Goal: Task Accomplishment & Management: Use online tool/utility

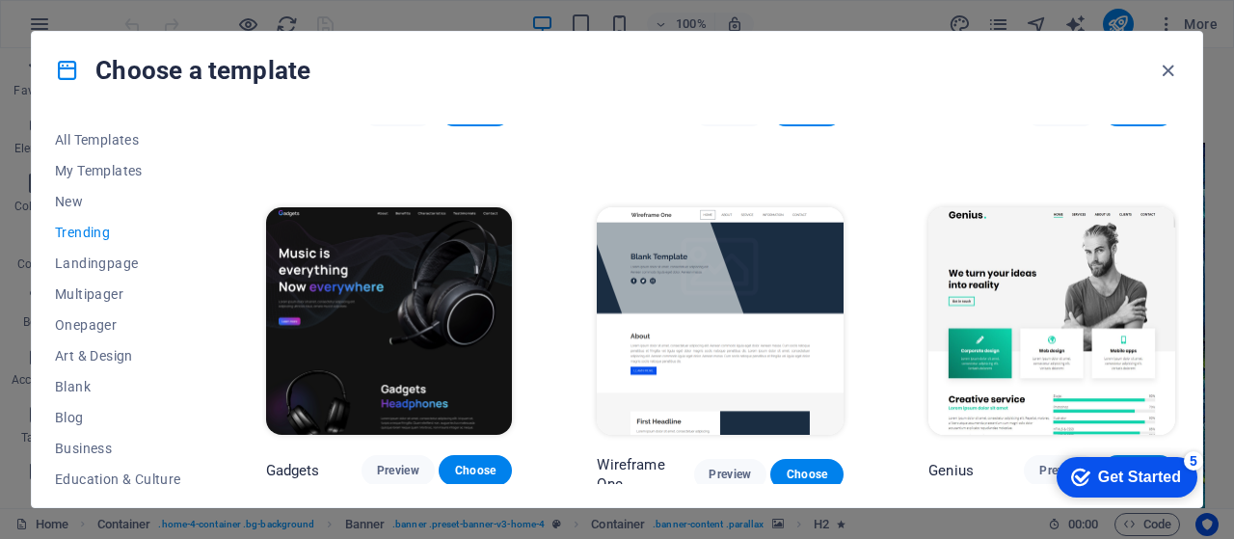
scroll to position [957, 0]
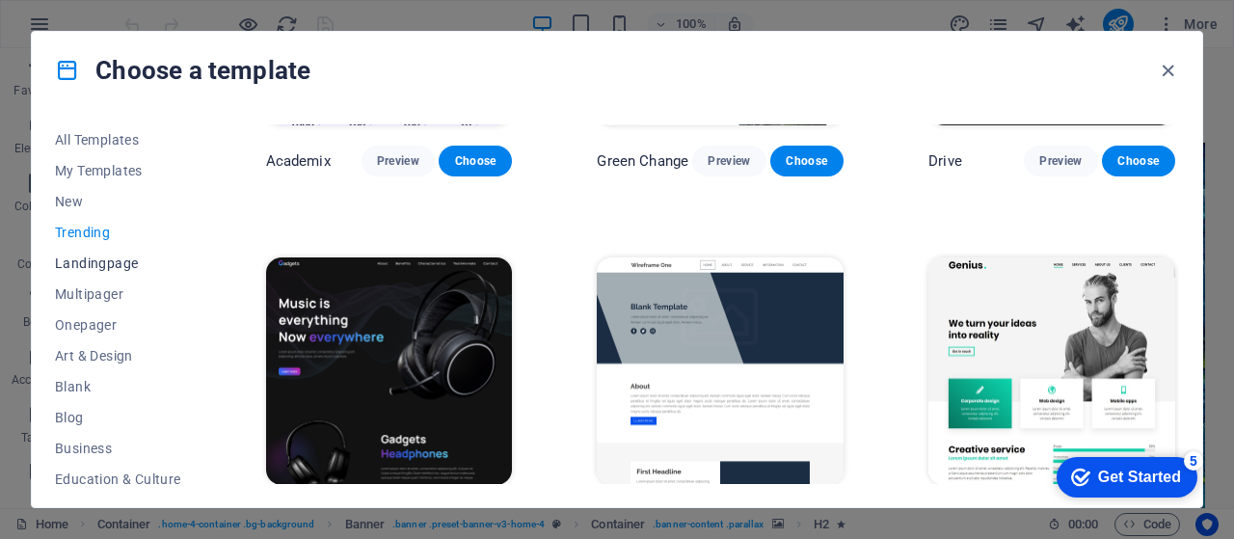
click at [88, 261] on span "Landingpage" at bounding box center [118, 263] width 126 height 15
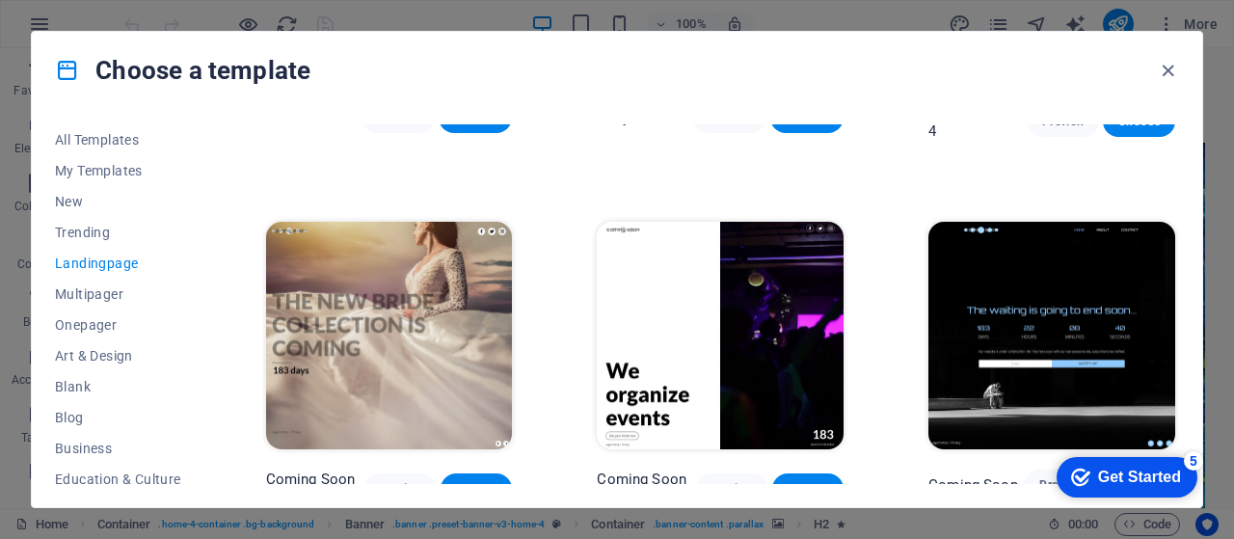
scroll to position [2791, 0]
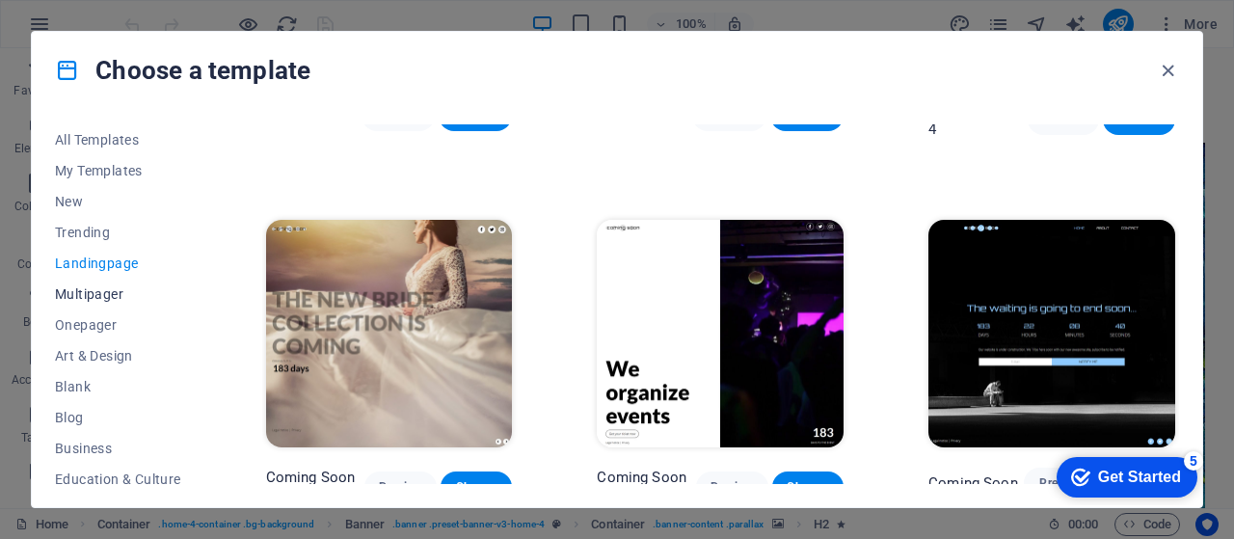
click at [112, 301] on span "Multipager" at bounding box center [118, 293] width 126 height 15
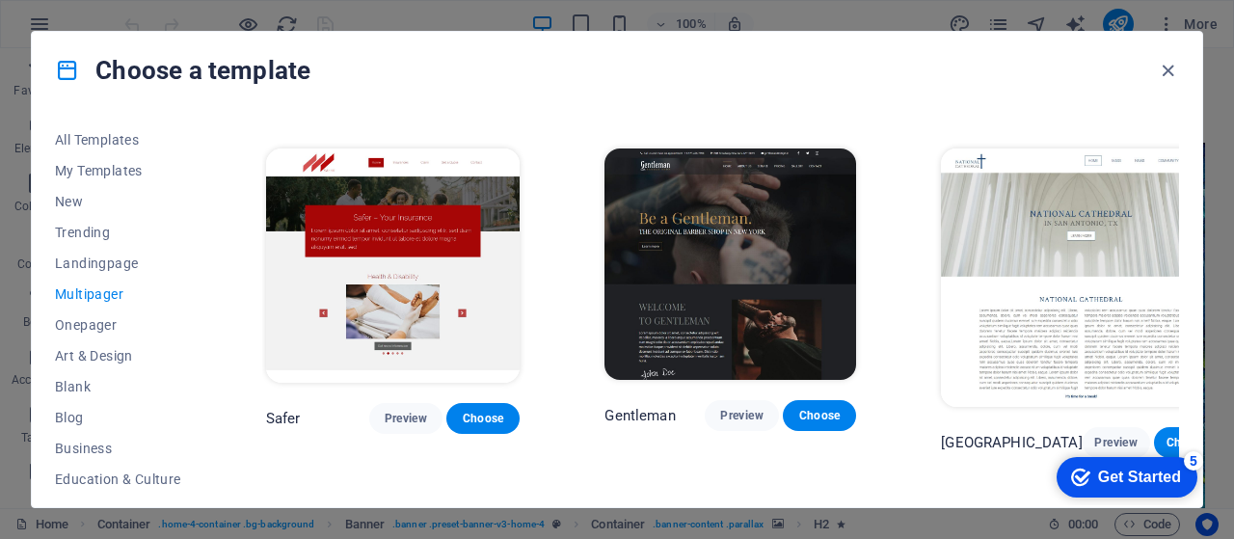
scroll to position [4367, 0]
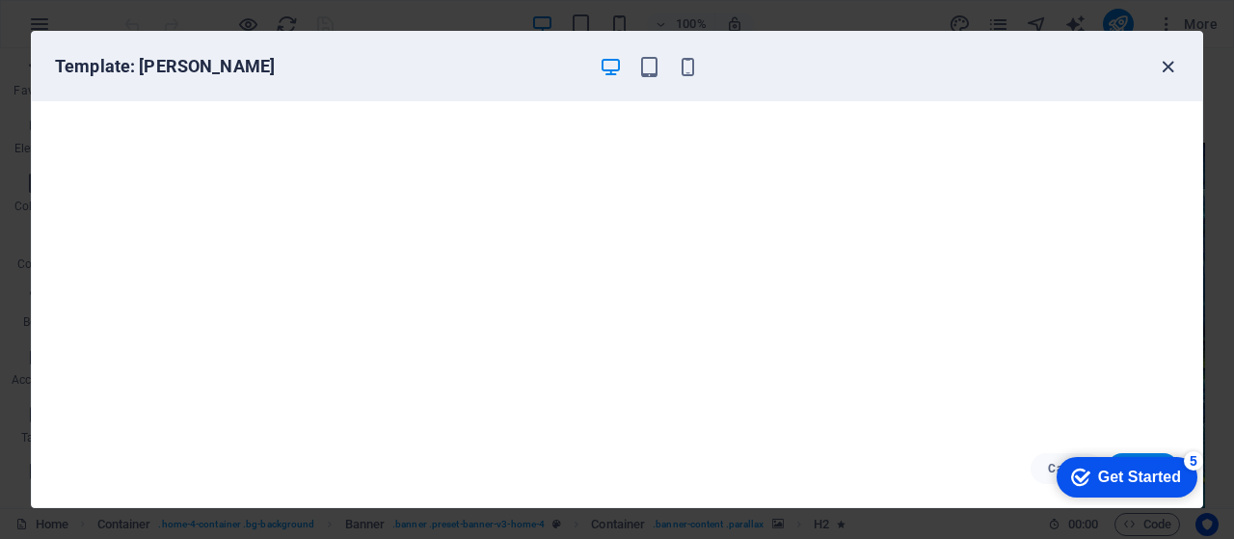
click at [1166, 61] on icon "button" at bounding box center [1168, 67] width 22 height 22
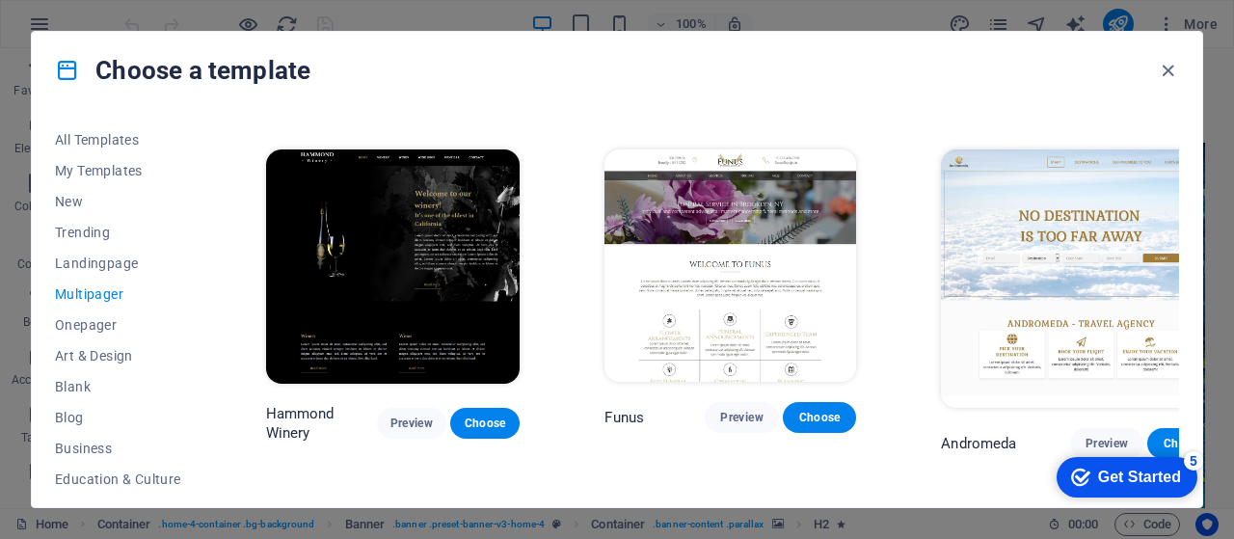
scroll to position [6617, 0]
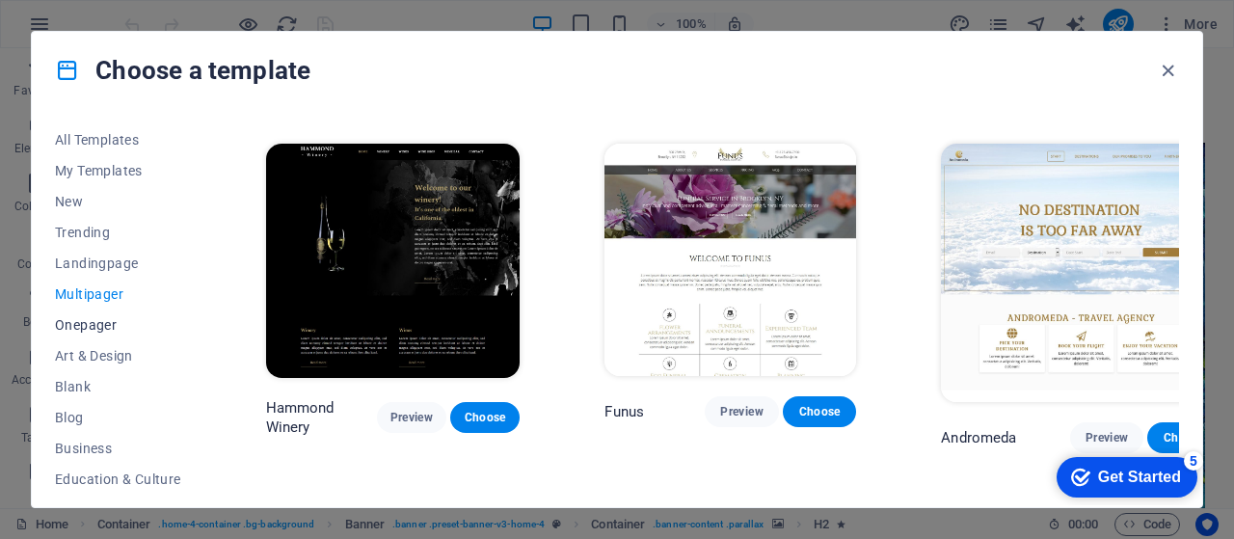
click at [99, 319] on span "Onepager" at bounding box center [118, 324] width 126 height 15
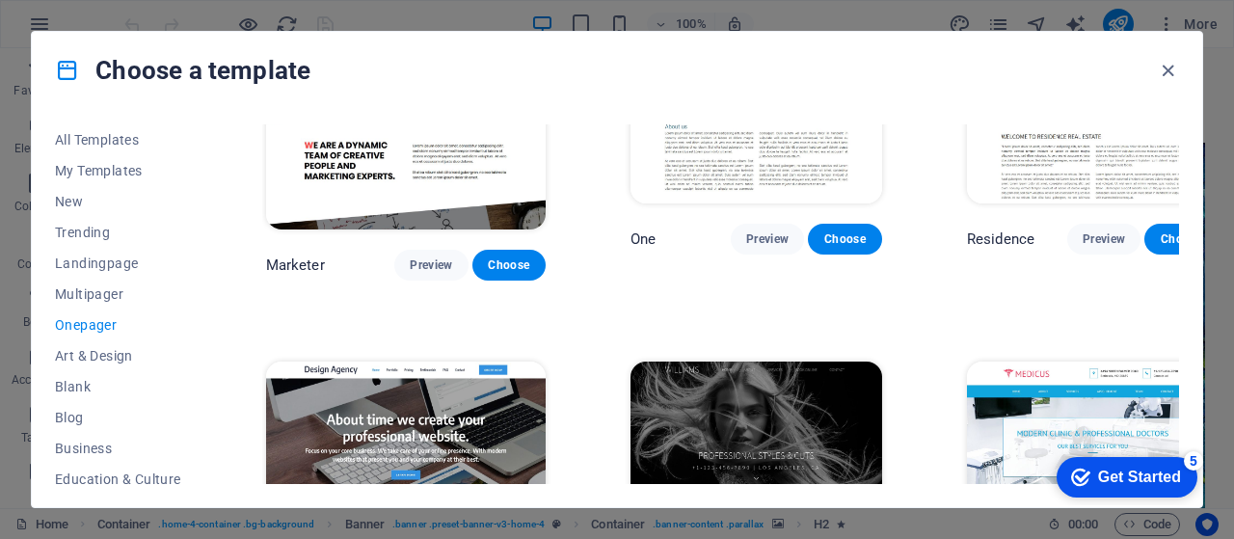
scroll to position [8032, 0]
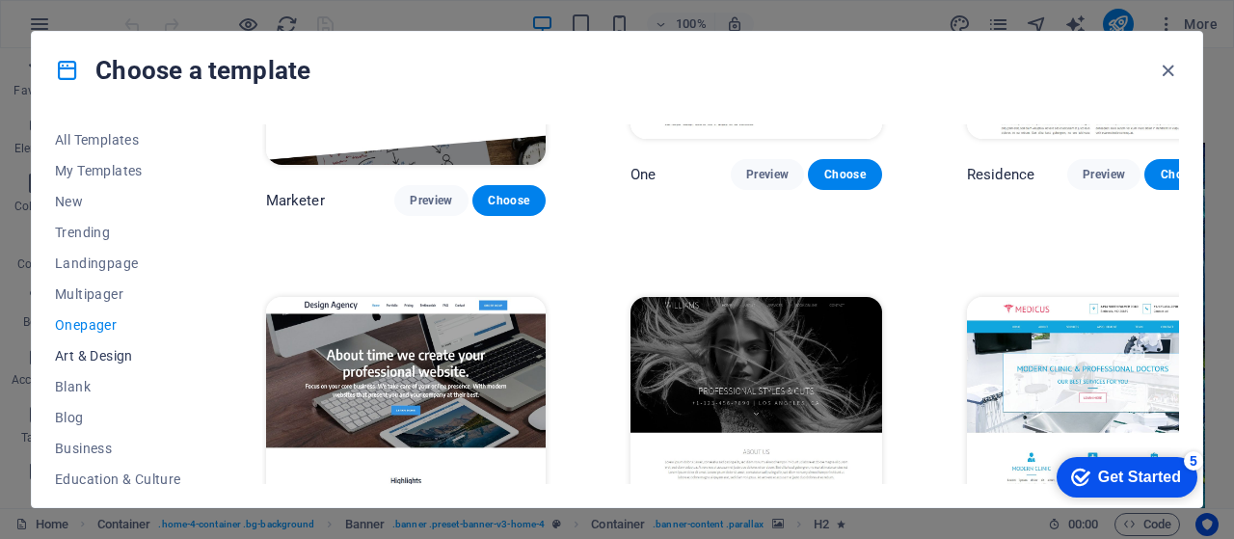
click at [117, 350] on span "Art & Design" at bounding box center [118, 355] width 126 height 15
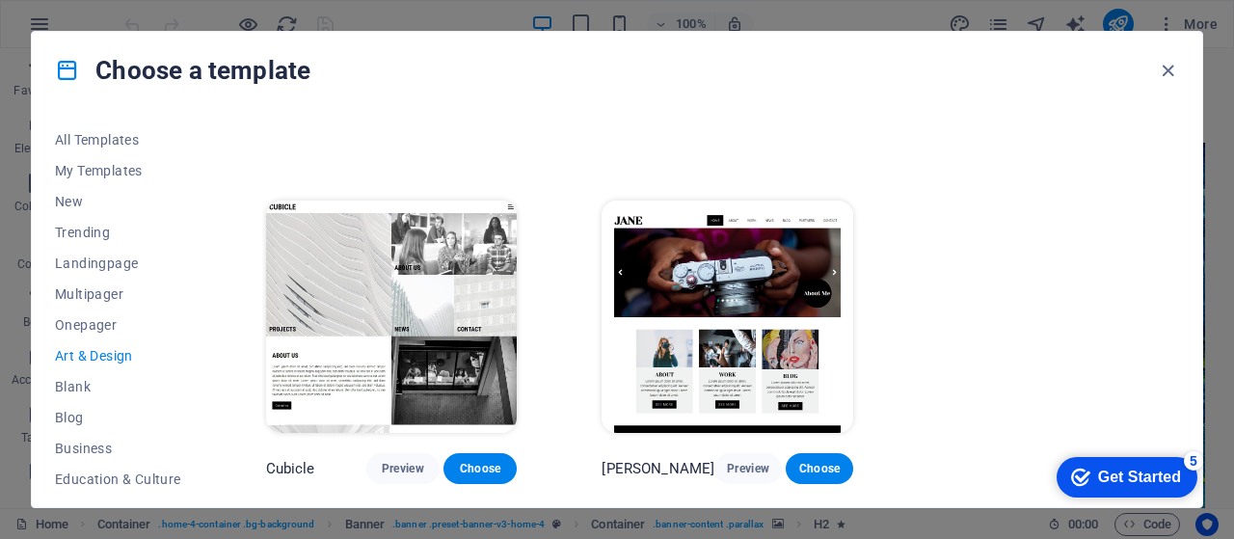
scroll to position [1363, 0]
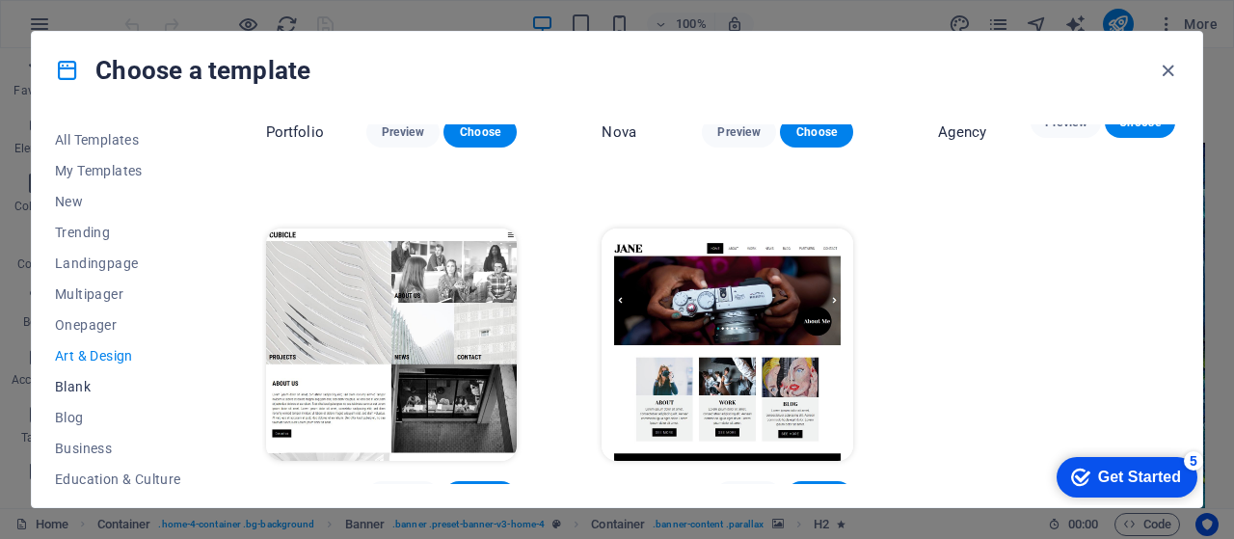
click at [78, 393] on span "Blank" at bounding box center [118, 386] width 126 height 15
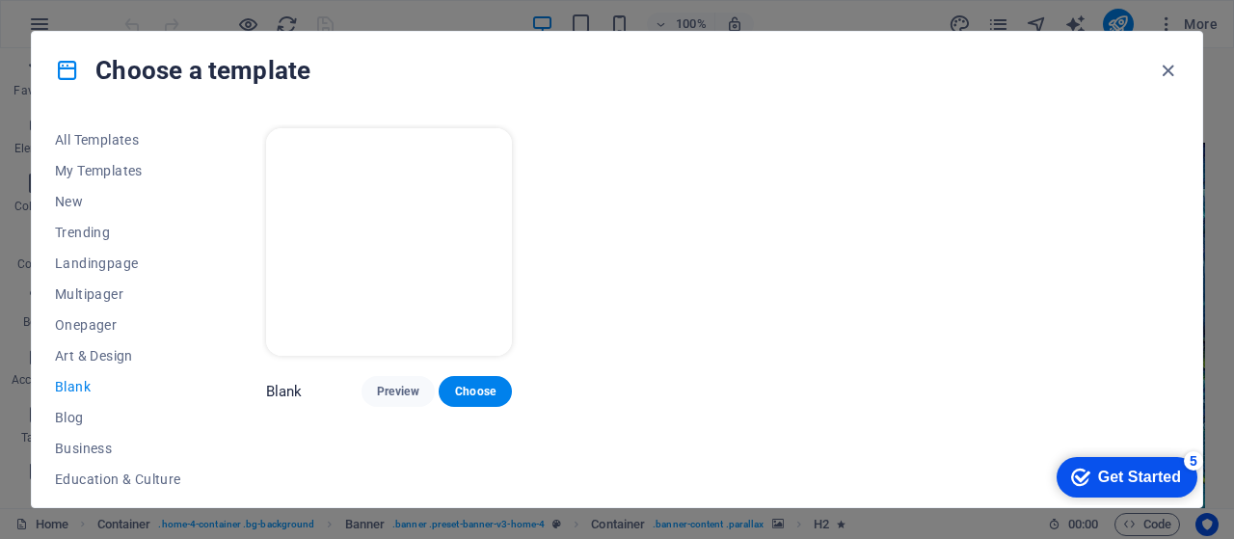
scroll to position [0, 0]
click at [76, 412] on span "Blog" at bounding box center [118, 417] width 126 height 15
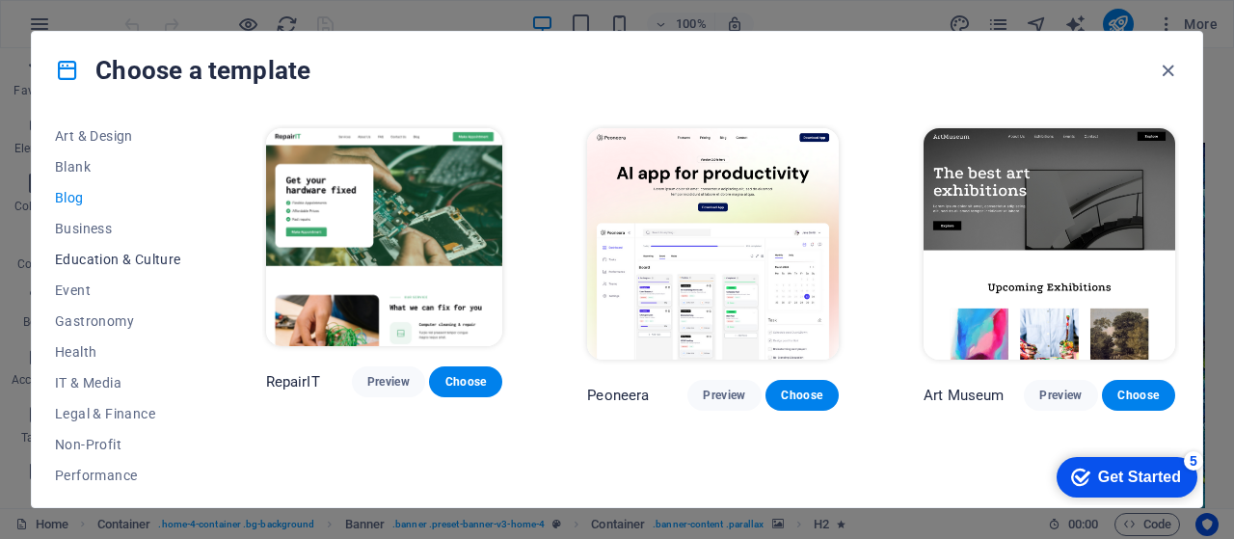
scroll to position [225, 0]
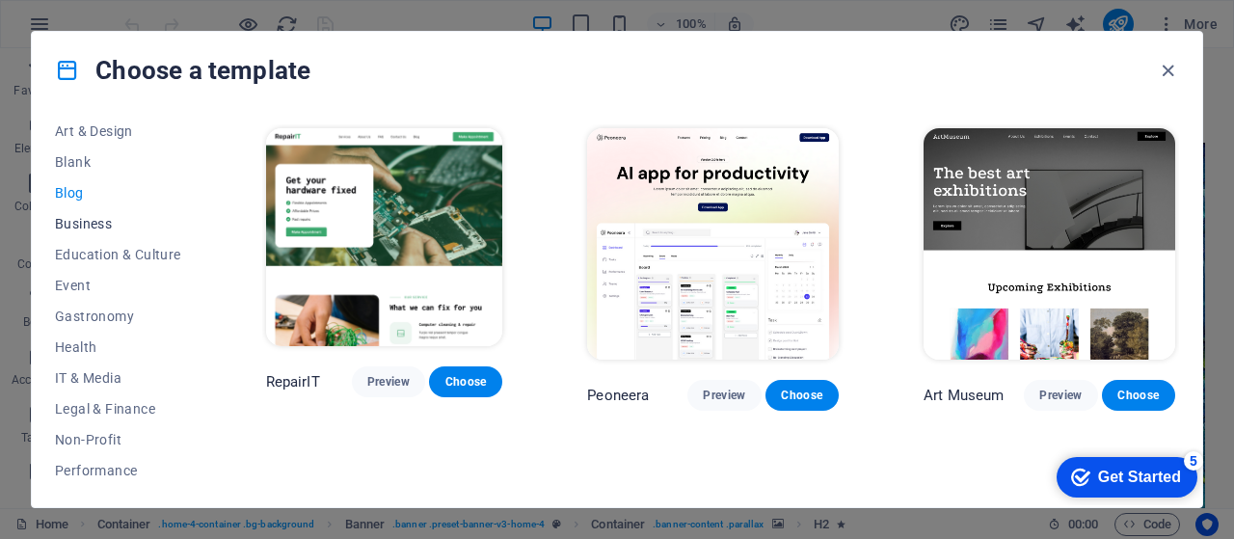
click at [100, 216] on span "Business" at bounding box center [118, 223] width 126 height 15
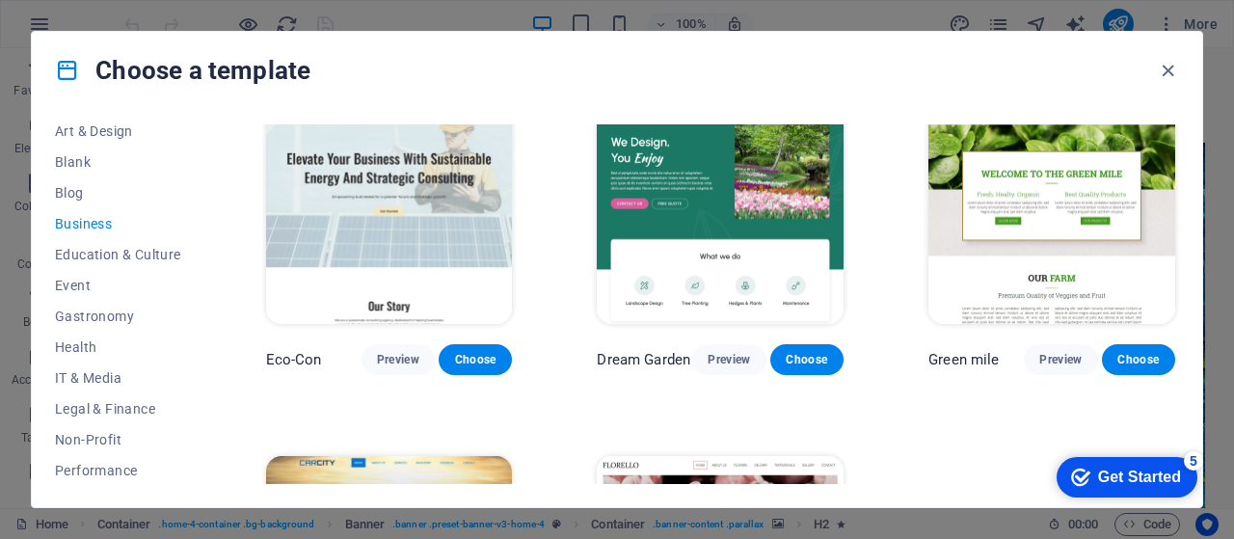
scroll to position [0, 0]
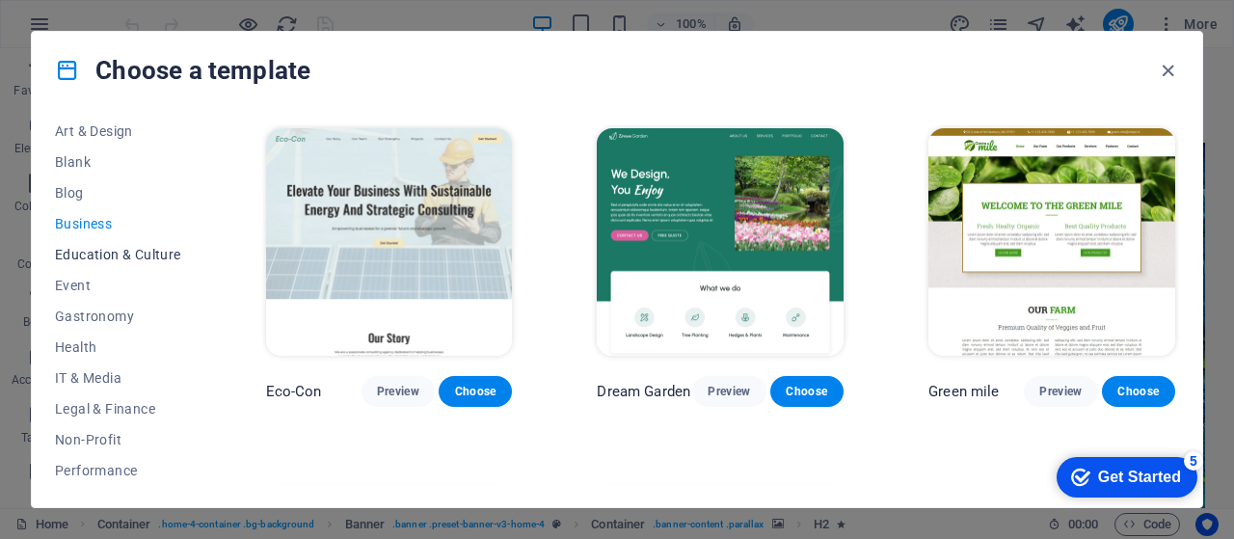
click at [79, 256] on span "Education & Culture" at bounding box center [118, 254] width 126 height 15
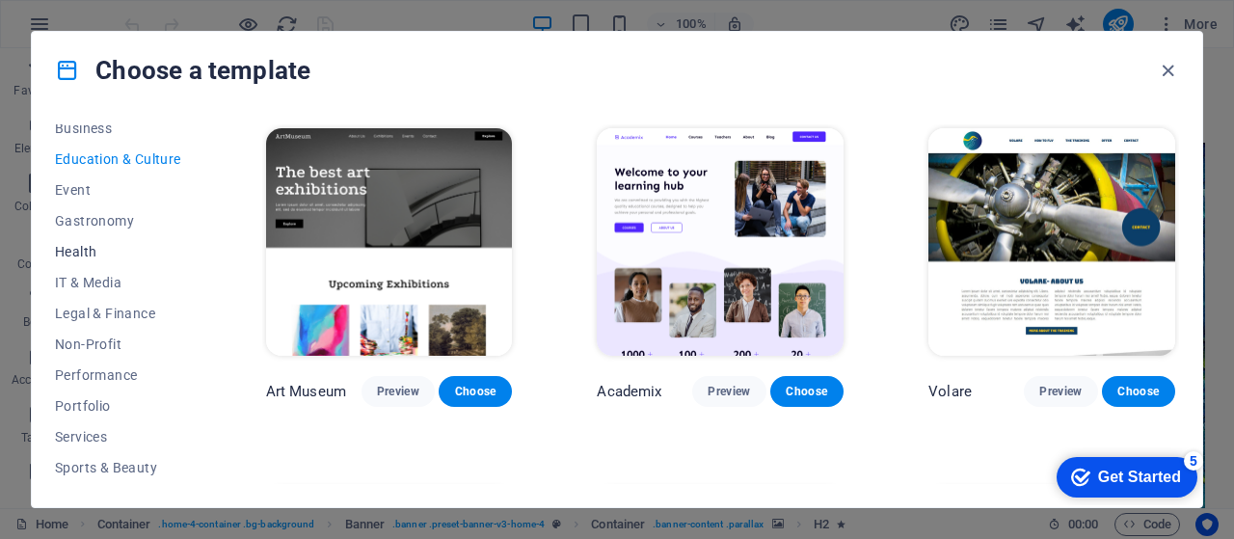
scroll to position [321, 0]
click at [92, 198] on button "Event" at bounding box center [118, 189] width 126 height 31
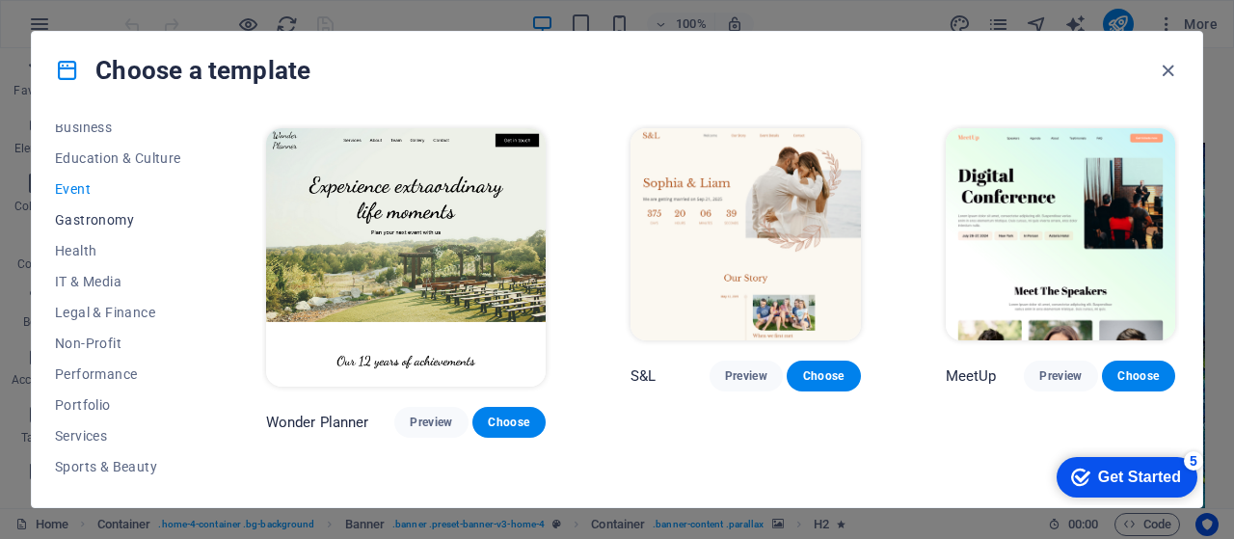
click at [79, 225] on span "Gastronomy" at bounding box center [118, 219] width 126 height 15
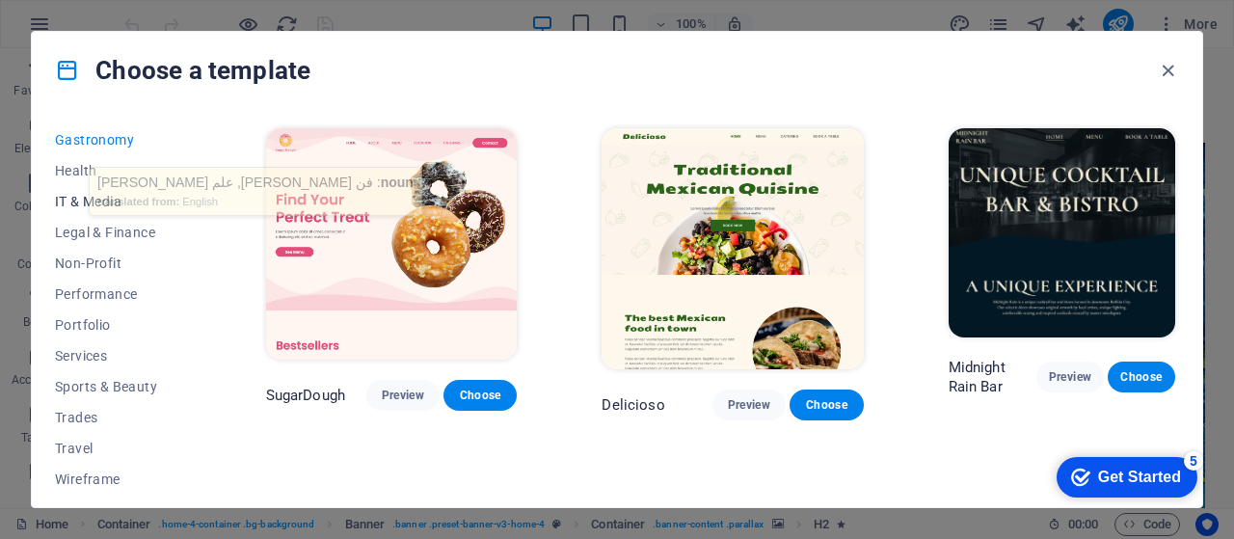
scroll to position [411, 0]
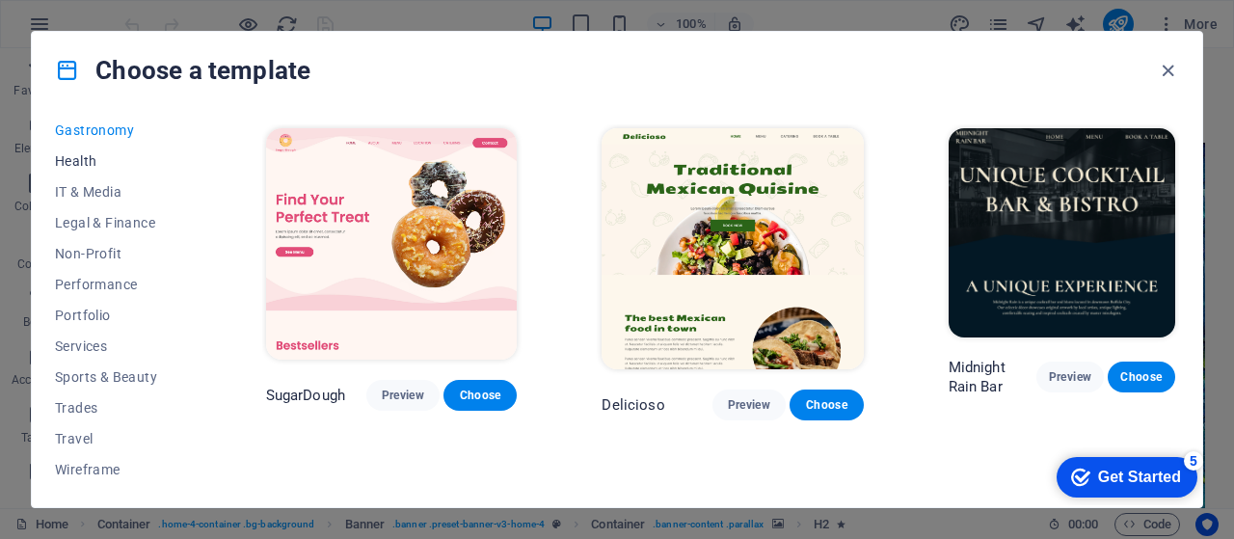
click at [87, 170] on button "Health" at bounding box center [118, 161] width 126 height 31
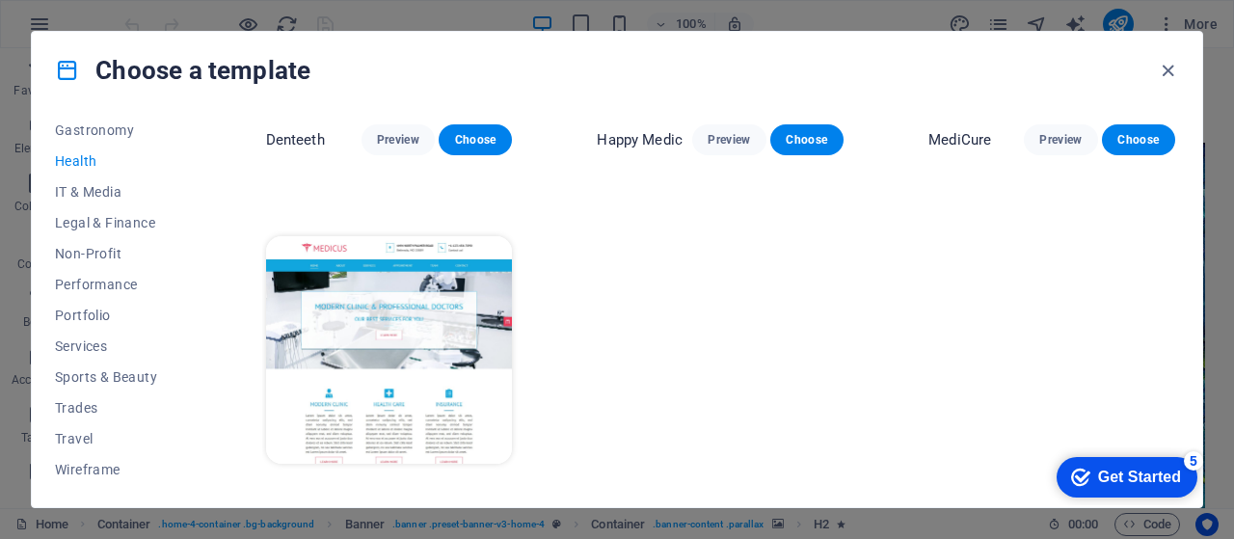
scroll to position [633, 0]
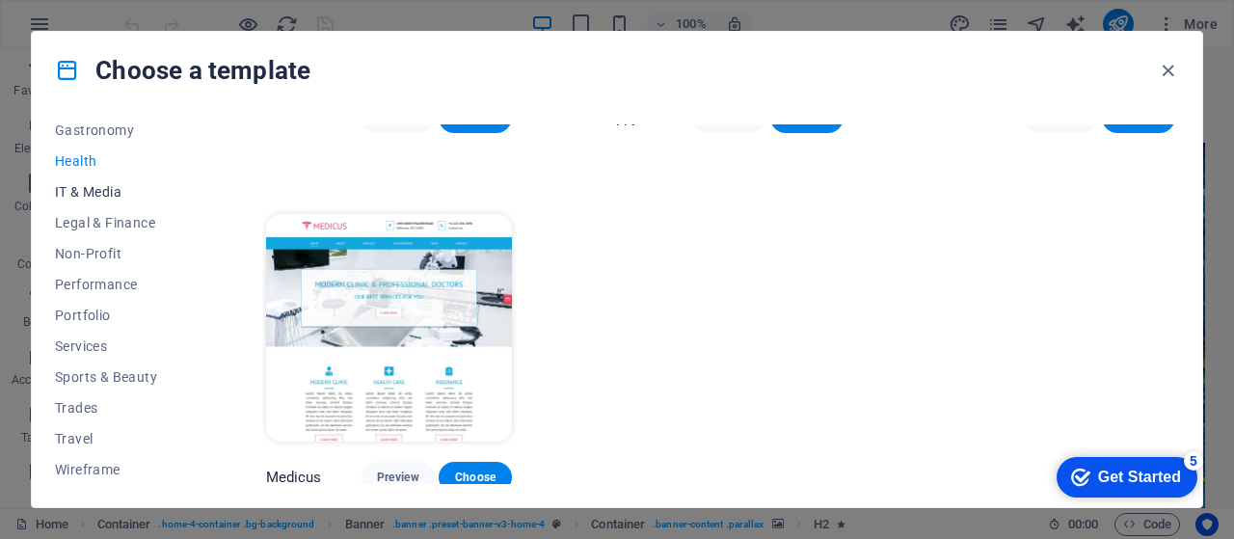
click at [116, 194] on span "IT & Media" at bounding box center [118, 191] width 126 height 15
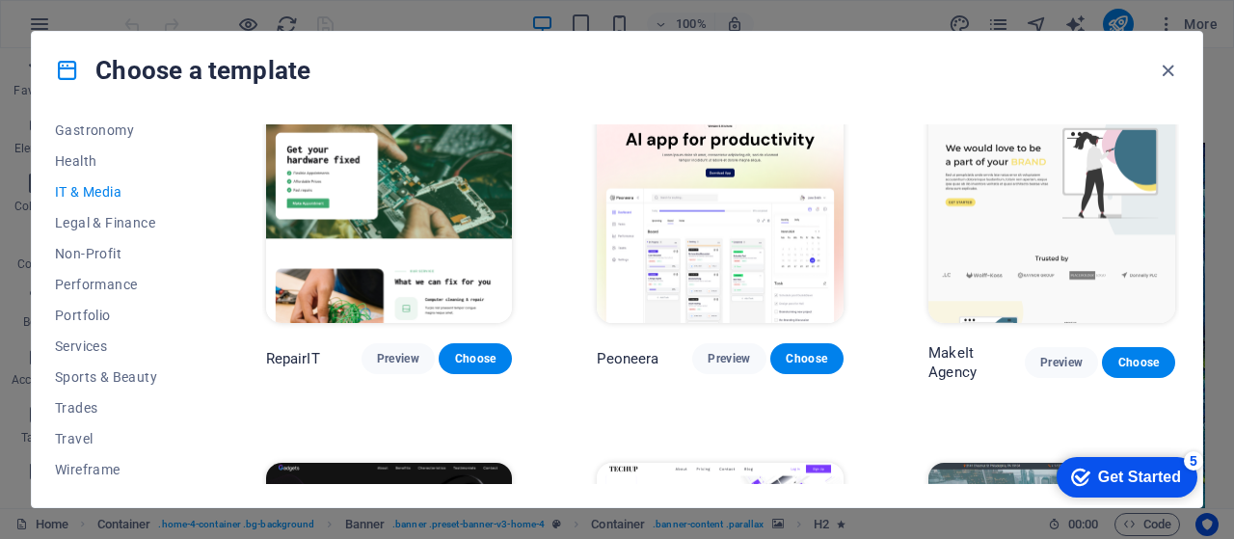
scroll to position [128, 0]
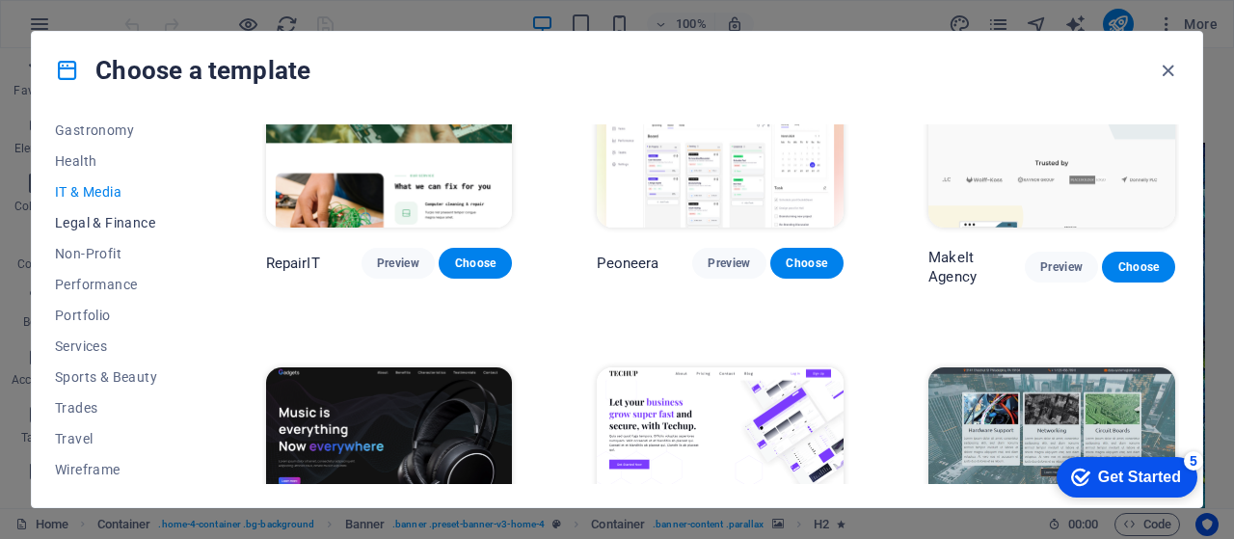
click at [98, 223] on span "Legal & Finance" at bounding box center [118, 222] width 126 height 15
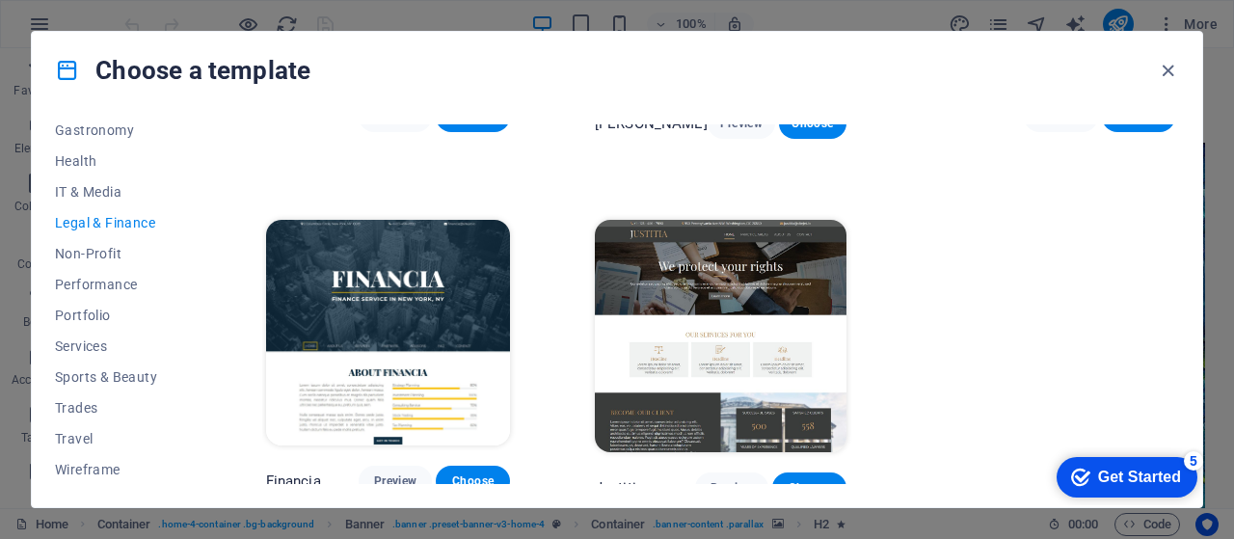
scroll to position [276, 0]
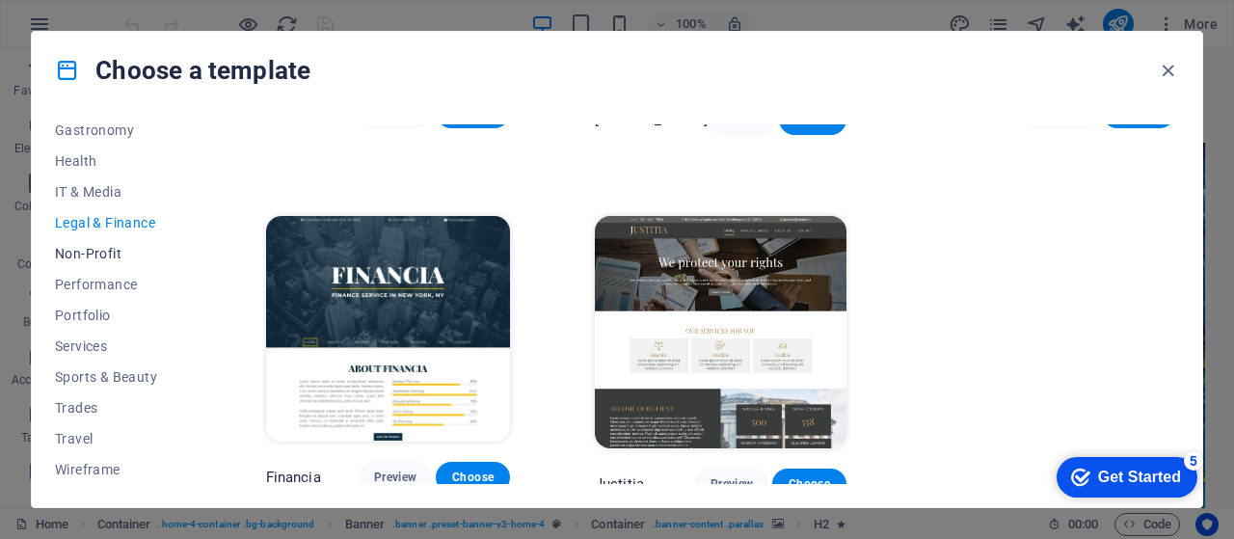
click at [121, 257] on span "Non-Profit" at bounding box center [118, 253] width 126 height 15
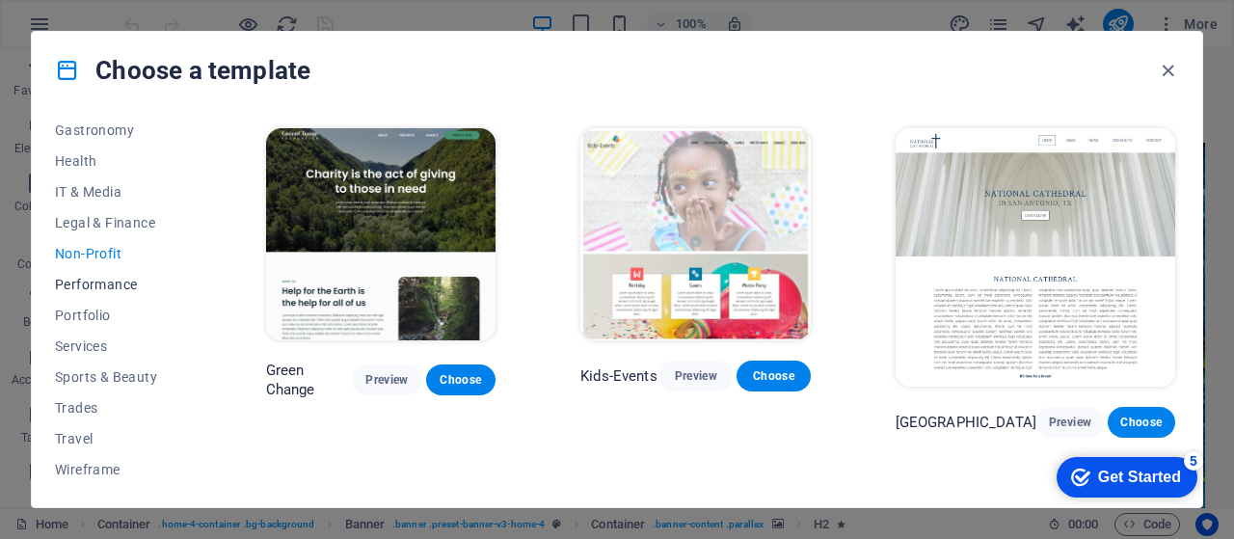
click at [132, 283] on span "Performance" at bounding box center [118, 284] width 126 height 15
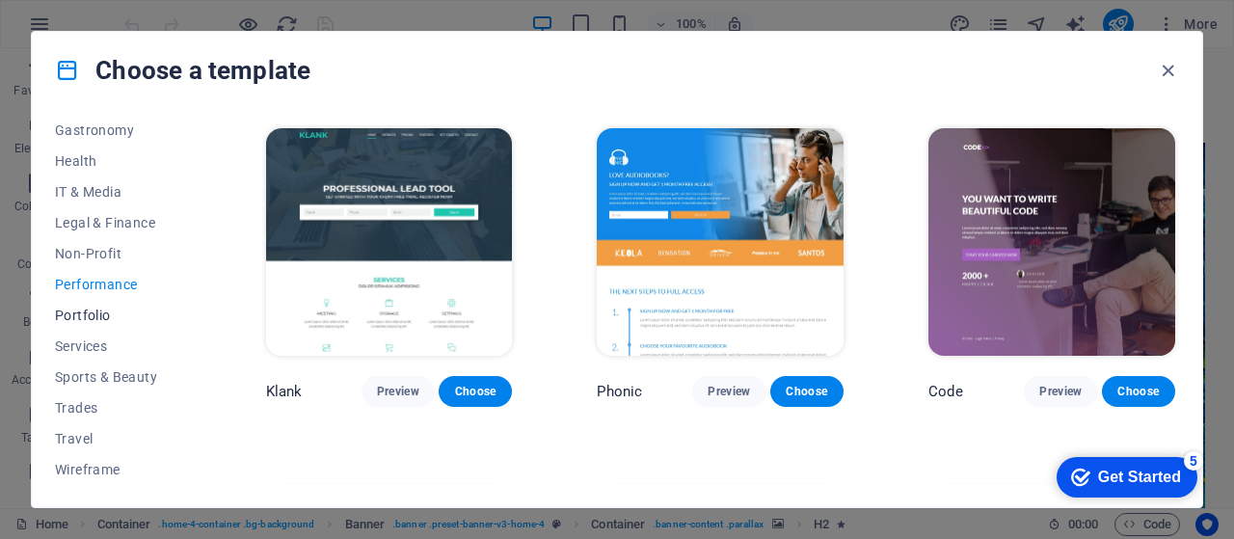
click at [92, 306] on button "Portfolio" at bounding box center [118, 315] width 126 height 31
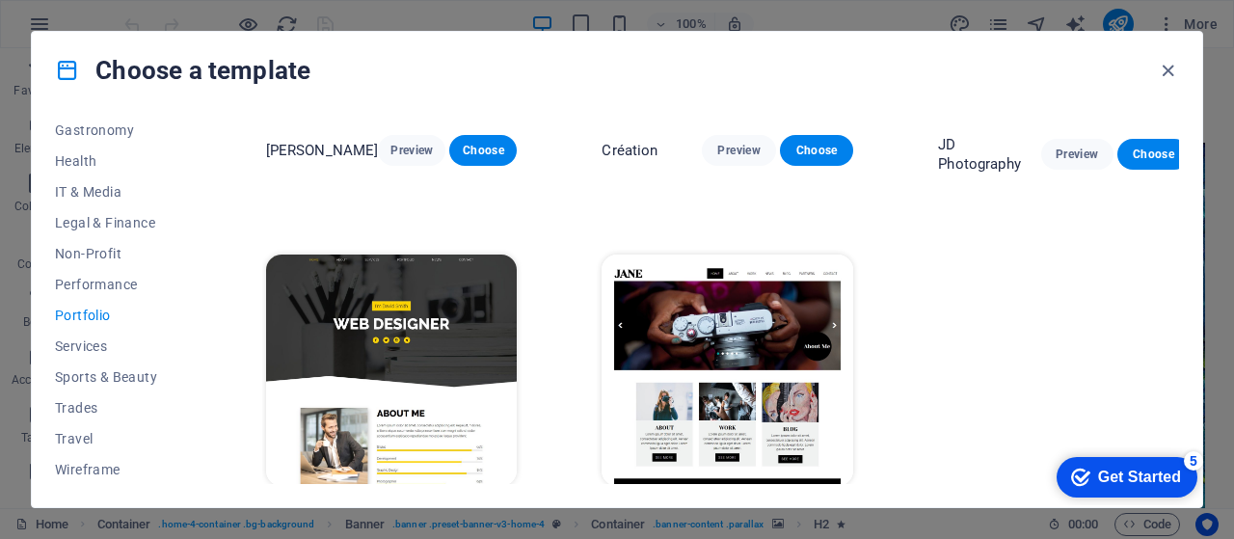
scroll to position [642, 0]
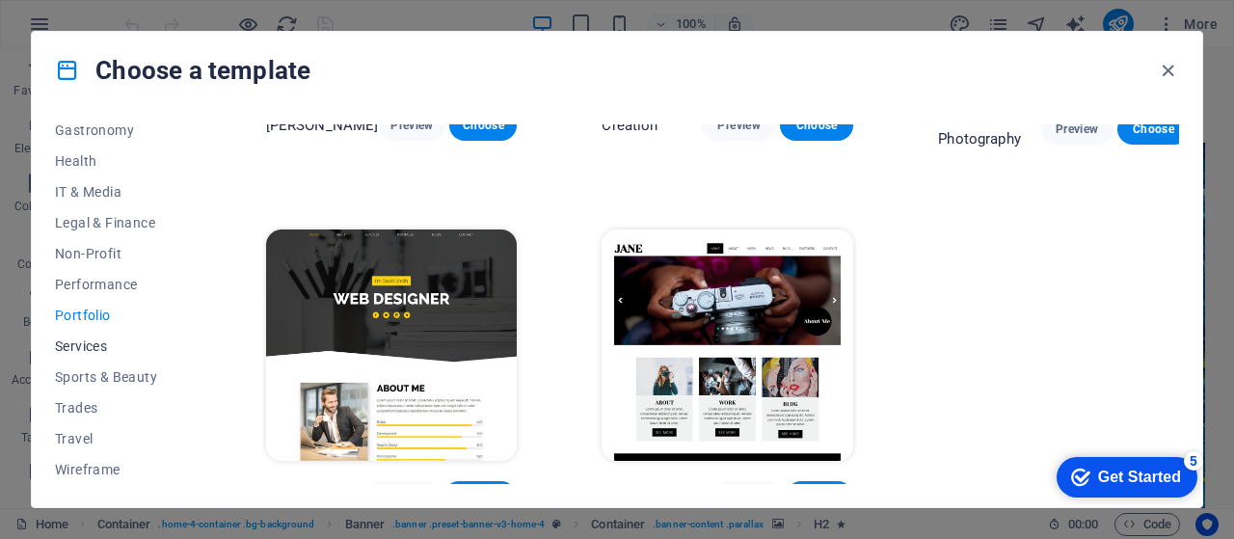
click at [78, 337] on button "Services" at bounding box center [118, 346] width 126 height 31
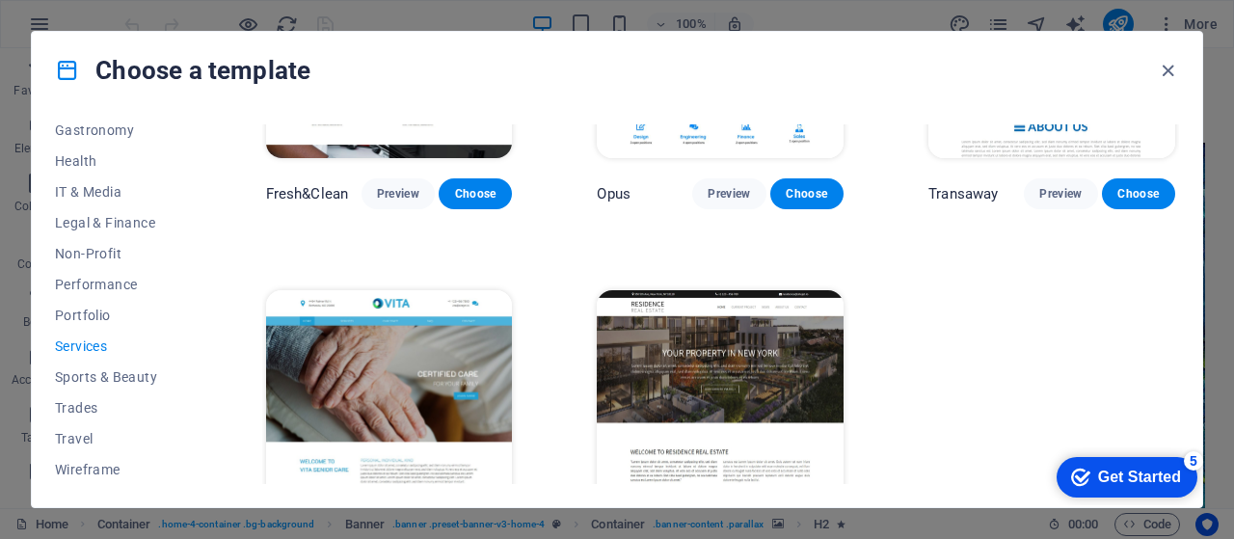
scroll to position [2085, 0]
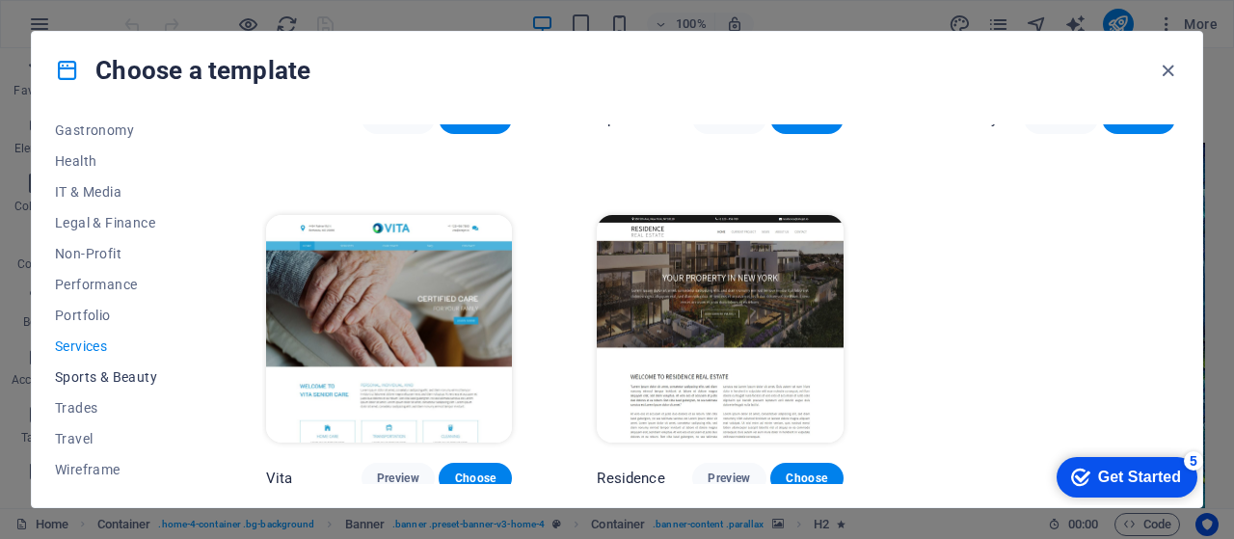
click at [117, 369] on span "Sports & Beauty" at bounding box center [118, 376] width 126 height 15
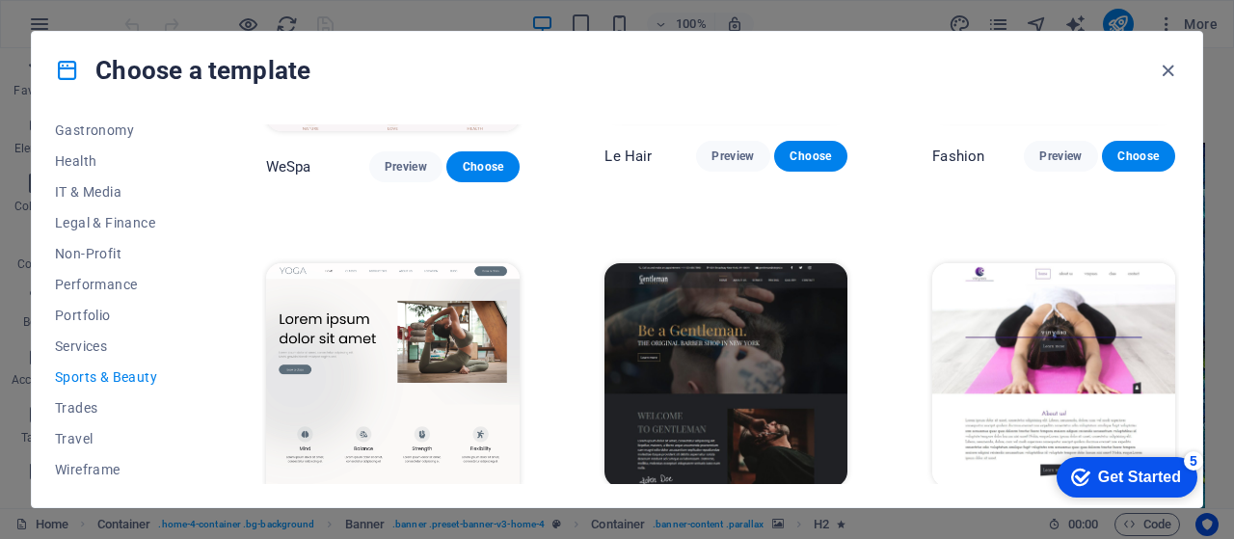
scroll to position [610, 0]
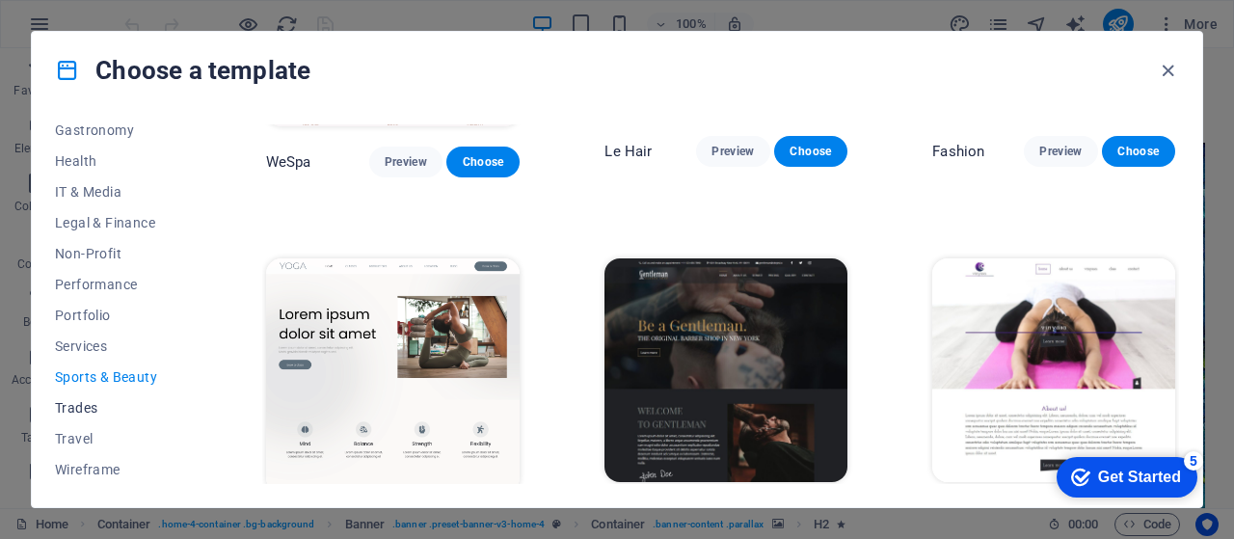
click at [81, 405] on span "Trades" at bounding box center [118, 407] width 126 height 15
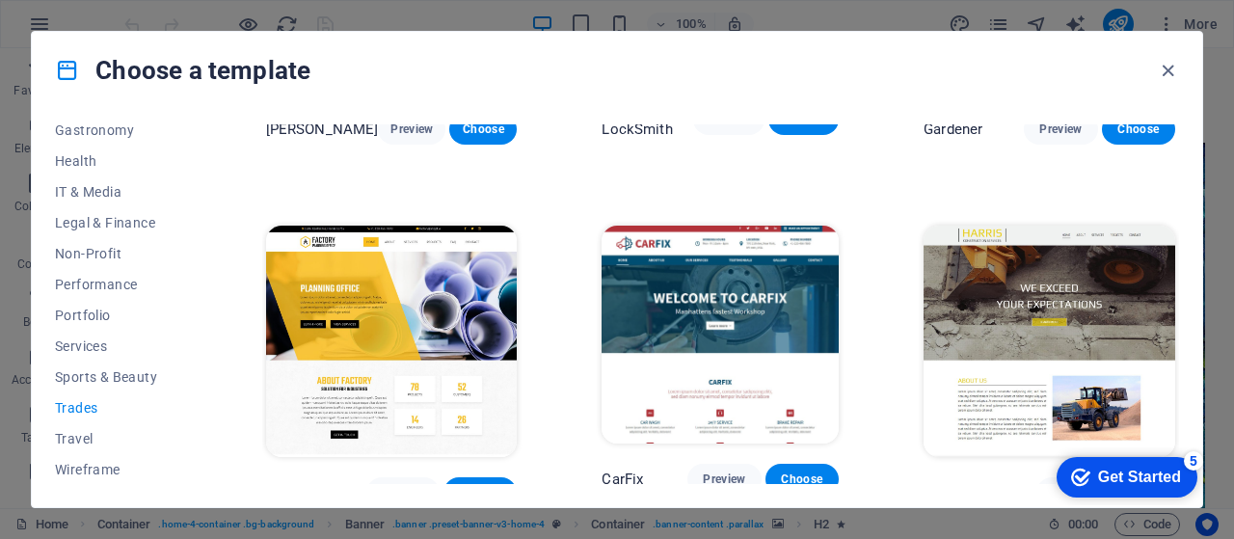
scroll to position [640, 0]
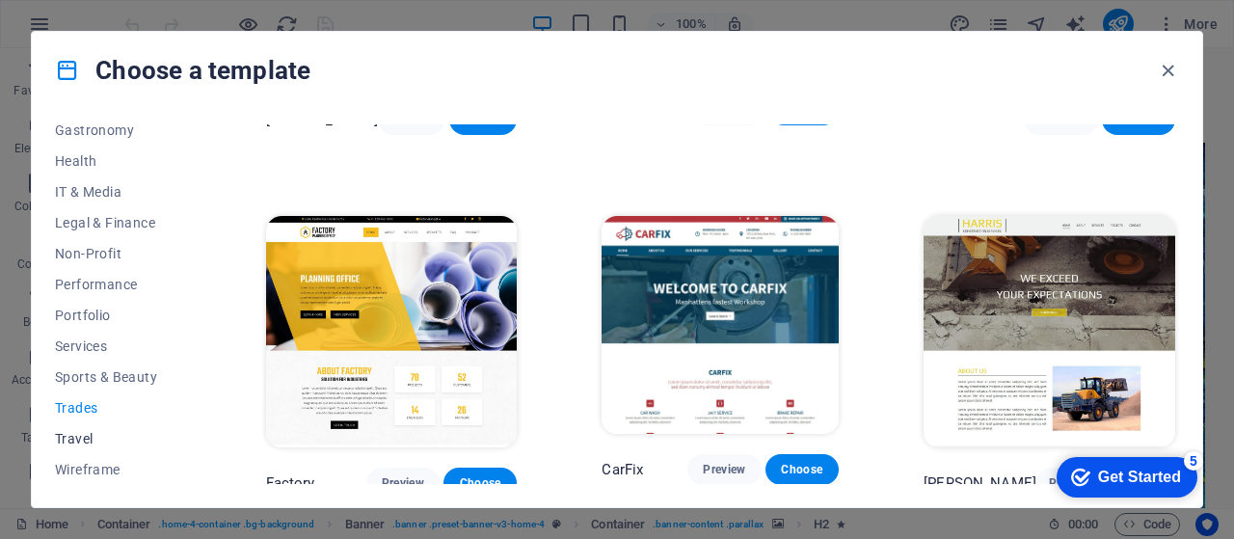
click at [72, 431] on span "Travel" at bounding box center [118, 438] width 126 height 15
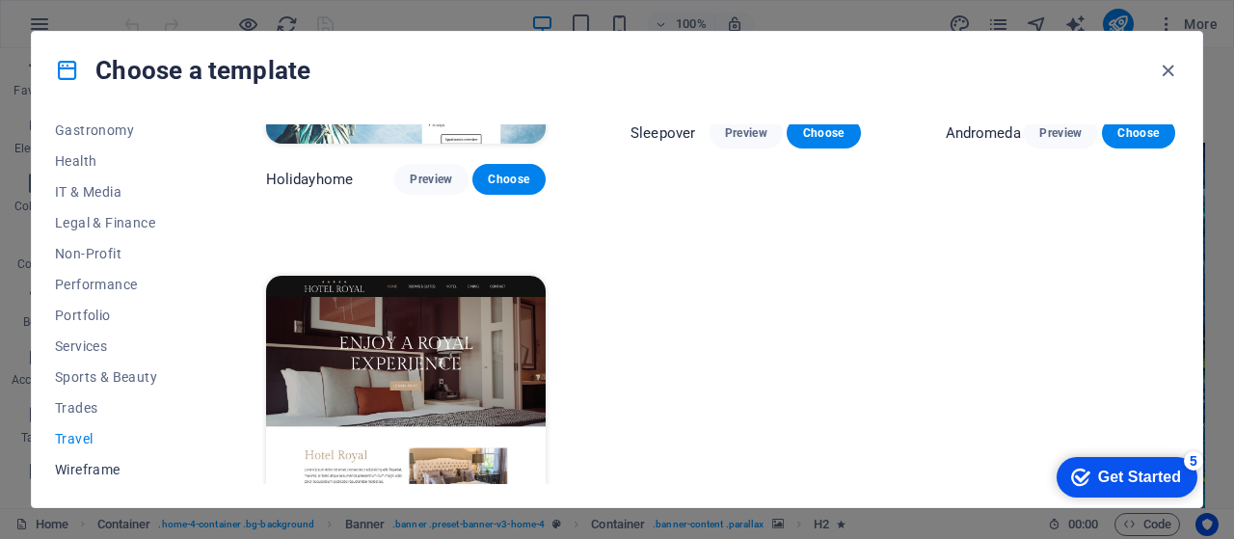
click at [104, 464] on span "Wireframe" at bounding box center [118, 469] width 126 height 15
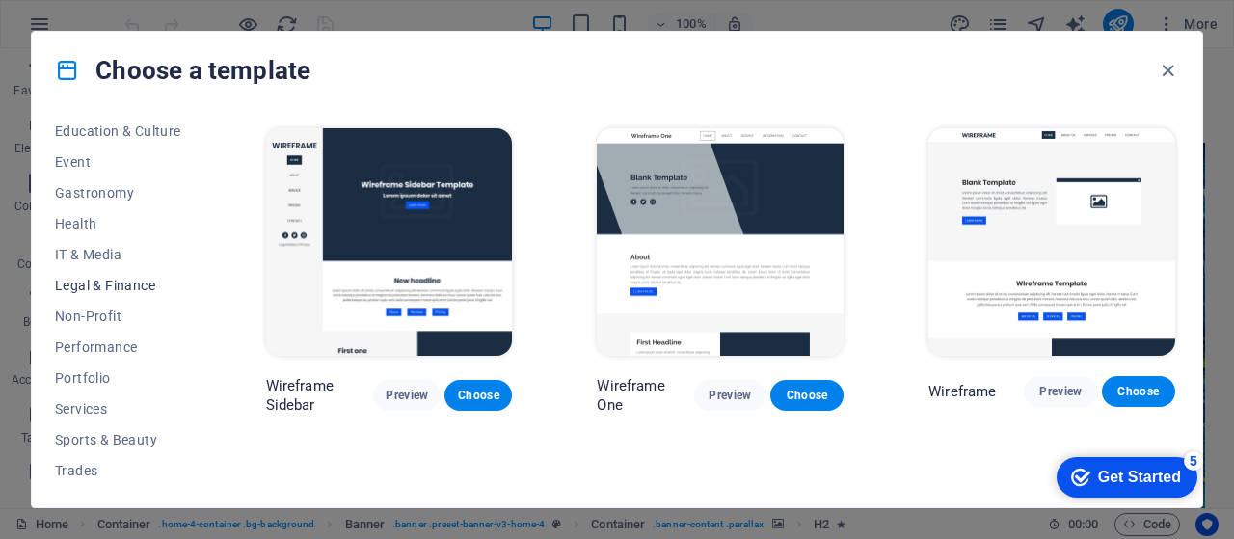
scroll to position [346, 0]
click at [118, 132] on span "Education & Culture" at bounding box center [118, 132] width 126 height 15
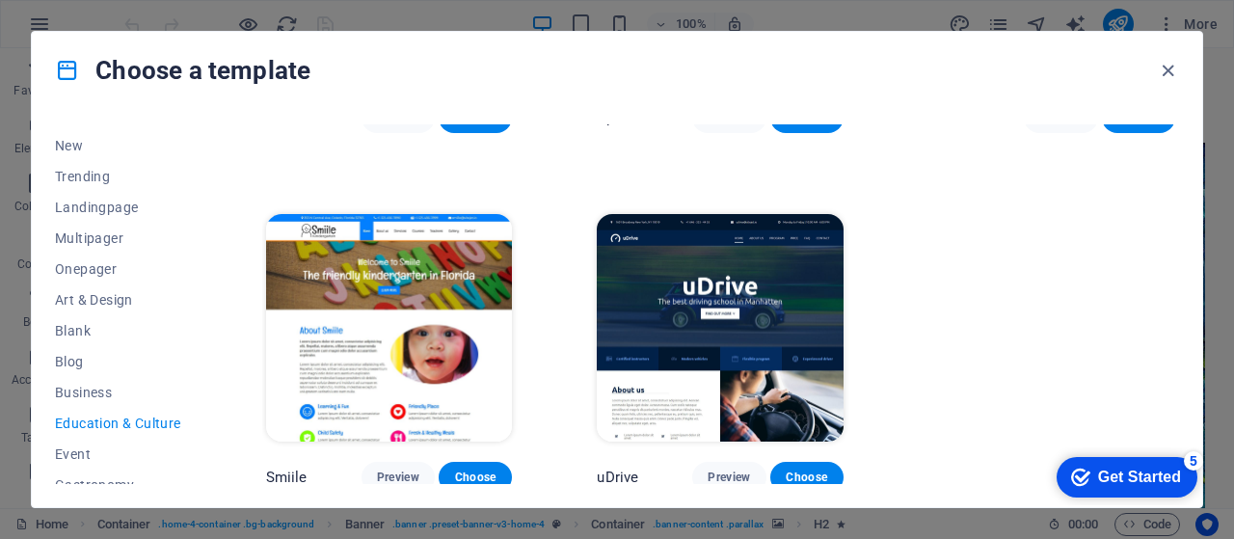
scroll to position [0, 0]
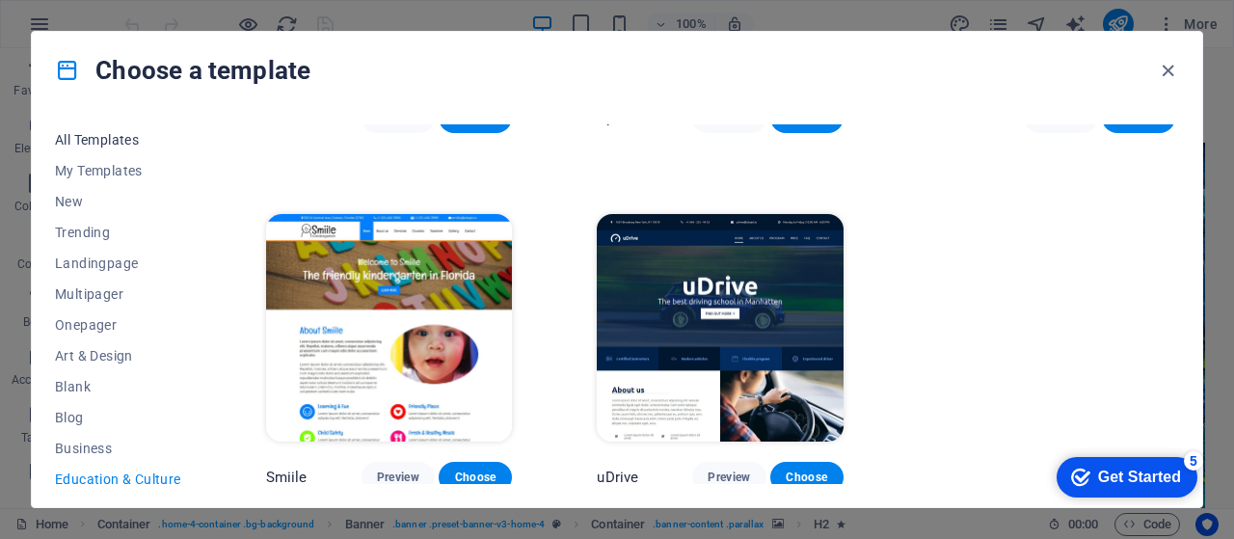
click at [102, 144] on span "All Templates" at bounding box center [118, 139] width 126 height 15
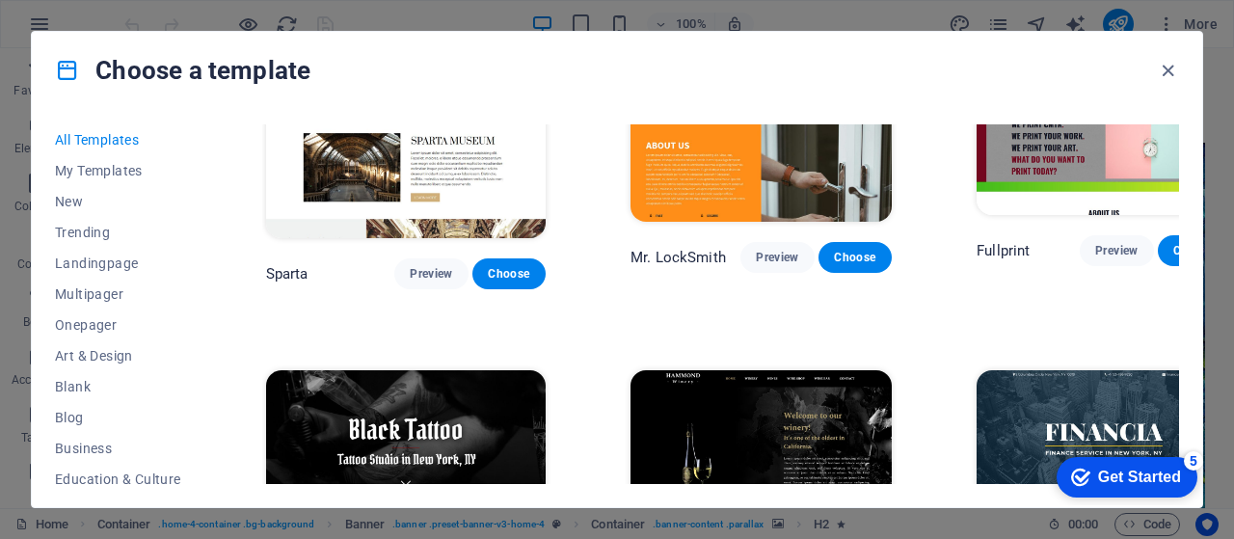
scroll to position [10788, 0]
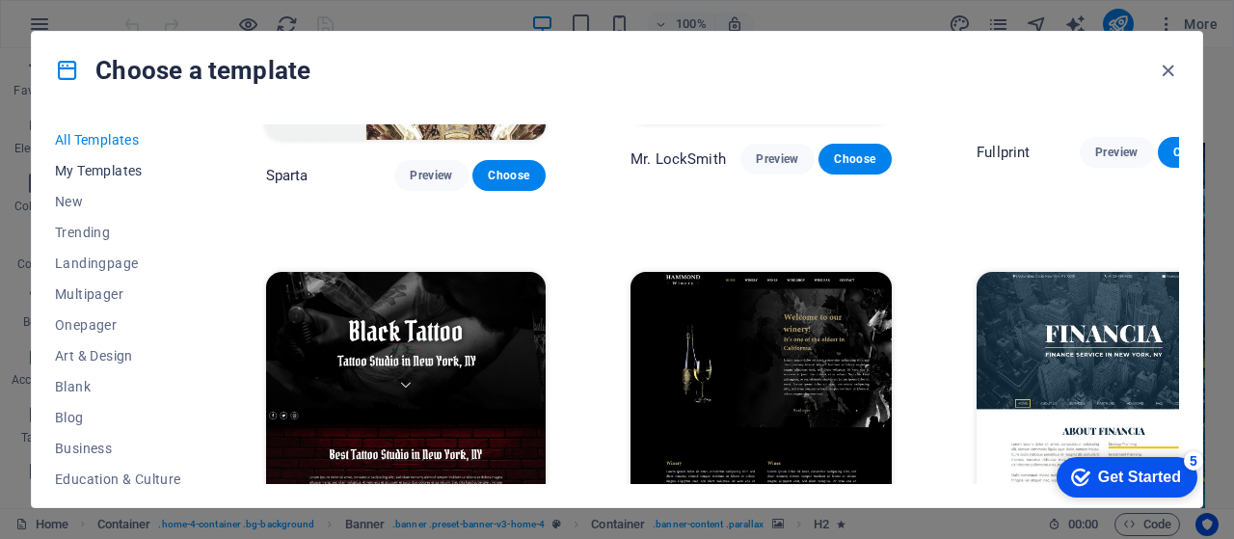
click at [141, 176] on span "My Templates" at bounding box center [118, 170] width 126 height 15
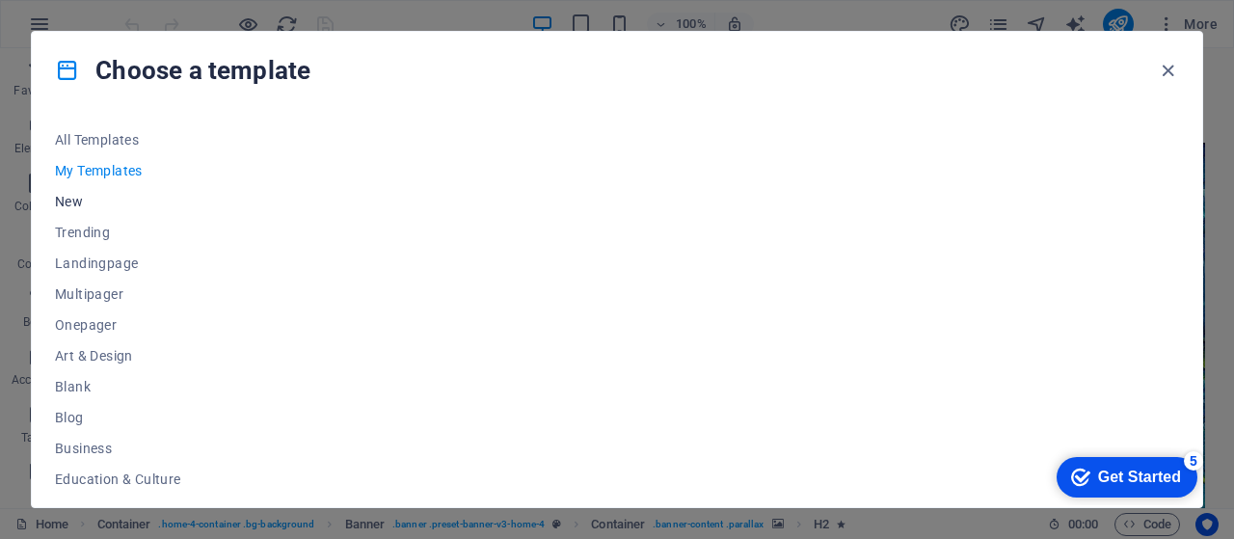
click at [85, 203] on span "New" at bounding box center [118, 201] width 126 height 15
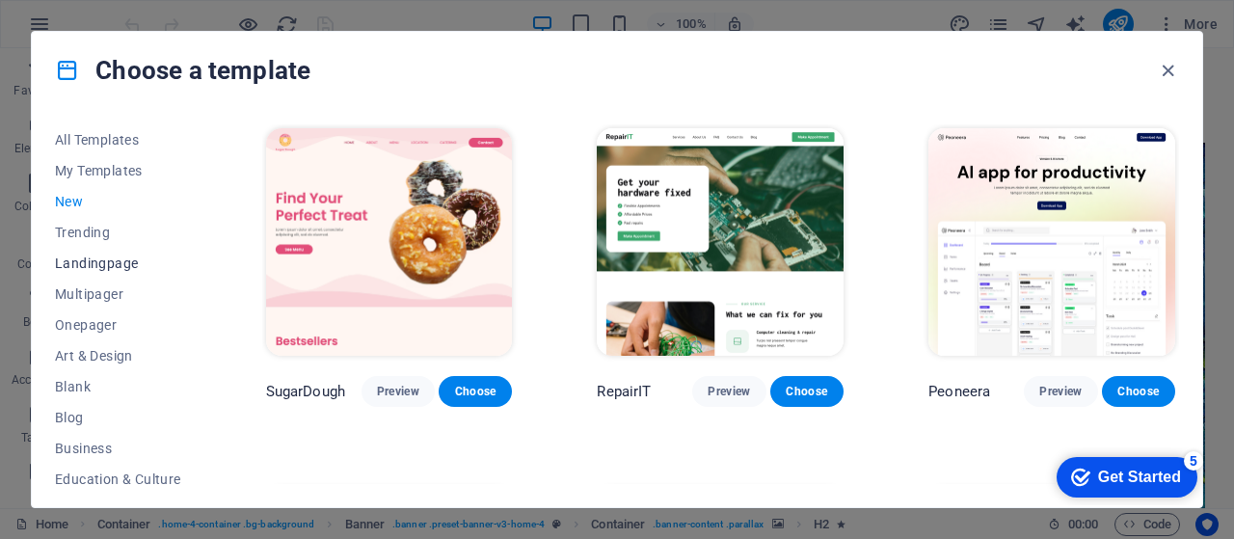
click at [106, 250] on button "Landingpage" at bounding box center [118, 263] width 126 height 31
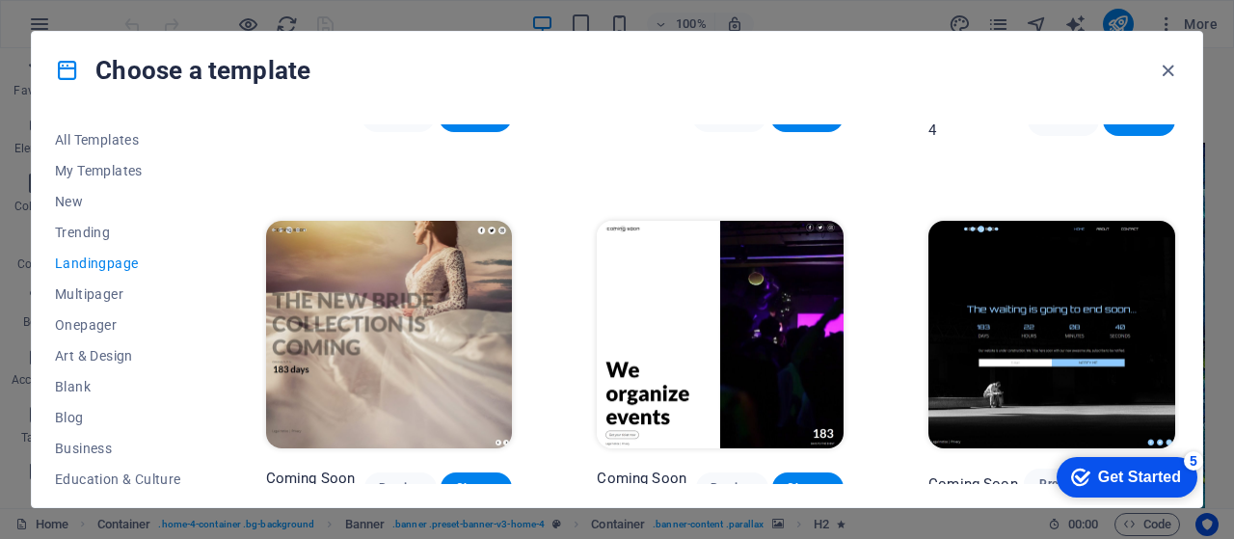
scroll to position [2791, 0]
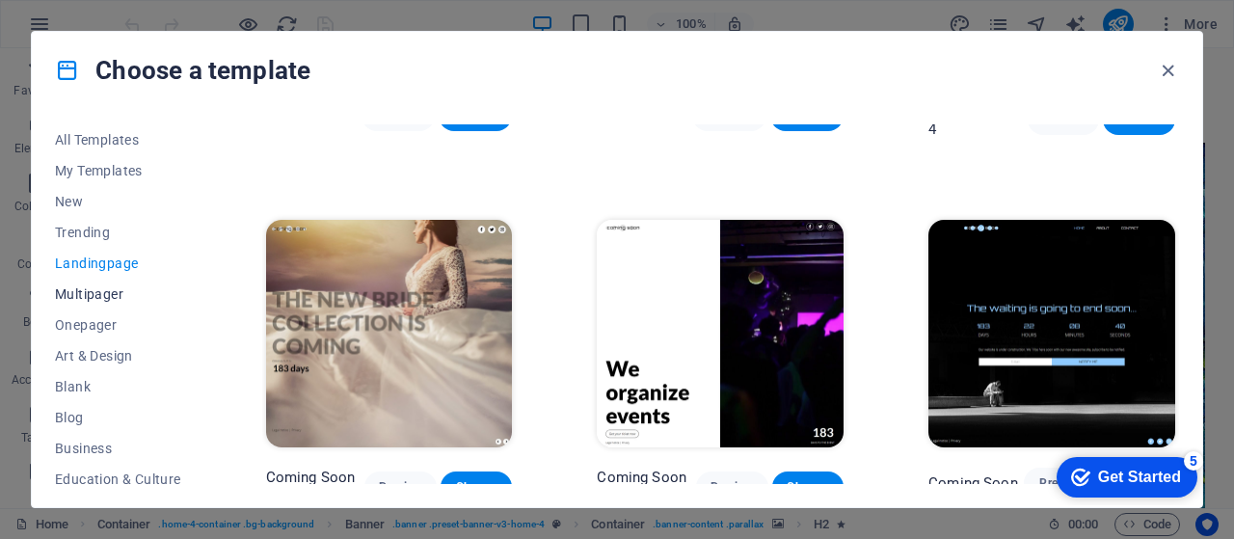
click at [106, 298] on span "Multipager" at bounding box center [118, 293] width 126 height 15
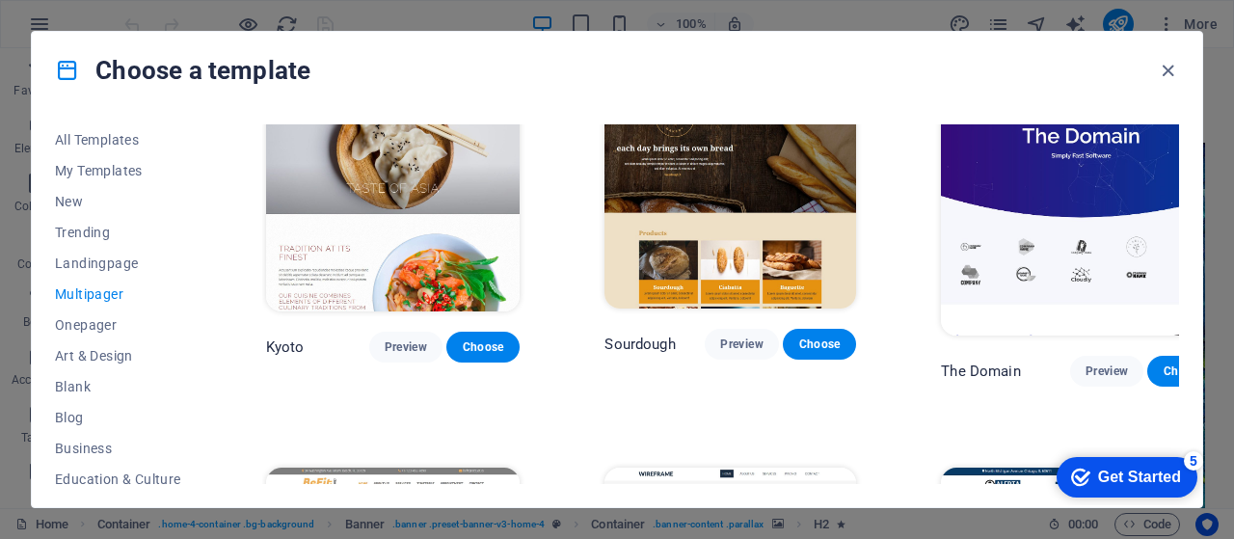
scroll to position [5138, 0]
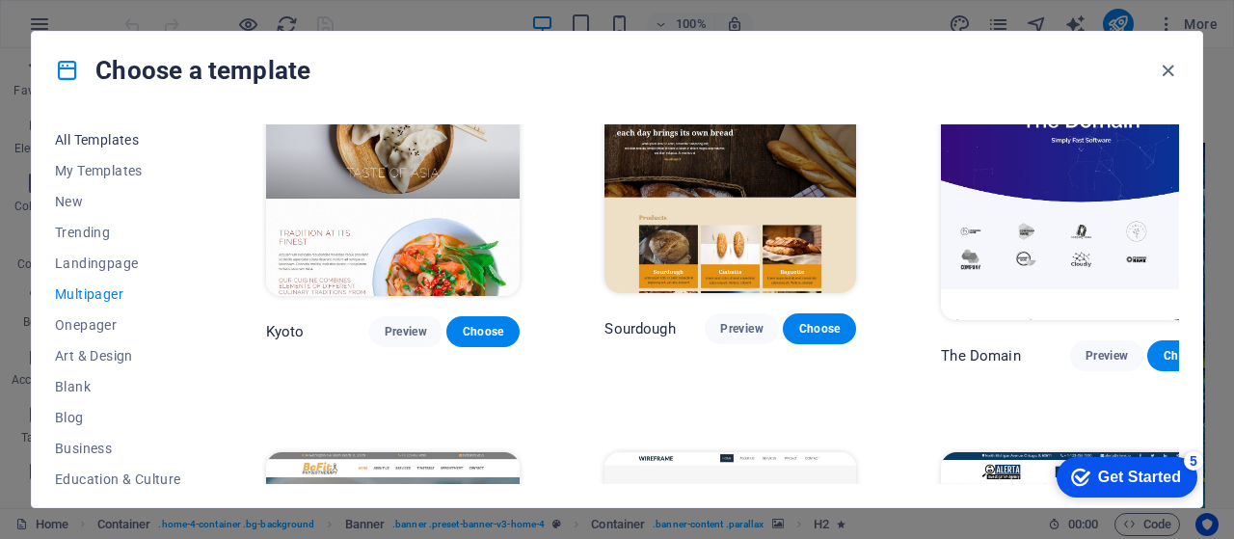
click at [101, 134] on span "All Templates" at bounding box center [118, 139] width 126 height 15
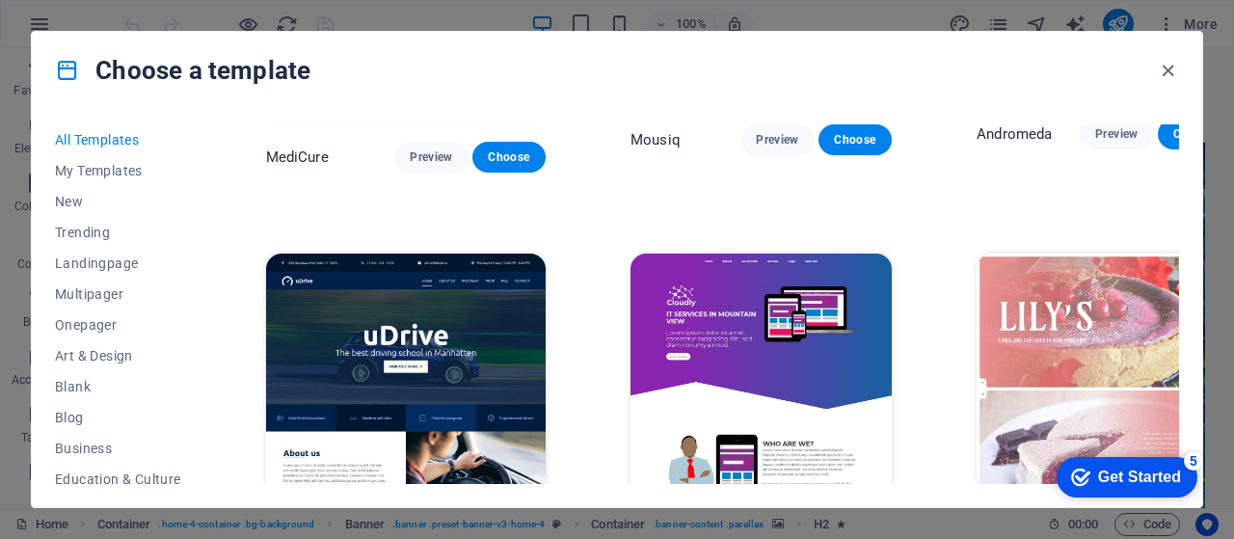
scroll to position [12767, 0]
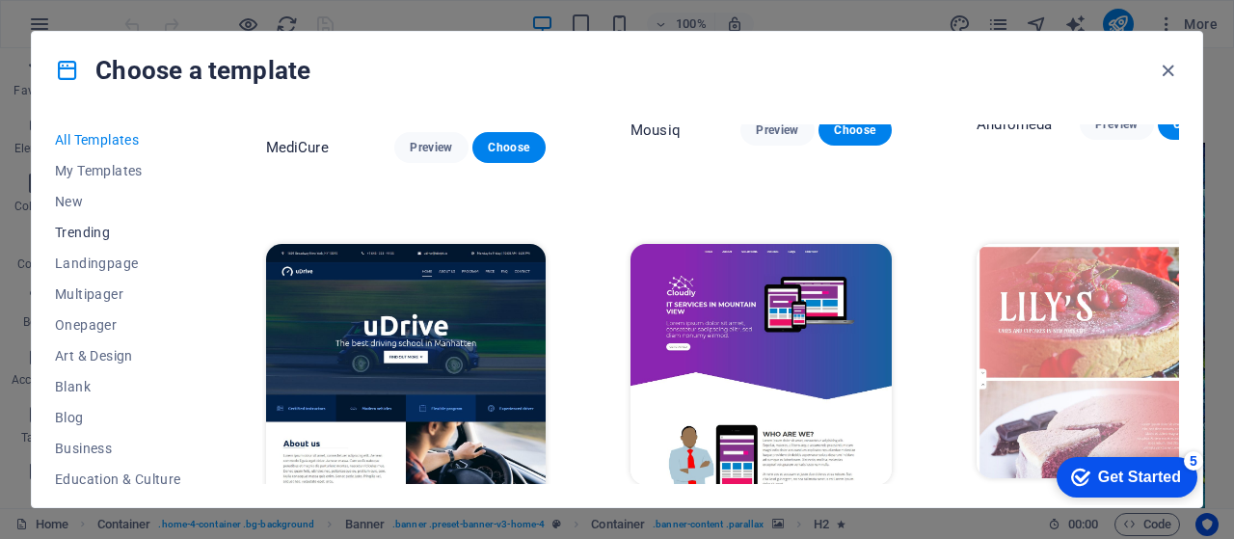
click at [108, 234] on span "Trending" at bounding box center [118, 232] width 126 height 15
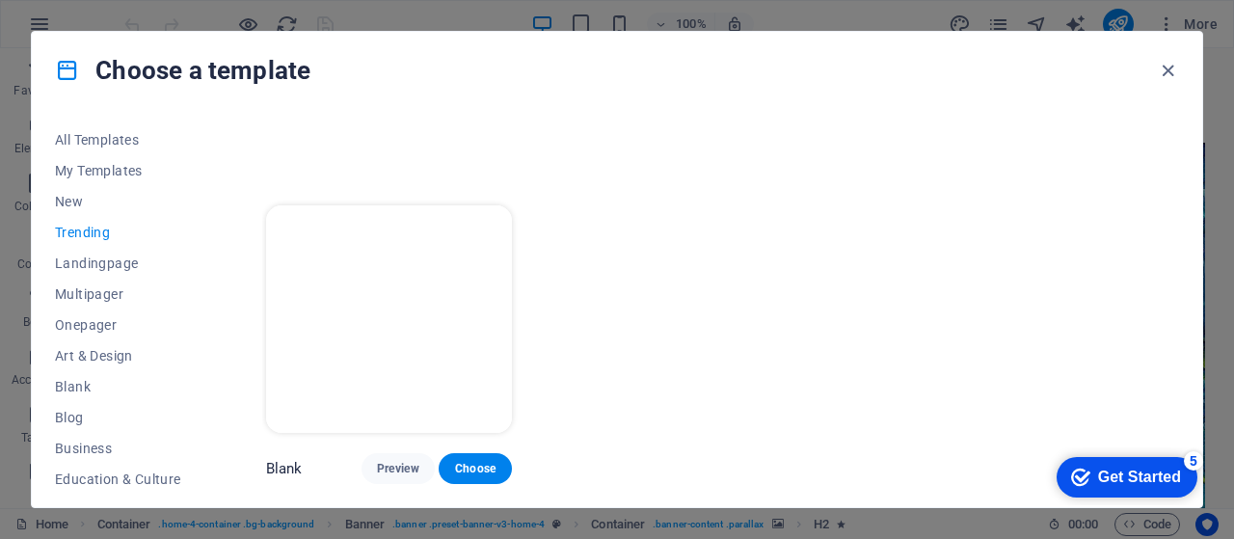
scroll to position [1728, 0]
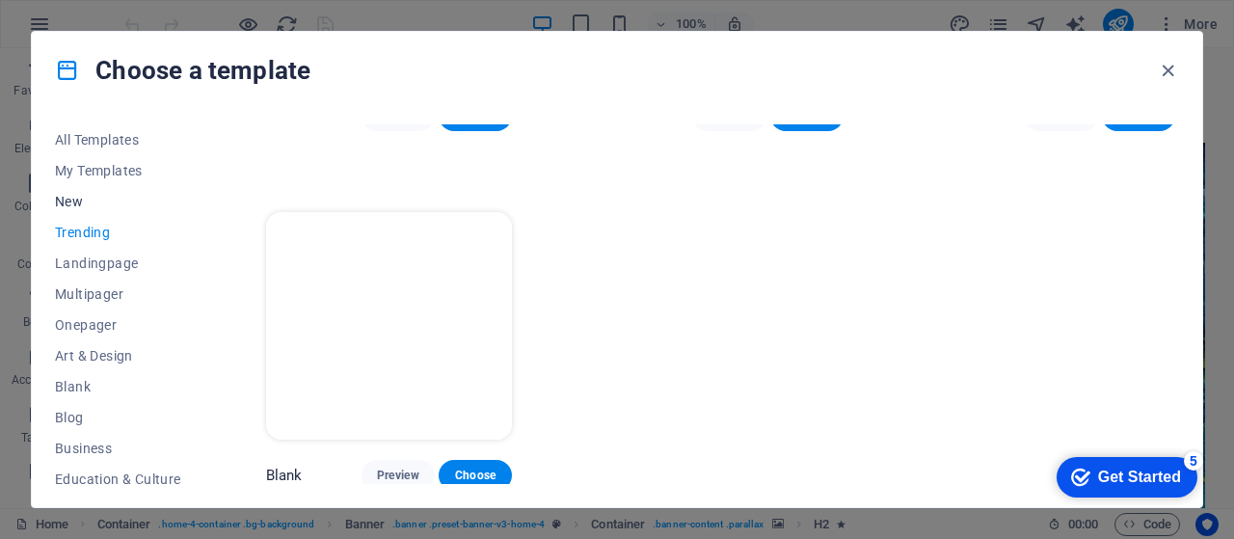
click at [77, 207] on span "New" at bounding box center [118, 201] width 126 height 15
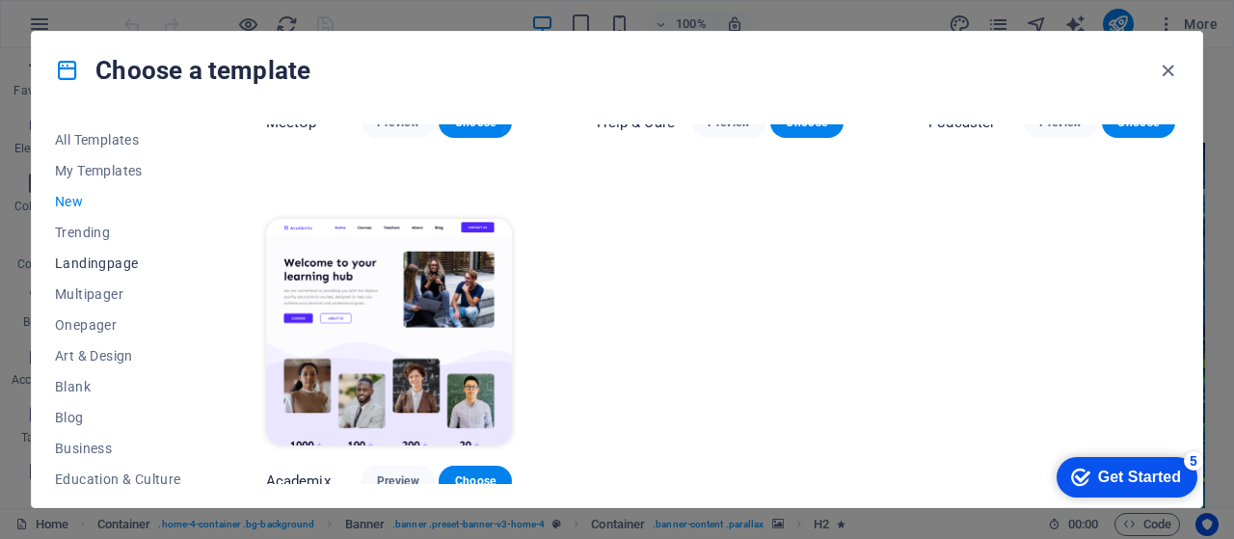
click at [118, 259] on span "Landingpage" at bounding box center [118, 263] width 126 height 15
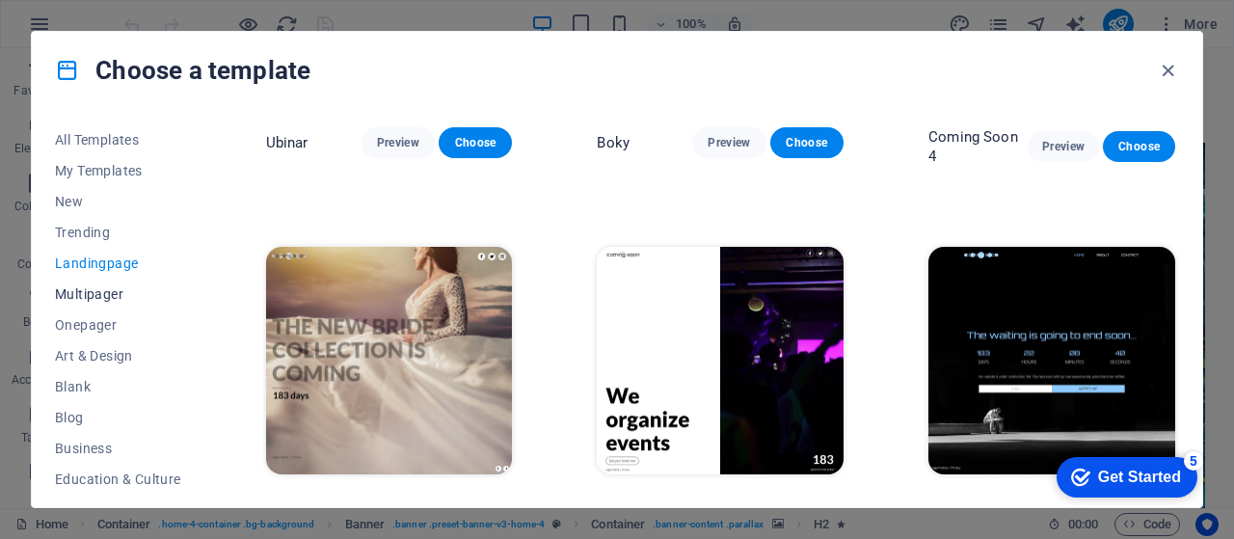
scroll to position [2759, 0]
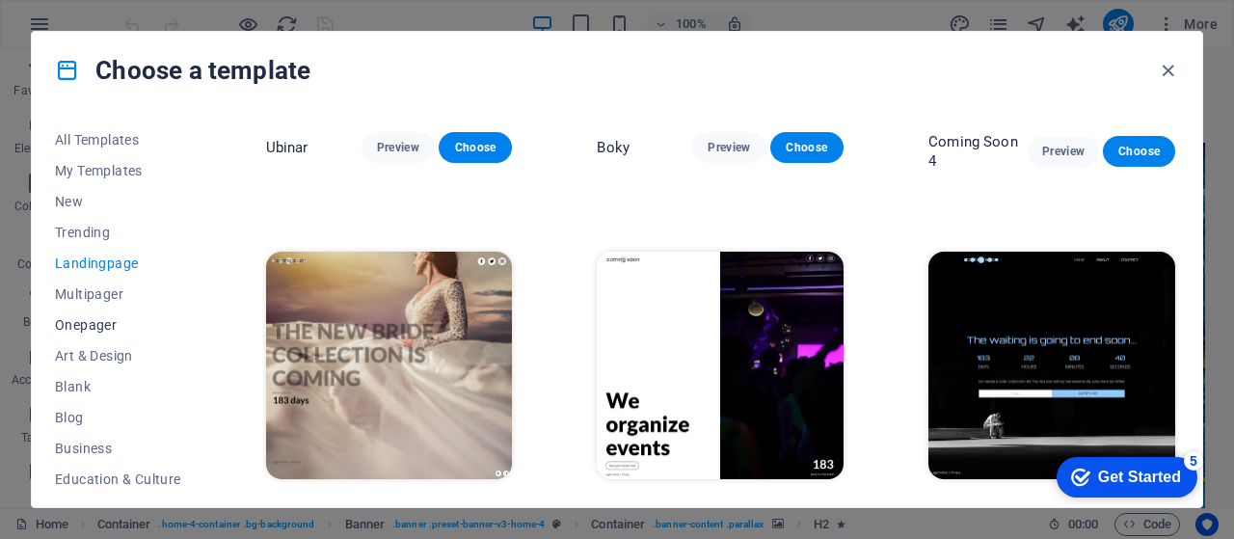
click at [95, 317] on span "Onepager" at bounding box center [118, 324] width 126 height 15
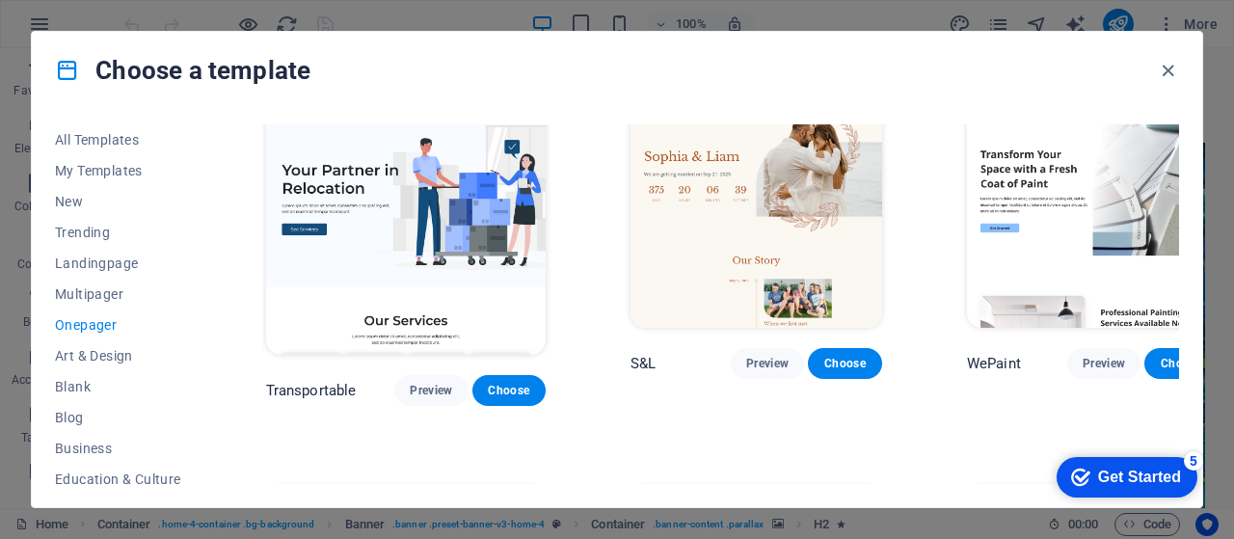
scroll to position [0, 0]
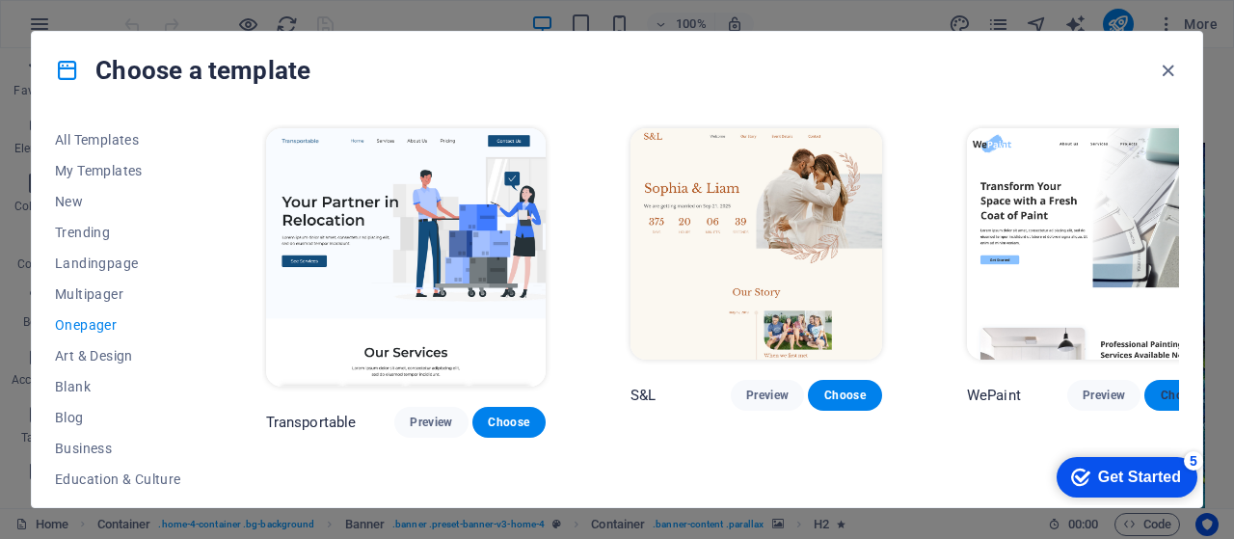
click at [1160, 389] on span "Choose" at bounding box center [1181, 395] width 42 height 15
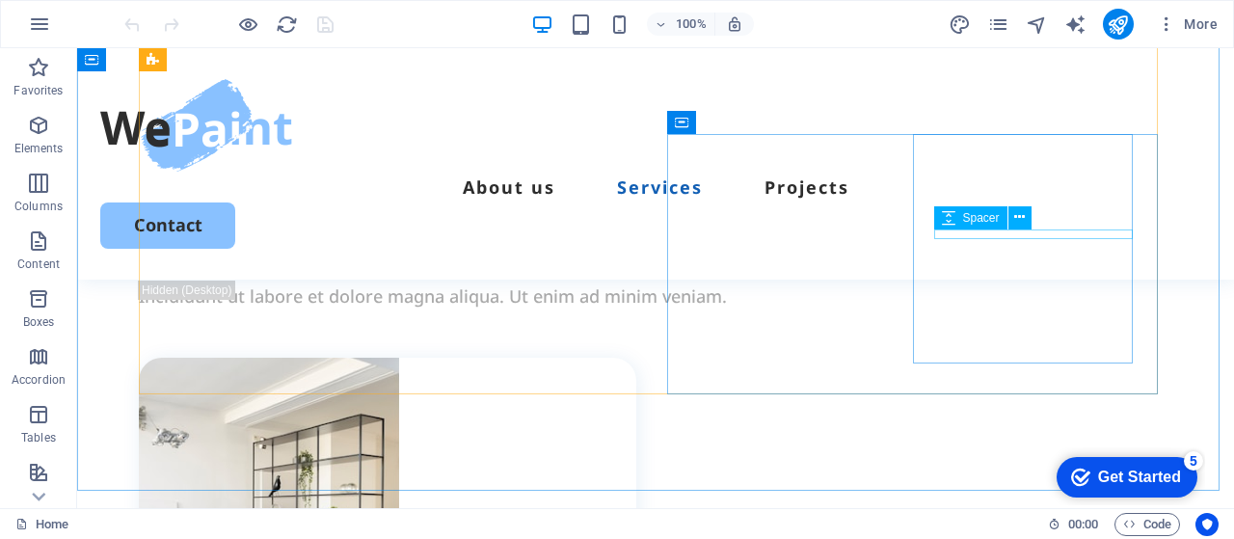
scroll to position [1992, 0]
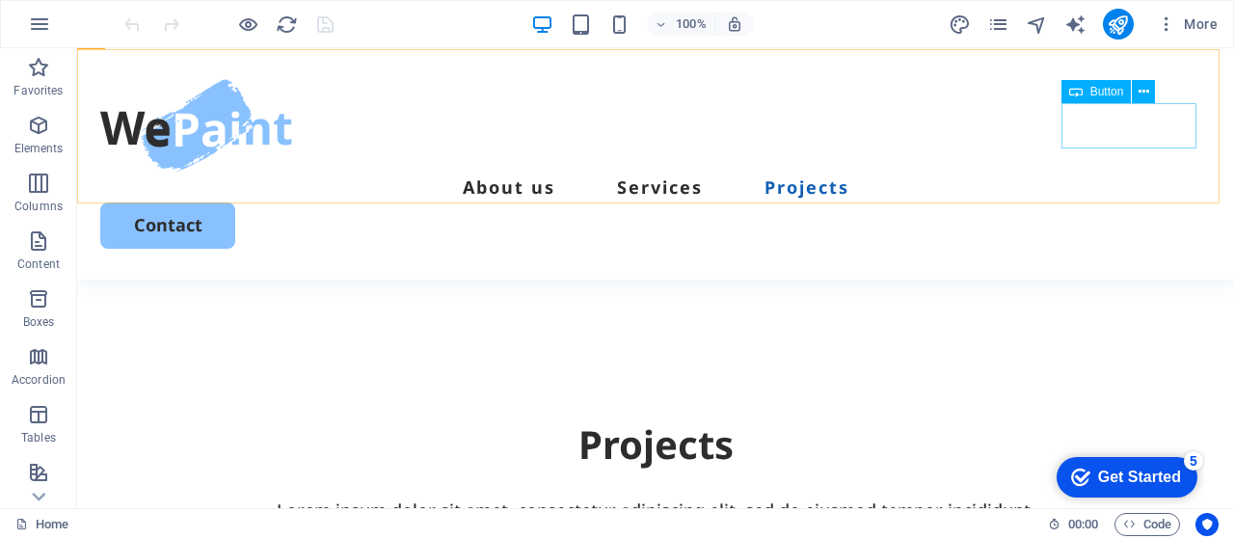
scroll to position [3858, 0]
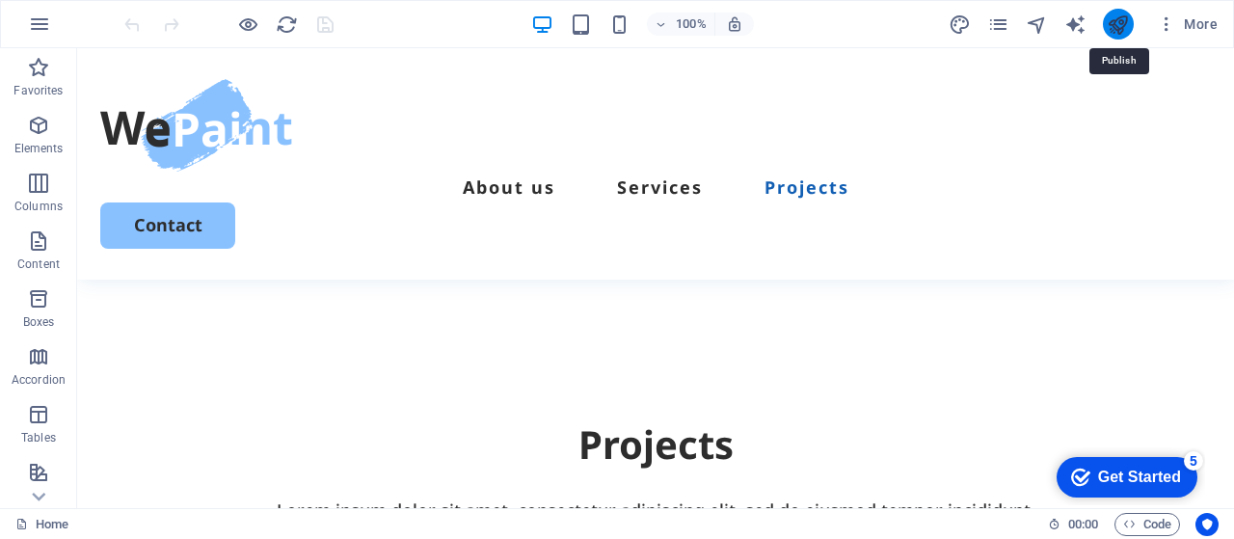
click at [1121, 20] on icon "publish" at bounding box center [1118, 25] width 22 height 22
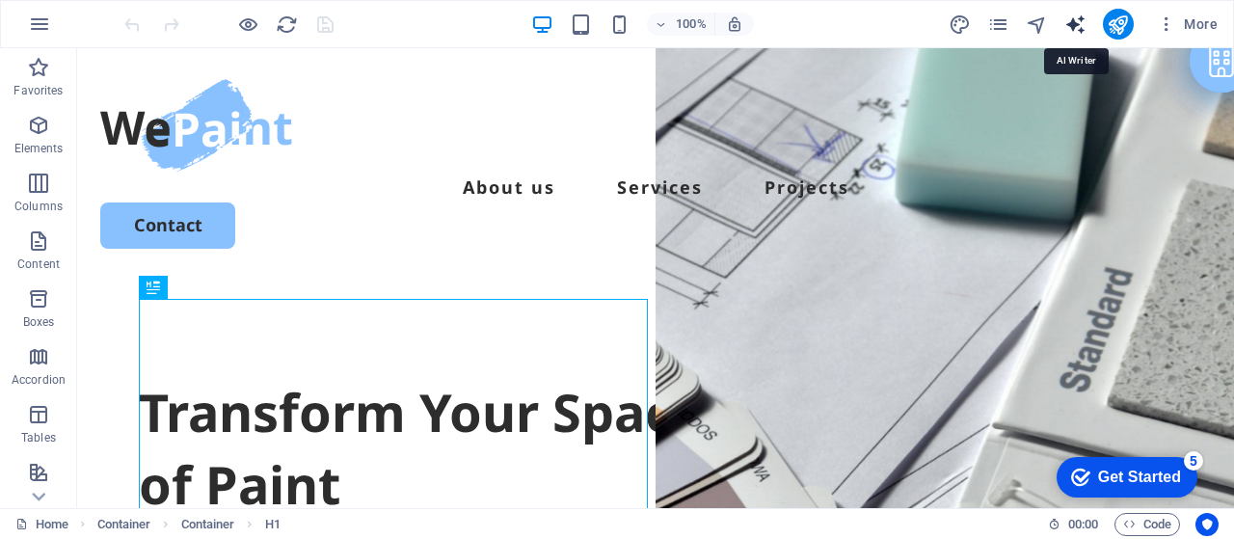
click at [1072, 14] on icon "text_generator" at bounding box center [1076, 25] width 22 height 22
select select "English"
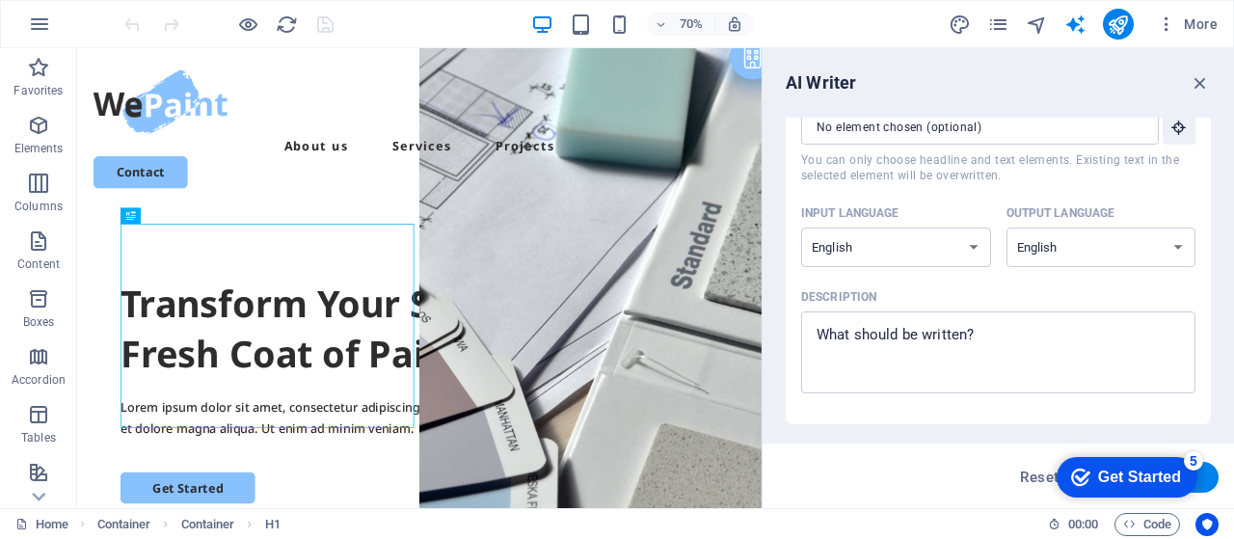
scroll to position [128, 0]
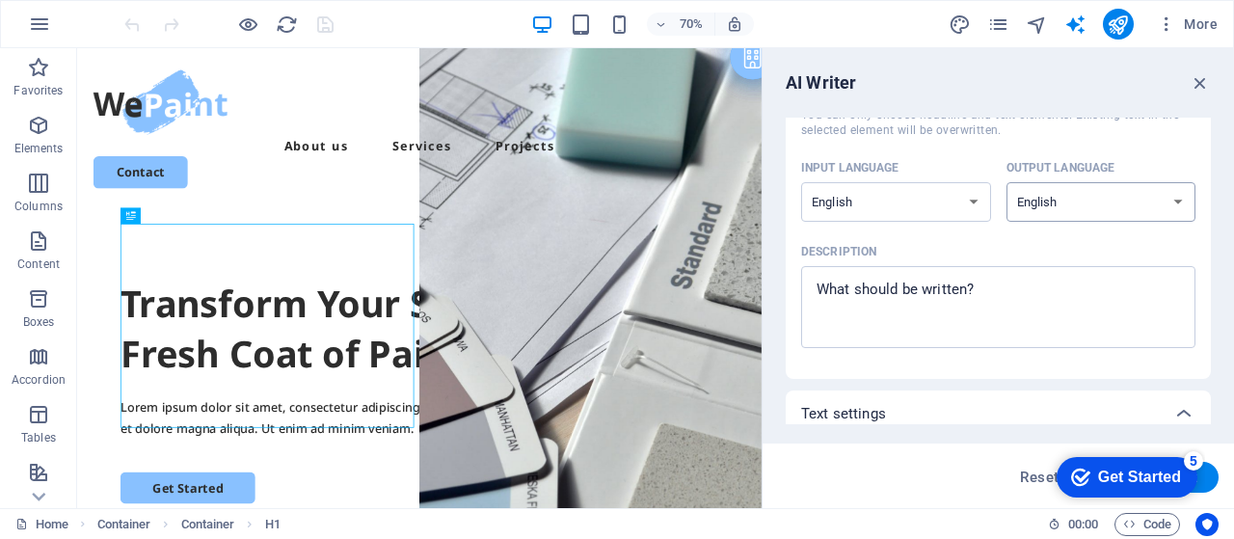
click at [1048, 204] on select "Albanian Arabic Armenian Awadhi Azerbaijani Bashkir Basque Belarusian Bengali B…" at bounding box center [1102, 202] width 190 height 40
click at [1066, 128] on span "You can only choose headline and text elements. Existing text in the selected e…" at bounding box center [998, 122] width 394 height 31
click at [1066, 99] on input "Element ​ You can only choose headline and text elements. Existing text in the …" at bounding box center [973, 82] width 344 height 35
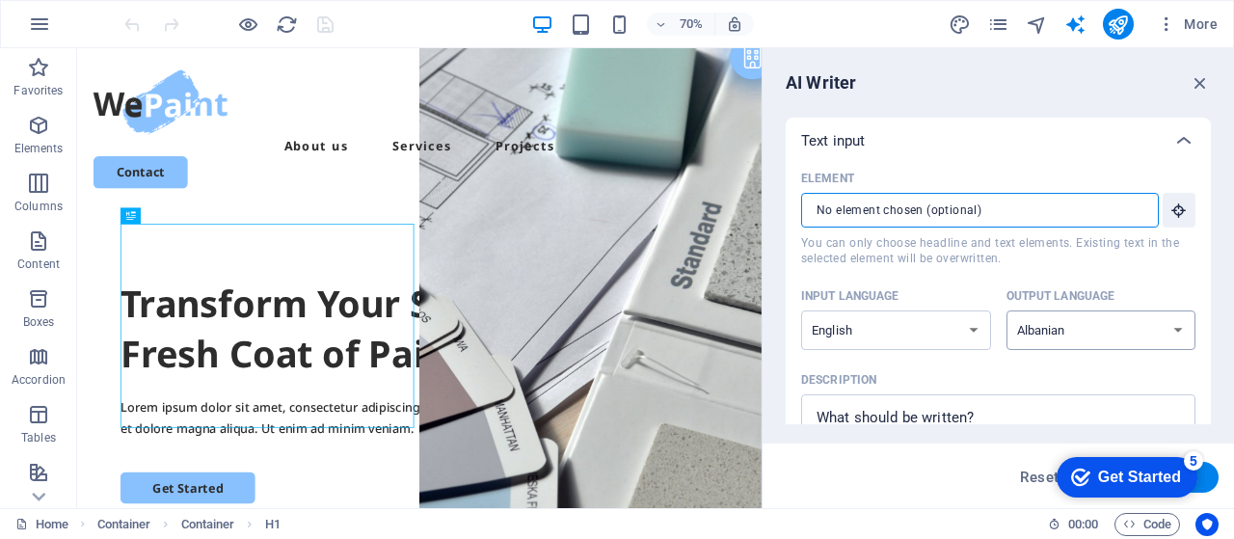
click at [1076, 318] on select "Albanian Arabic Armenian Awadhi Azerbaijani Bashkir Basque Belarusian Bengali B…" at bounding box center [1102, 331] width 190 height 40
select select "English"
click at [1007, 311] on select "Albanian Arabic Armenian Awadhi Azerbaijani Bashkir Basque Belarusian Bengali B…" at bounding box center [1102, 331] width 190 height 40
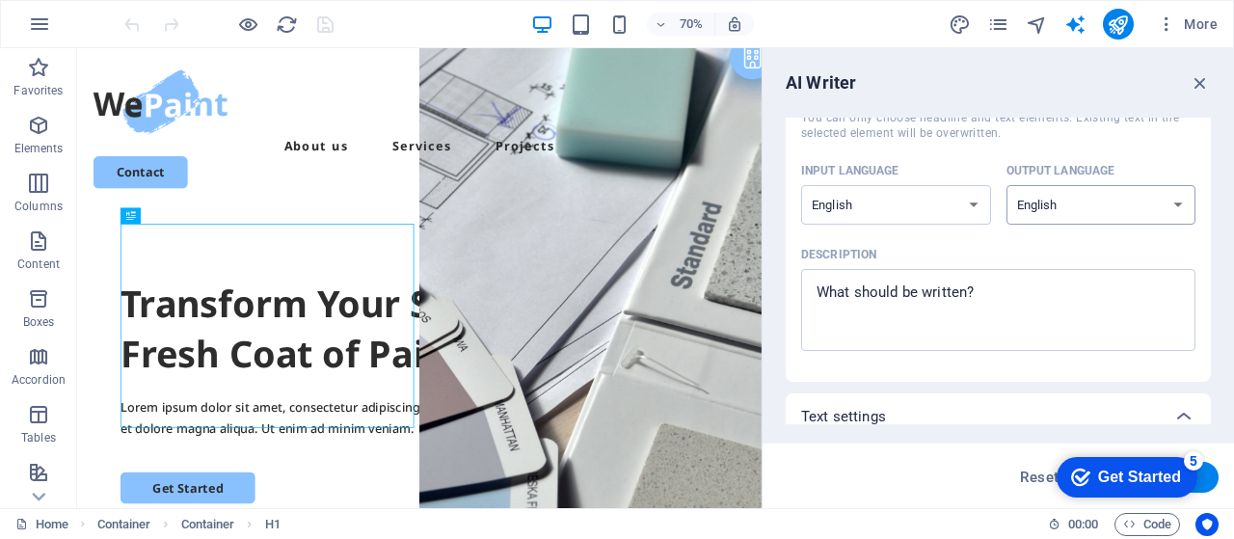
scroll to position [61, 0]
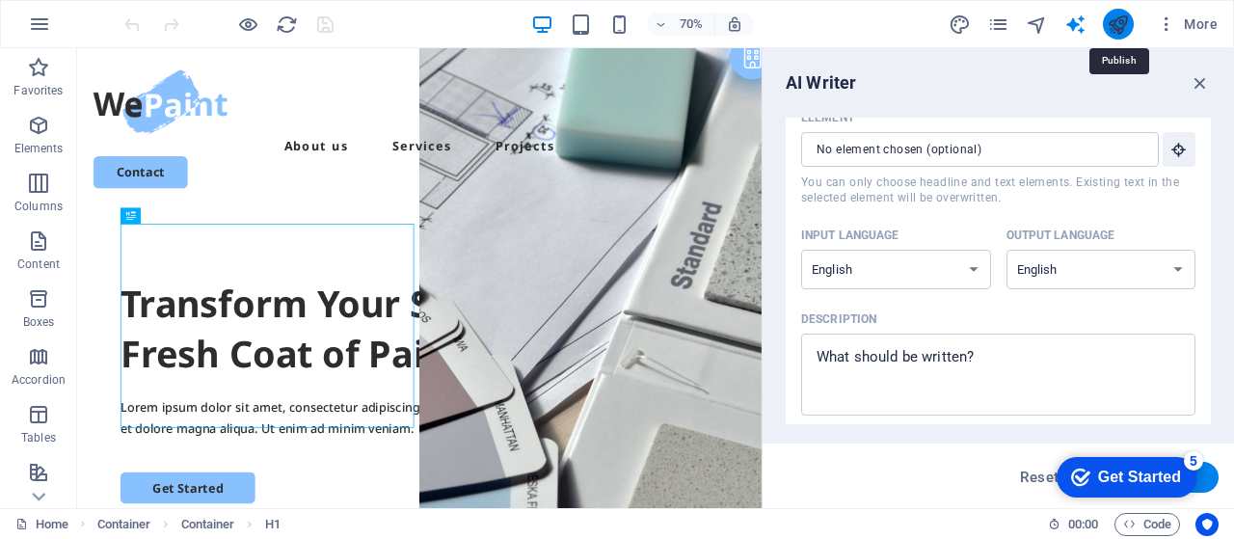
click at [1112, 22] on icon "publish" at bounding box center [1118, 25] width 22 height 22
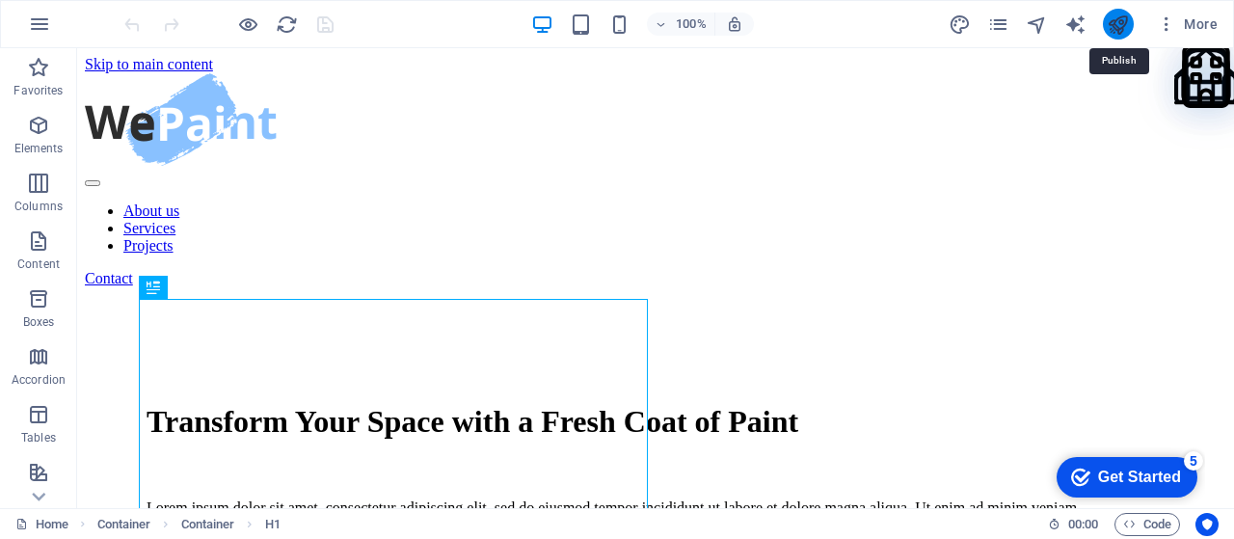
click at [1123, 29] on icon "publish" at bounding box center [1118, 25] width 22 height 22
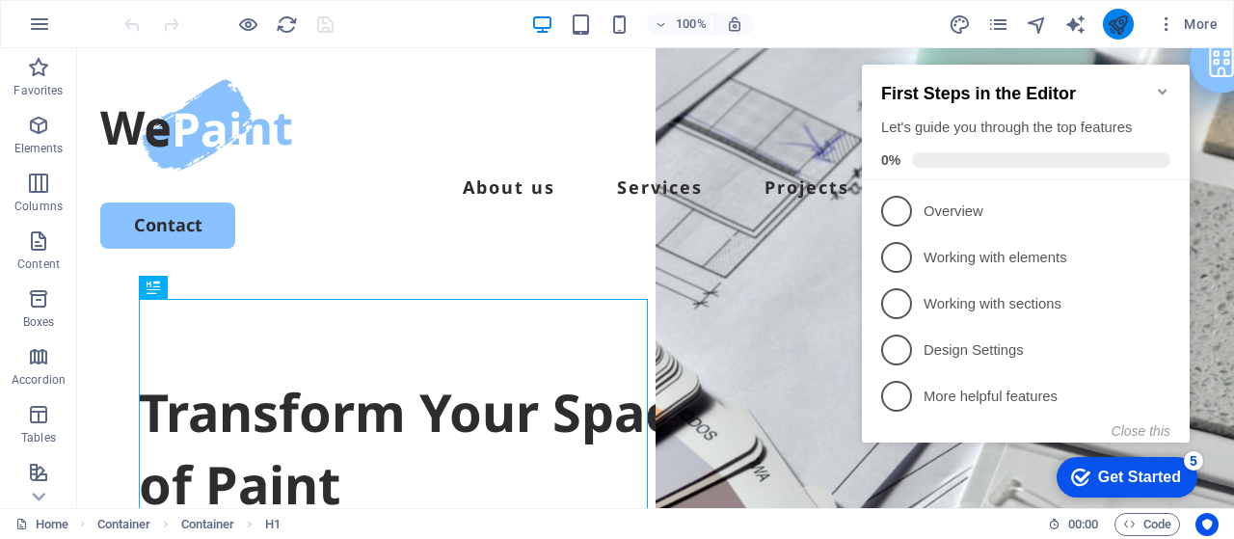
click at [1128, 22] on icon "publish" at bounding box center [1118, 25] width 22 height 22
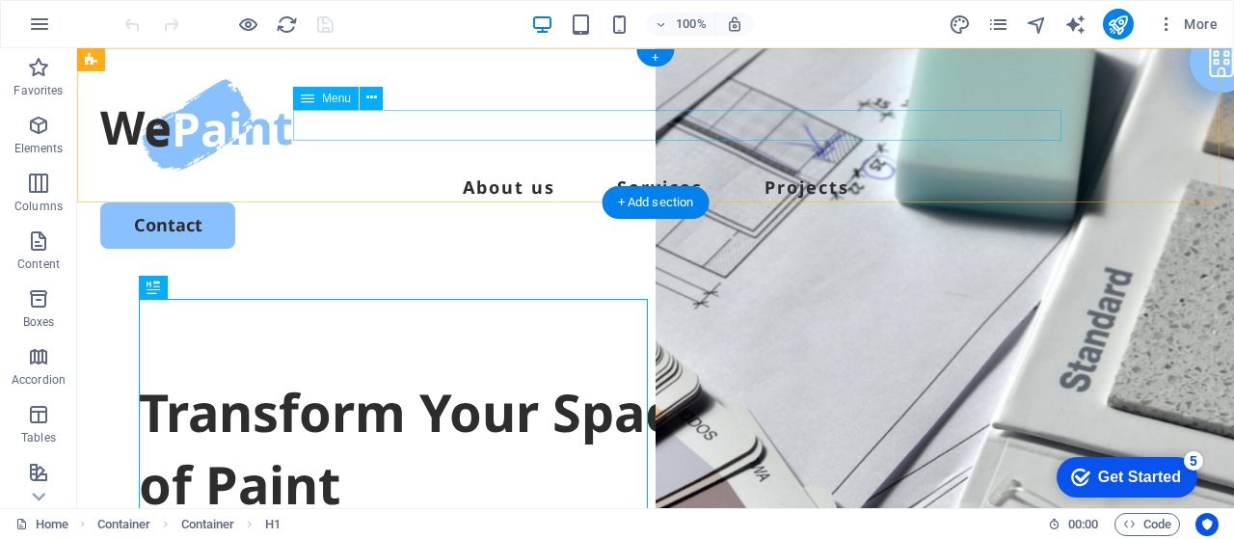
click at [515, 172] on nav "About us Services Projects" at bounding box center [655, 187] width 1111 height 31
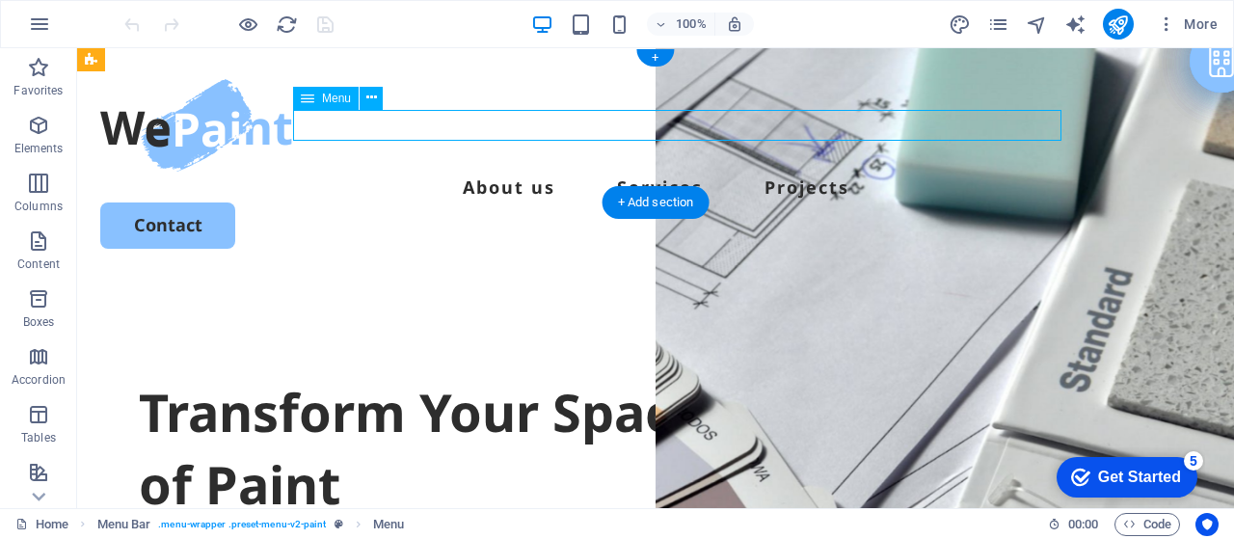
click at [662, 172] on nav "About us Services Projects" at bounding box center [655, 187] width 1111 height 31
click at [685, 172] on nav "About us Services Projects" at bounding box center [655, 187] width 1111 height 31
click at [824, 172] on nav "About us Services Projects" at bounding box center [655, 187] width 1111 height 31
click at [500, 172] on nav "About us Services Projects" at bounding box center [655, 187] width 1111 height 31
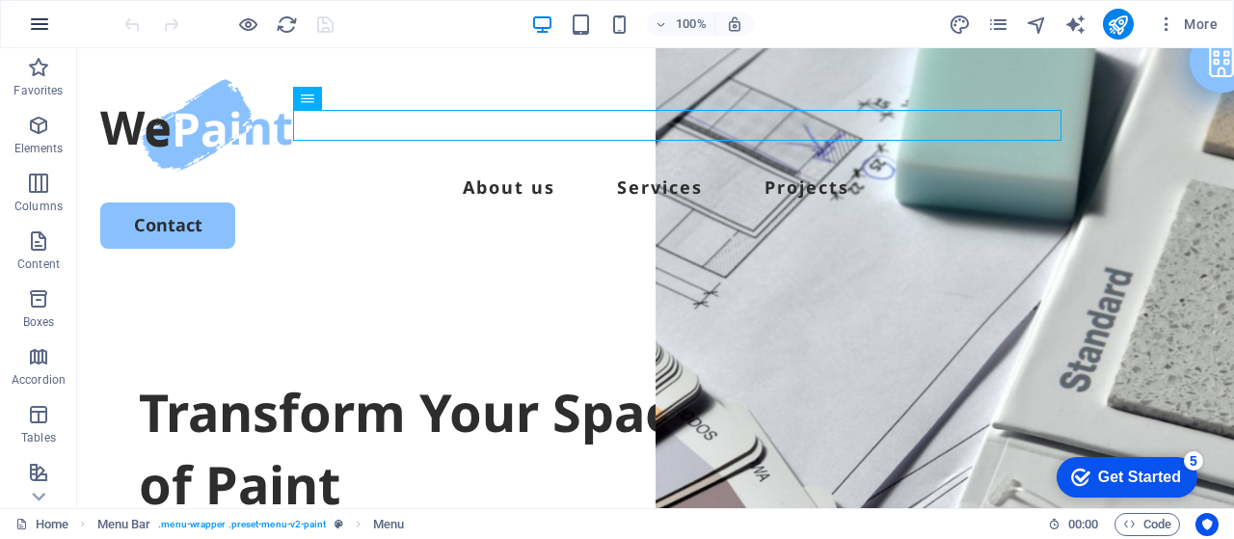
click at [29, 18] on icon "button" at bounding box center [39, 24] width 23 height 23
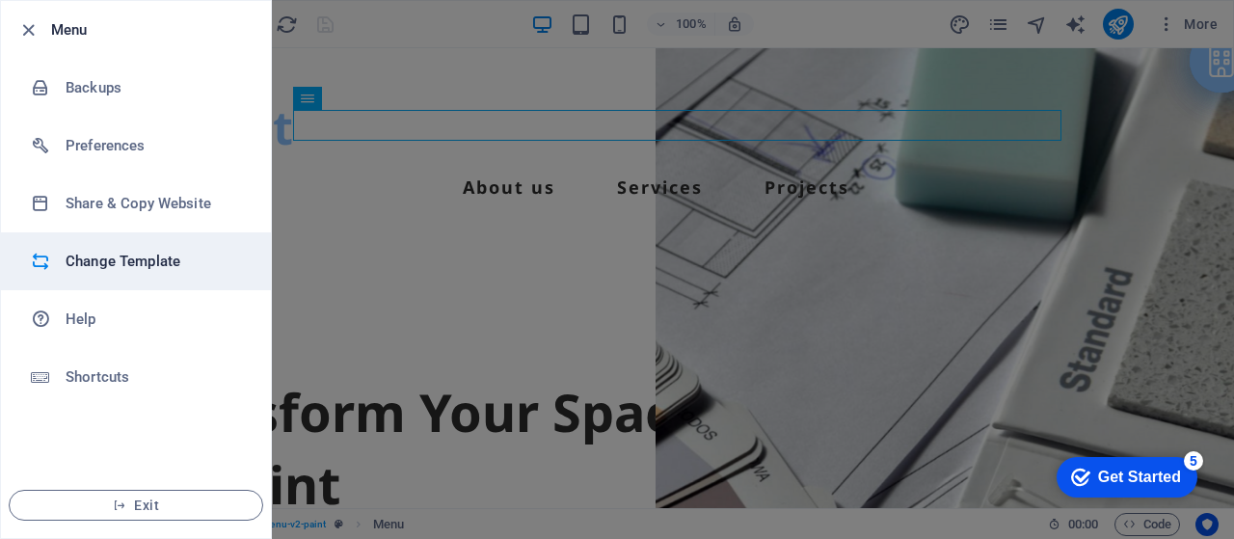
click at [150, 265] on h6 "Change Template" at bounding box center [155, 261] width 178 height 23
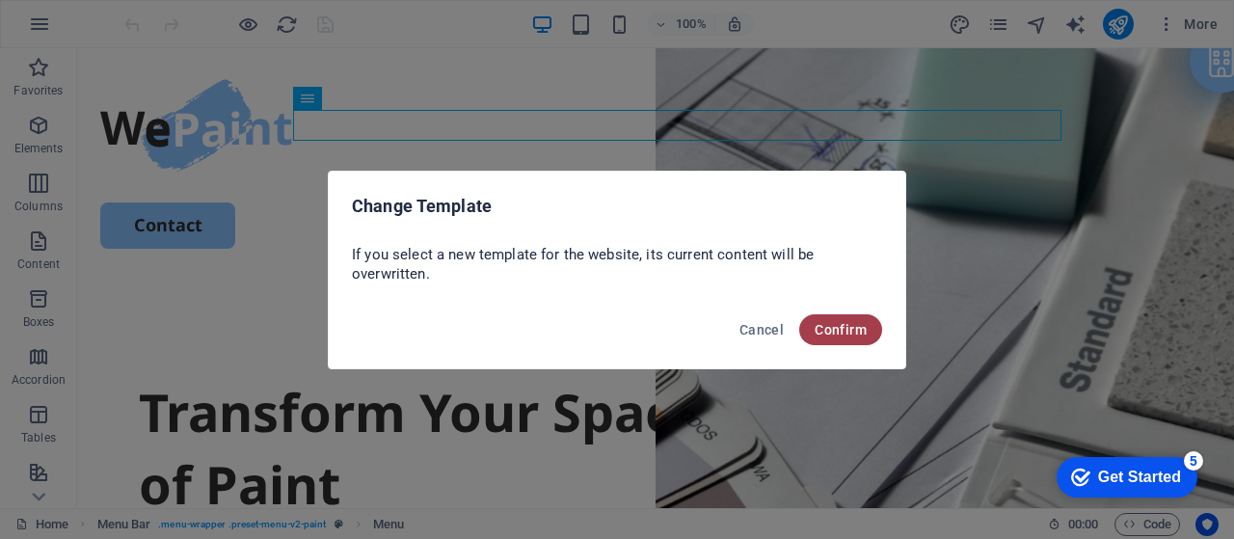
click at [830, 335] on span "Confirm" at bounding box center [841, 329] width 52 height 15
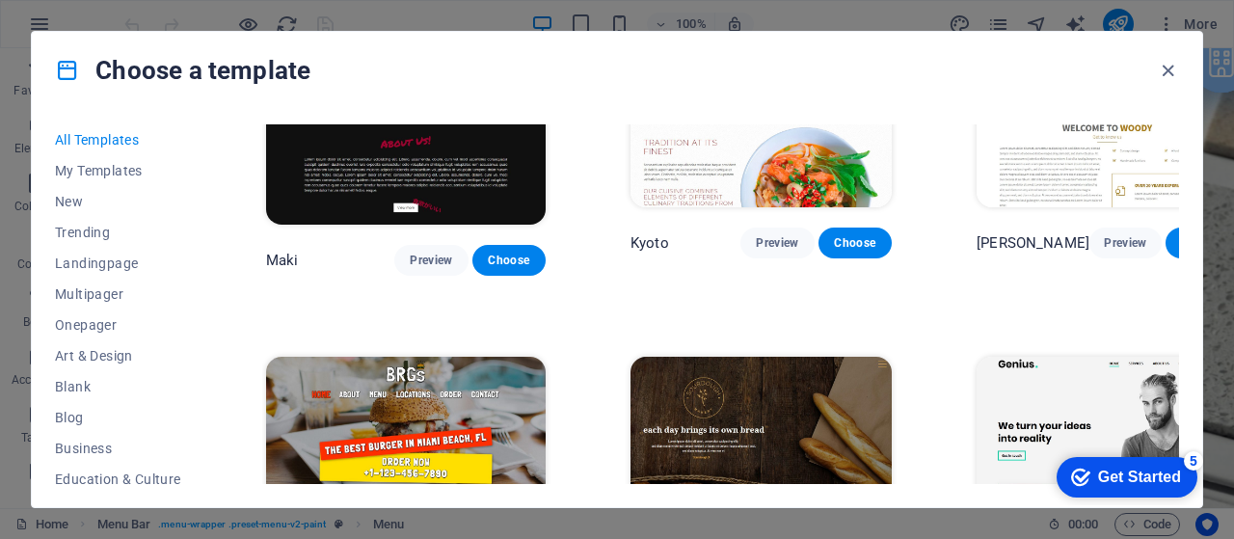
scroll to position [8721, 0]
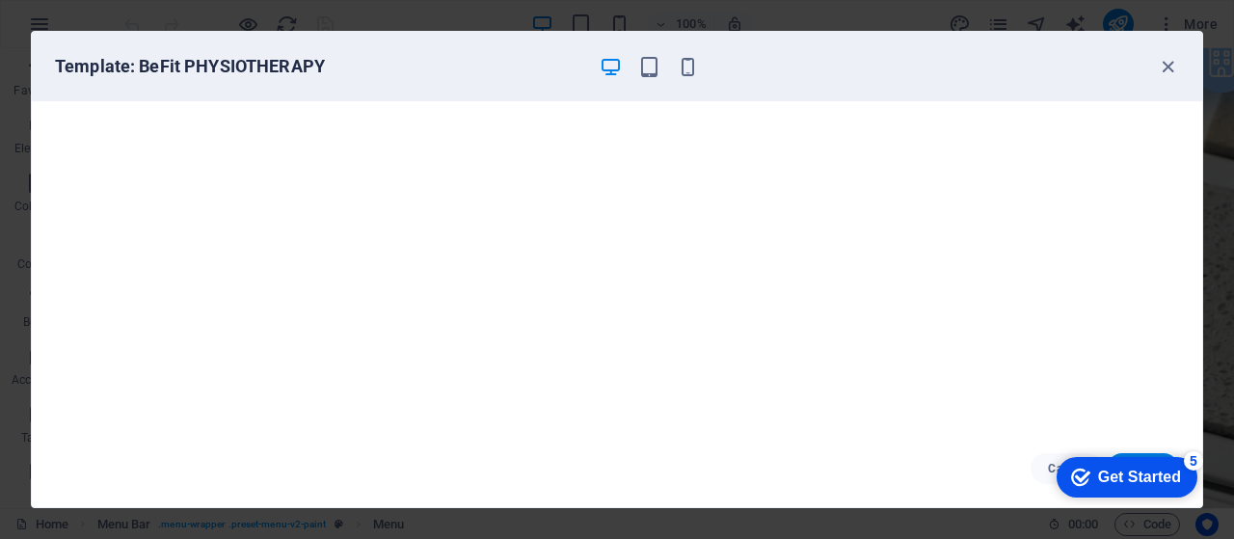
click div "checkmark Get Started 5 First Steps in the Editor Let's guide you through the t…"
click at [1105, 472] on div "Get Started" at bounding box center [1139, 477] width 83 height 17
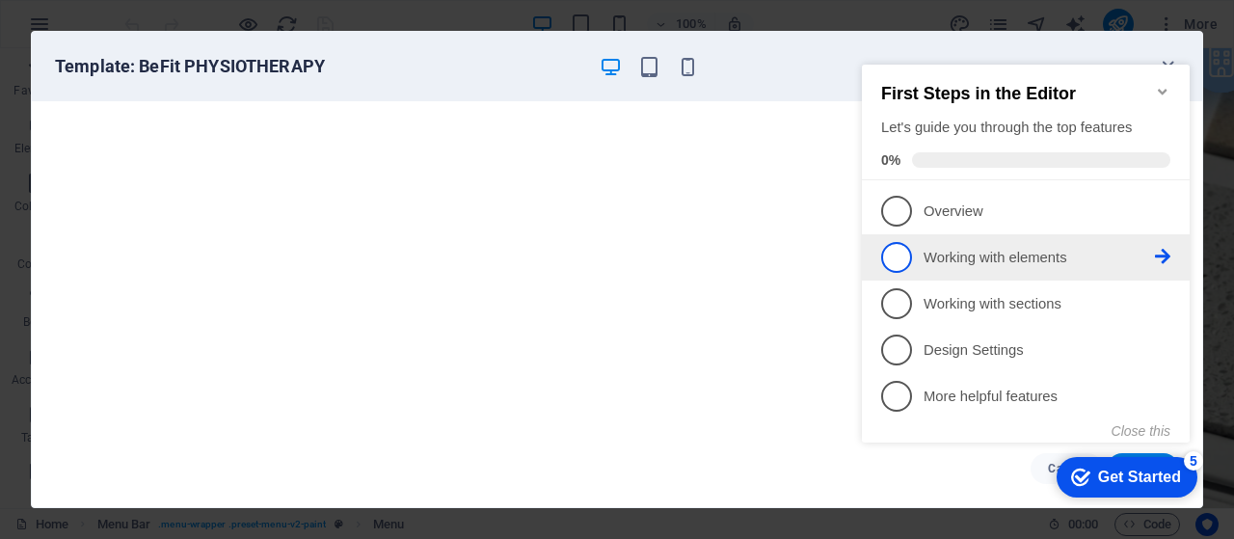
click at [1018, 257] on p "Working with elements - incomplete" at bounding box center [1039, 258] width 231 height 20
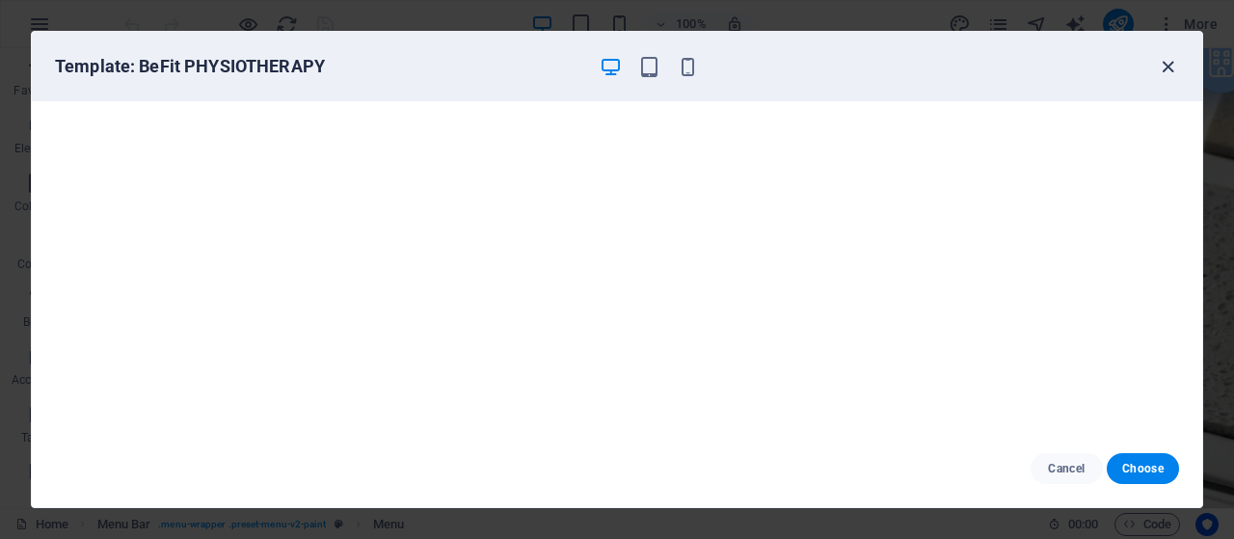
click at [1169, 65] on icon "button" at bounding box center [1168, 67] width 22 height 22
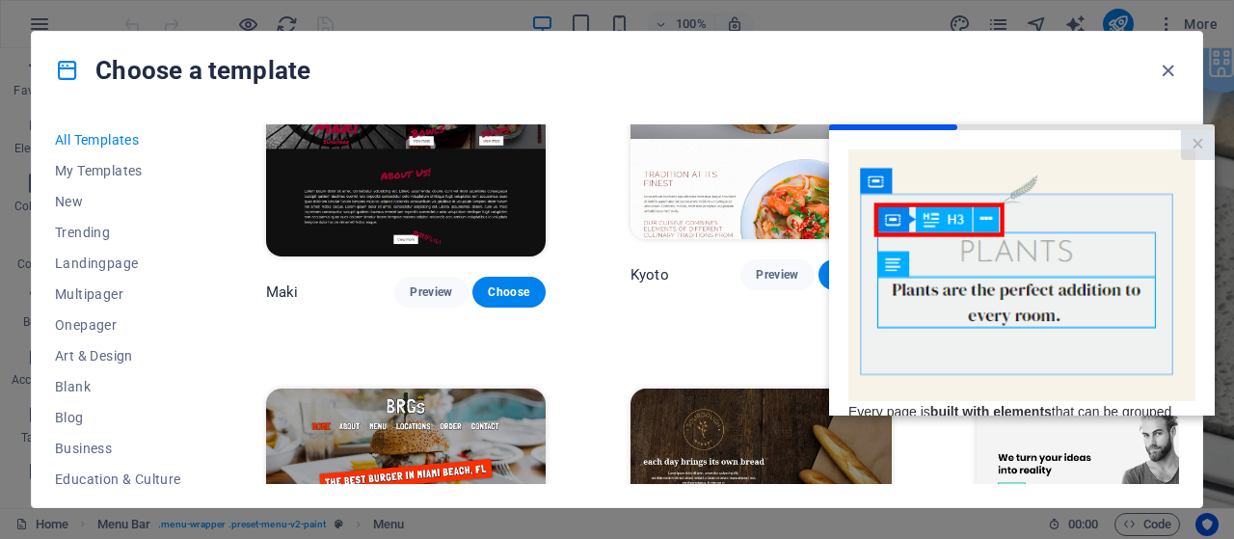
scroll to position [0, 0]
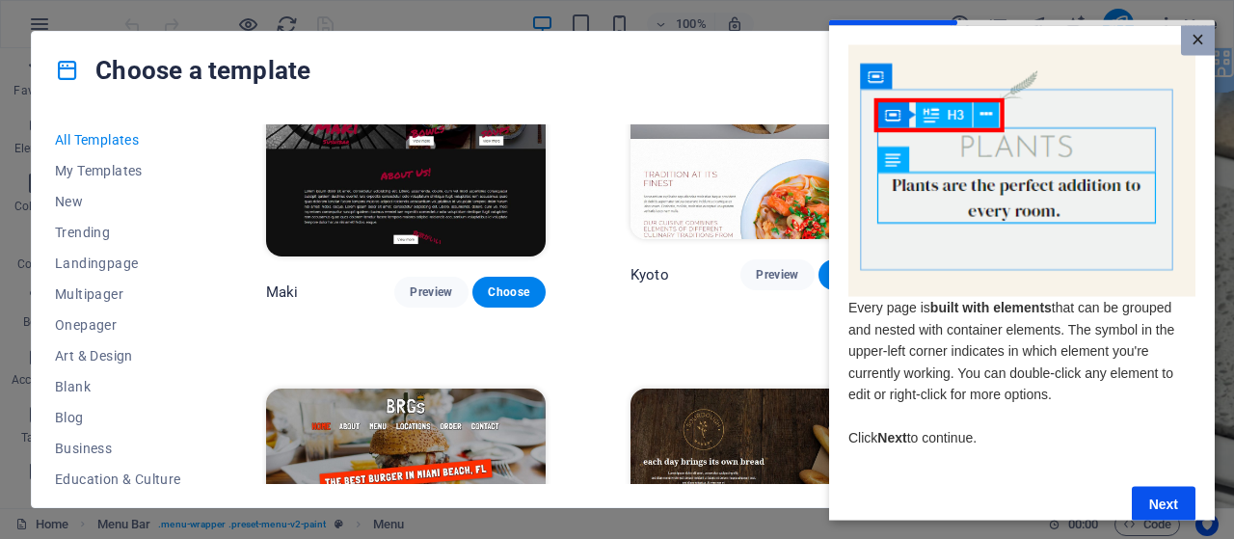
click at [1198, 43] on link "×" at bounding box center [1198, 40] width 34 height 30
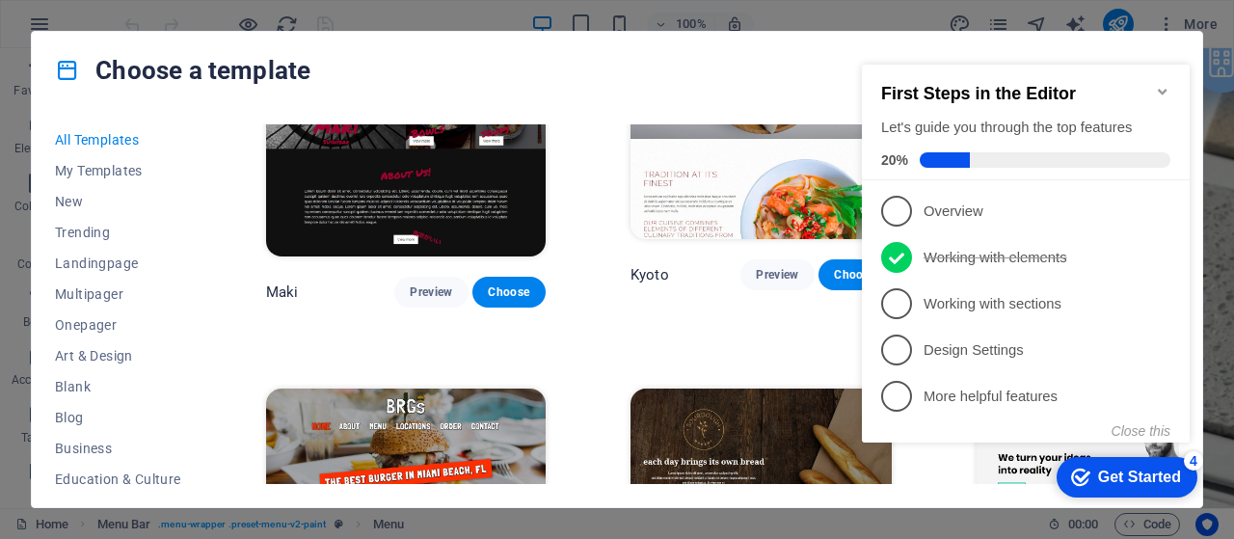
click at [1125, 479] on div "Get Started" at bounding box center [1139, 477] width 83 height 17
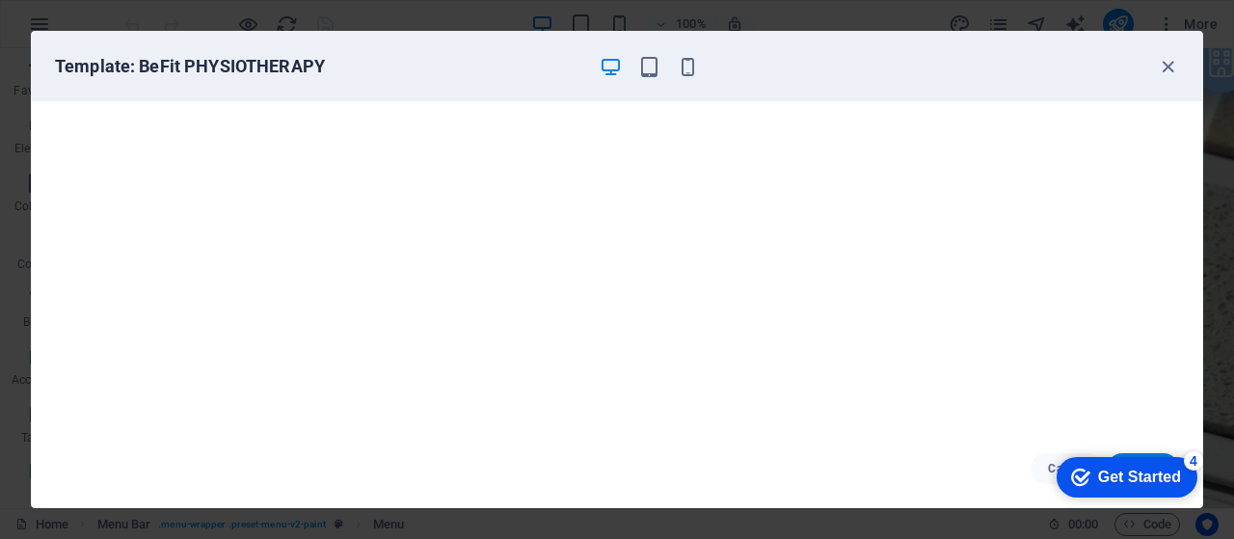
click at [1057, 464] on div "checkmark Get Started 4" at bounding box center [1127, 477] width 141 height 41
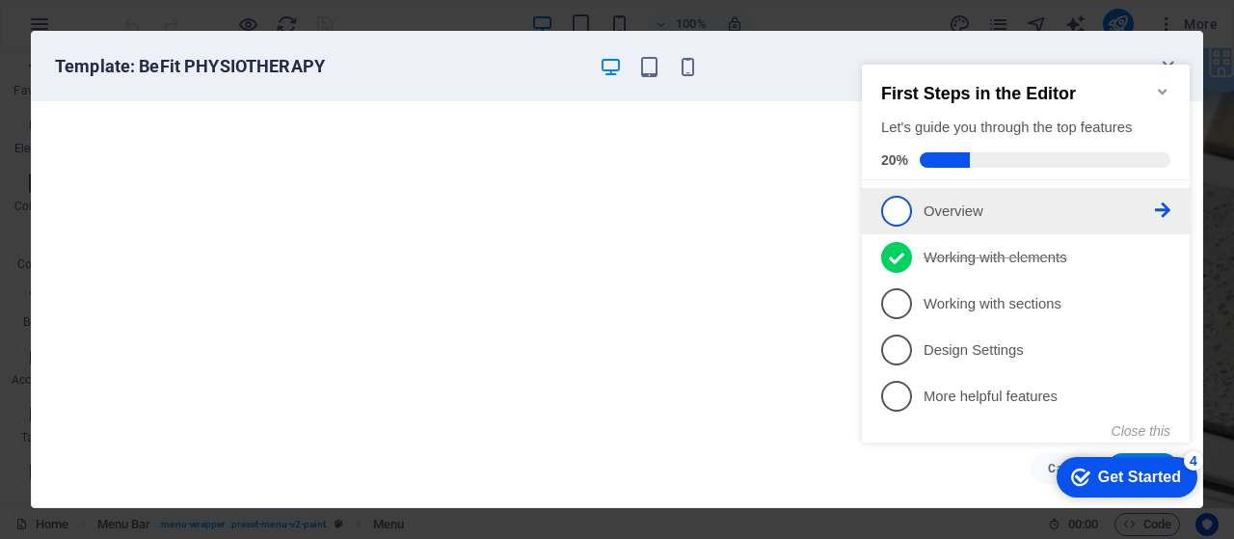
click at [956, 211] on p "Overview - incomplete" at bounding box center [1039, 212] width 231 height 20
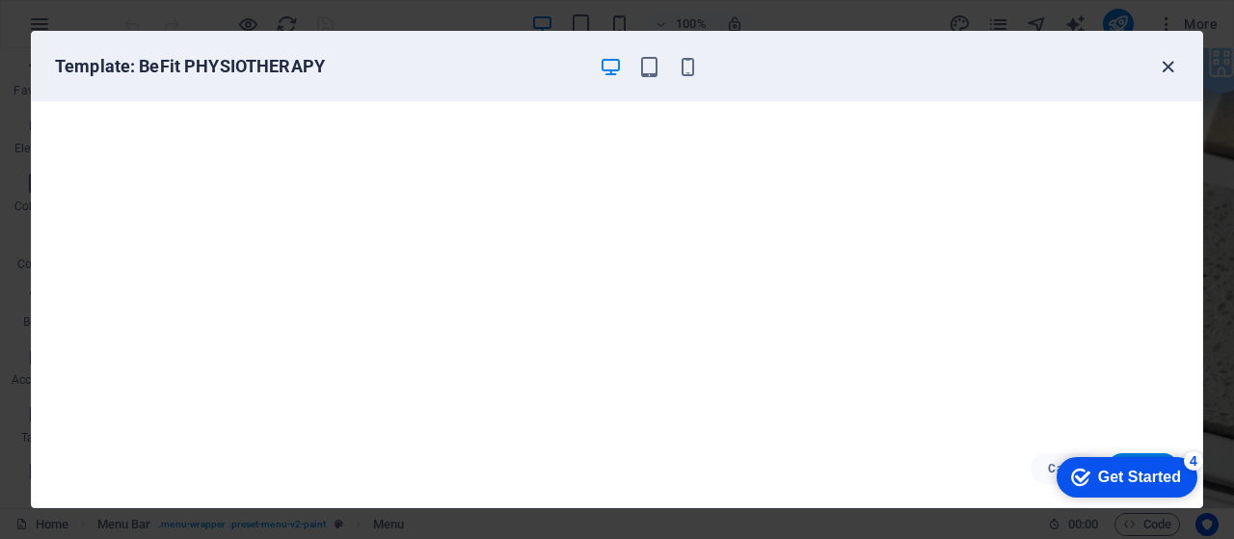
click at [1171, 72] on icon "button" at bounding box center [1168, 67] width 22 height 22
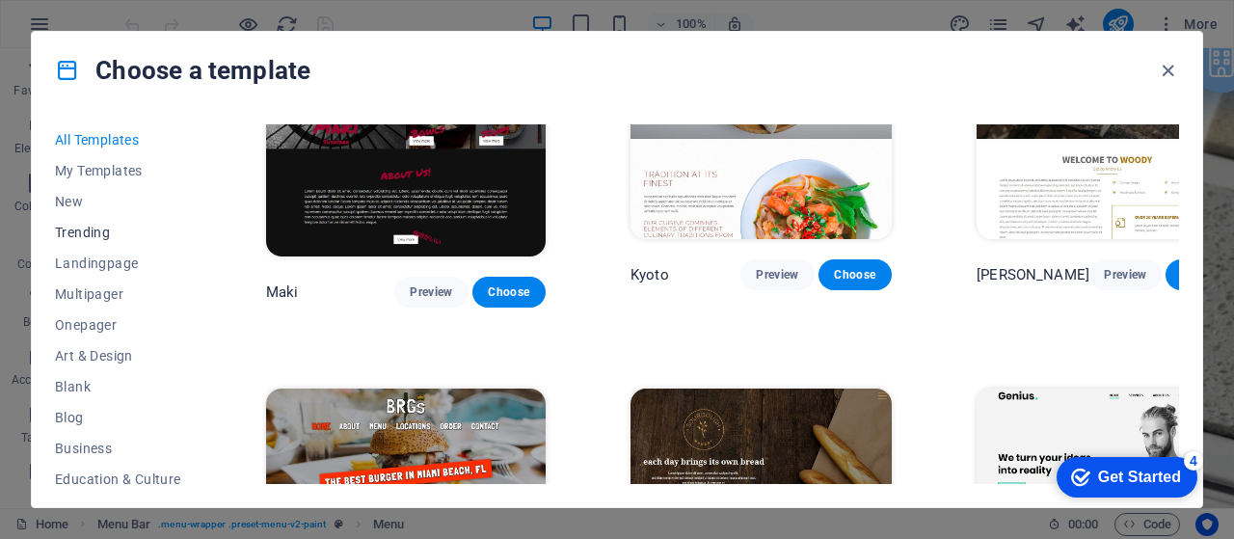
click at [81, 231] on span "Trending" at bounding box center [118, 232] width 126 height 15
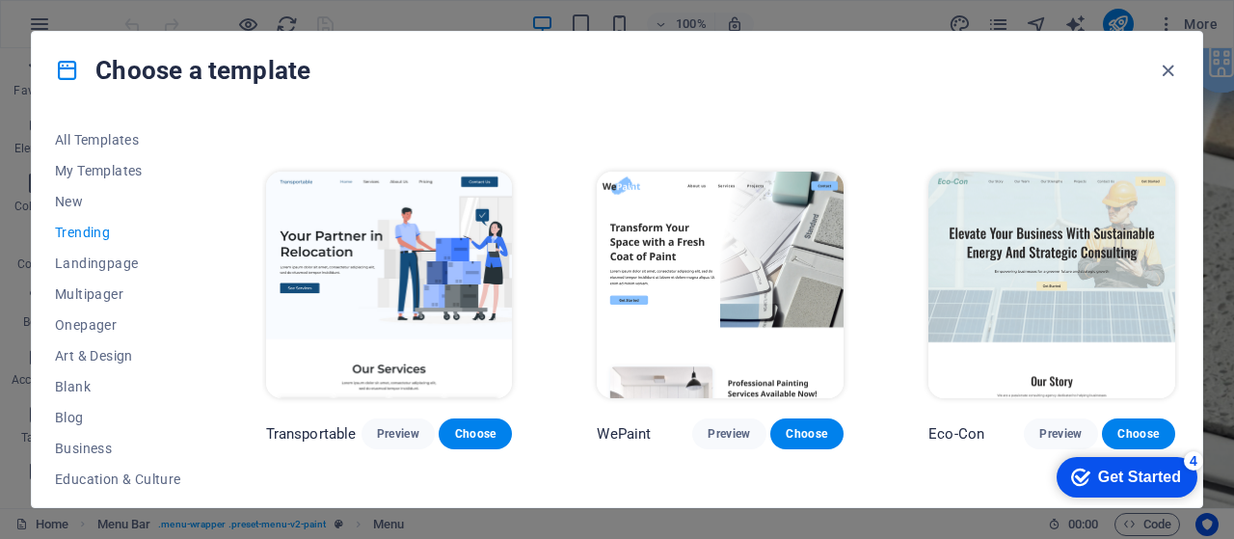
scroll to position [292, 0]
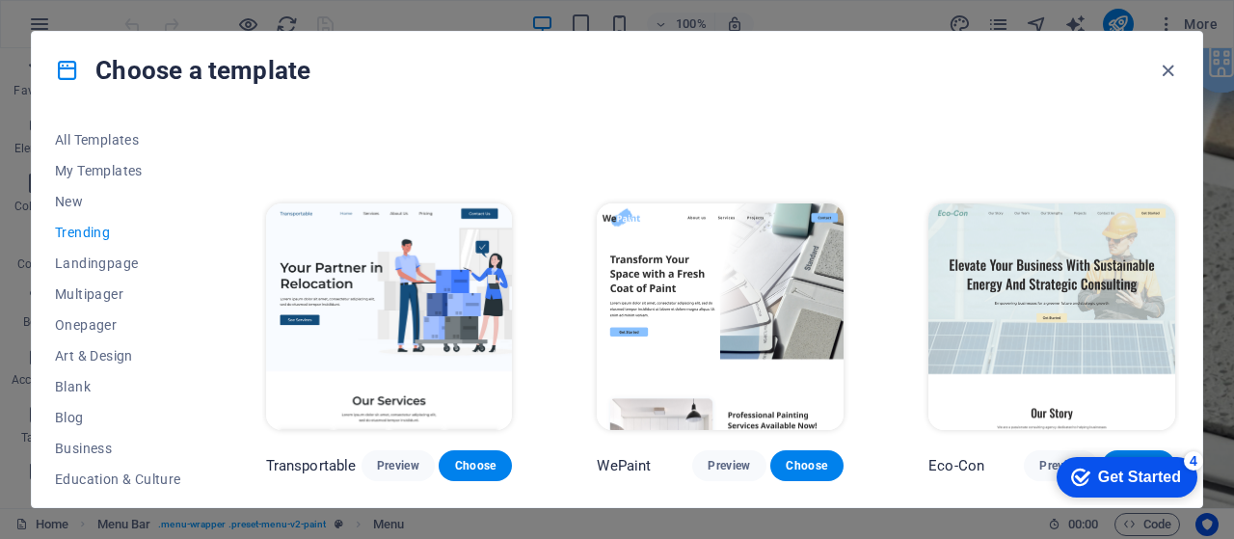
click at [721, 344] on img at bounding box center [720, 317] width 247 height 228
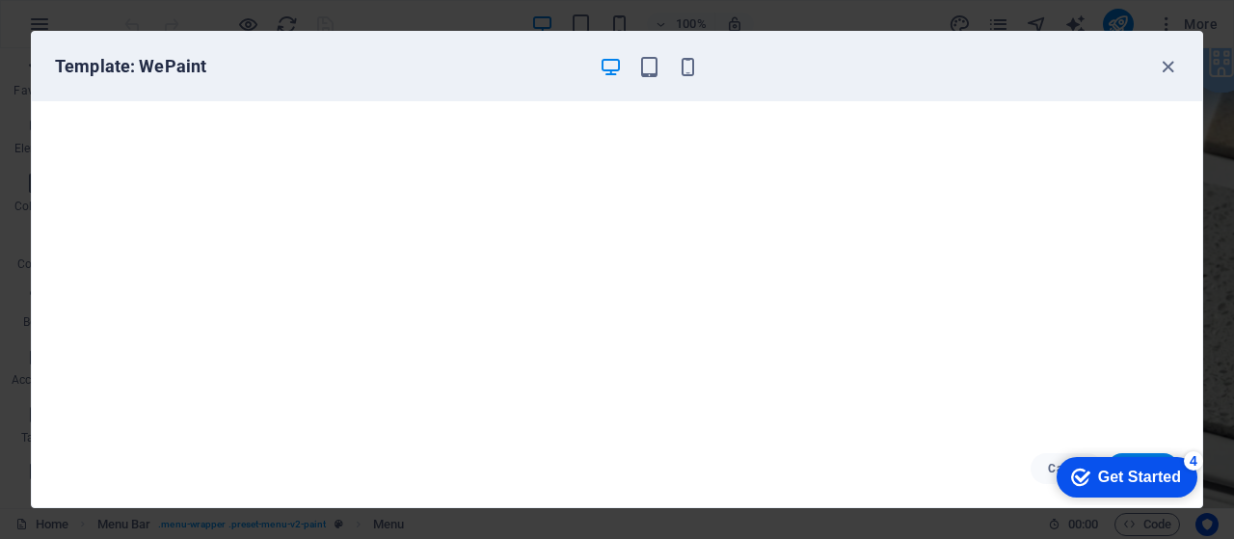
click div "checkmark Get Started 4 First Steps in the Editor Let's guide you through the t…"
click at [1107, 475] on div "Get Started" at bounding box center [1139, 477] width 83 height 17
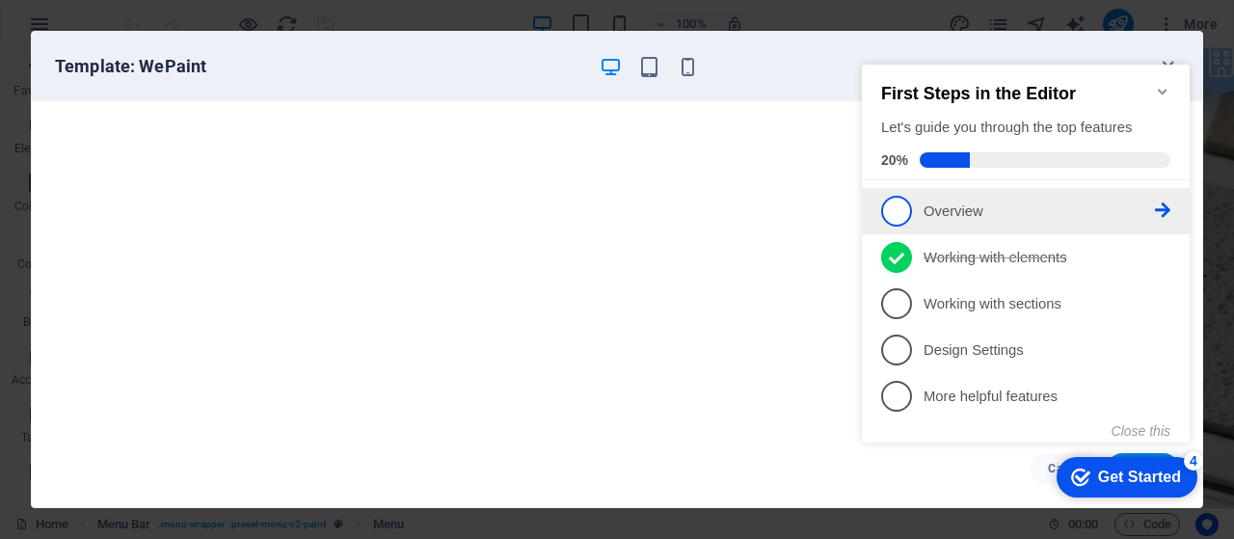
click at [907, 202] on span "1" at bounding box center [896, 211] width 31 height 31
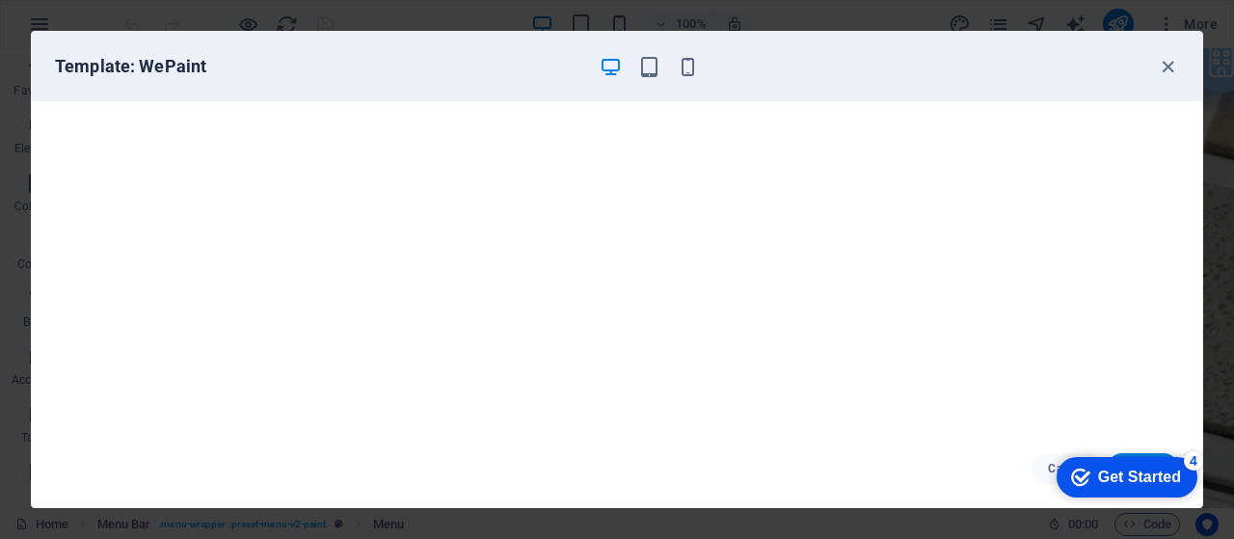
click at [1006, 462] on div "Cancel Choose" at bounding box center [617, 468] width 1171 height 77
click div "checkmark Get Started 4 First Steps in the Editor Let's guide you through the t…"
drag, startPoint x: 1152, startPoint y: 472, endPoint x: 1968, endPoint y: 858, distance: 902.9
click html "checkmark Get Started 4 First Steps in the Editor Let's guide you through the t…"
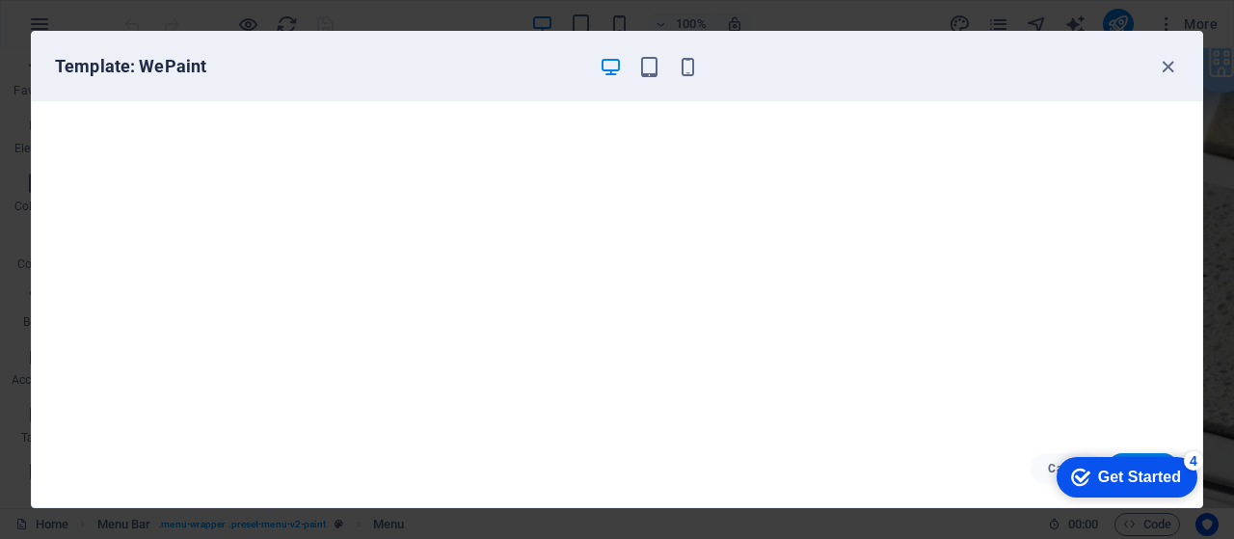
click at [1089, 481] on div "checkmark Get Started 4" at bounding box center [1126, 477] width 110 height 19
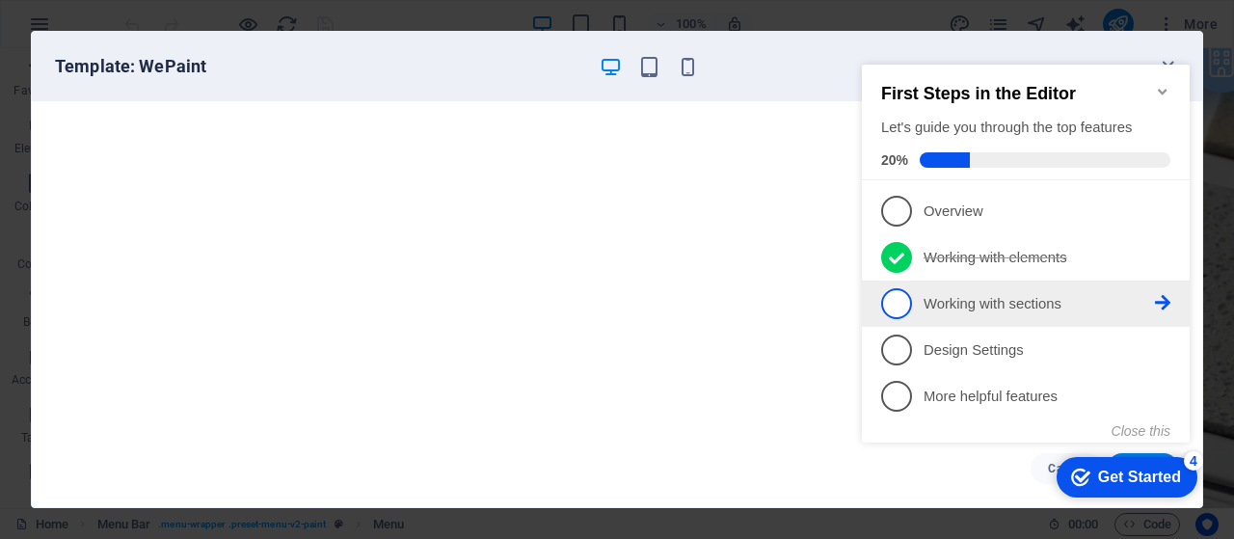
click at [897, 300] on span "3" at bounding box center [896, 303] width 31 height 31
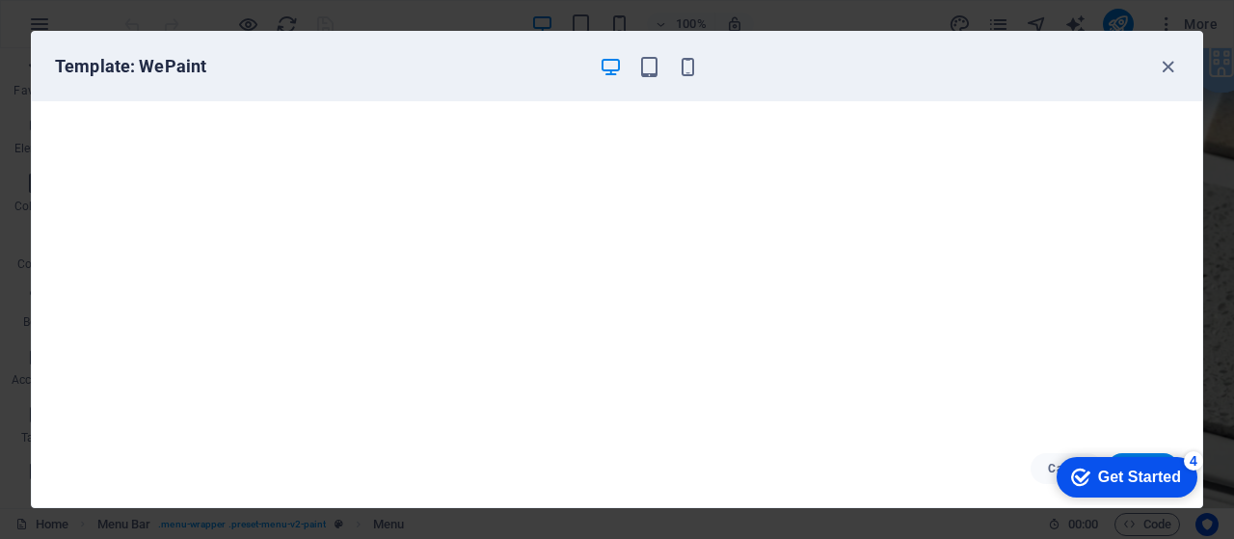
scroll to position [0, 0]
click at [1125, 465] on div "checkmark Get Started 4" at bounding box center [1127, 477] width 141 height 41
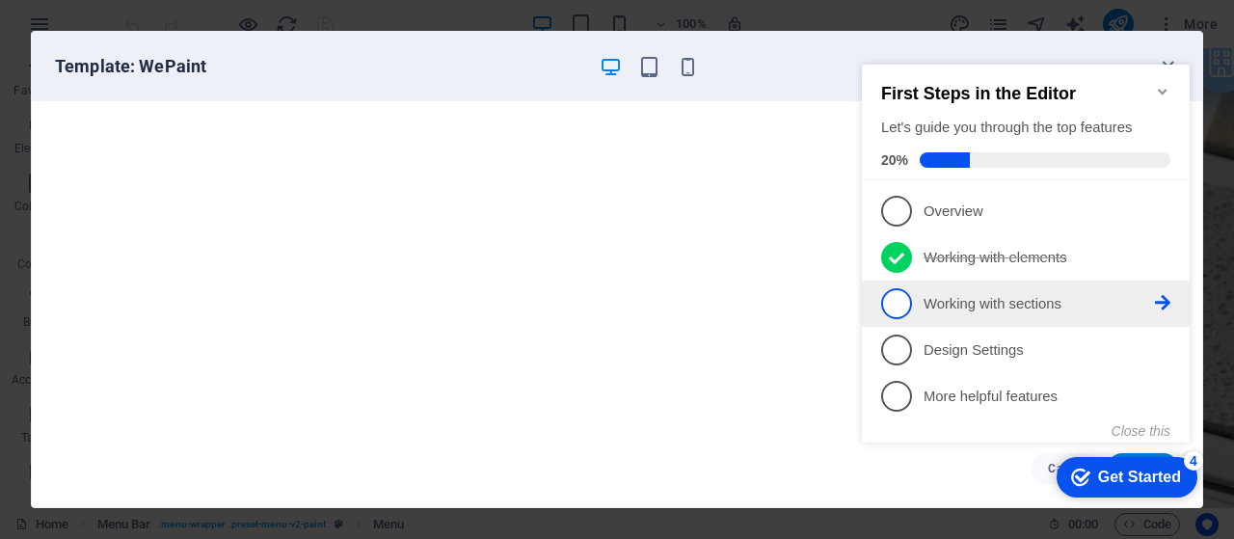
click at [899, 297] on span "3" at bounding box center [896, 303] width 31 height 31
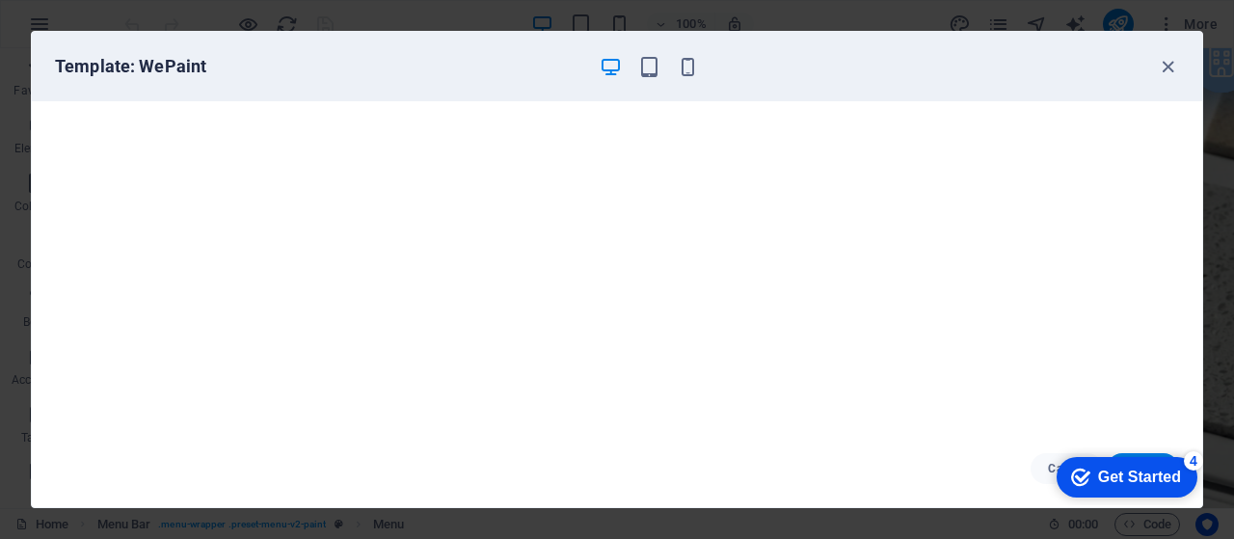
click at [1181, 486] on div "Get Started" at bounding box center [1139, 477] width 83 height 17
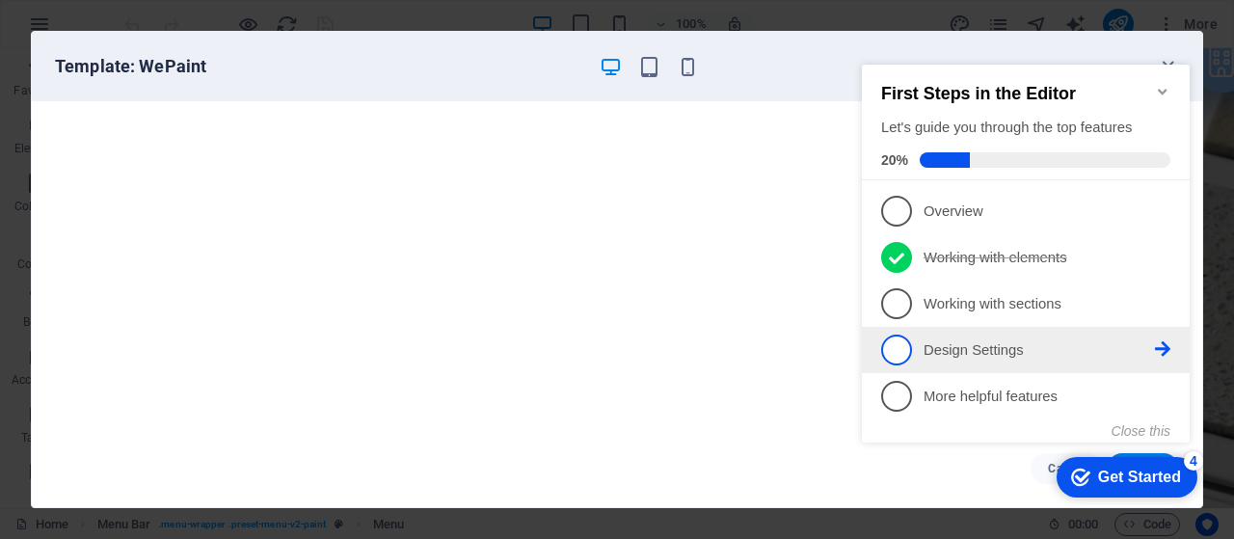
click at [1167, 352] on icon at bounding box center [1162, 348] width 15 height 15
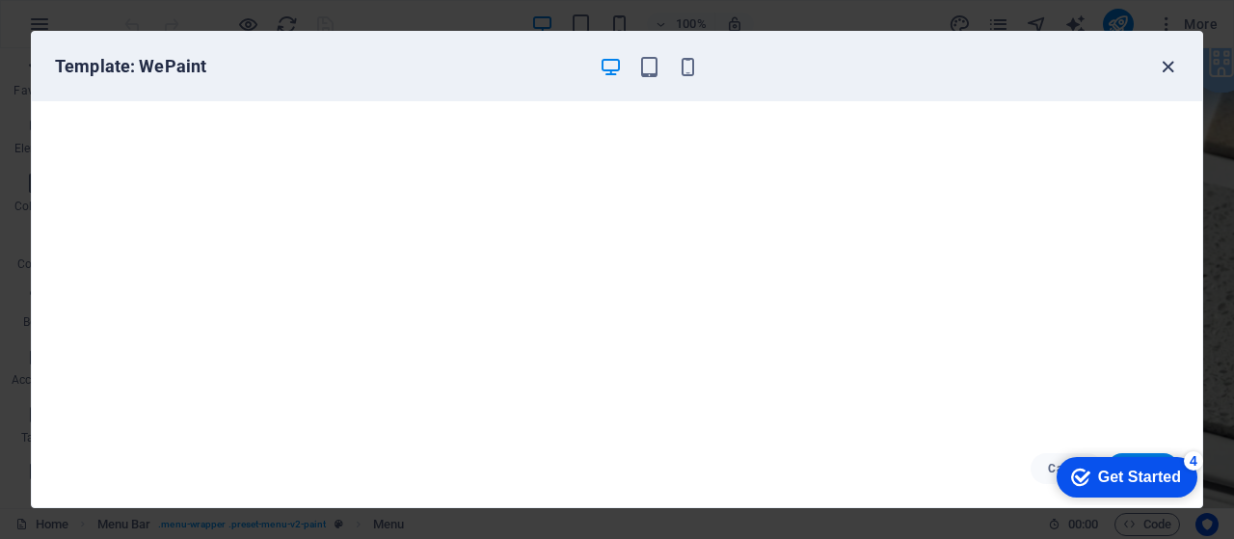
click at [1167, 70] on icon "button" at bounding box center [1168, 67] width 22 height 22
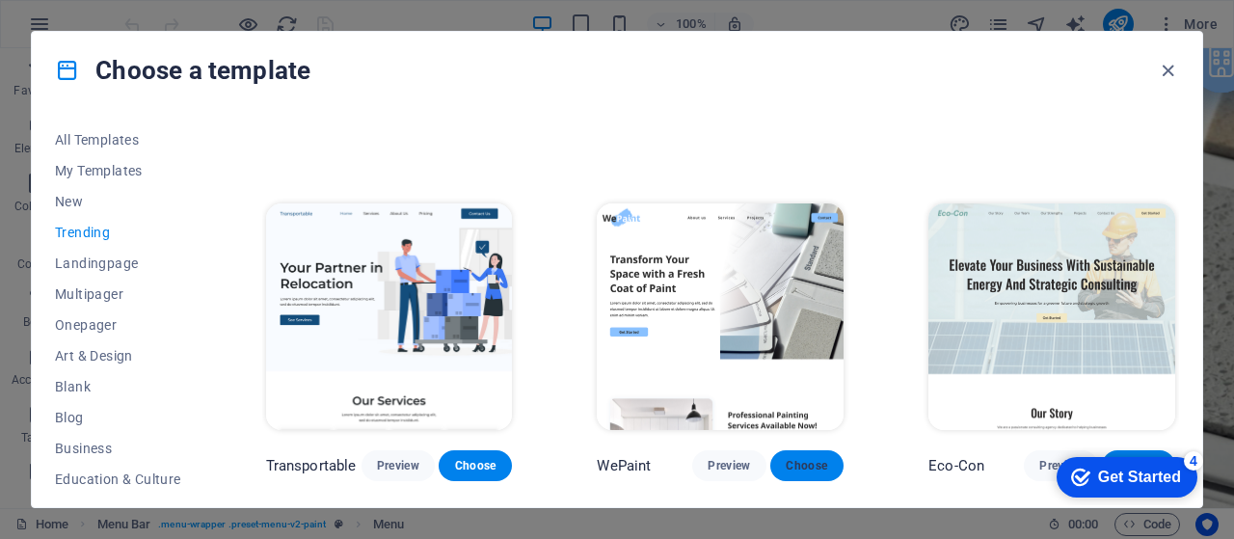
click at [797, 466] on span "Choose" at bounding box center [807, 465] width 42 height 15
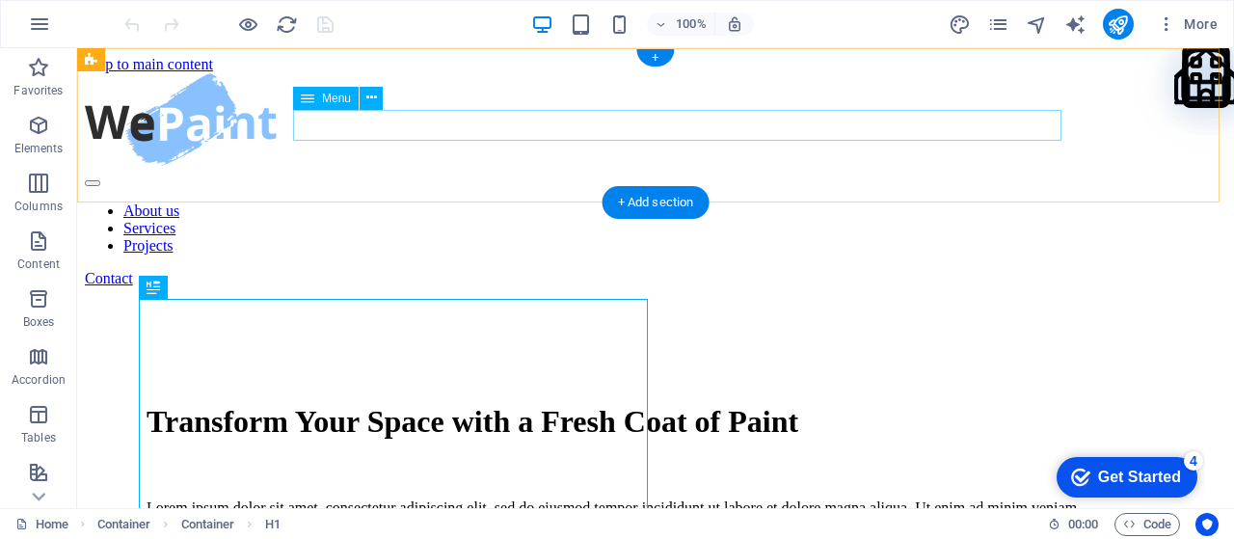
click at [531, 203] on nav "About us Services Projects" at bounding box center [656, 229] width 1142 height 52
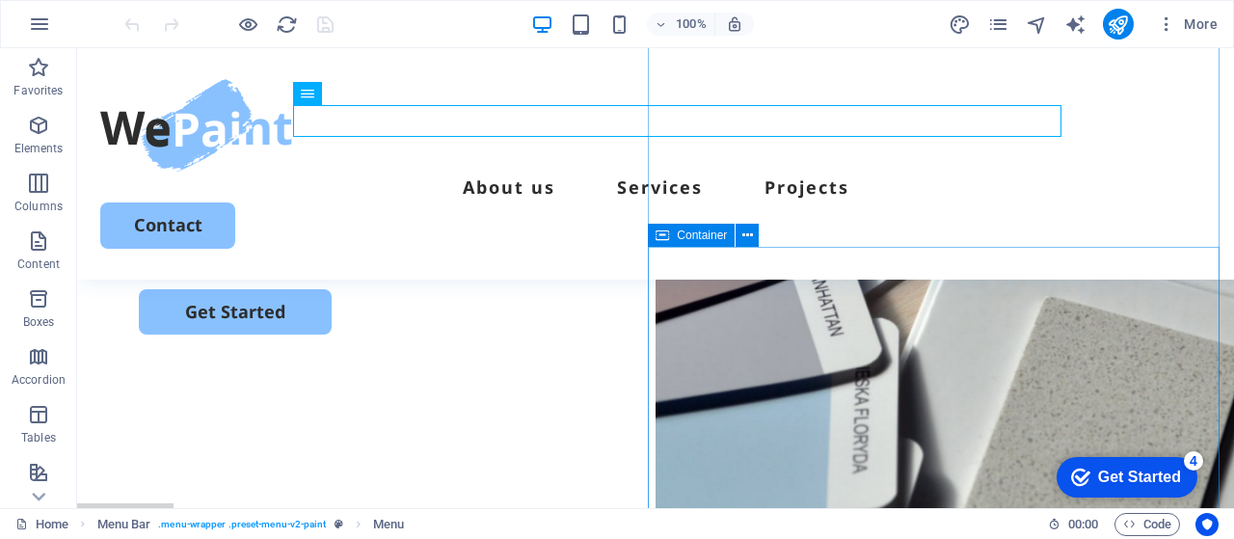
scroll to position [353, 0]
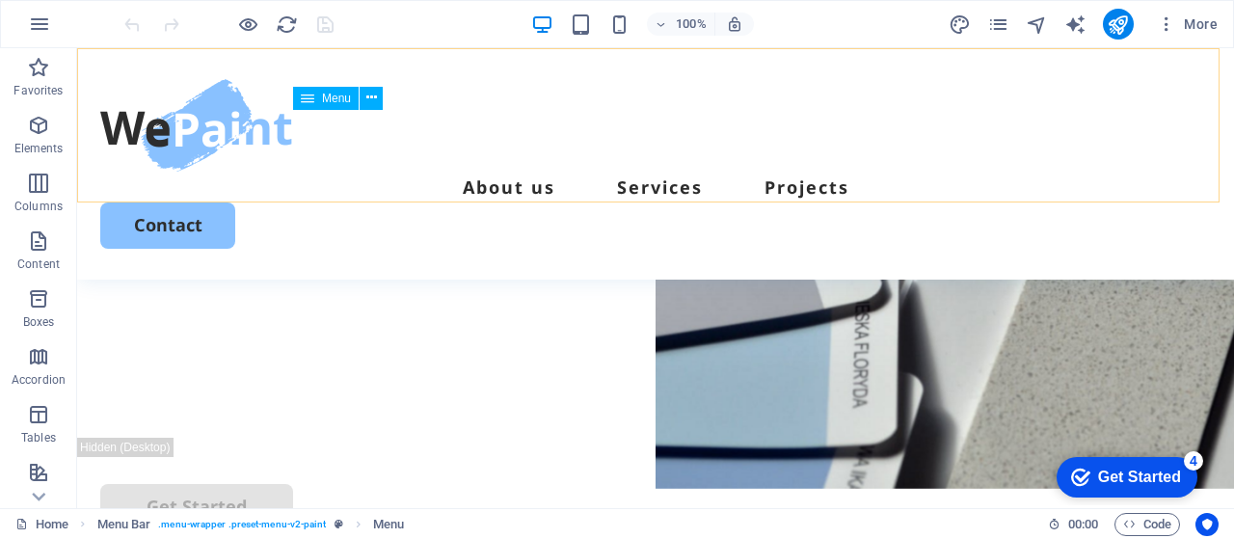
click at [673, 172] on nav "About us Services Projects" at bounding box center [655, 187] width 1111 height 31
click at [683, 172] on nav "About us Services Projects" at bounding box center [655, 187] width 1111 height 31
click at [795, 172] on nav "About us Services Projects" at bounding box center [655, 187] width 1111 height 31
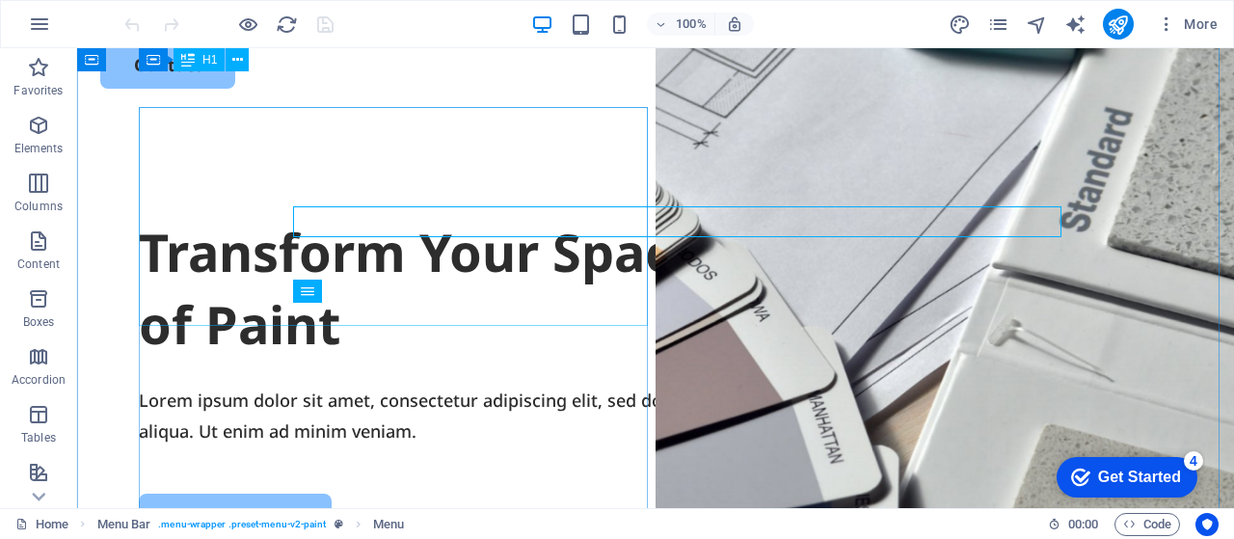
scroll to position [0, 0]
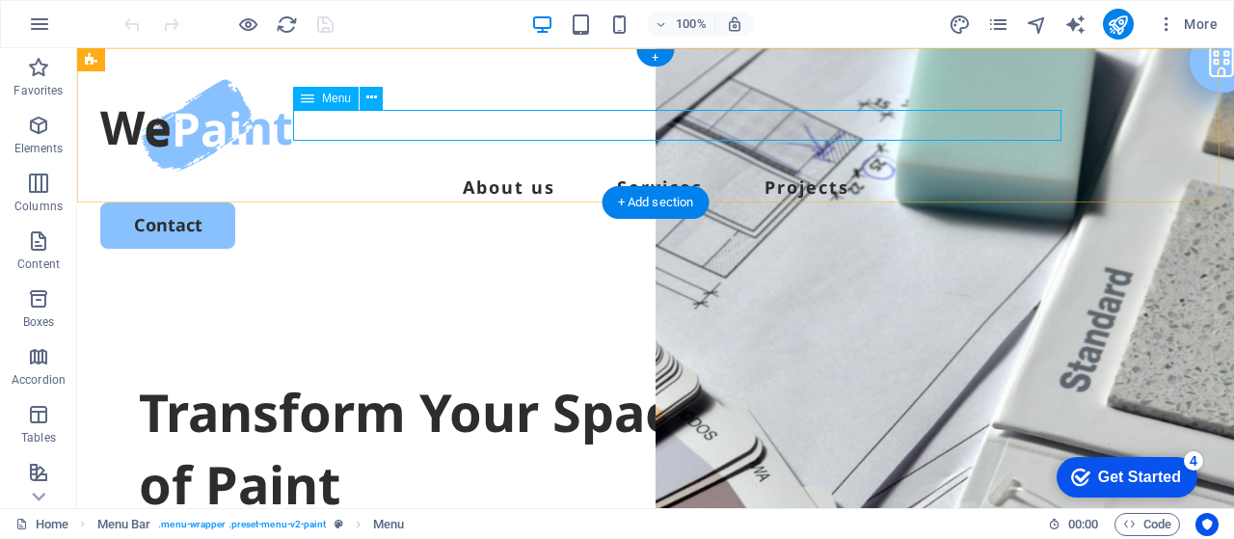
click at [529, 172] on nav "About us Services Projects" at bounding box center [655, 187] width 1111 height 31
click at [711, 172] on nav "About us Services Projects" at bounding box center [655, 187] width 1111 height 31
click at [841, 172] on nav "About us Services Projects" at bounding box center [655, 187] width 1111 height 31
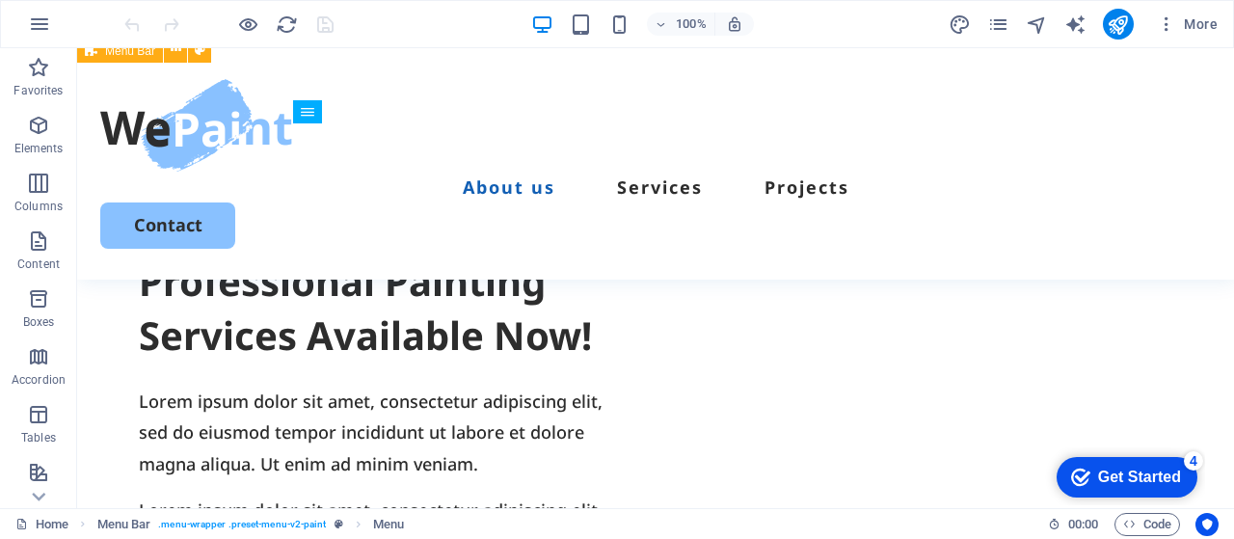
scroll to position [1189, 0]
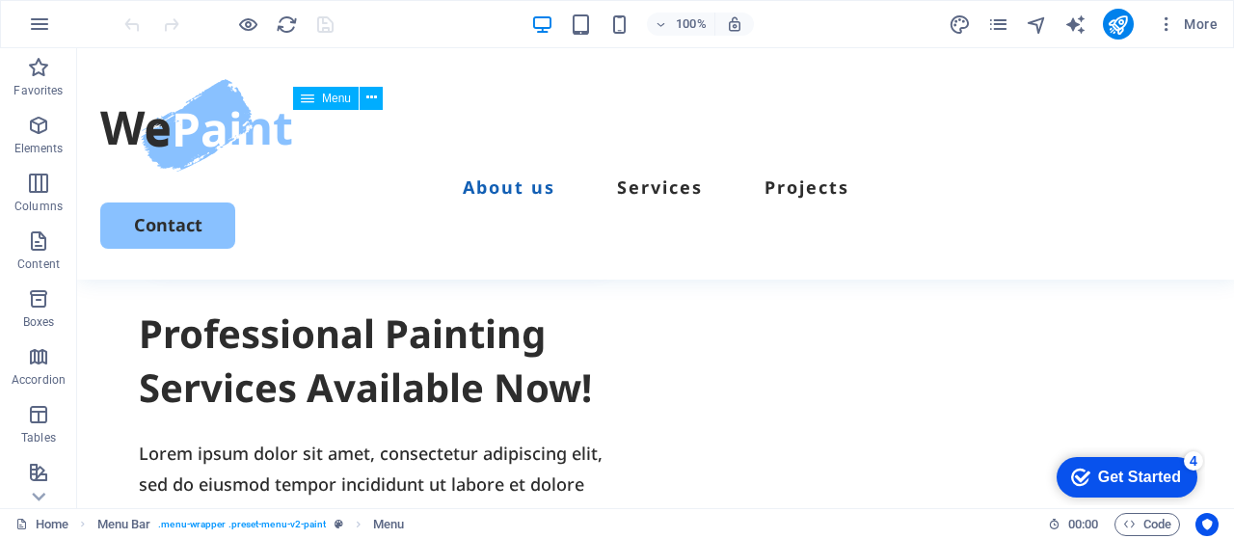
click at [534, 172] on nav "About us Services Projects" at bounding box center [655, 187] width 1111 height 31
click at [691, 172] on nav "About us Services Projects" at bounding box center [655, 187] width 1111 height 31
click at [833, 172] on nav "About us Services Projects" at bounding box center [655, 187] width 1111 height 31
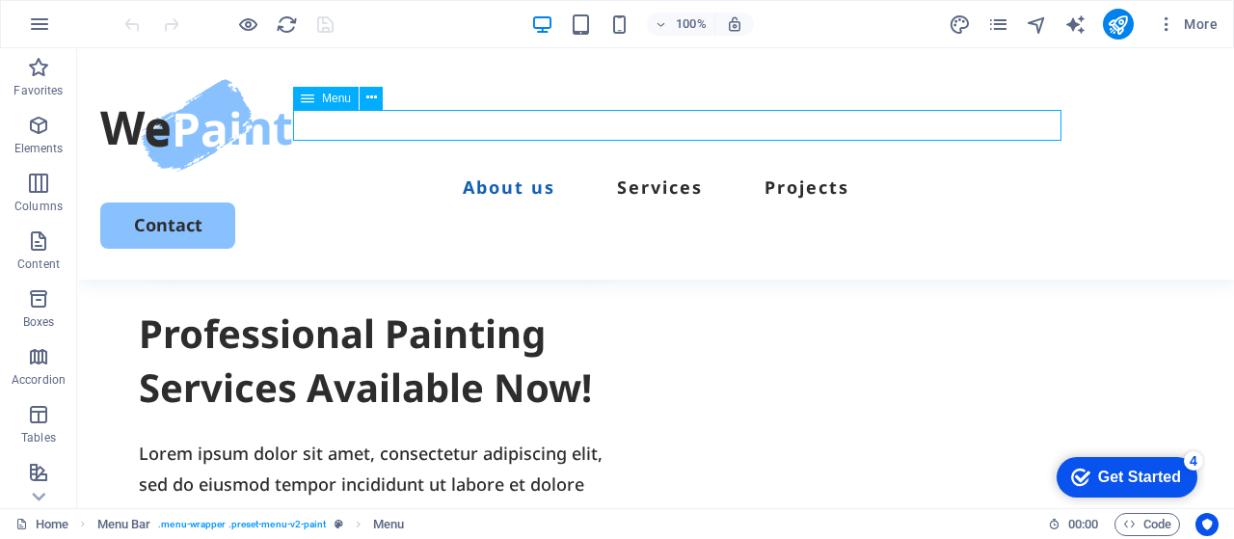
click at [833, 172] on nav "About us Services Projects" at bounding box center [655, 187] width 1111 height 31
click at [567, 172] on nav "About us Services Projects" at bounding box center [655, 187] width 1111 height 31
select select
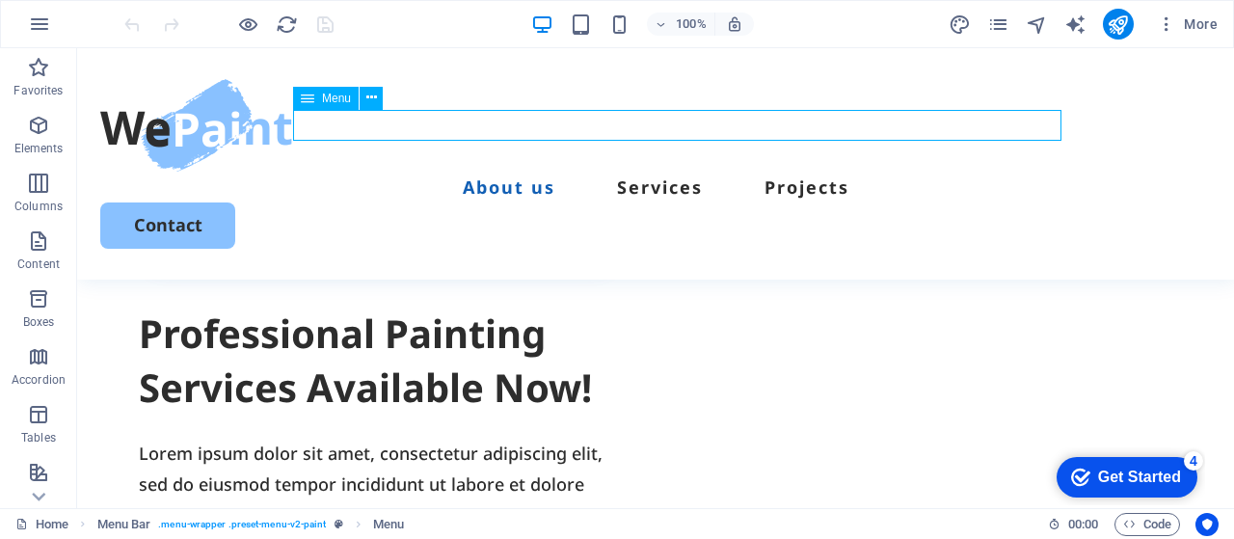
select select
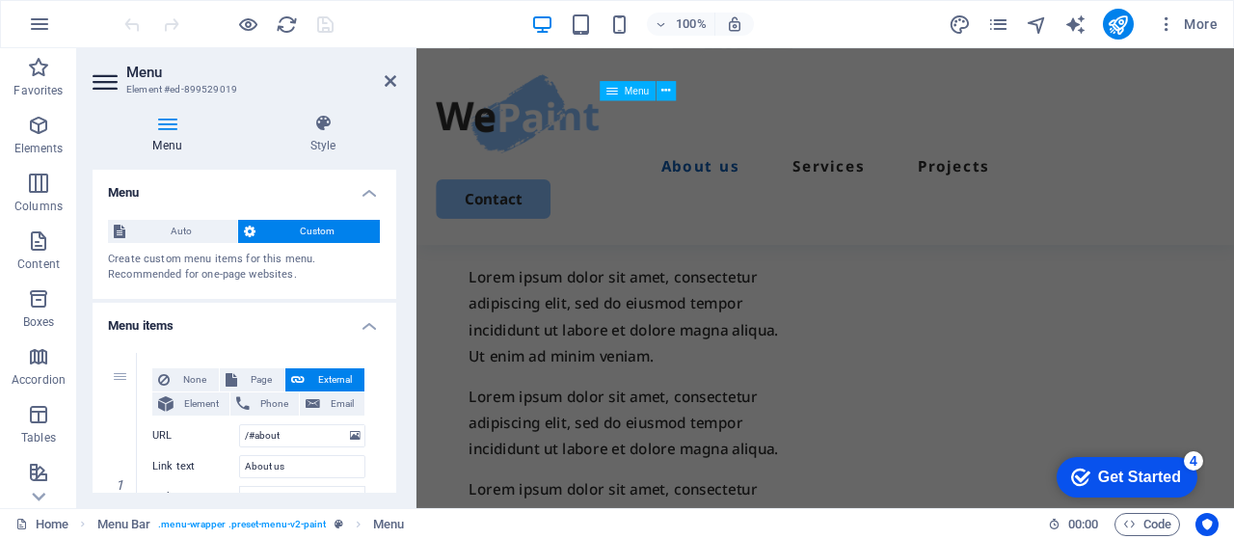
click at [907, 172] on nav "About us Services Projects" at bounding box center [898, 187] width 916 height 31
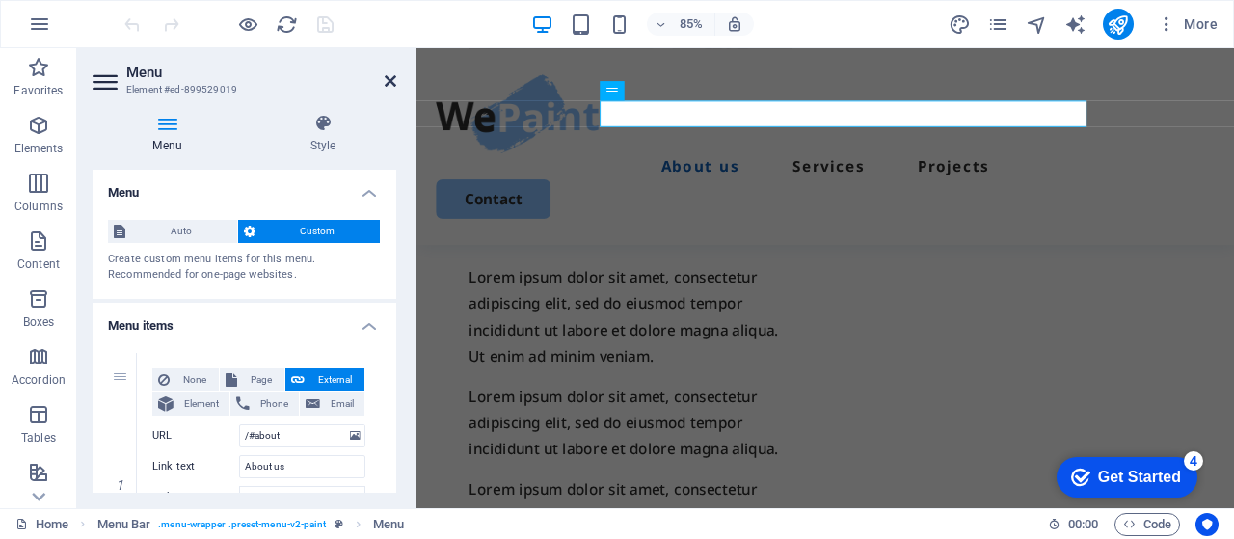
click at [392, 80] on icon at bounding box center [391, 80] width 12 height 15
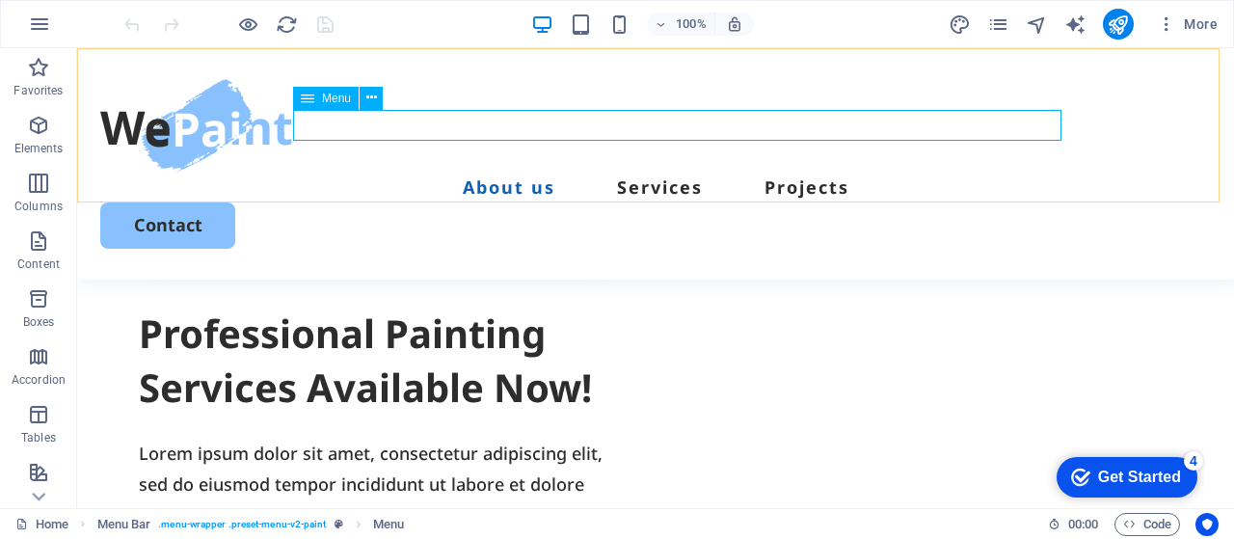
click at [546, 172] on nav "About us Services Projects" at bounding box center [655, 187] width 1111 height 31
click at [670, 172] on nav "About us Services Projects" at bounding box center [655, 187] width 1111 height 31
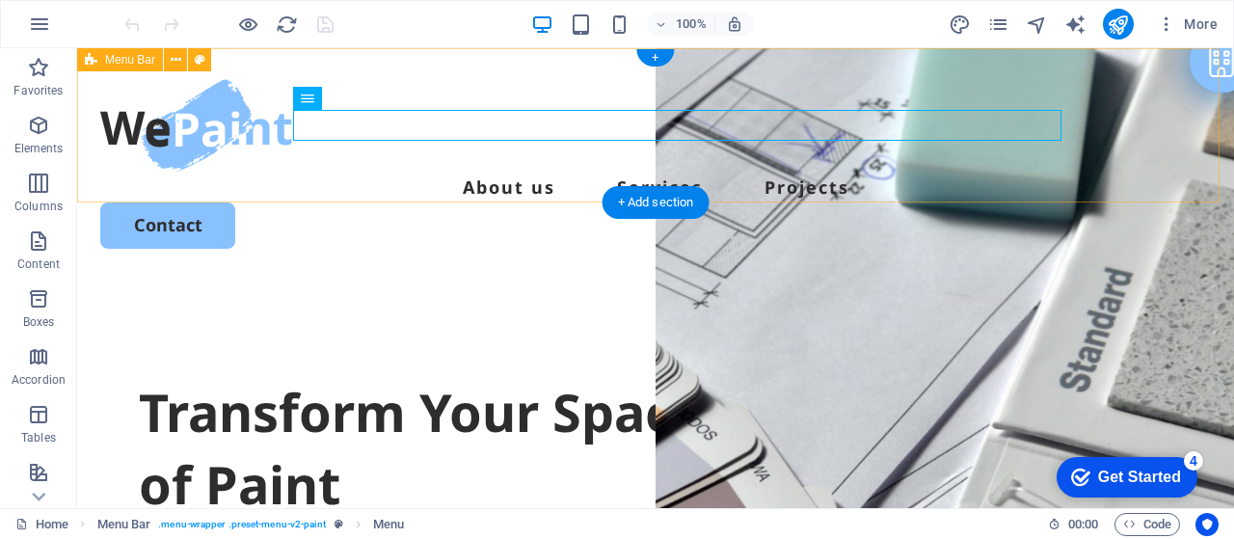
scroll to position [0, 0]
click at [678, 172] on nav "About us Services Projects" at bounding box center [655, 187] width 1111 height 31
click at [844, 172] on nav "About us Services Projects" at bounding box center [655, 187] width 1111 height 31
click at [524, 172] on nav "About us Services Projects" at bounding box center [655, 187] width 1111 height 31
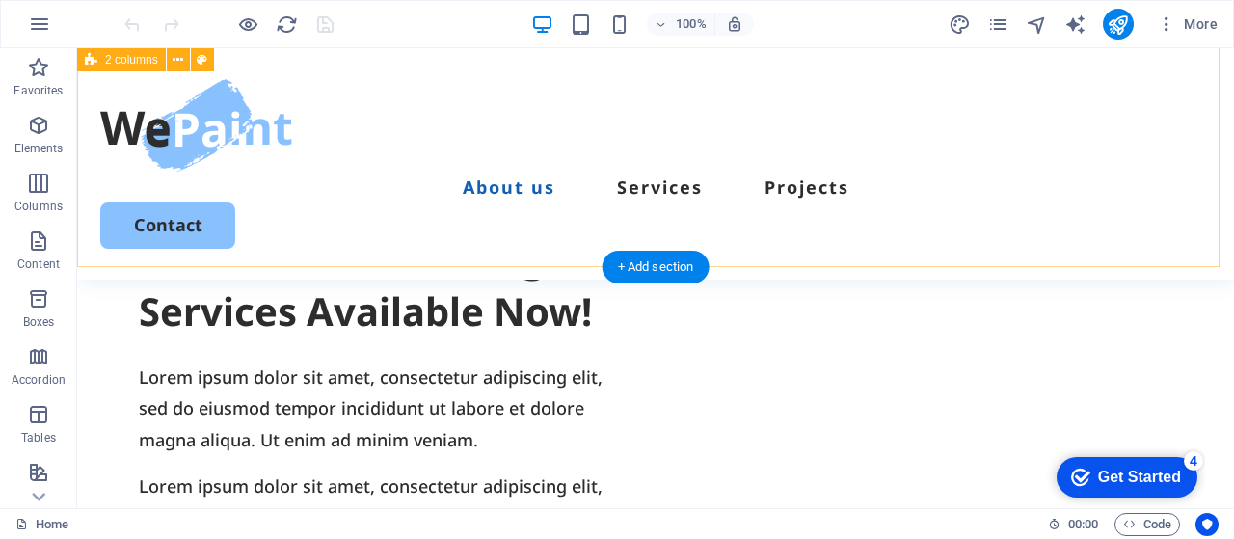
scroll to position [1254, 0]
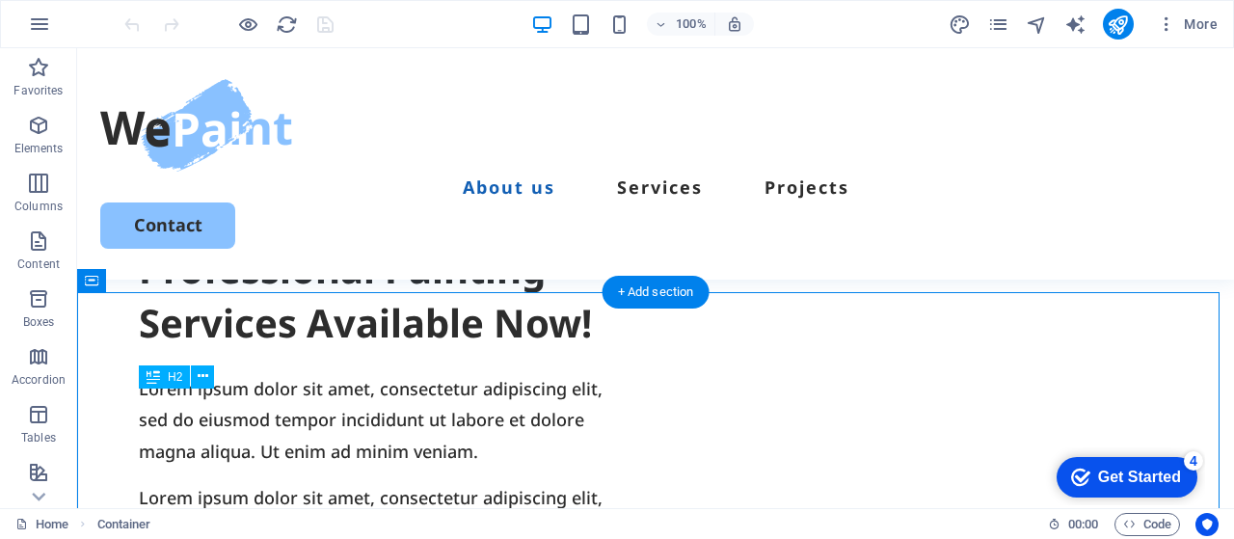
drag, startPoint x: 517, startPoint y: 414, endPoint x: 773, endPoint y: 416, distance: 256.5
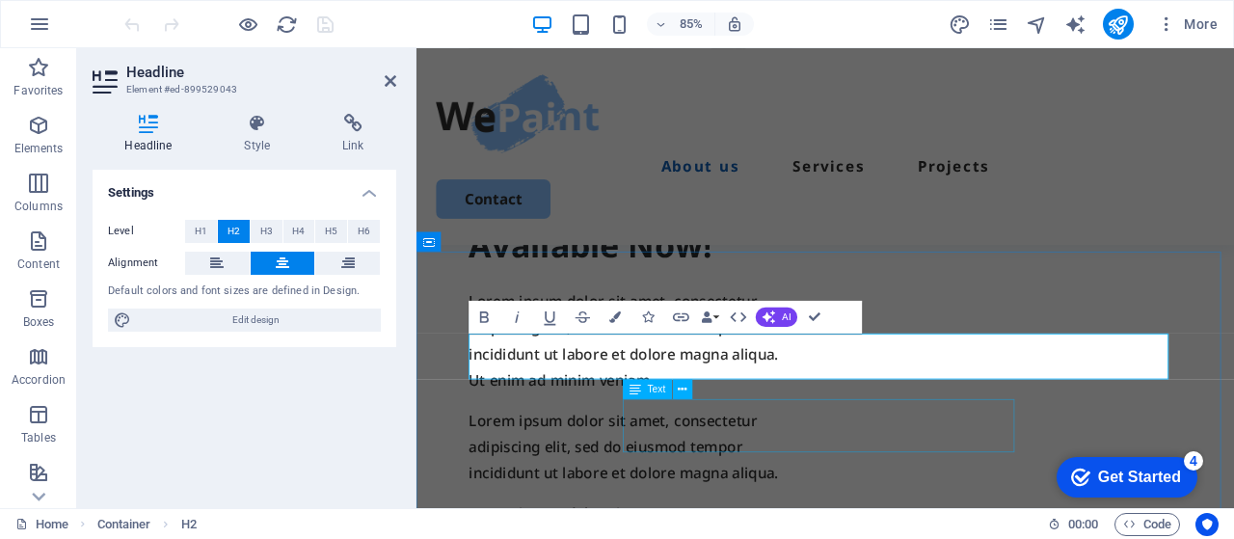
scroll to position [1346, 0]
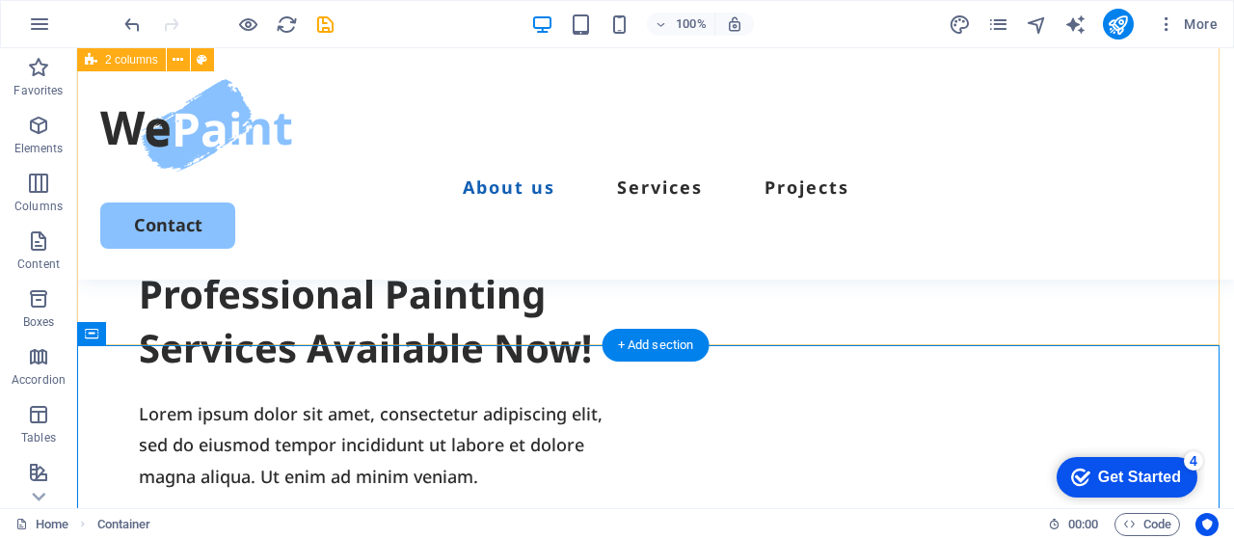
scroll to position [1194, 0]
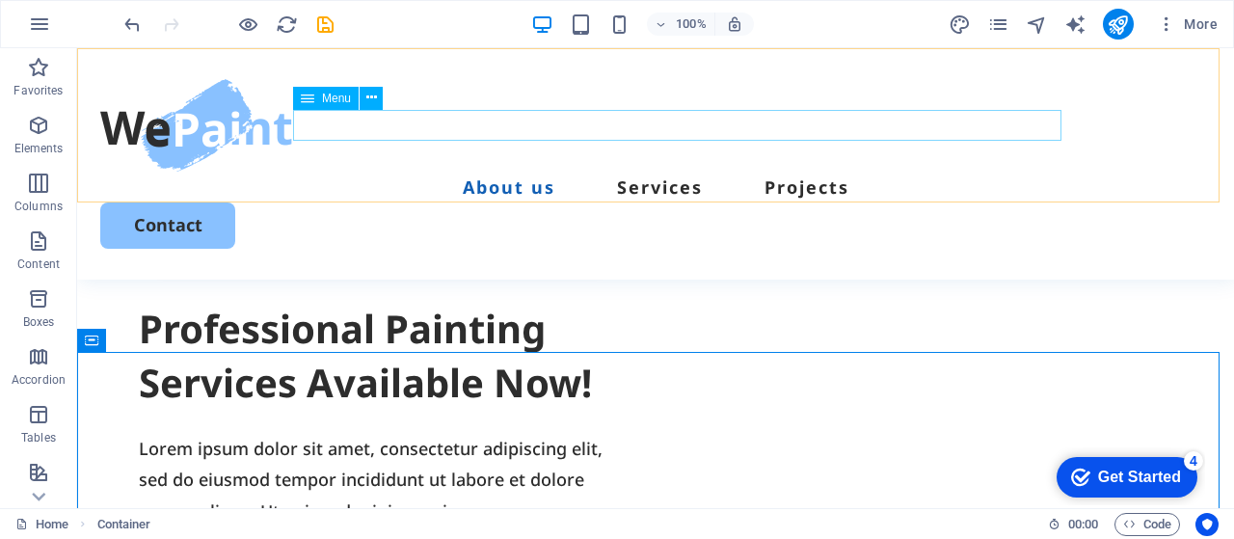
click at [661, 172] on nav "About us Services Projects" at bounding box center [655, 187] width 1111 height 31
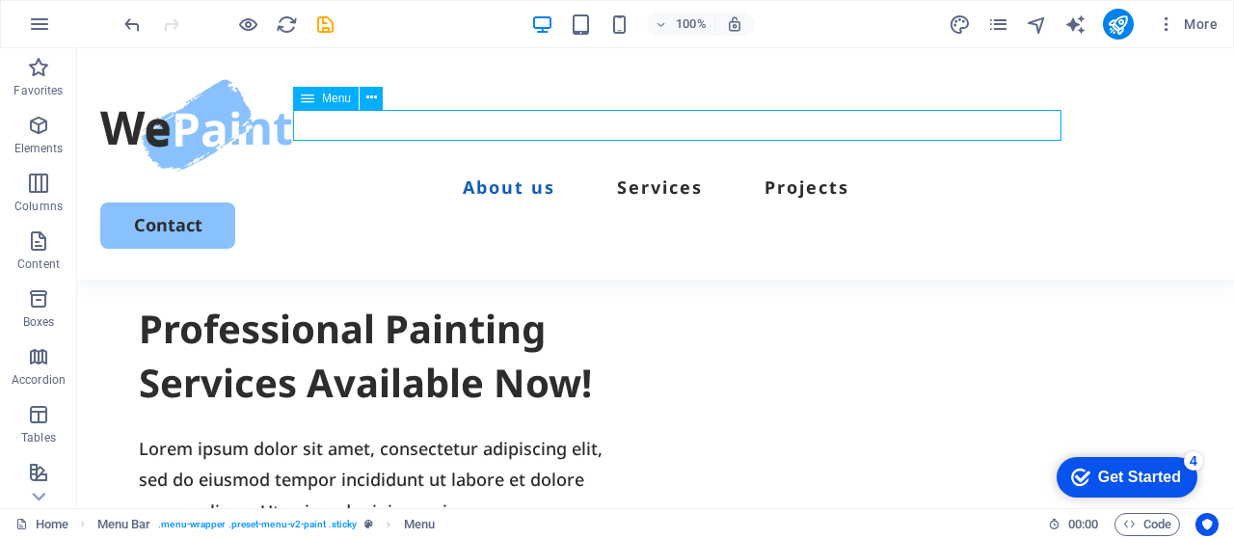
click at [662, 172] on nav "About us Services Projects" at bounding box center [655, 187] width 1111 height 31
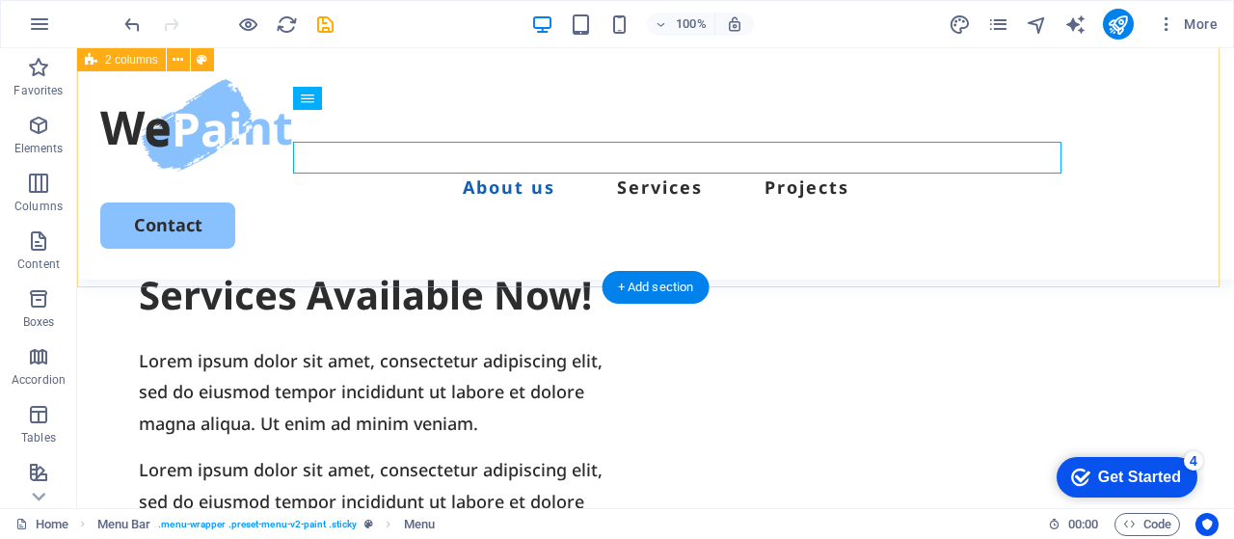
scroll to position [1290, 0]
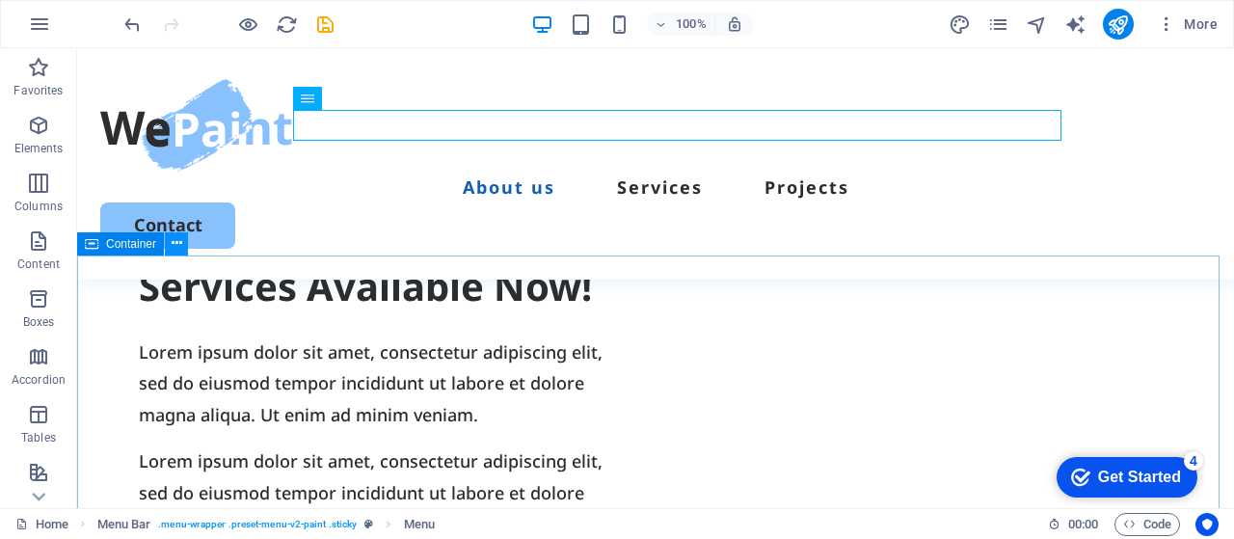
click at [172, 241] on icon at bounding box center [177, 243] width 11 height 20
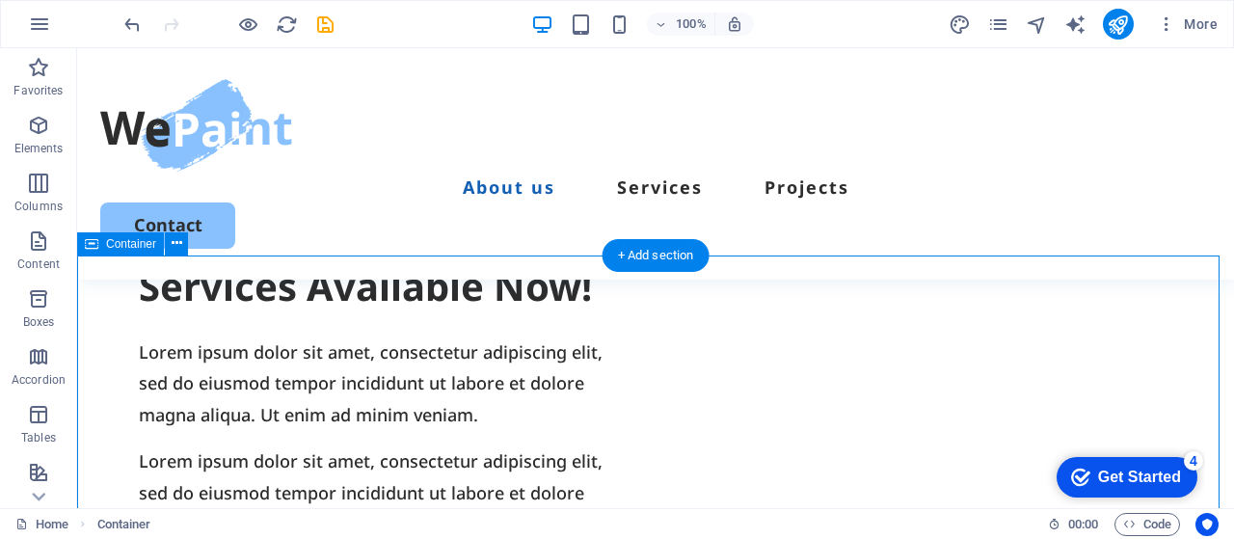
click at [182, 244] on button at bounding box center [176, 243] width 23 height 23
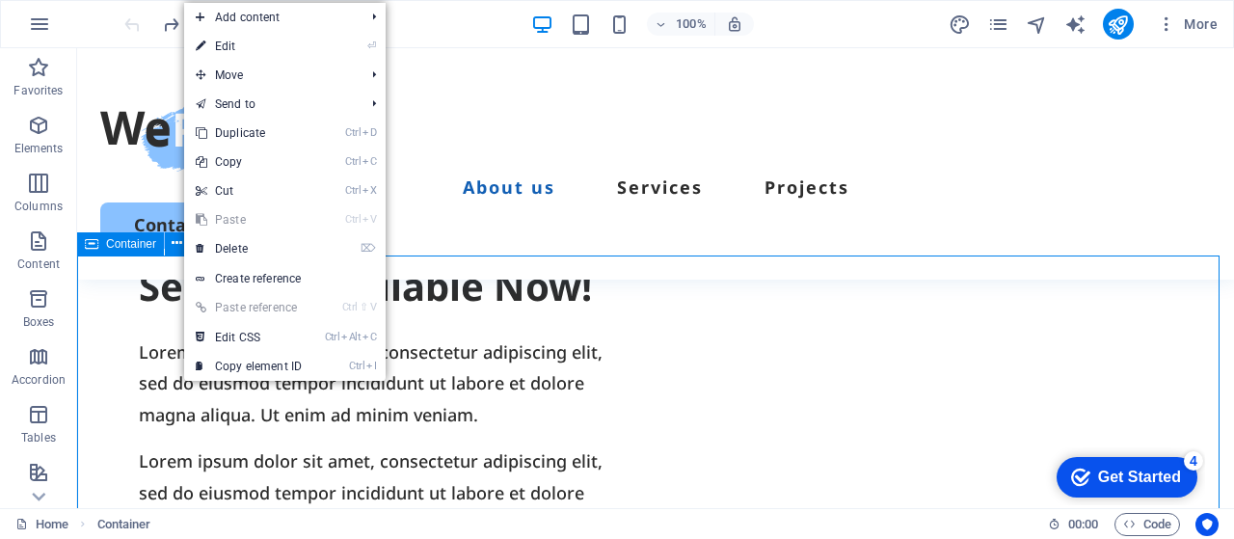
click at [117, 238] on span "Container" at bounding box center [131, 244] width 50 height 12
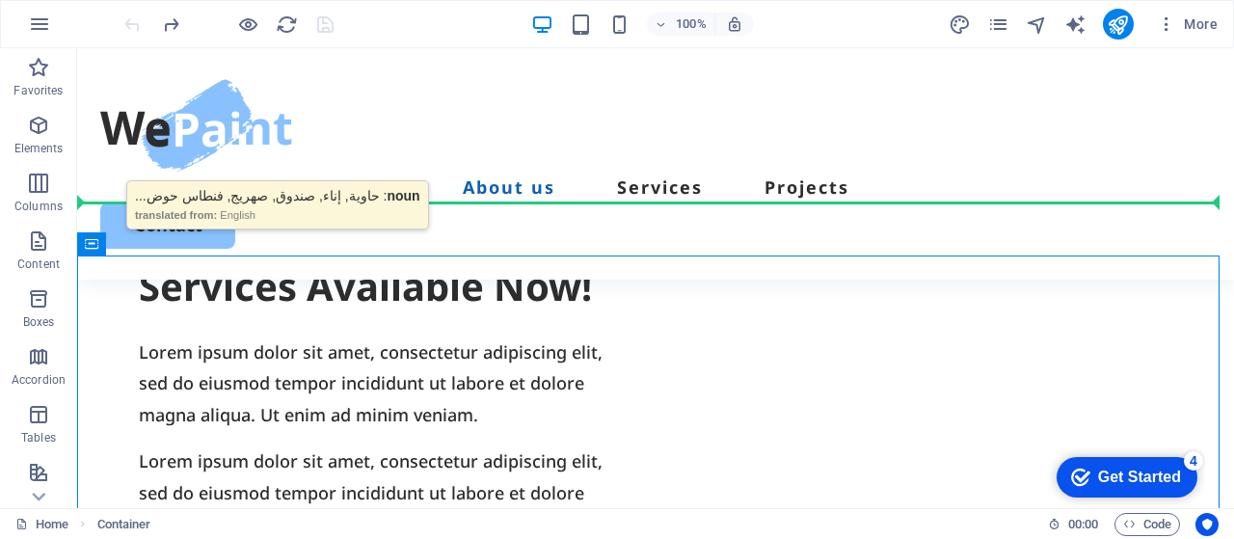
drag, startPoint x: 194, startPoint y: 286, endPoint x: 702, endPoint y: 141, distance: 528.7
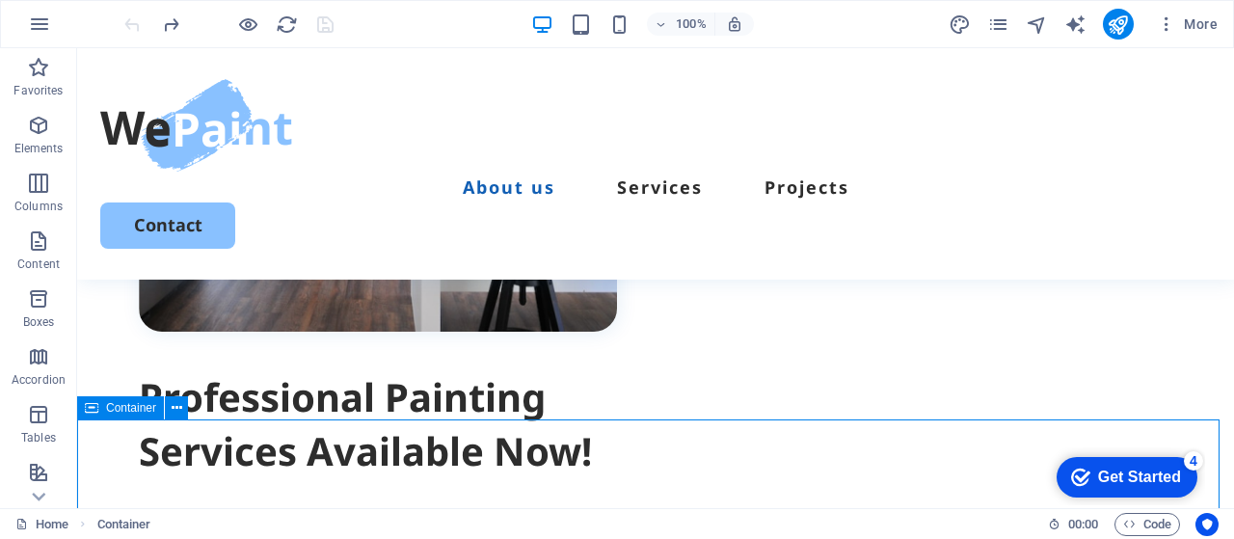
scroll to position [1132, 0]
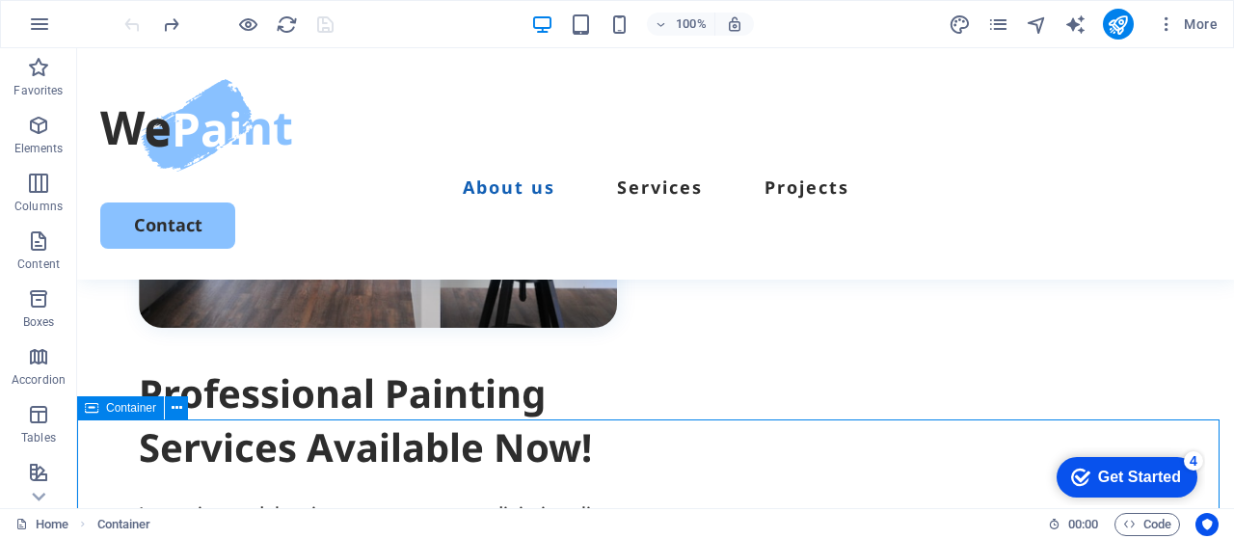
drag, startPoint x: 658, startPoint y: 408, endPoint x: 83, endPoint y: 406, distance: 574.8
click at [83, 406] on div "Container" at bounding box center [120, 407] width 87 height 23
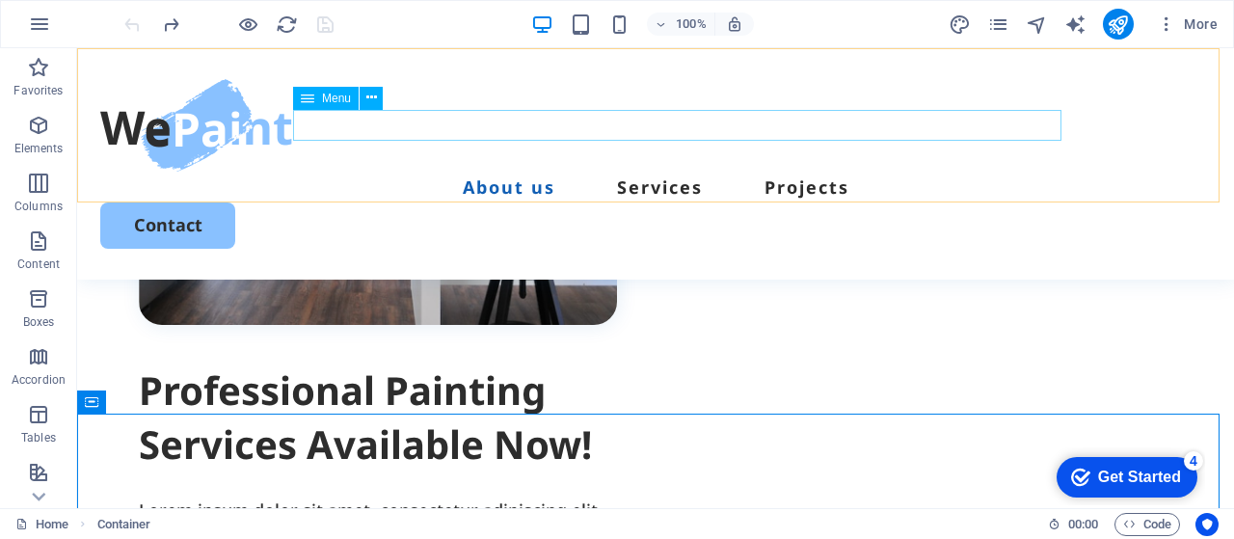
click at [667, 172] on nav "About us Services Projects" at bounding box center [655, 187] width 1111 height 31
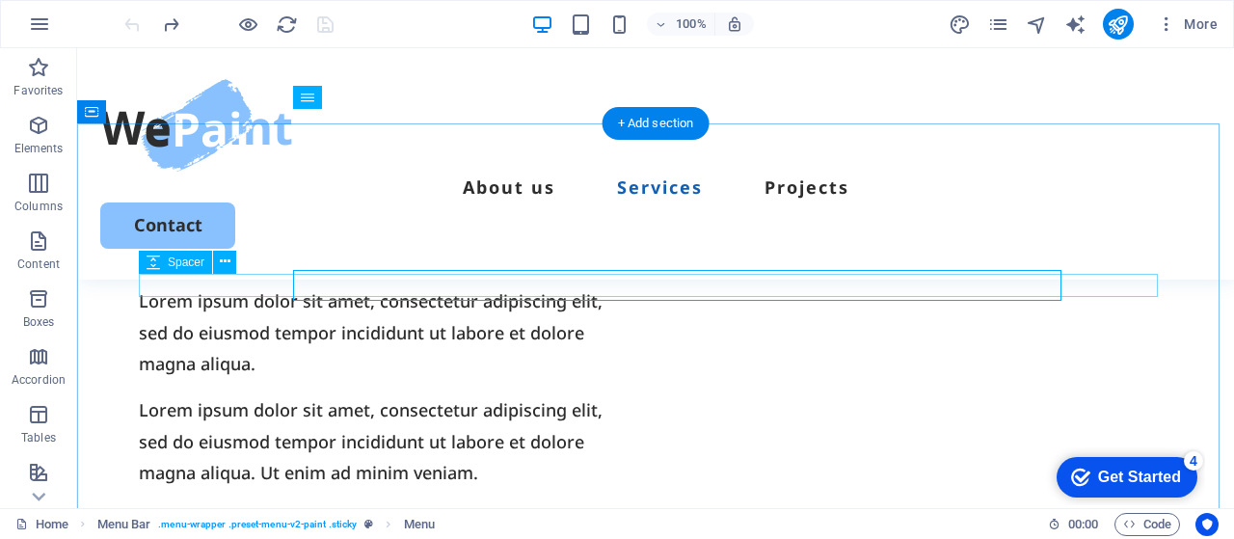
scroll to position [1453, 0]
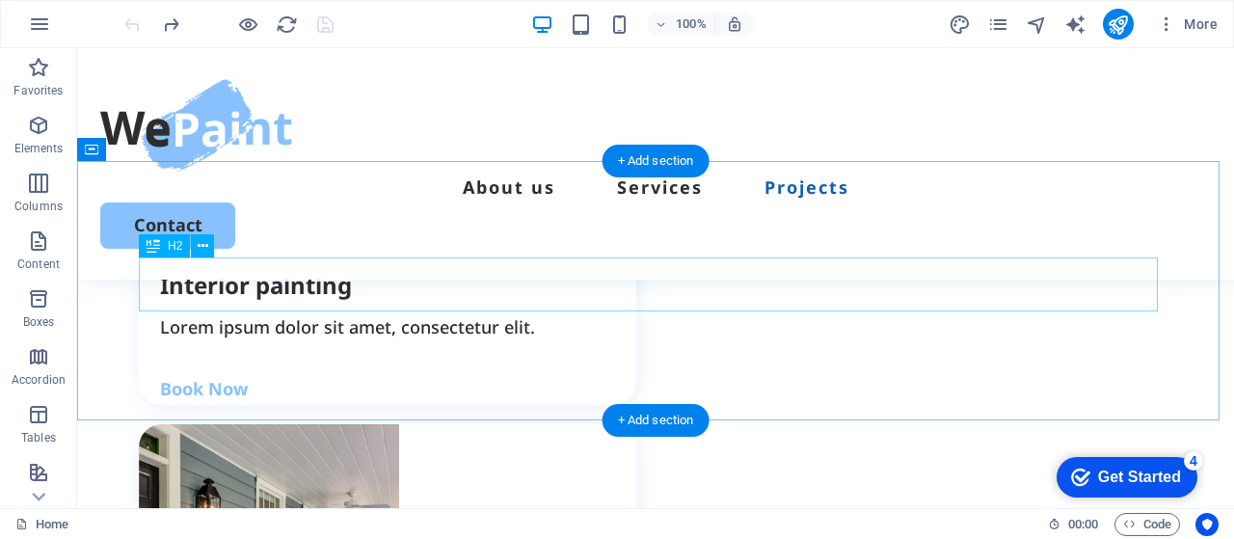
scroll to position [2353, 0]
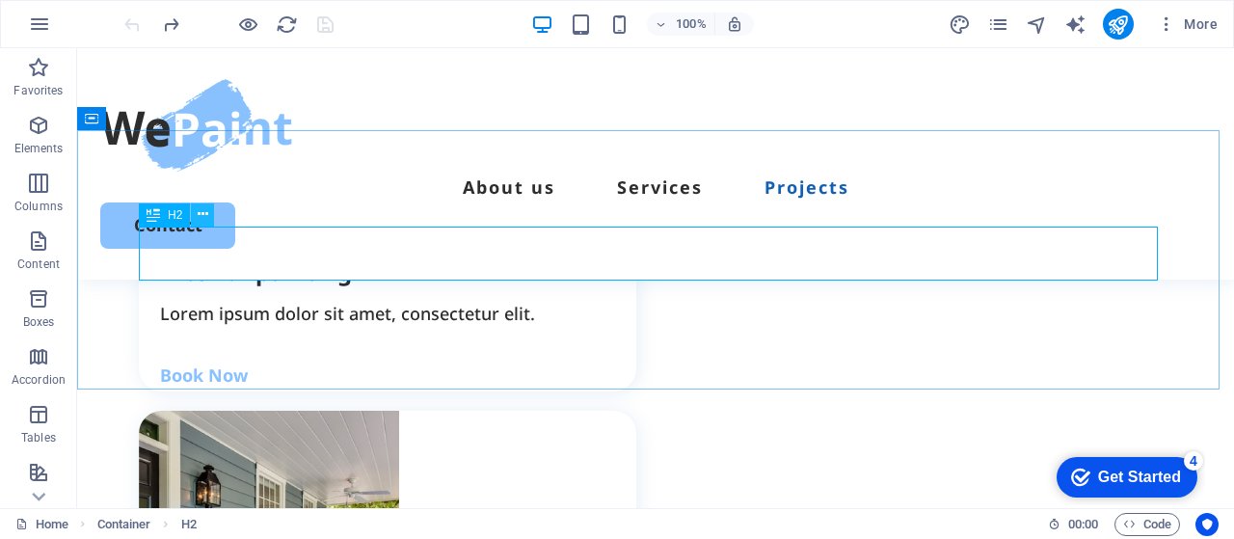
click at [196, 213] on button at bounding box center [202, 214] width 23 height 23
click at [158, 219] on icon at bounding box center [154, 214] width 14 height 23
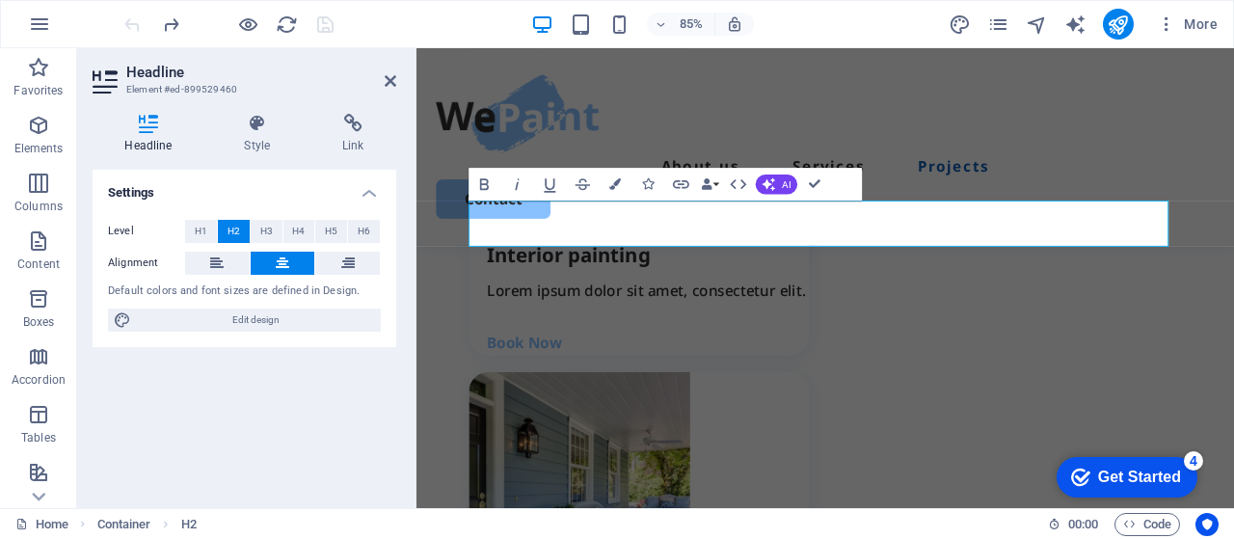
scroll to position [2506, 0]
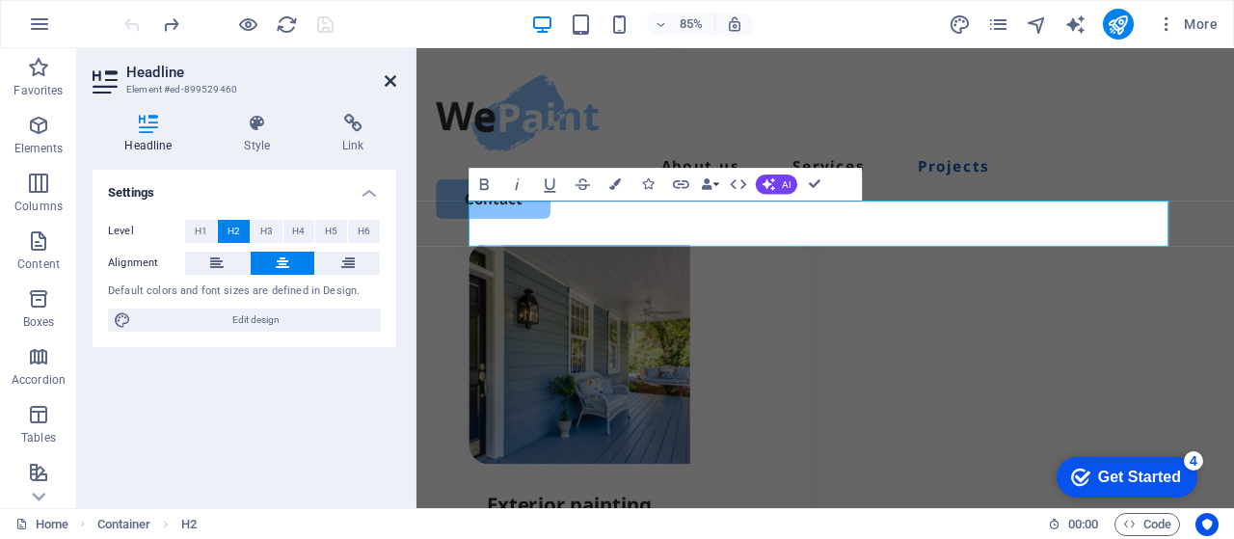
click at [393, 82] on icon at bounding box center [391, 80] width 12 height 15
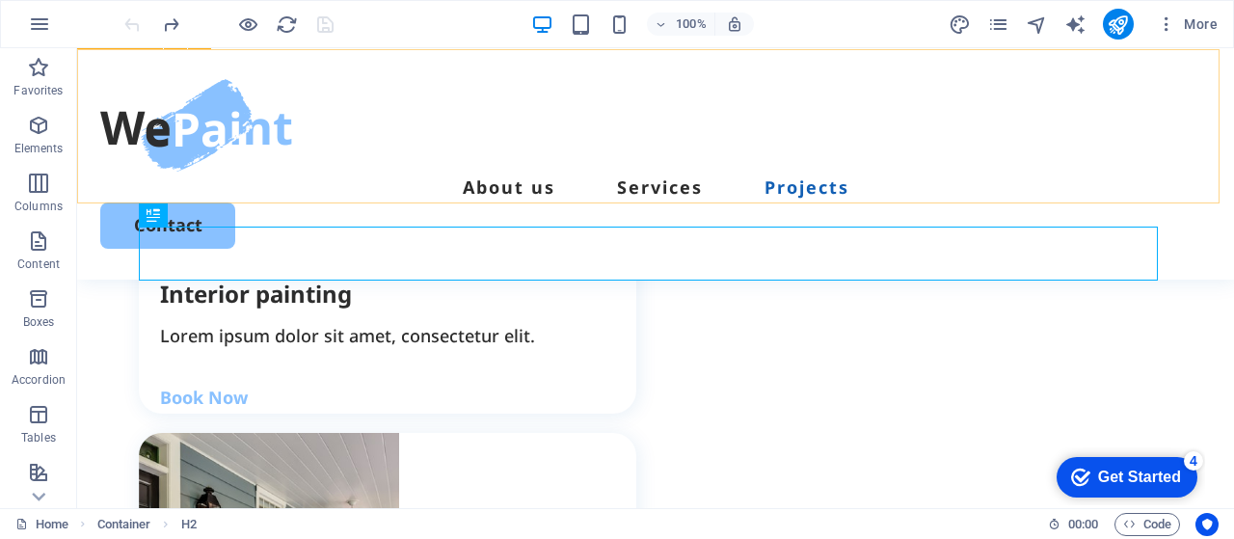
scroll to position [2321, 0]
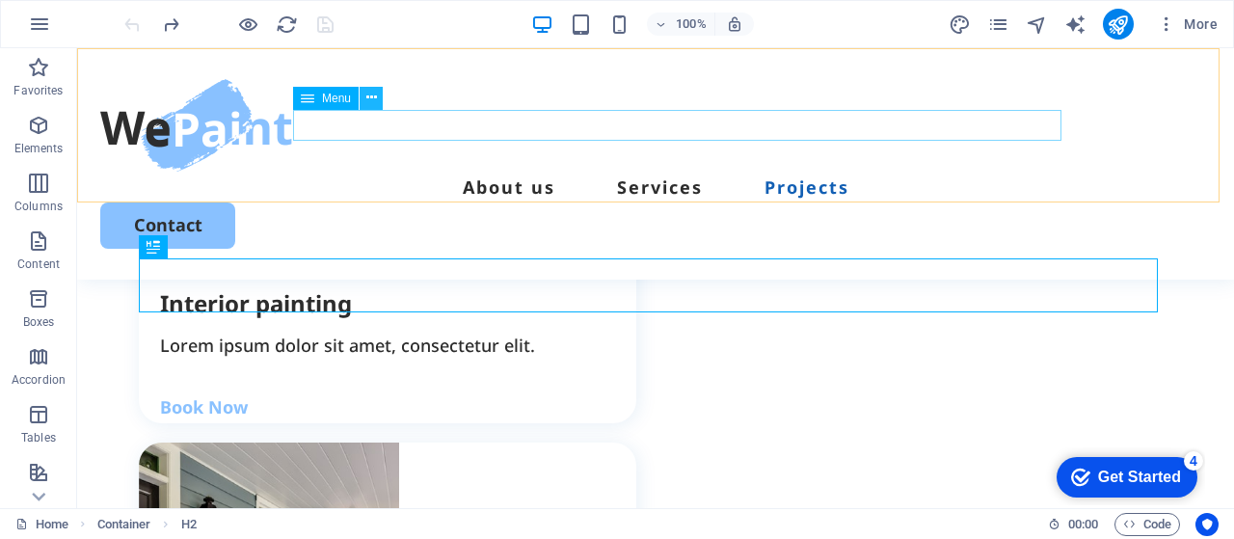
click at [368, 97] on icon at bounding box center [371, 98] width 11 height 20
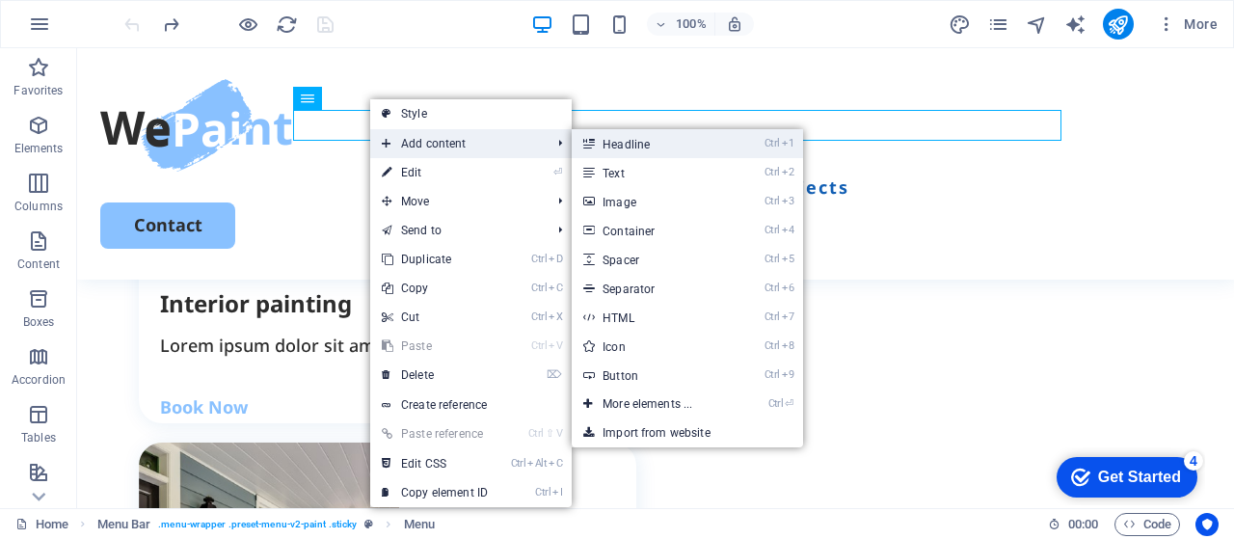
click at [629, 142] on link "Ctrl 1 Headline" at bounding box center [651, 143] width 159 height 29
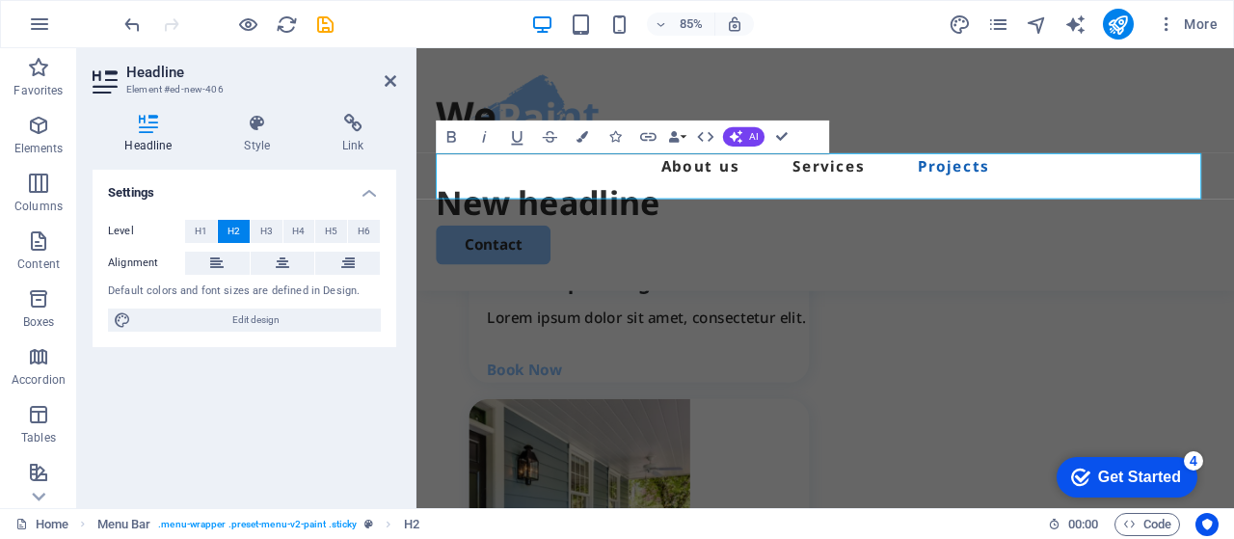
scroll to position [2474, 0]
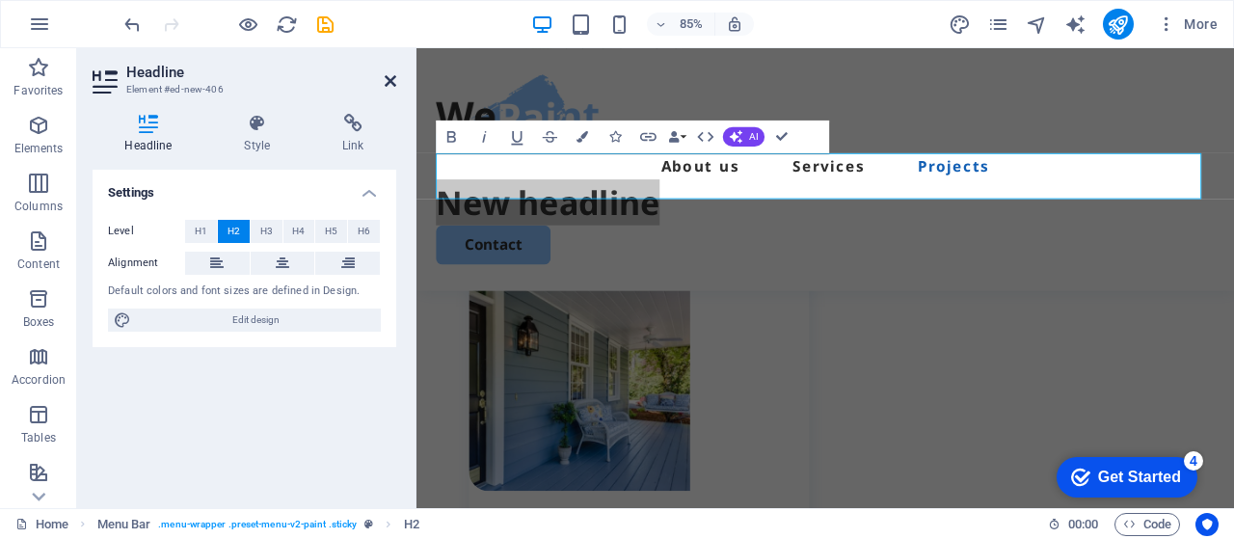
click at [392, 84] on icon at bounding box center [391, 80] width 12 height 15
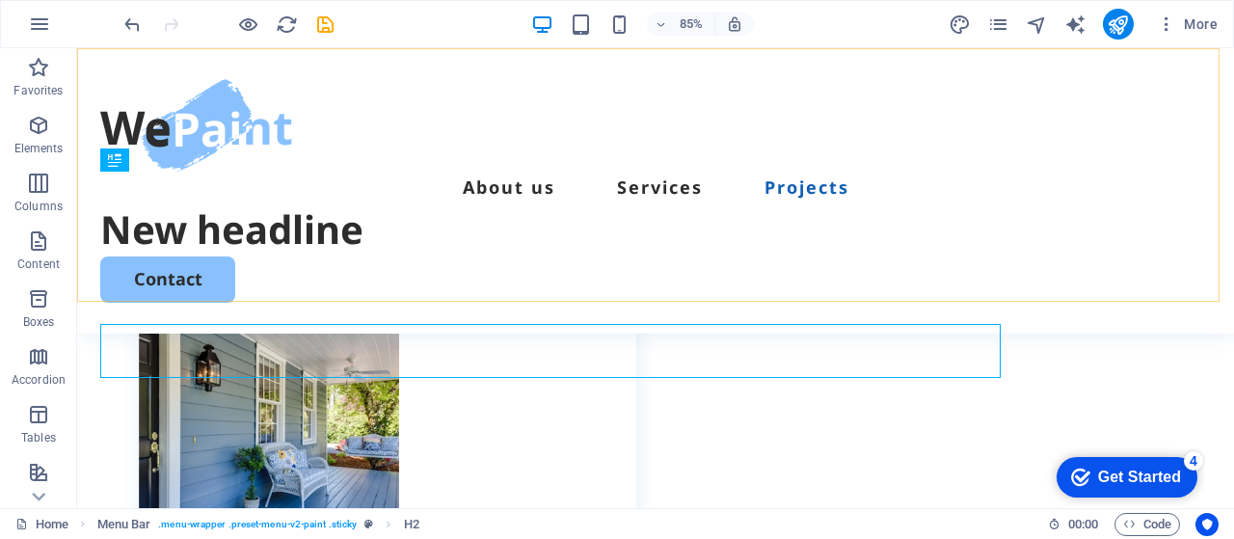
scroll to position [2321, 0]
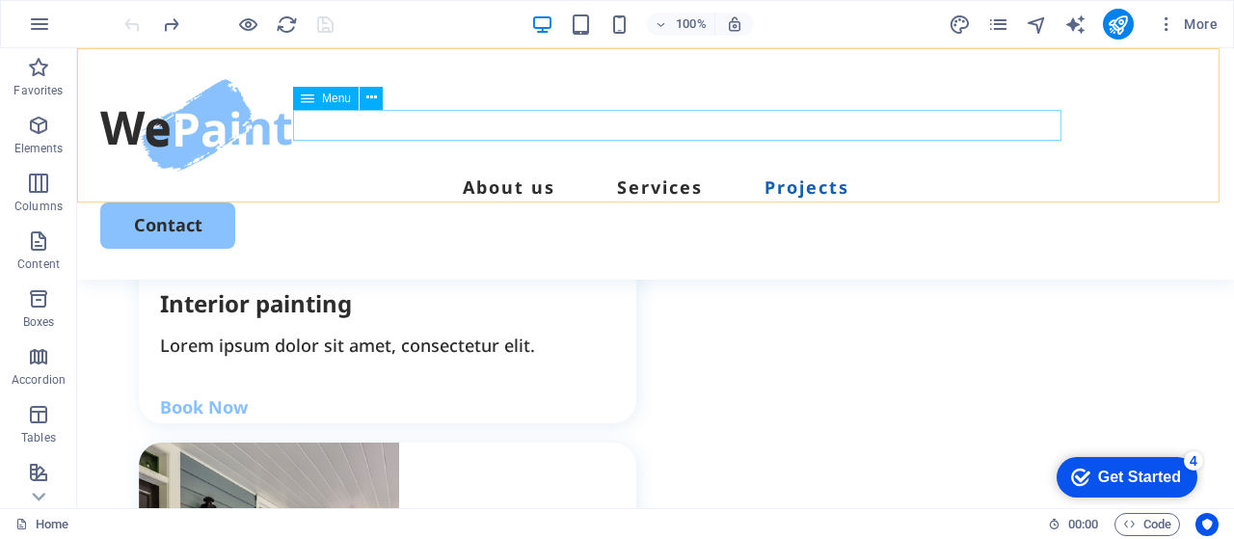
click at [916, 172] on nav "About us Services Projects" at bounding box center [655, 187] width 1111 height 31
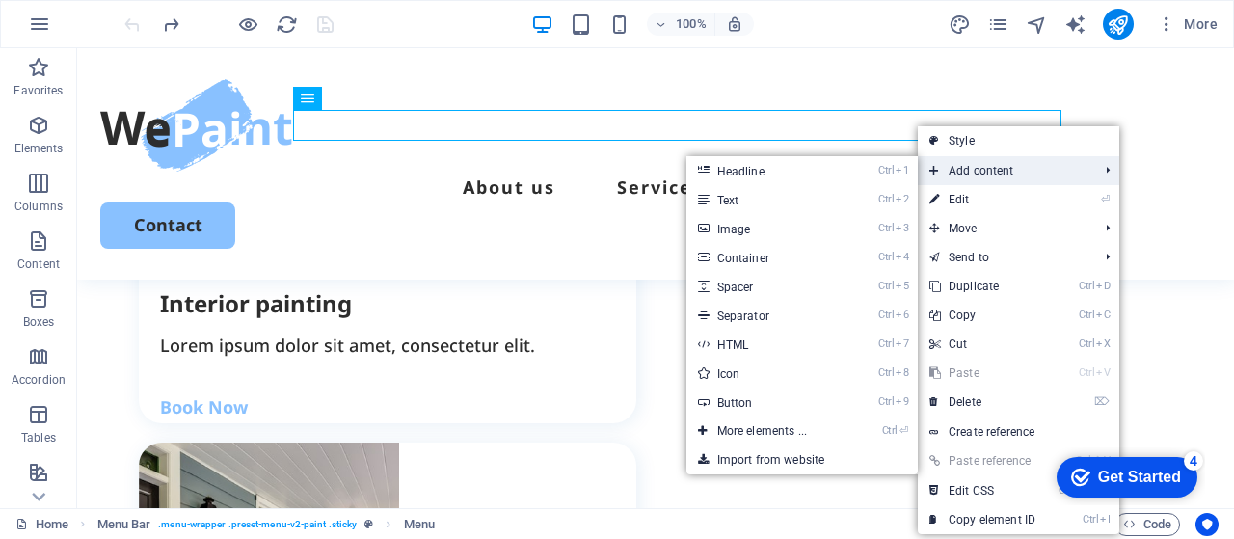
click at [949, 162] on span "Add content" at bounding box center [1004, 170] width 173 height 29
click at [760, 404] on link "Ctrl 9 Button" at bounding box center [766, 402] width 159 height 29
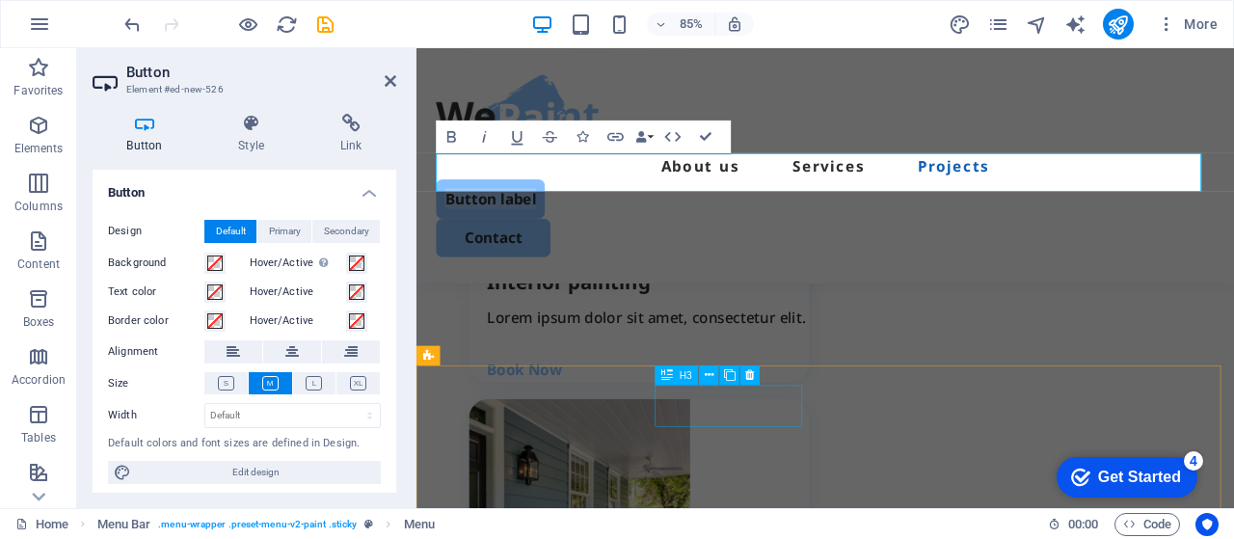
scroll to position [2474, 0]
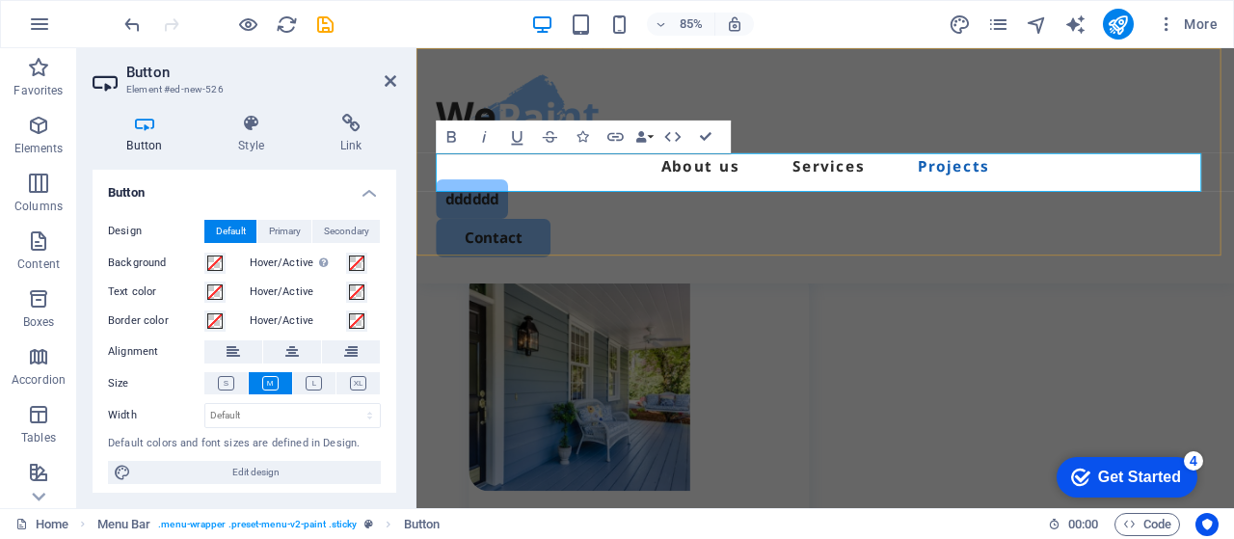
click at [716, 287] on div "About us Services Projects dddddd Contact" at bounding box center [898, 186] width 962 height 277
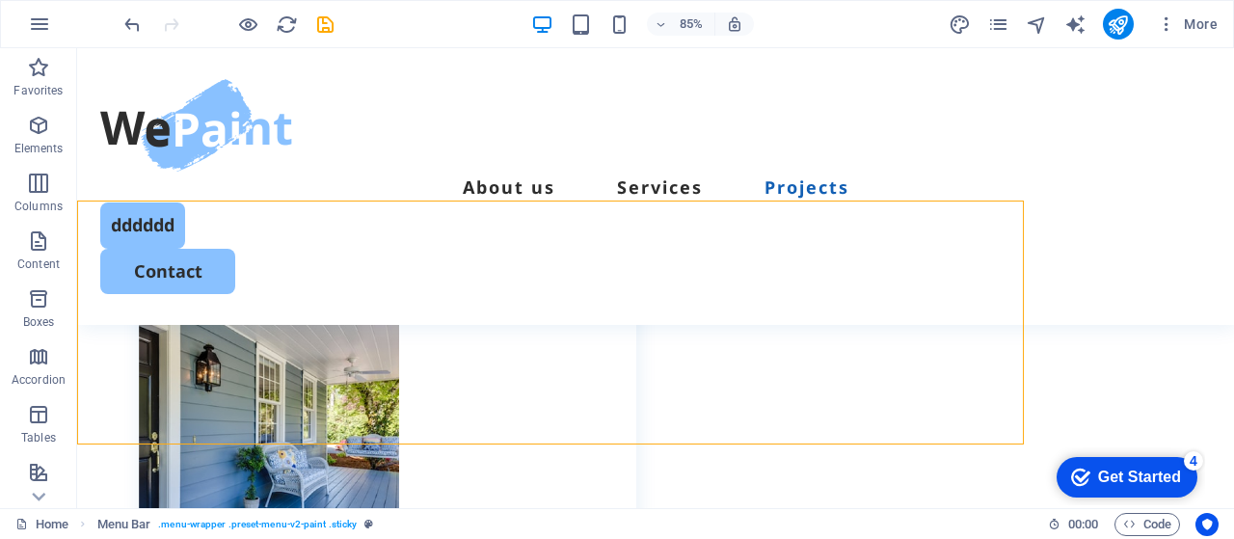
scroll to position [2321, 0]
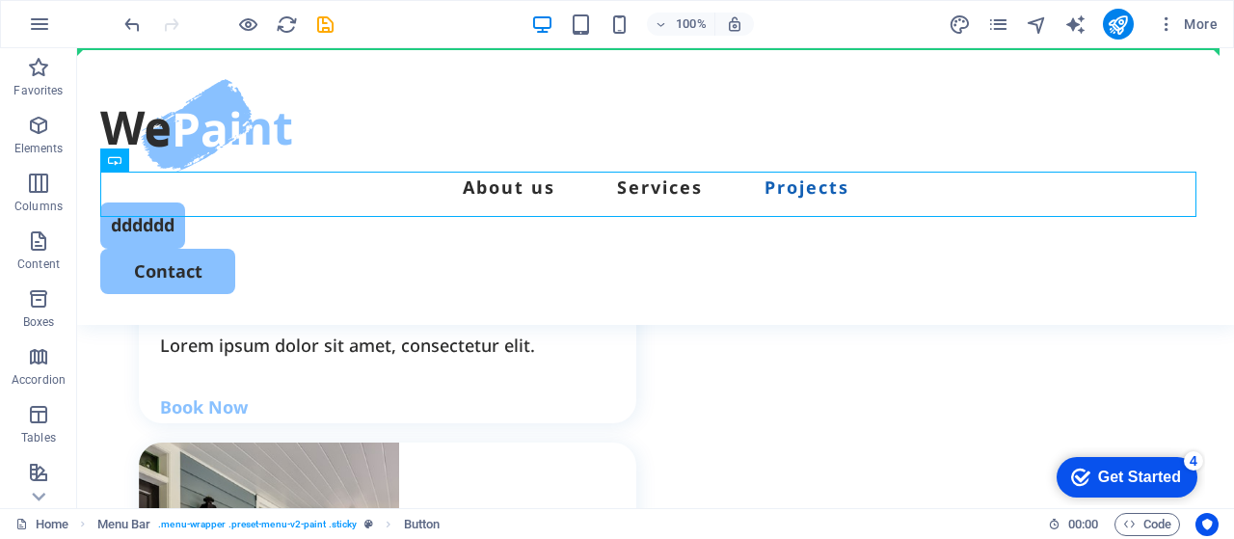
drag, startPoint x: 147, startPoint y: 188, endPoint x: 964, endPoint y: 155, distance: 818.5
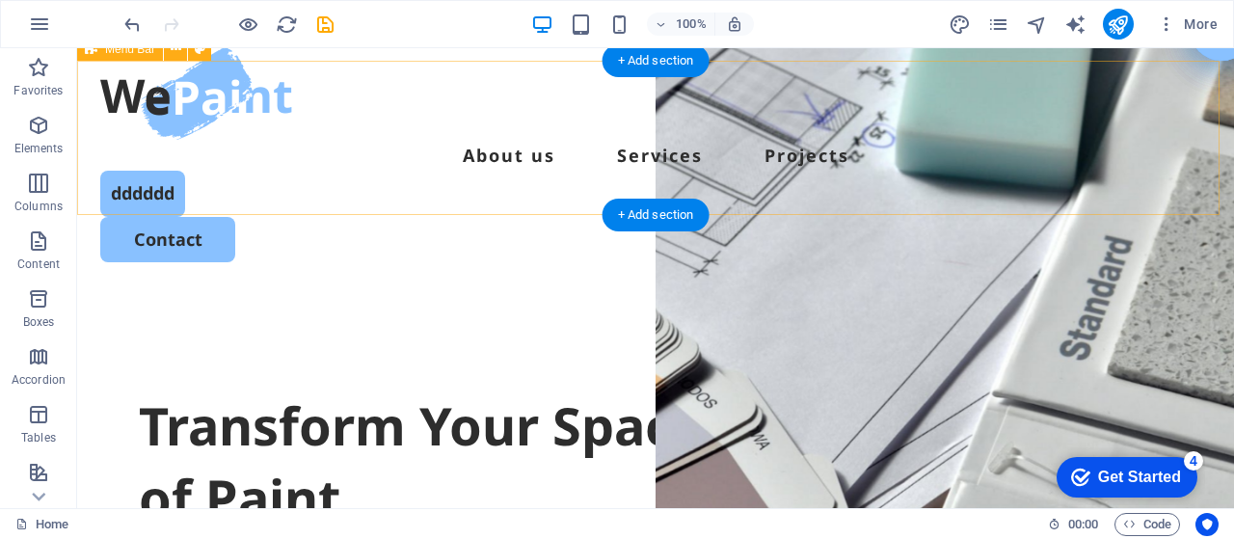
scroll to position [0, 0]
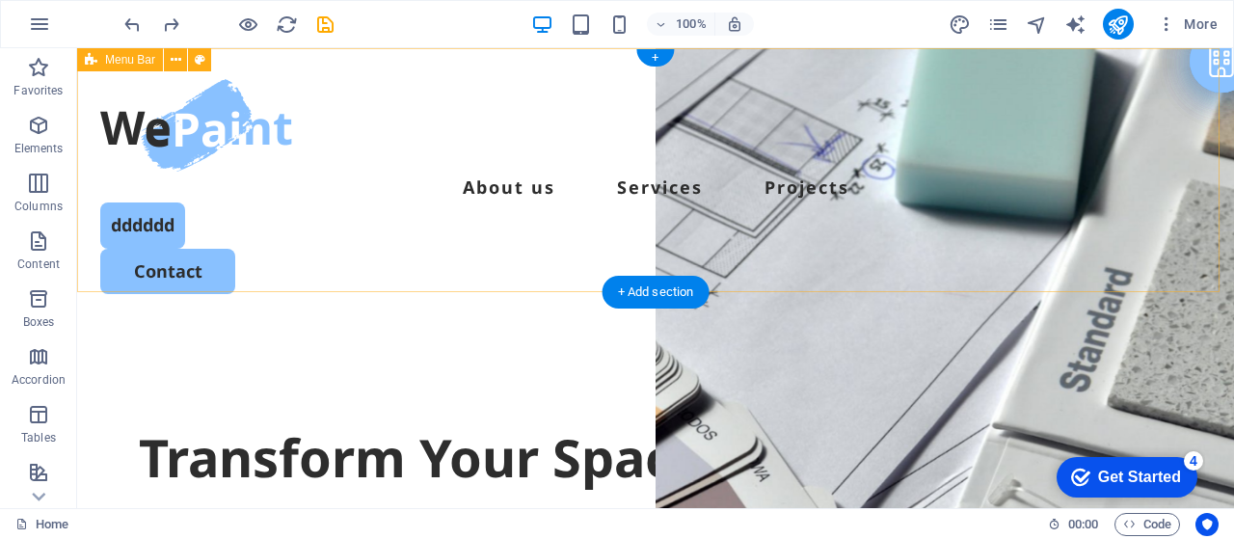
click at [308, 218] on div "About us Services Projects dddddd Contact" at bounding box center [655, 186] width 1157 height 277
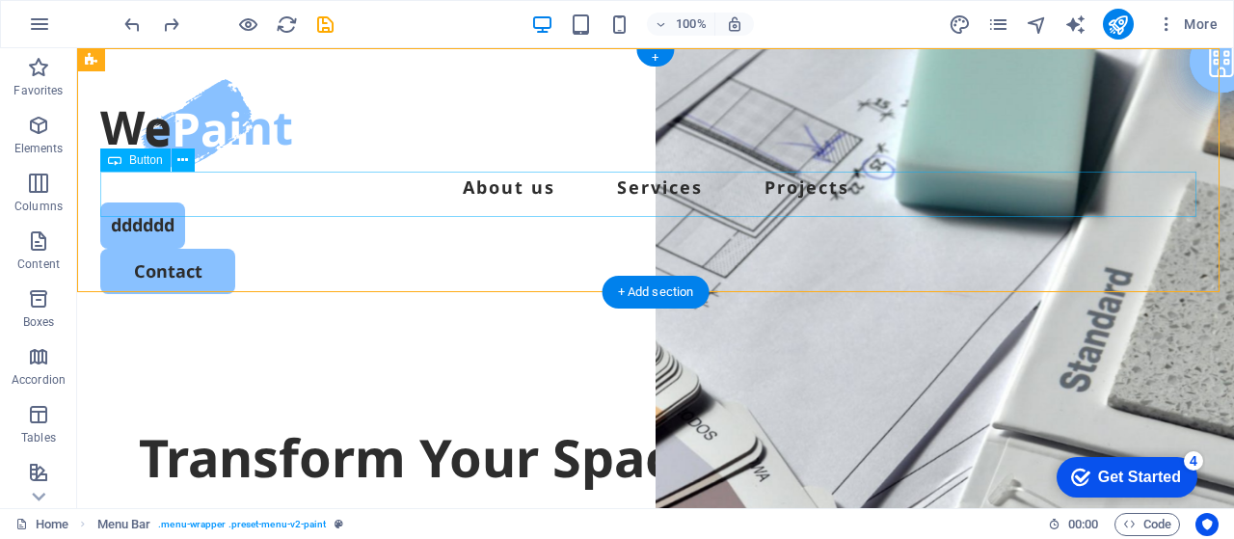
click at [121, 203] on div "dddddd" at bounding box center [655, 225] width 1111 height 45
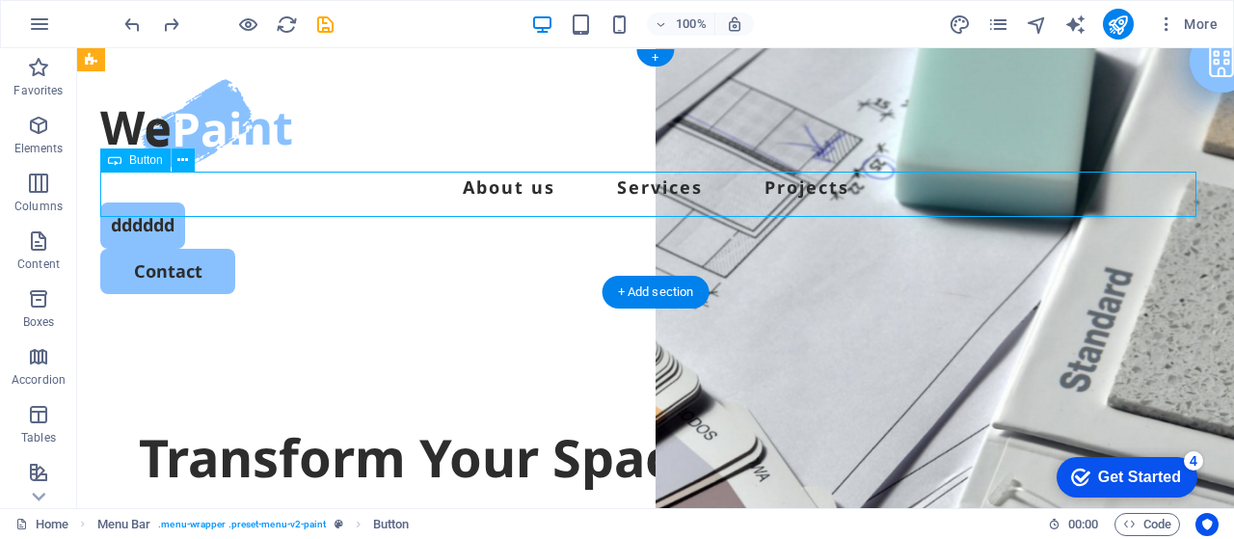
drag, startPoint x: 121, startPoint y: 190, endPoint x: 208, endPoint y: 190, distance: 87.8
click at [208, 203] on div "dddddd" at bounding box center [655, 225] width 1111 height 45
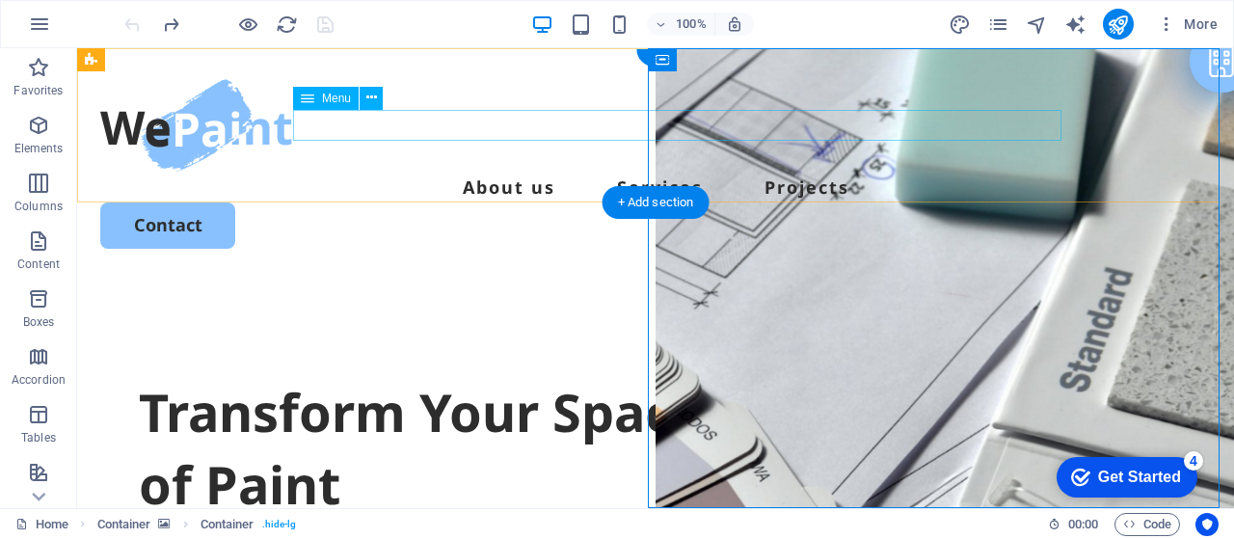
click at [721, 172] on nav "About us Services Projects" at bounding box center [655, 187] width 1111 height 31
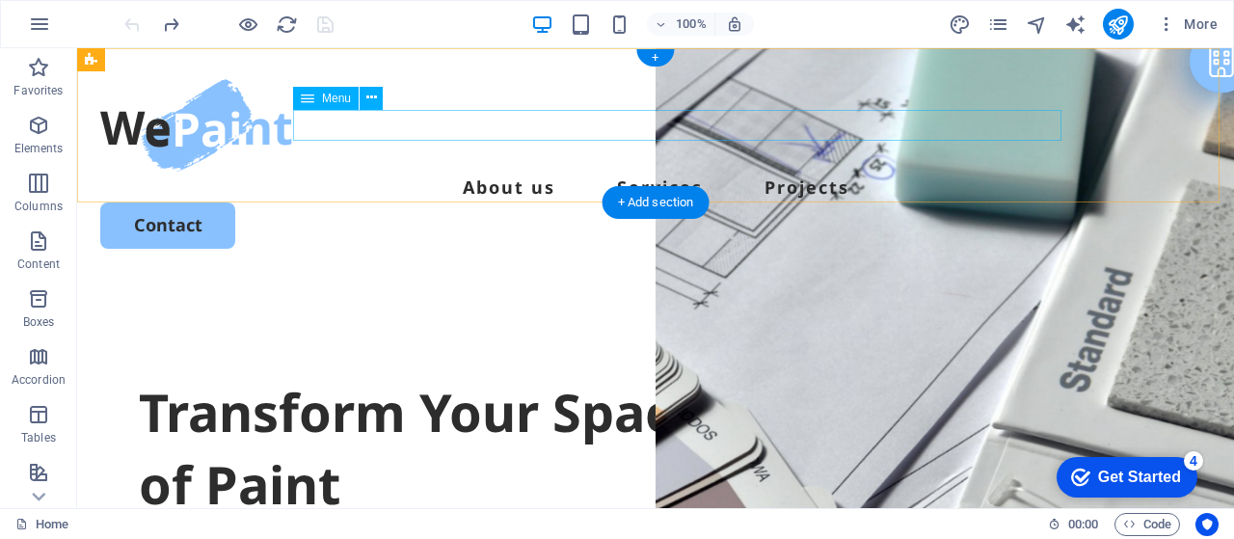
click at [563, 172] on nav "About us Services Projects" at bounding box center [655, 187] width 1111 height 31
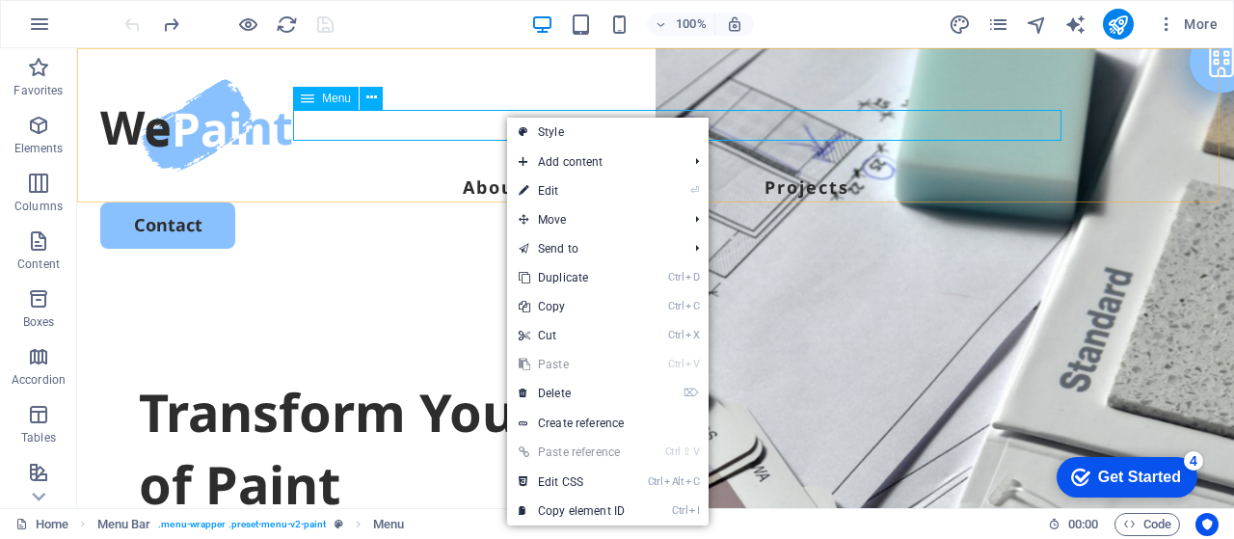
click at [312, 103] on icon at bounding box center [308, 98] width 14 height 23
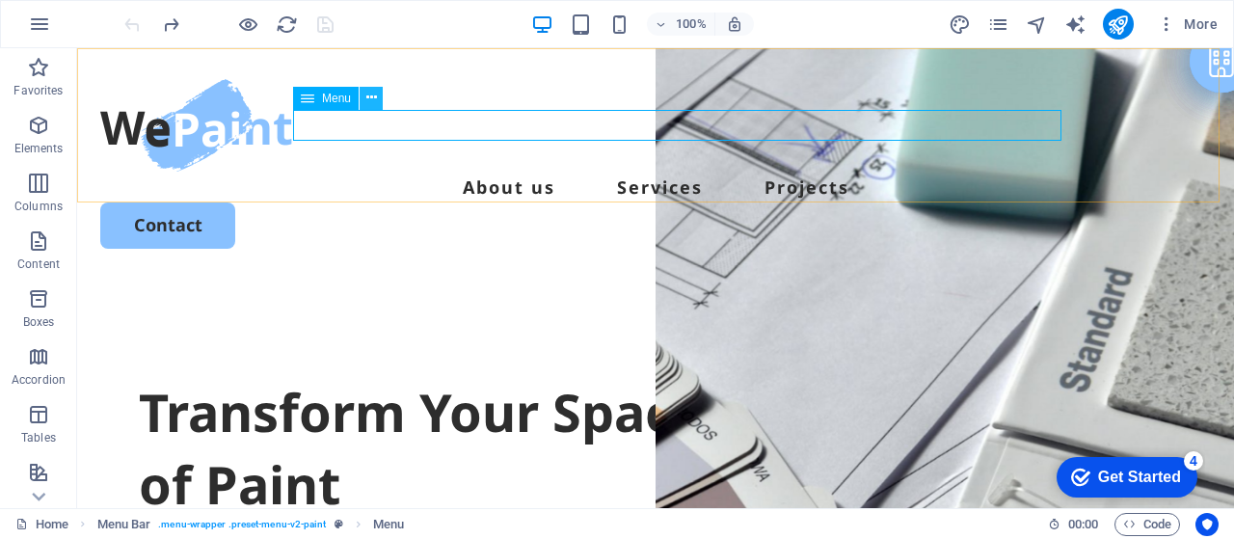
click at [365, 99] on button at bounding box center [371, 98] width 23 height 23
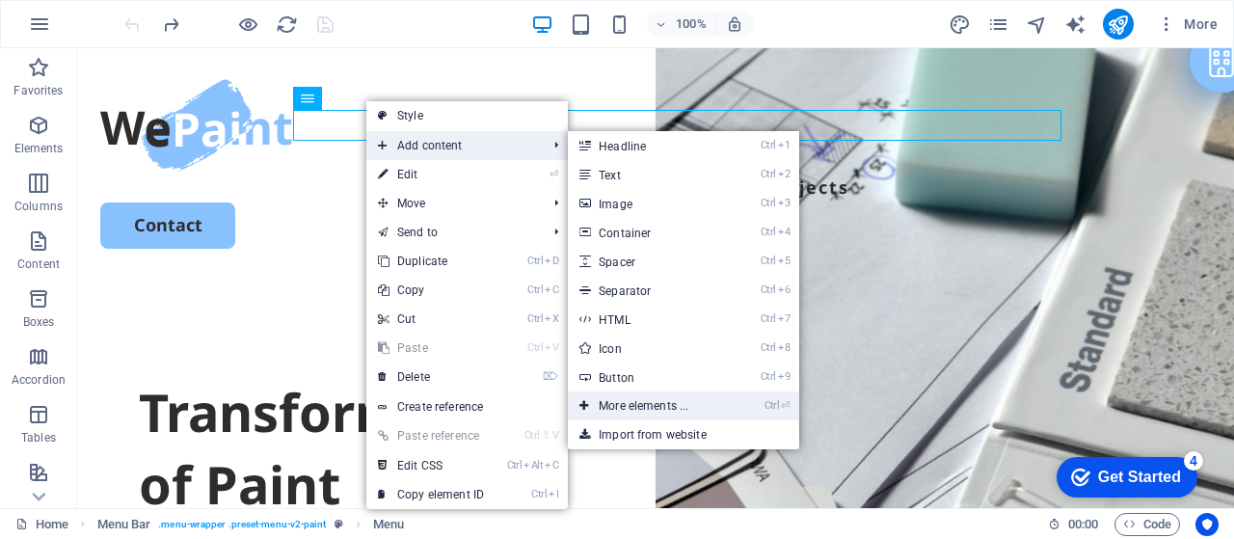
click at [675, 400] on link "Ctrl ⏎ More elements ..." at bounding box center [647, 406] width 159 height 29
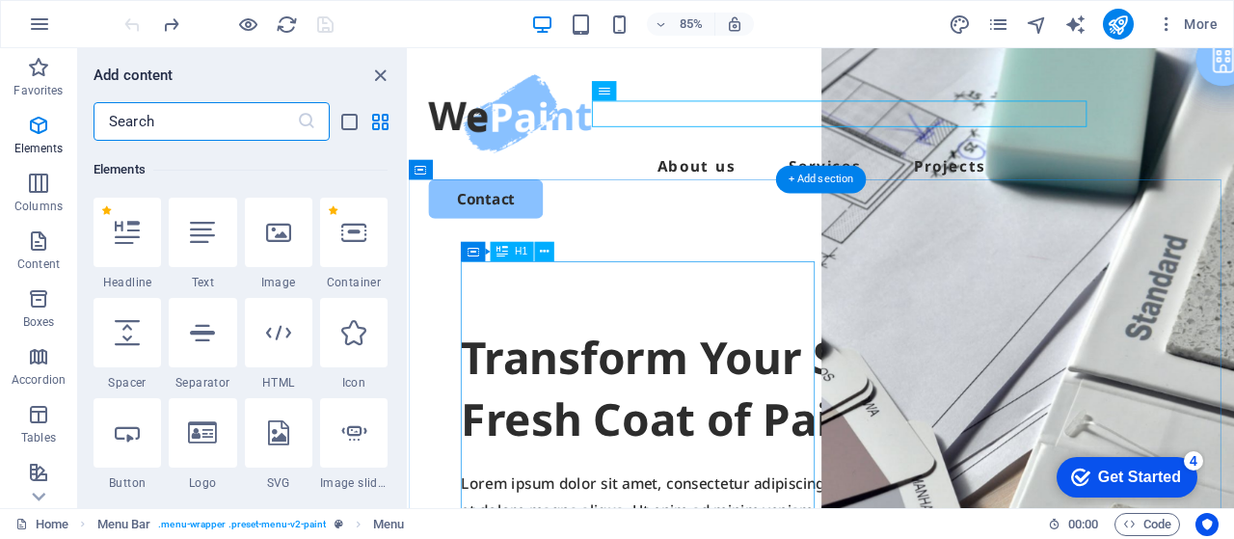
scroll to position [205, 0]
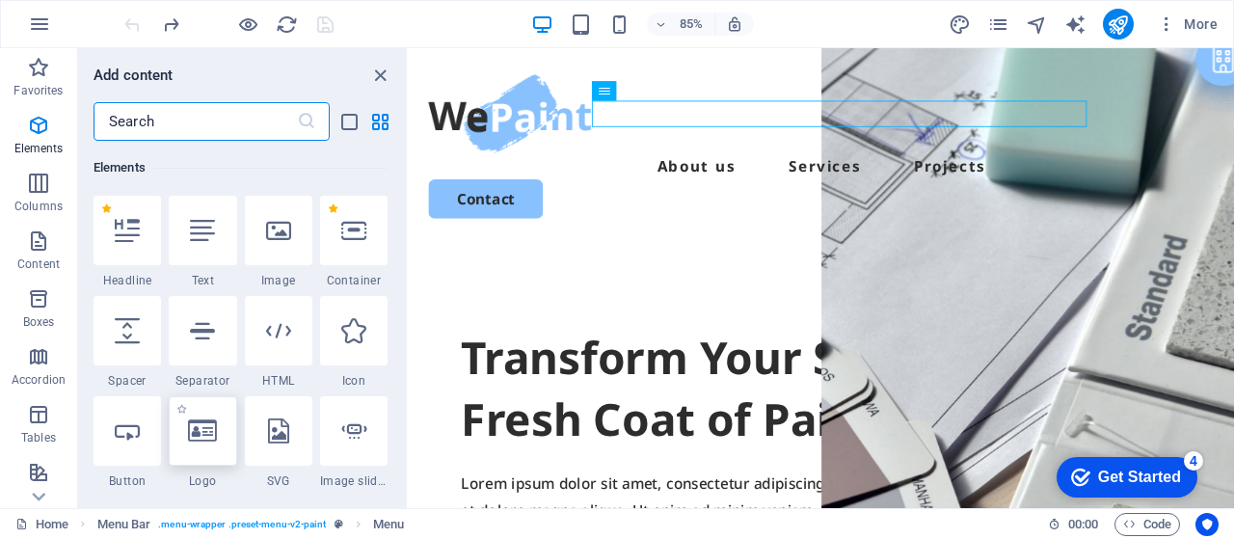
click at [220, 439] on div at bounding box center [203, 430] width 68 height 69
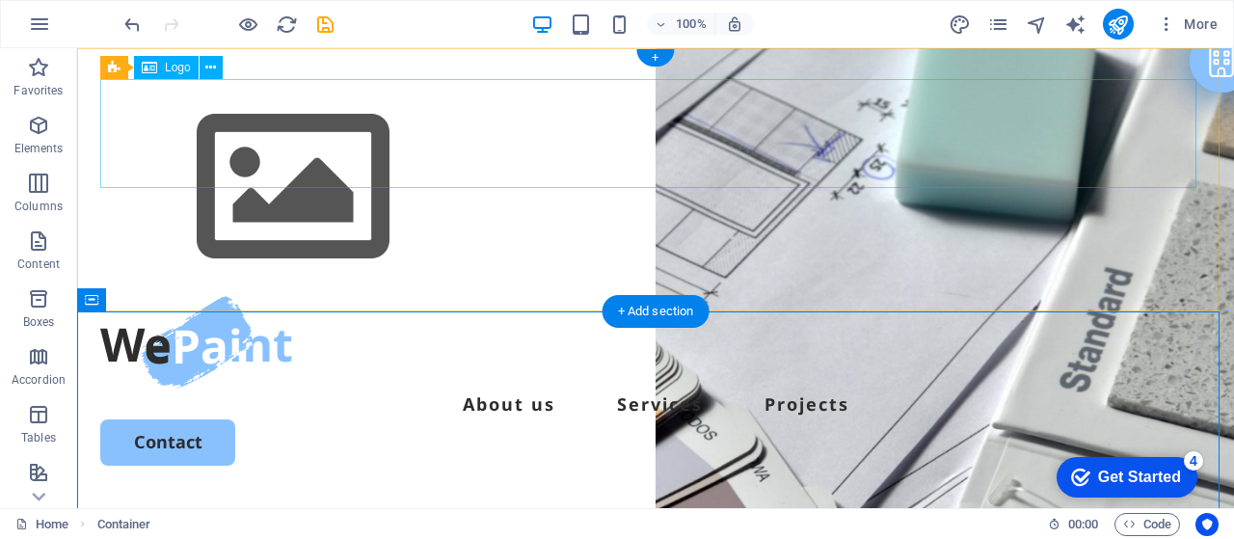
click at [191, 126] on div at bounding box center [655, 187] width 1111 height 217
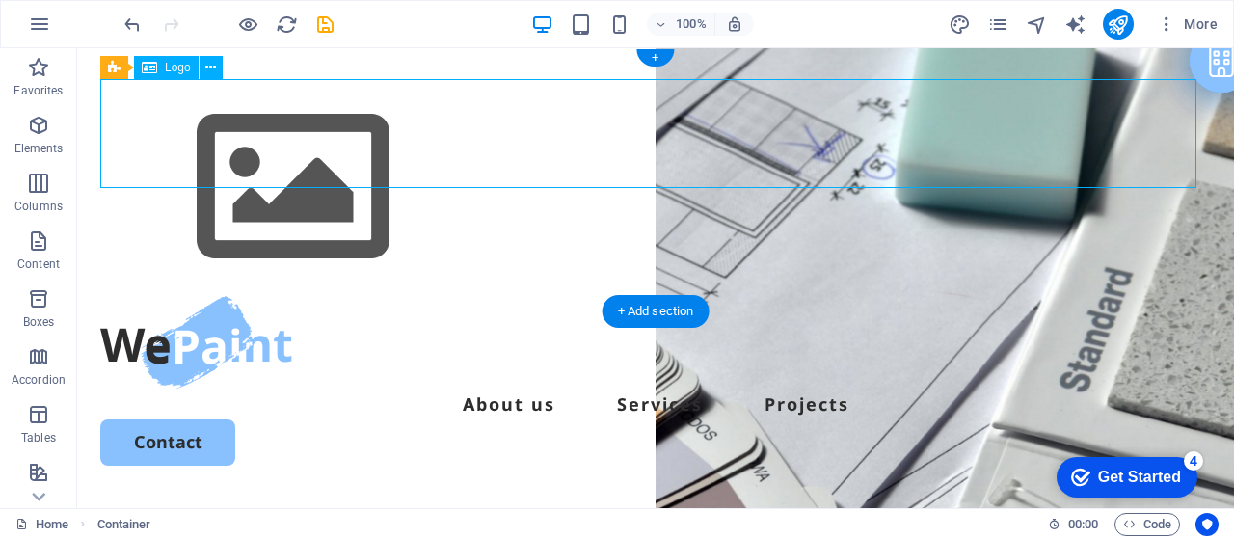
click at [191, 126] on div at bounding box center [655, 187] width 1111 height 217
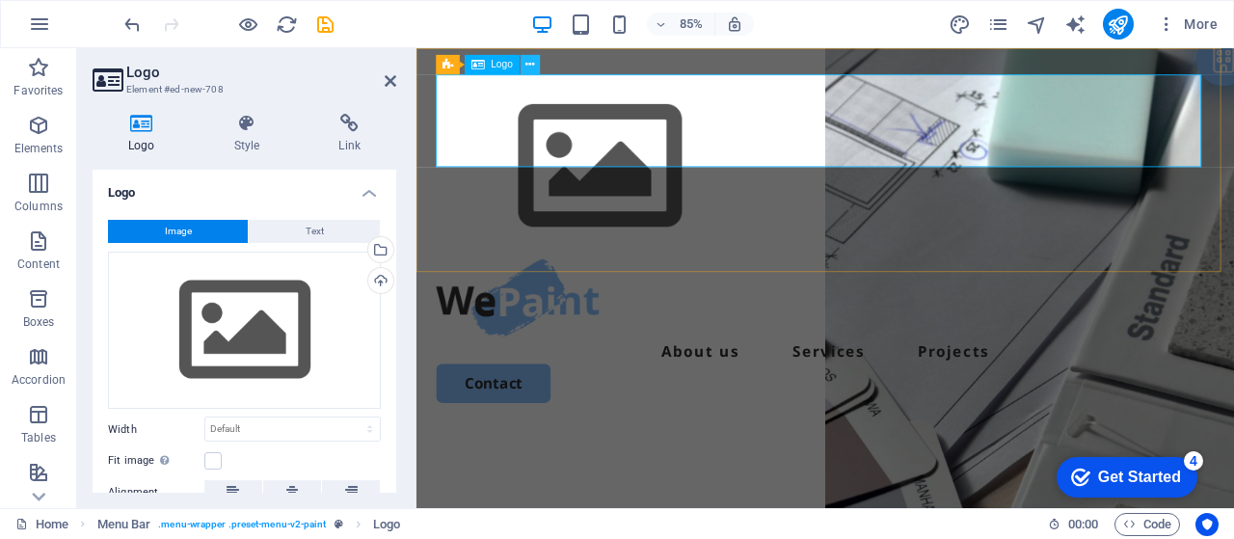
click at [532, 63] on icon at bounding box center [530, 64] width 9 height 17
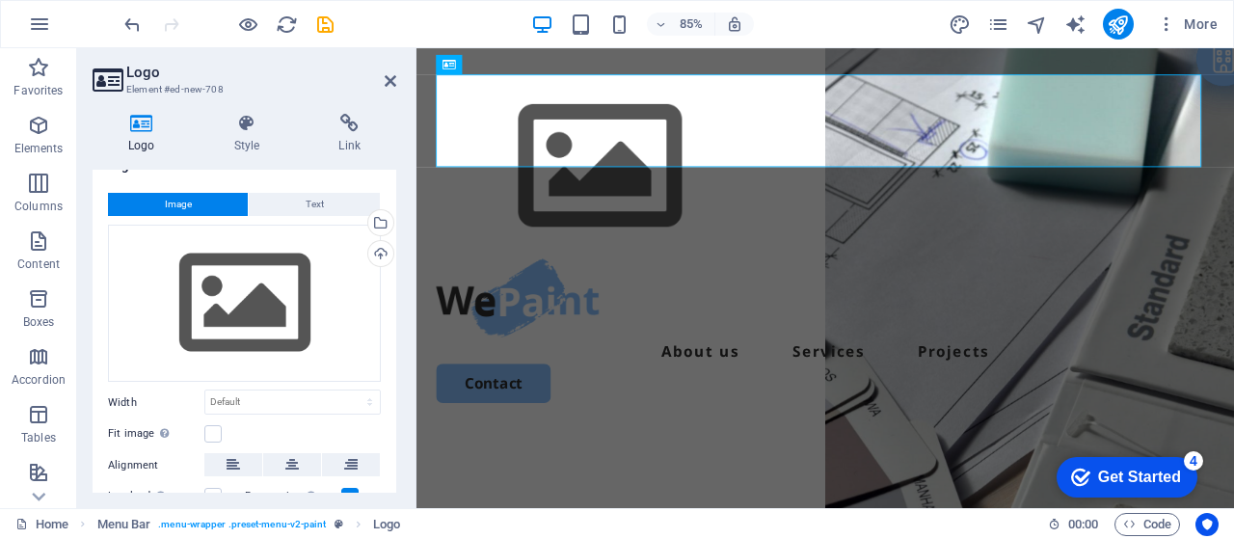
scroll to position [0, 0]
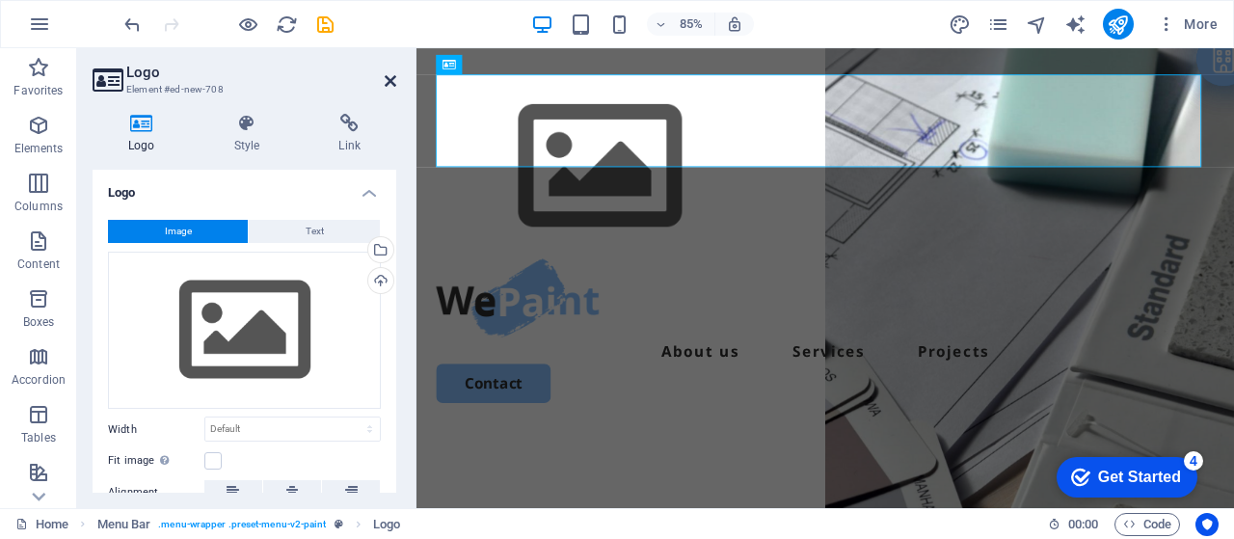
click at [386, 74] on icon at bounding box center [391, 80] width 12 height 15
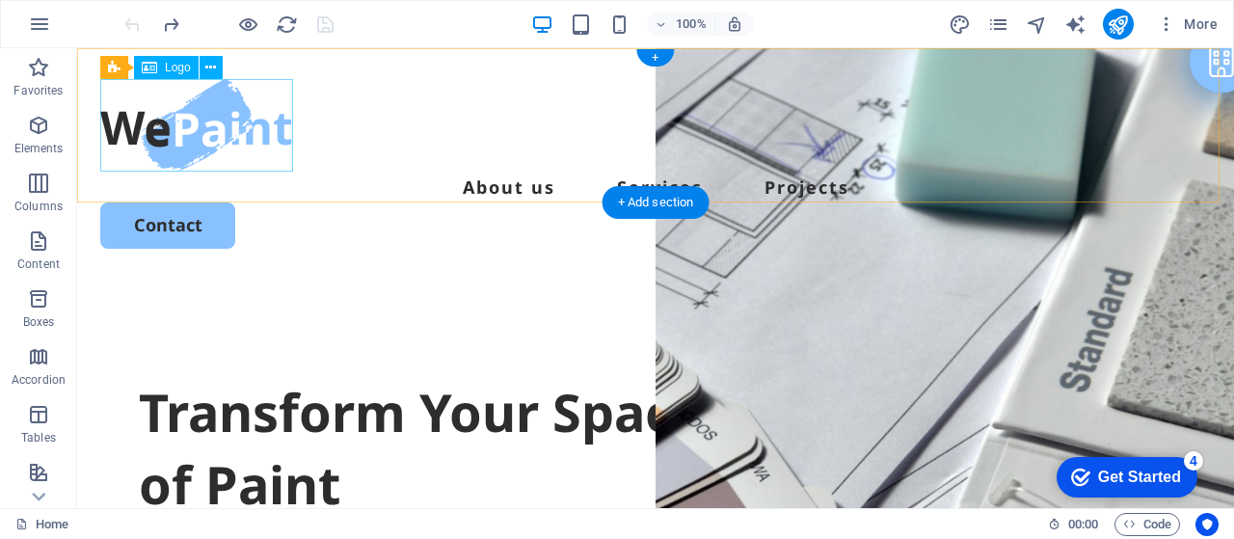
click at [208, 134] on div at bounding box center [655, 125] width 1111 height 93
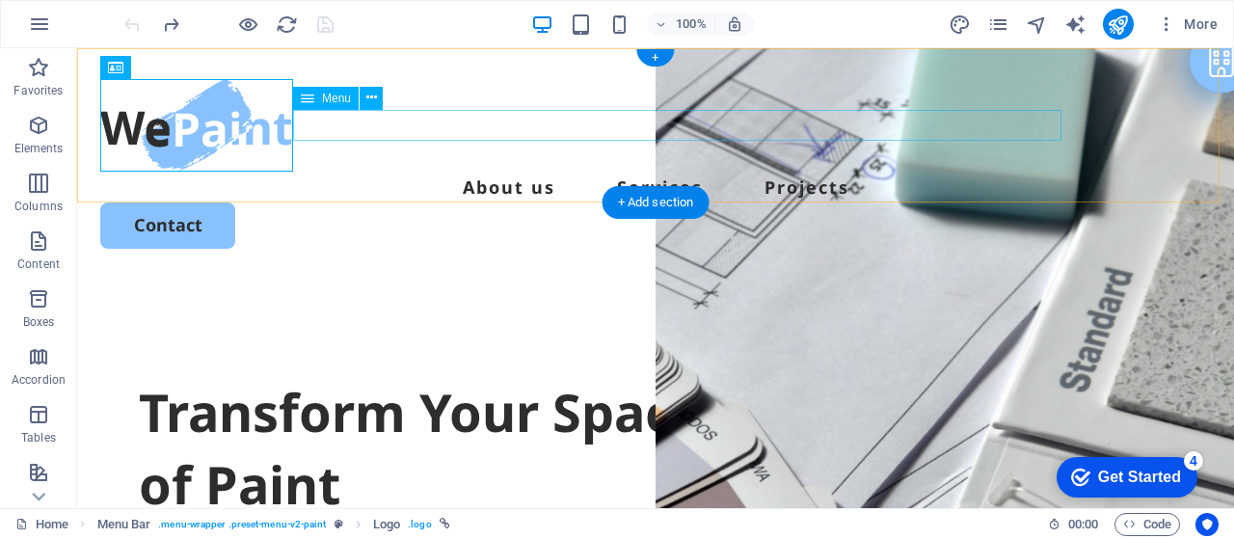
click at [593, 172] on nav "About us Services Projects" at bounding box center [655, 187] width 1111 height 31
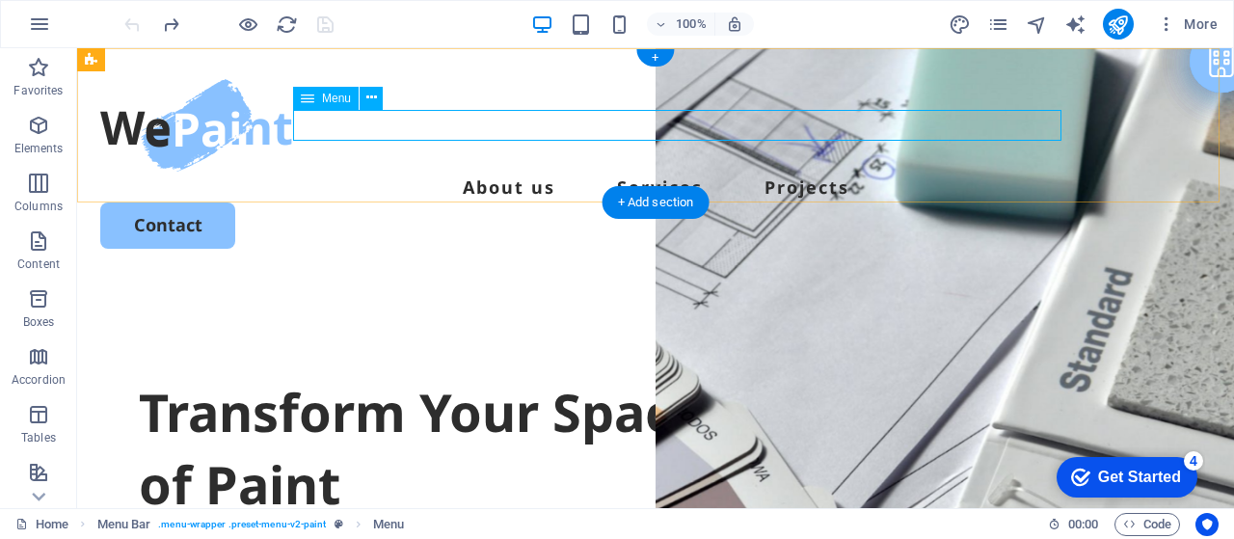
click at [874, 172] on nav "About us Services Projects" at bounding box center [655, 187] width 1111 height 31
click at [830, 172] on nav "About us Services Projects" at bounding box center [655, 187] width 1111 height 31
select select
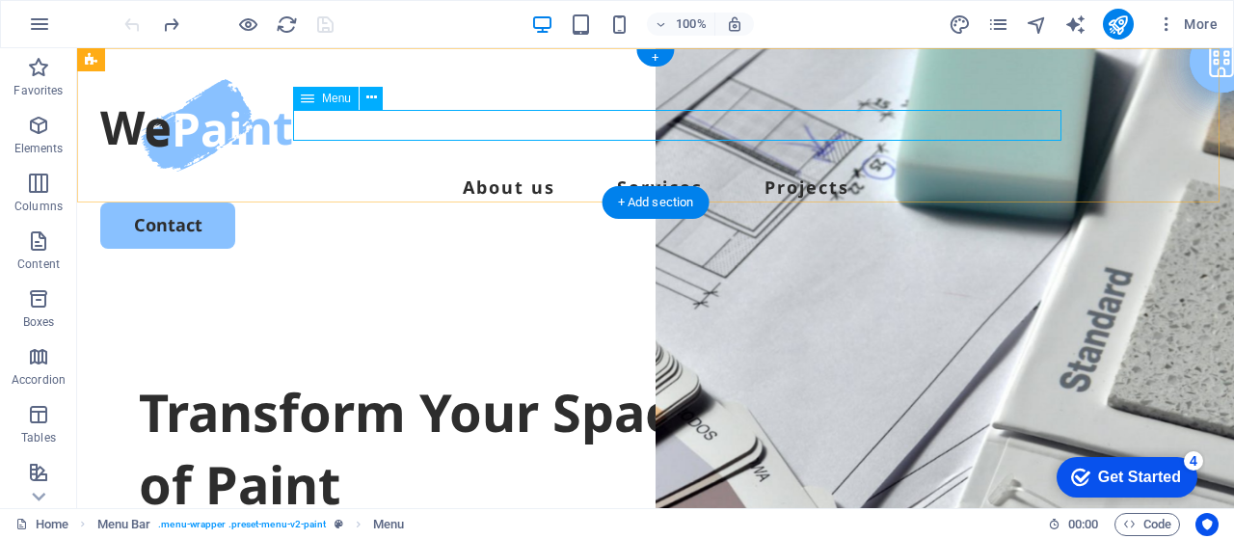
select select
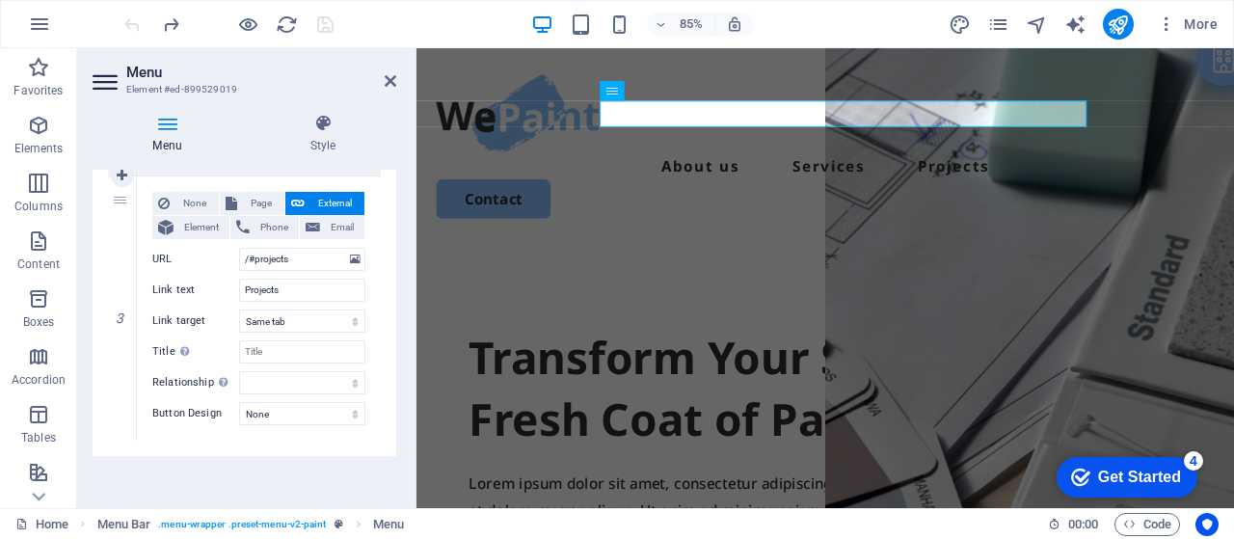
scroll to position [708, 0]
click at [125, 441] on icon at bounding box center [122, 440] width 11 height 14
select select
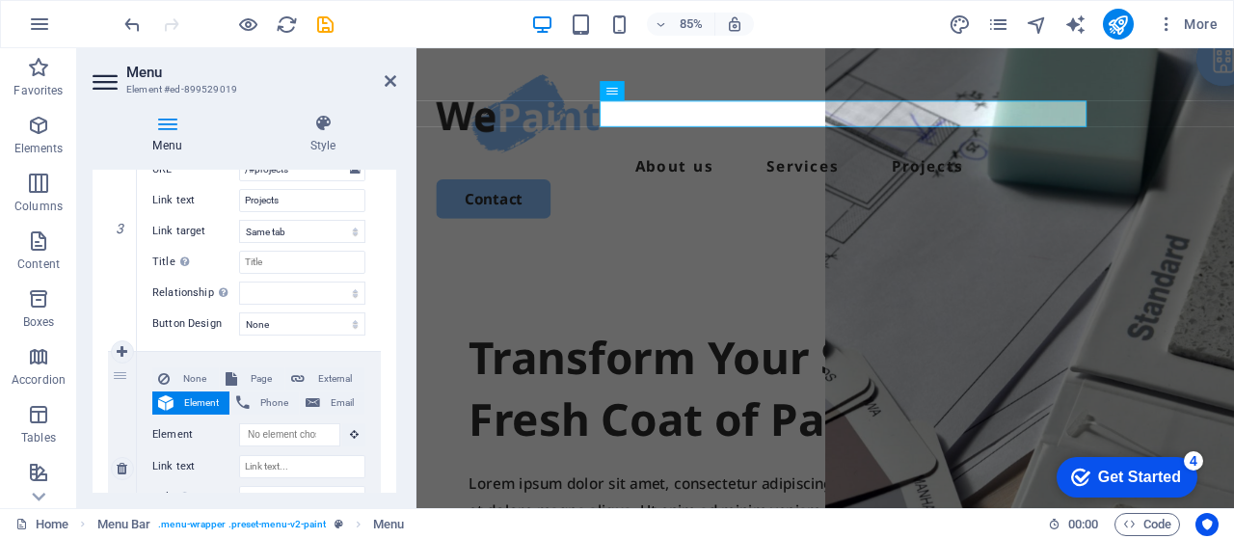
scroll to position [804, 0]
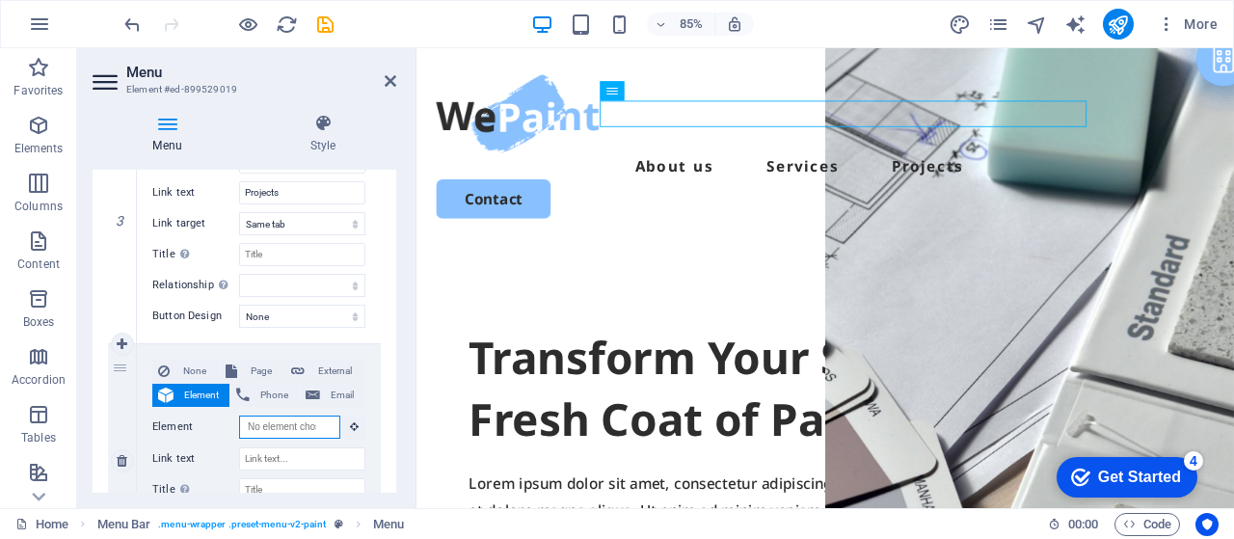
click at [262, 427] on input "Element" at bounding box center [289, 427] width 101 height 23
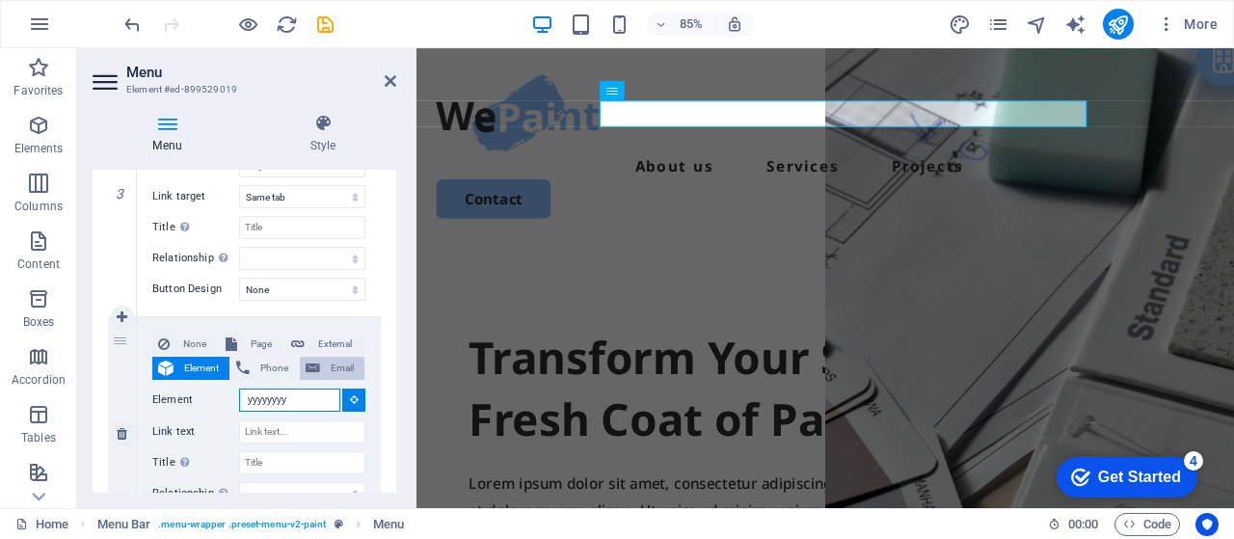
scroll to position [836, 0]
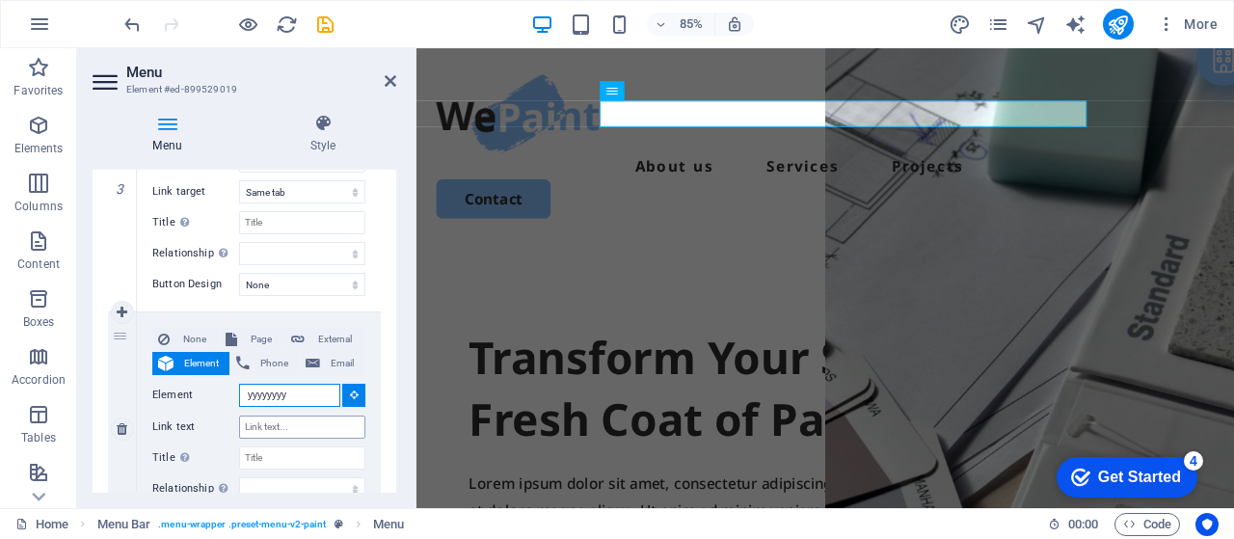
type input "yyyyyyyy"
click at [262, 421] on input "Link text" at bounding box center [302, 427] width 126 height 23
type input "ggggggg"
select select
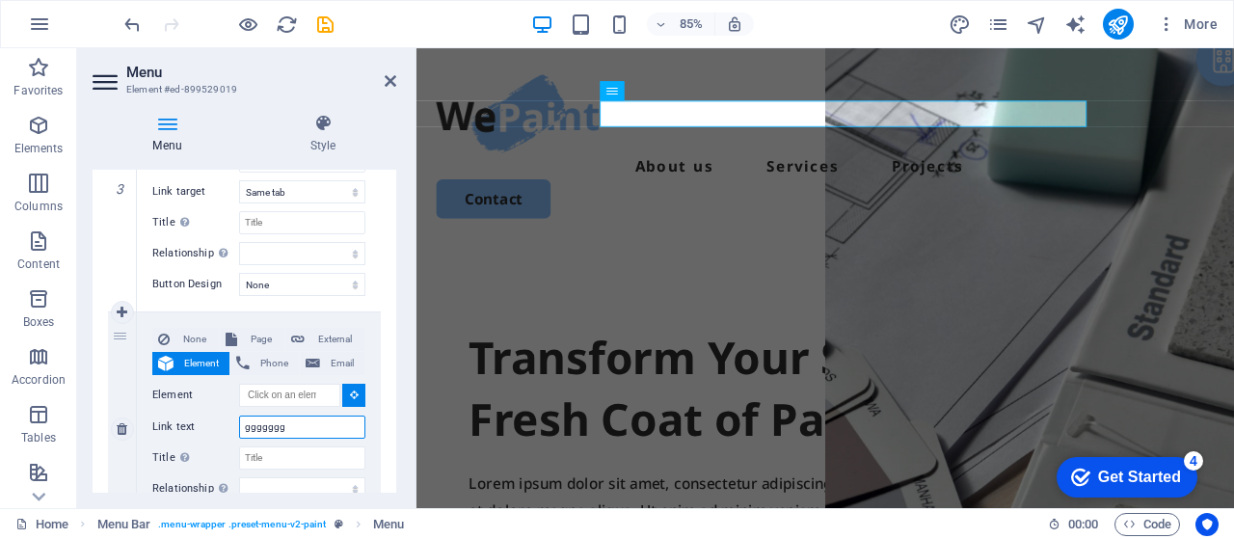
select select
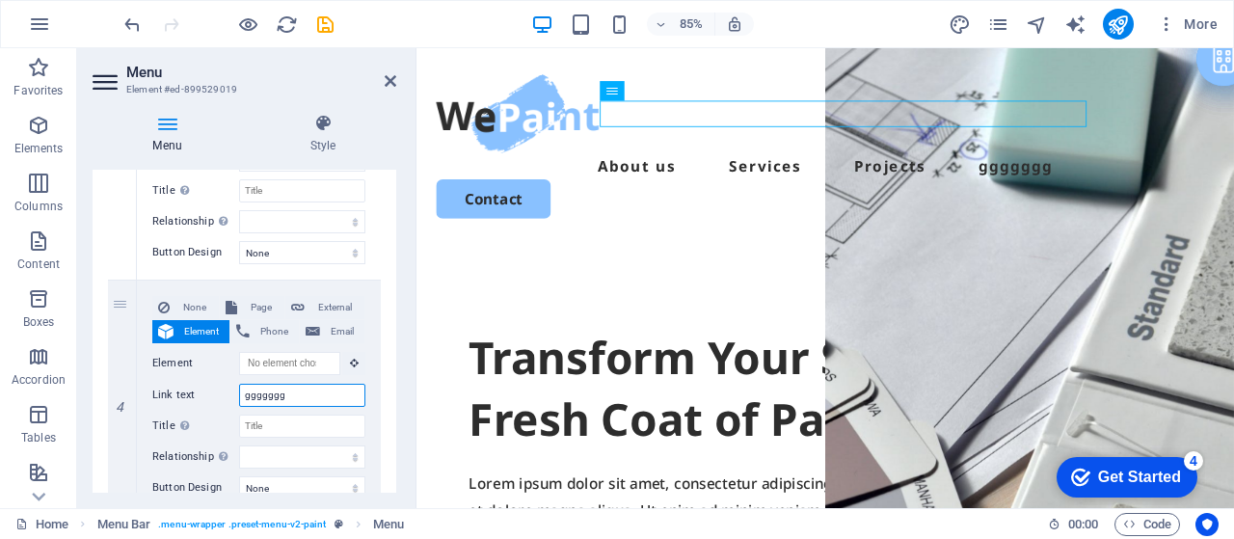
scroll to position [901, 0]
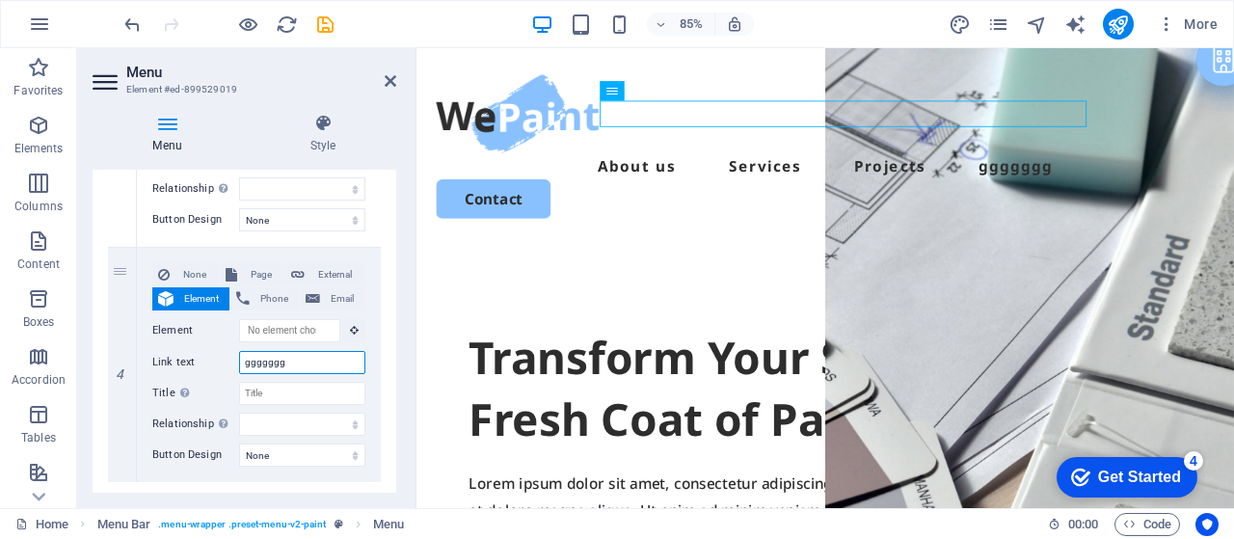
type input "ggggggg"
click at [328, 279] on span "External" at bounding box center [335, 274] width 48 height 23
select select
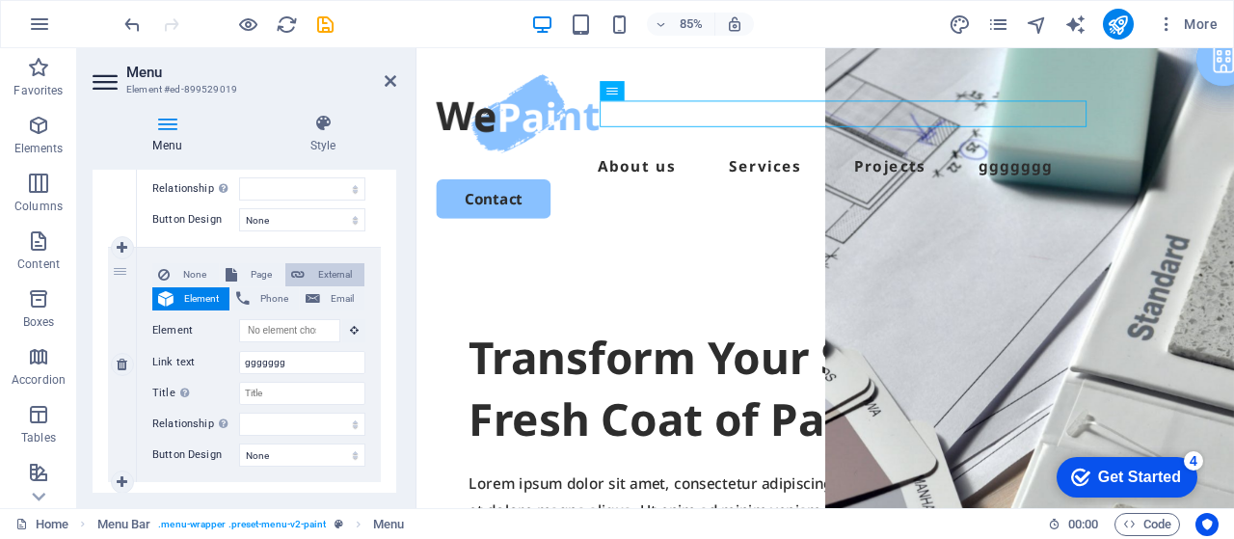
select select
select select "blank"
select select
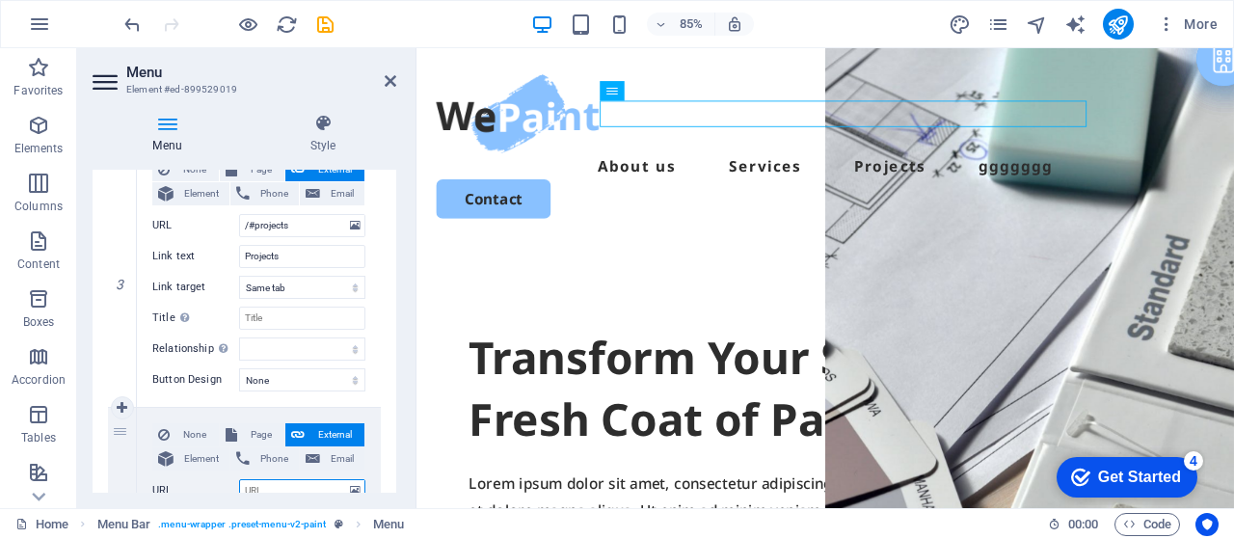
scroll to position [740, 0]
drag, startPoint x: 298, startPoint y: 229, endPoint x: 225, endPoint y: 228, distance: 73.3
click at [225, 228] on div "URL /#projects" at bounding box center [258, 226] width 213 height 23
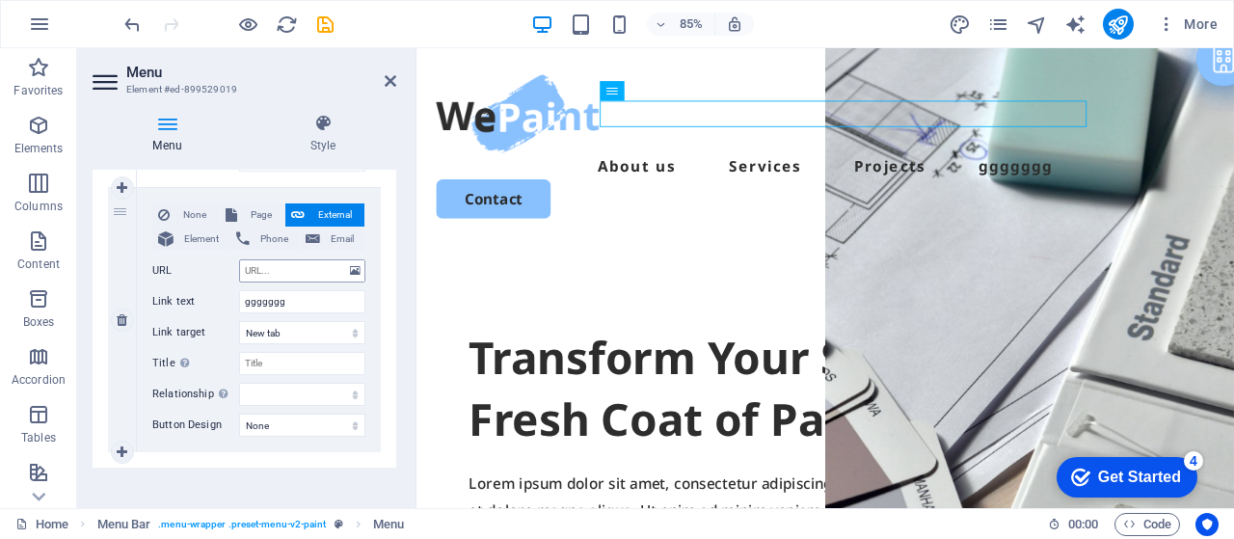
scroll to position [964, 0]
drag, startPoint x: 289, startPoint y: 266, endPoint x: 264, endPoint y: 259, distance: 26.0
click at [264, 259] on input "URL" at bounding box center [302, 267] width 126 height 23
paste input "/#projects"
type input "/#projects"
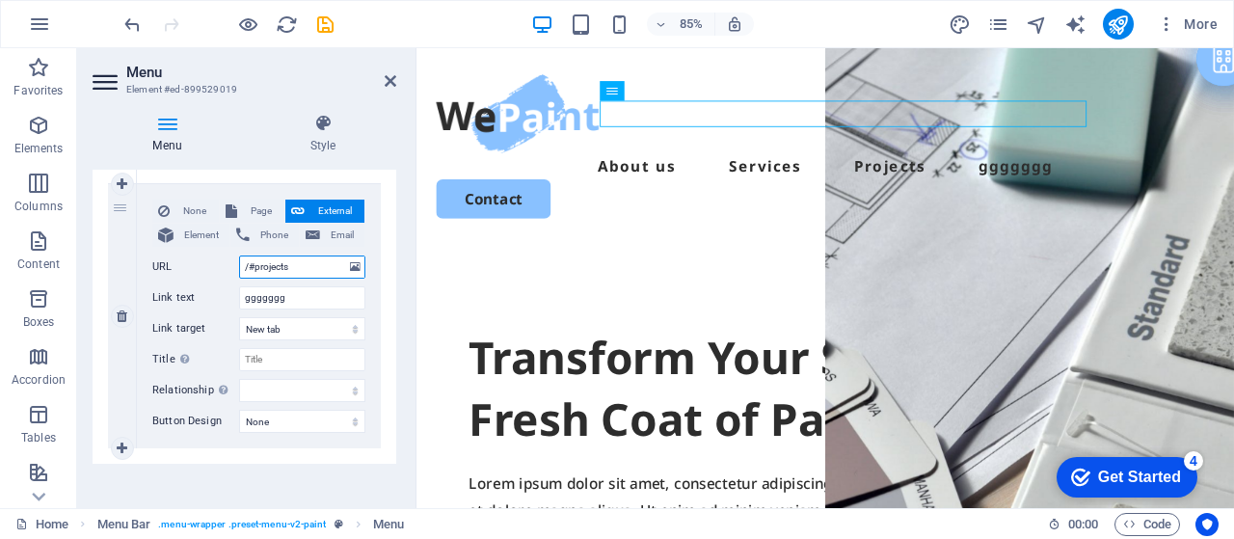
select select
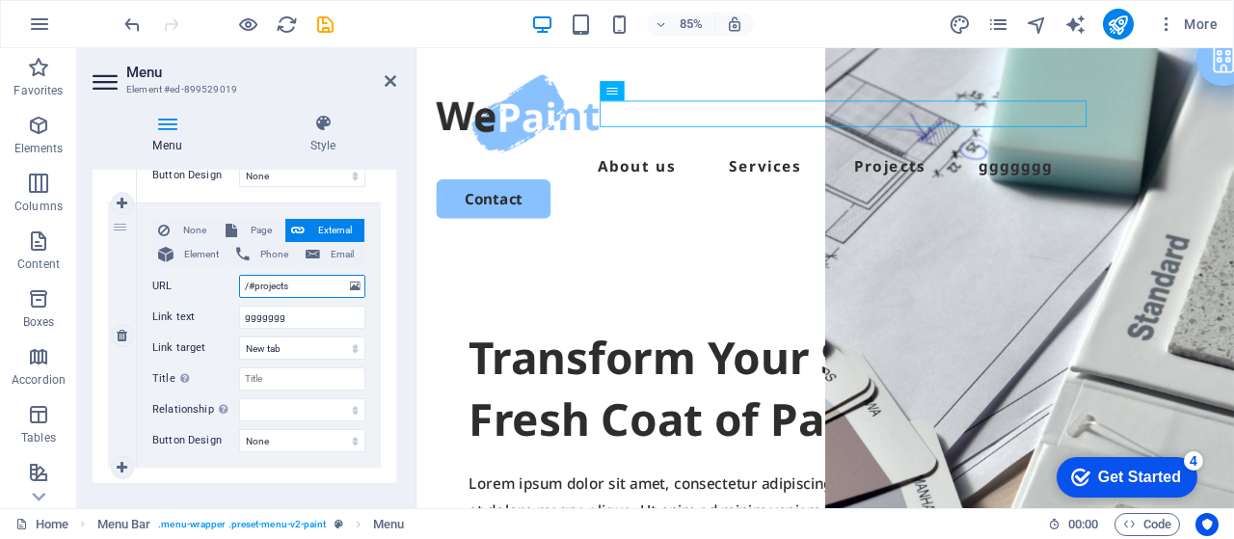
scroll to position [933, 0]
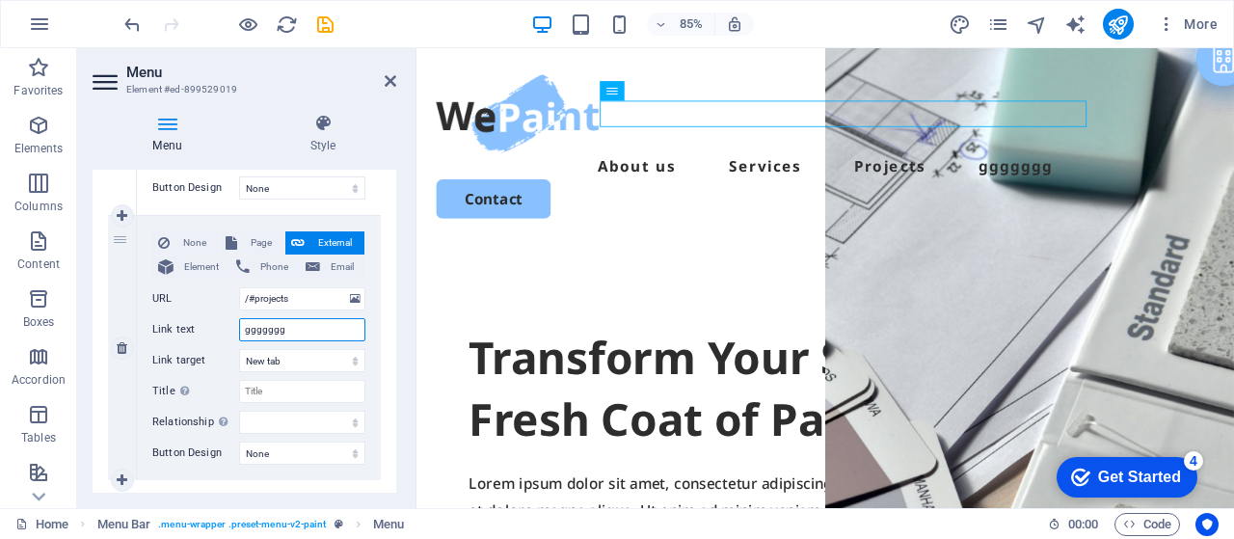
drag, startPoint x: 288, startPoint y: 332, endPoint x: 244, endPoint y: 332, distance: 44.4
click at [244, 332] on input "ggggggg" at bounding box center [302, 329] width 126 height 23
click at [298, 291] on input "/#projects" at bounding box center [302, 298] width 126 height 23
drag, startPoint x: 293, startPoint y: 295, endPoint x: 253, endPoint y: 295, distance: 40.5
click at [253, 295] on input "/#projects" at bounding box center [302, 298] width 126 height 23
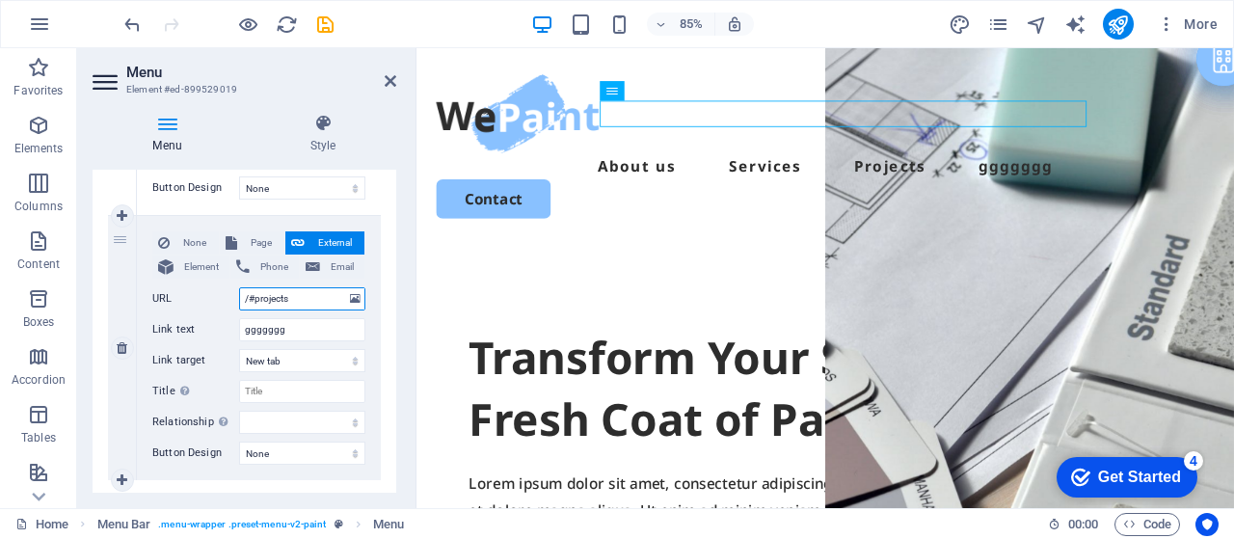
paste input "ggggggg"
type input "/#ggggggg"
select select
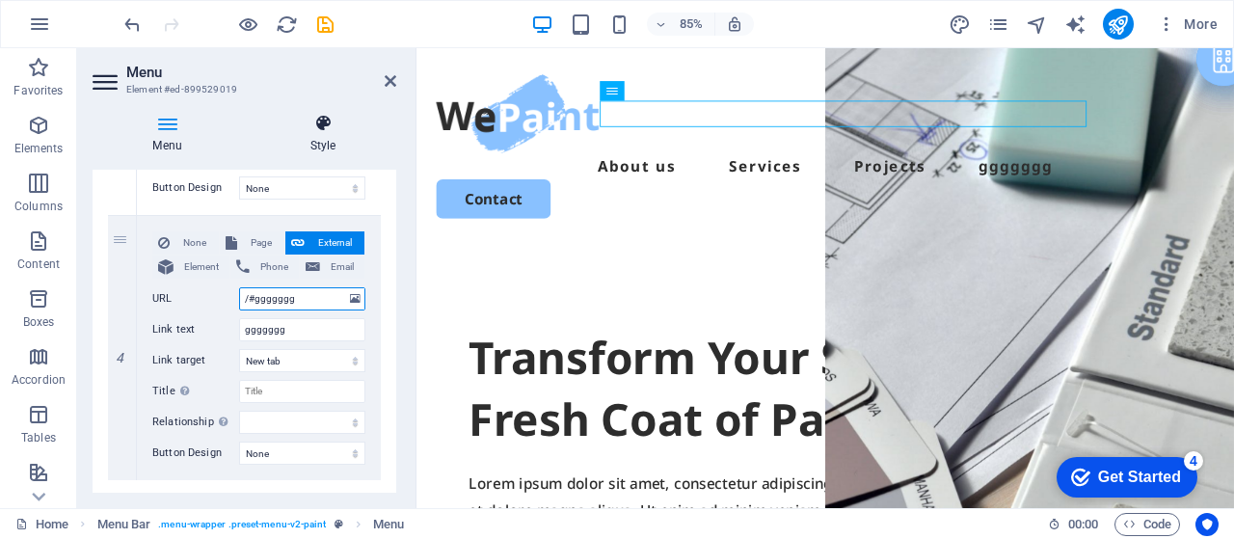
select select
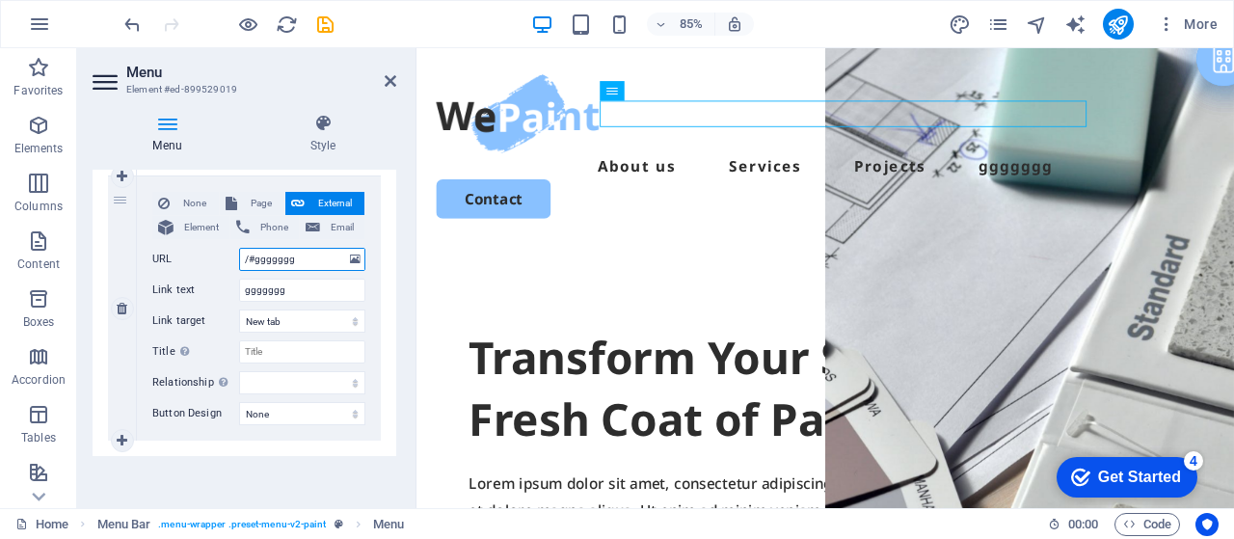
scroll to position [972, 0]
type input "/#ggggggg"
click at [333, 477] on div "Menu Auto Custom Create custom menu items for this menu. Recommended for one-pa…" at bounding box center [245, 331] width 304 height 323
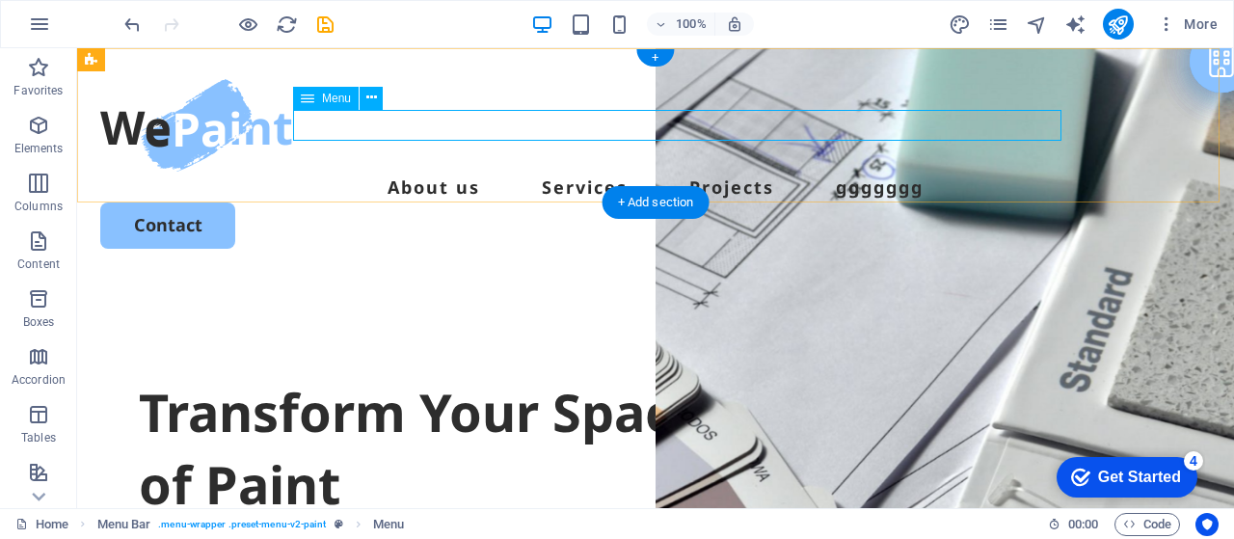
click at [900, 172] on nav "About us Services Projects ggggggg" at bounding box center [655, 187] width 1111 height 31
click at [571, 172] on nav "About us Services Projects ggggggg" at bounding box center [655, 187] width 1111 height 31
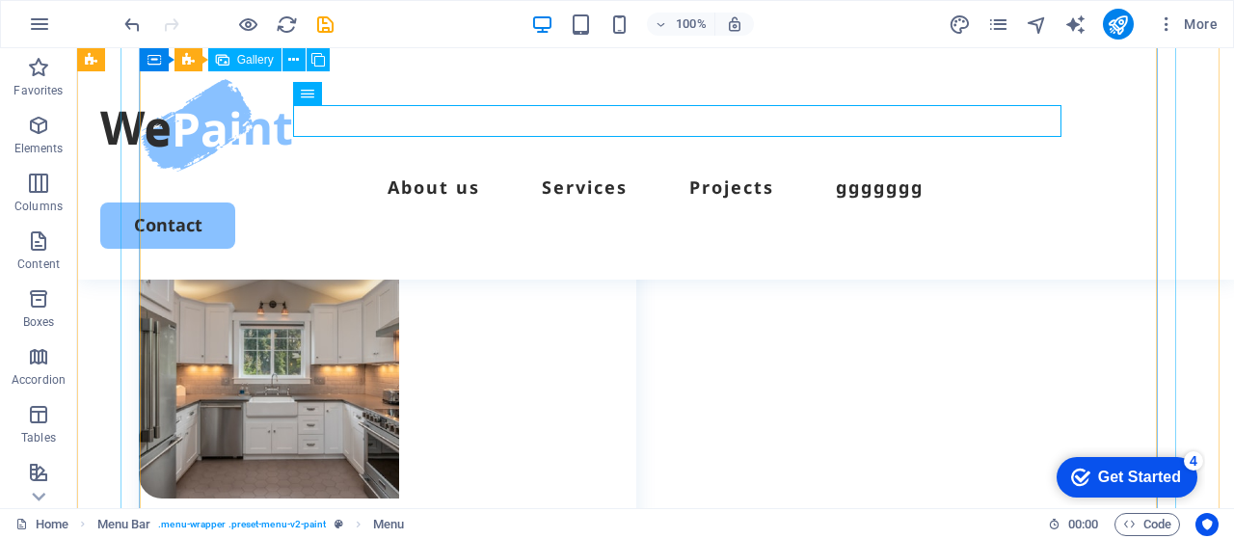
scroll to position [3022, 0]
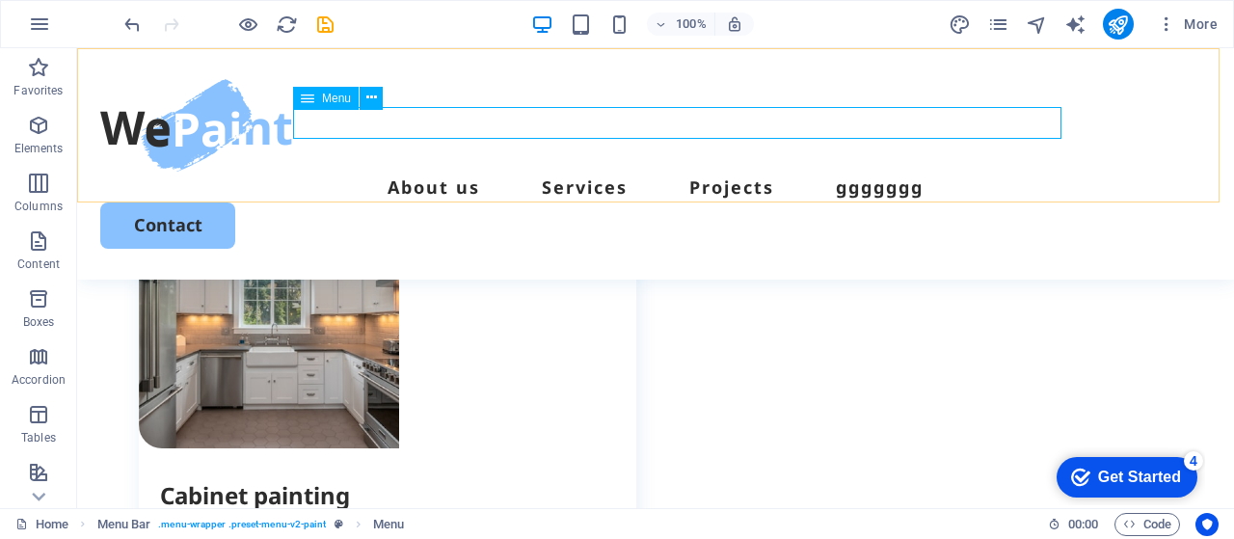
click at [438, 172] on nav "About us Services Projects ggggggg" at bounding box center [655, 187] width 1111 height 31
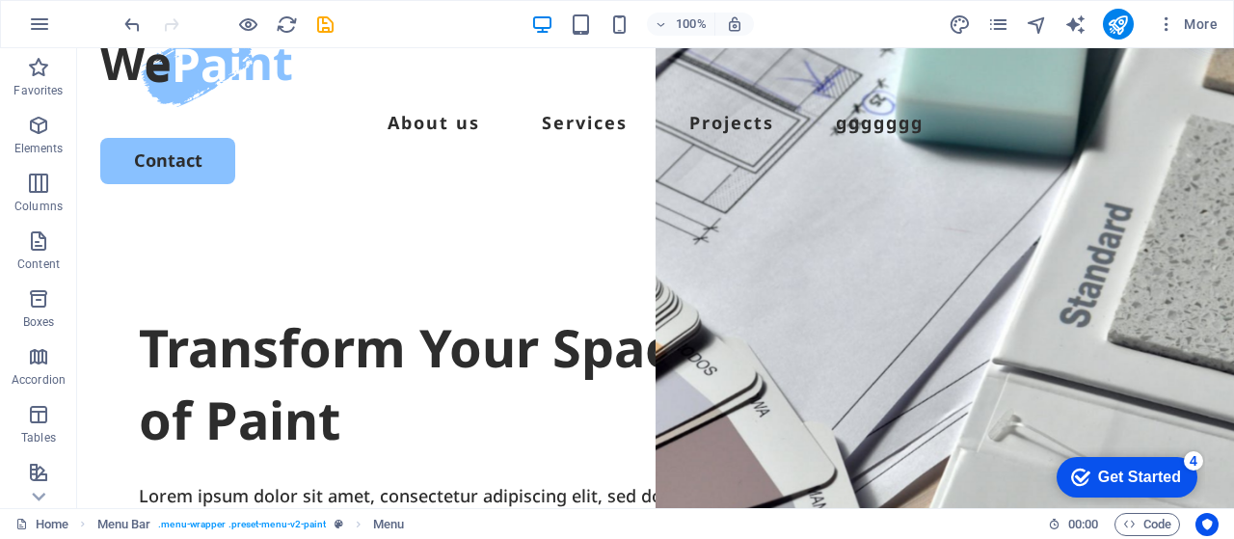
scroll to position [0, 0]
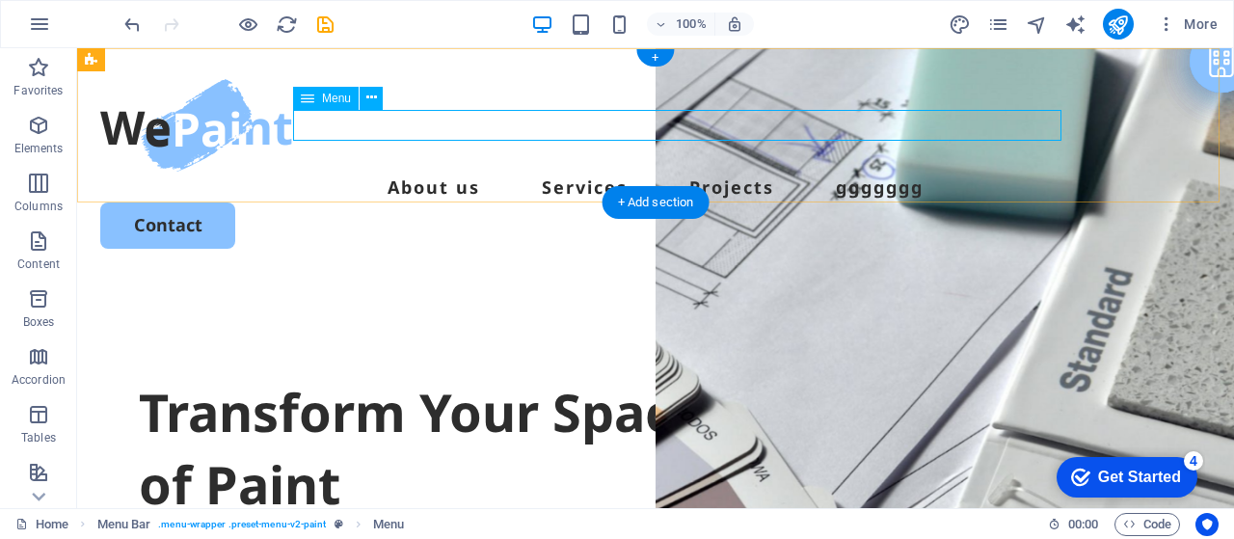
click at [441, 172] on nav "About us Services Projects ggggggg" at bounding box center [655, 187] width 1111 height 31
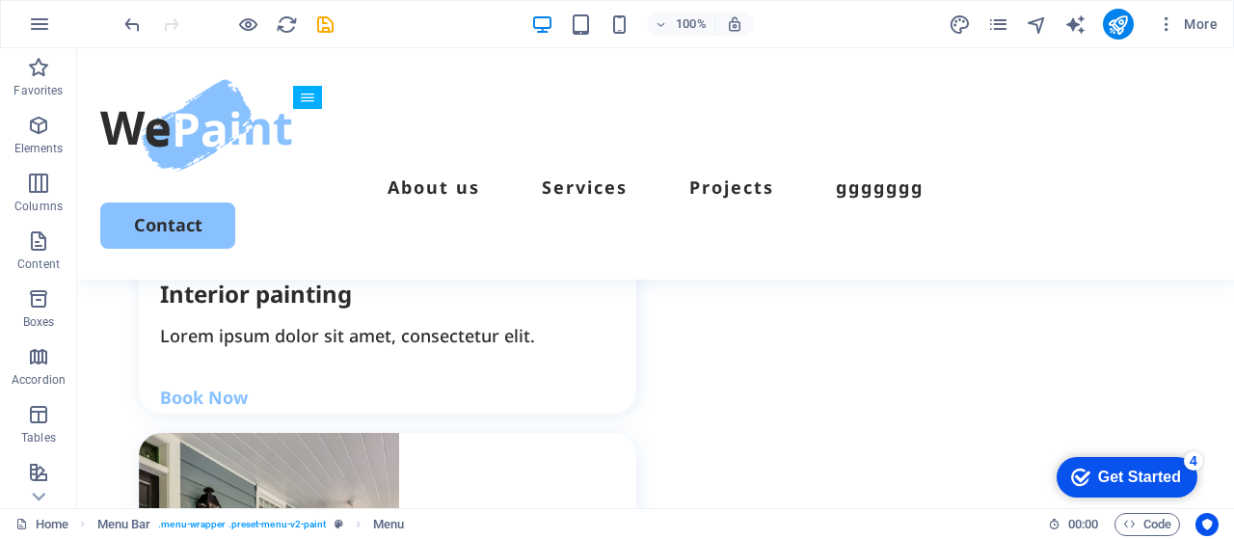
scroll to position [2346, 0]
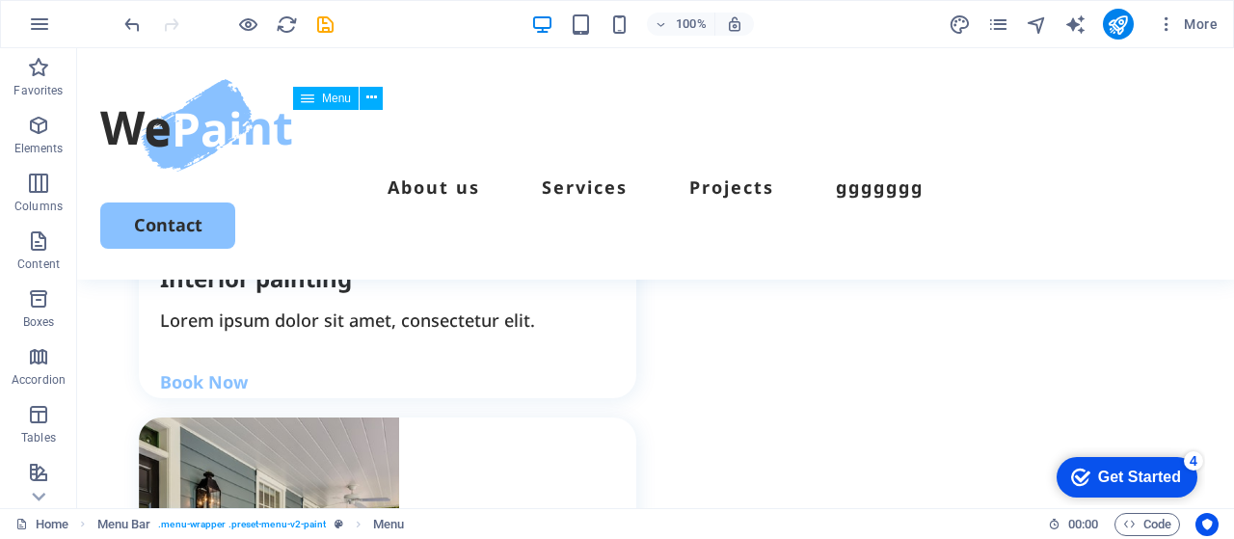
click at [627, 172] on nav "About us Services Projects ggggggg" at bounding box center [655, 187] width 1111 height 31
click at [1123, 25] on icon "publish" at bounding box center [1118, 25] width 22 height 22
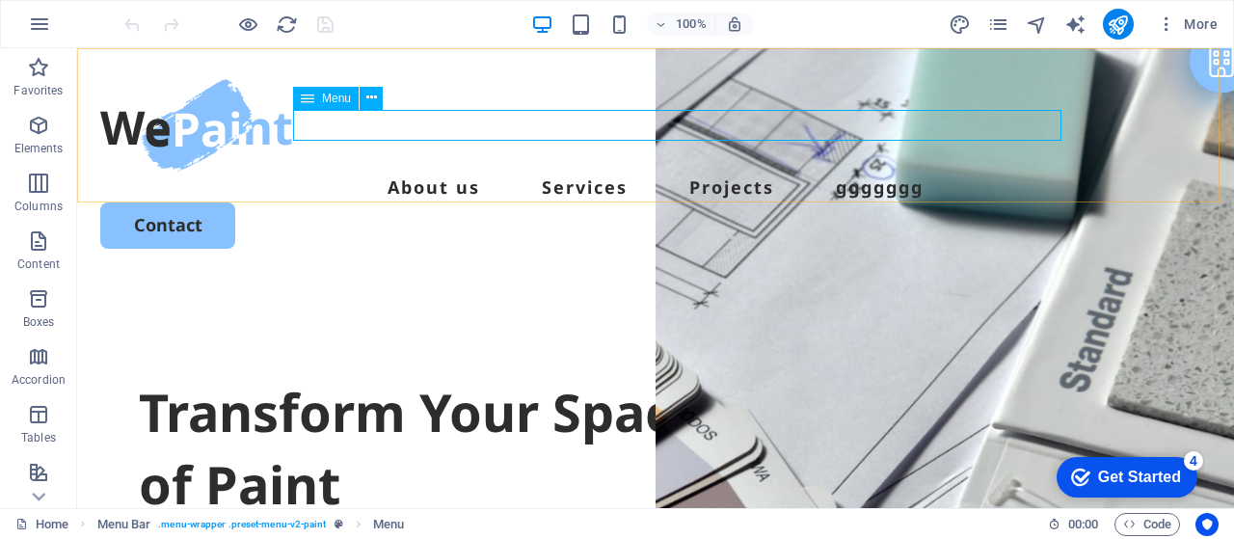
click at [319, 97] on div "Menu" at bounding box center [326, 98] width 66 height 23
click at [381, 103] on button at bounding box center [371, 98] width 23 height 23
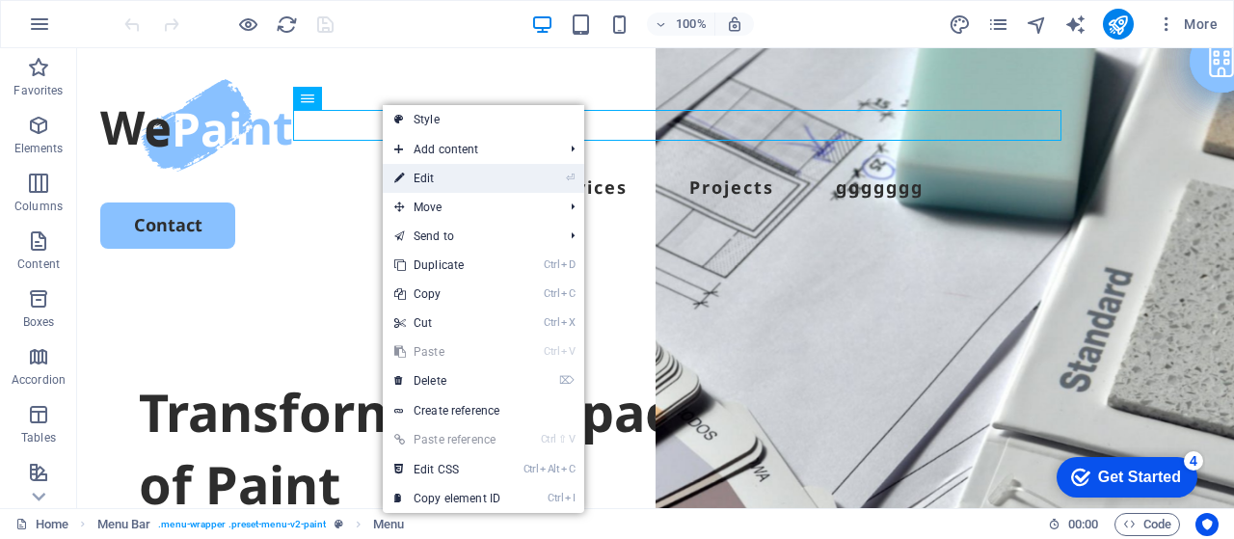
click at [420, 176] on link "⏎ Edit" at bounding box center [447, 178] width 129 height 29
select select
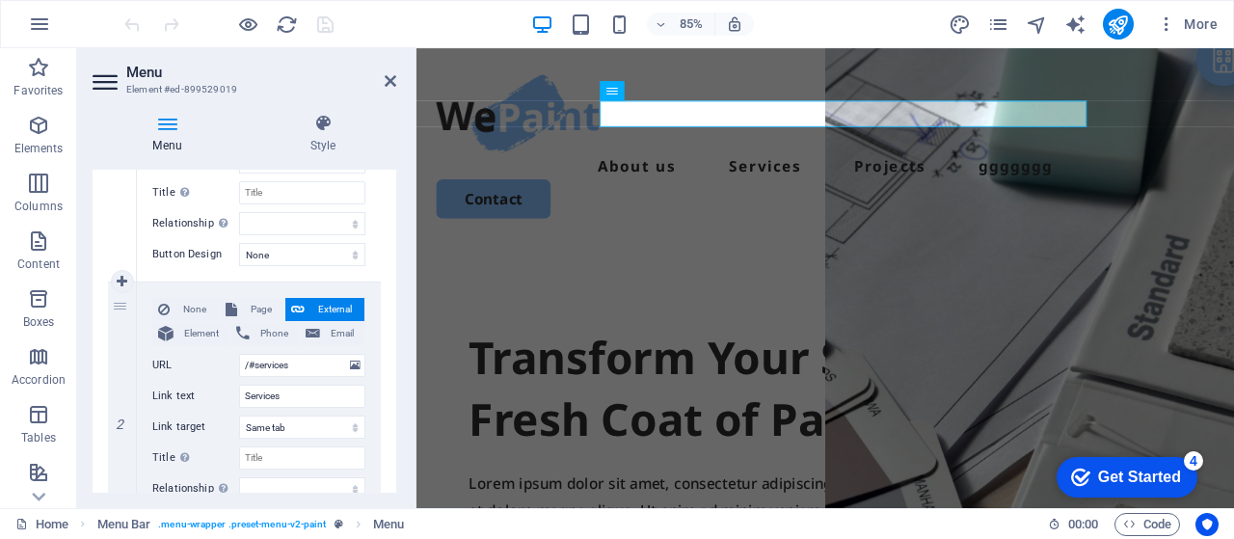
scroll to position [353, 0]
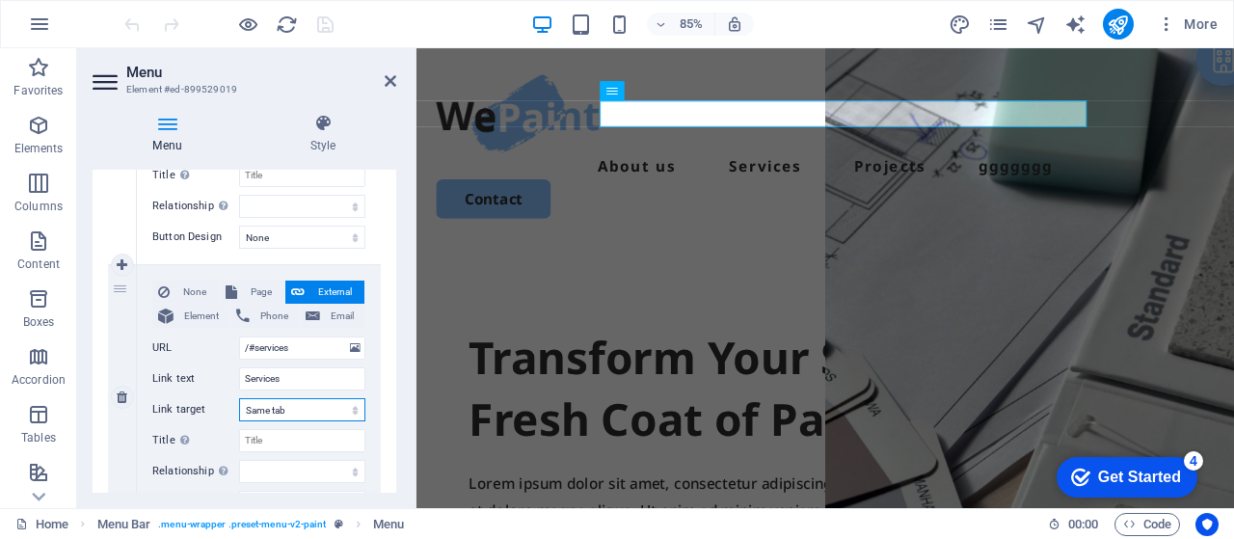
click at [316, 409] on select "New tab Same tab Overlay" at bounding box center [302, 409] width 126 height 23
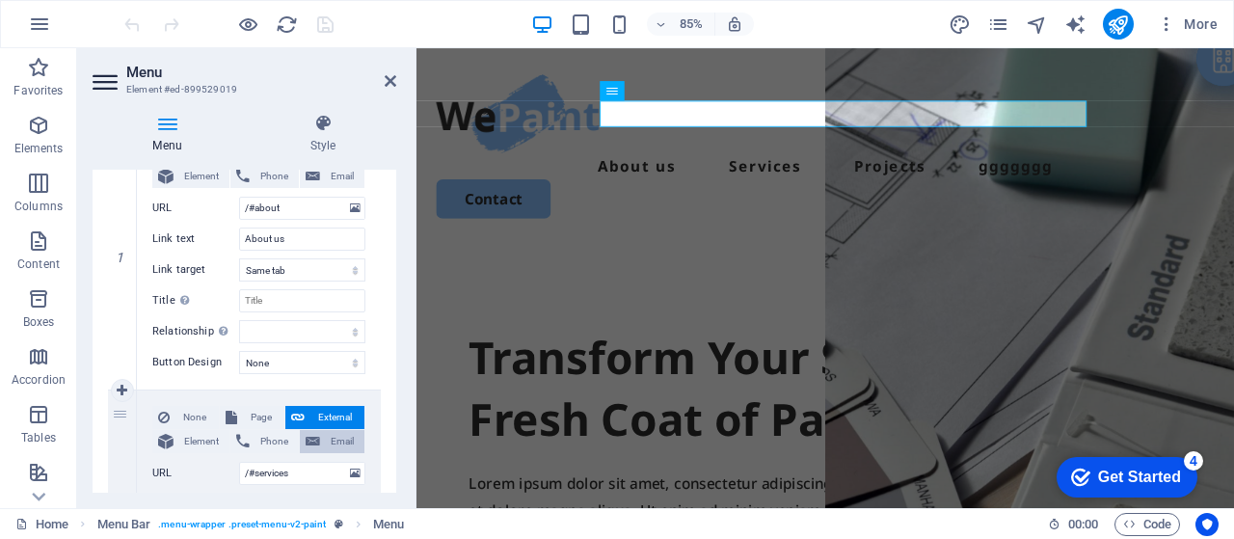
scroll to position [193, 0]
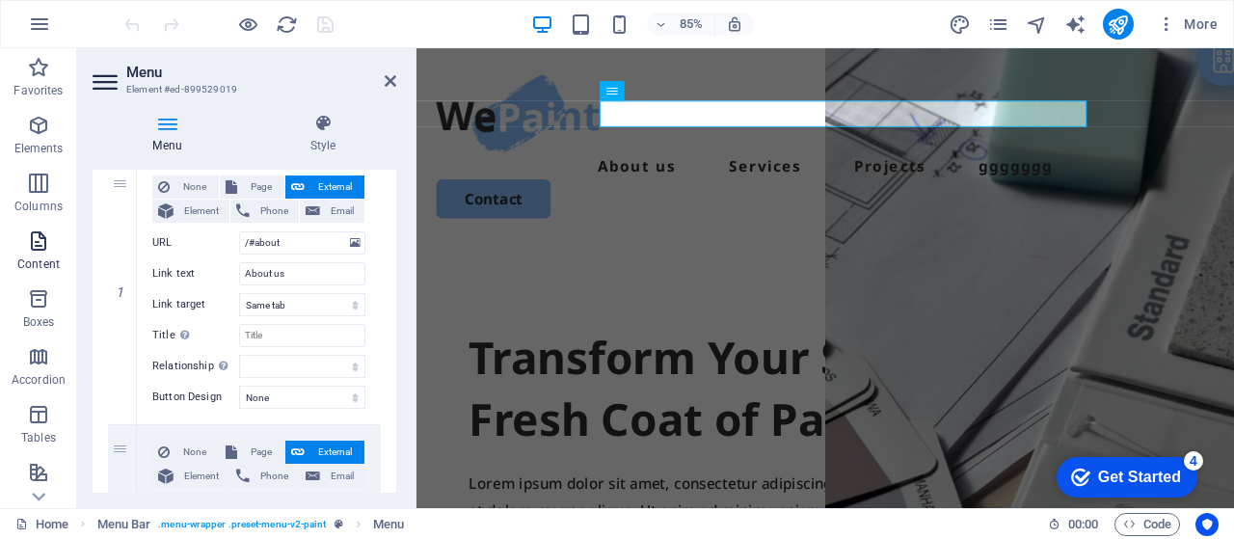
click at [37, 256] on span "Content" at bounding box center [38, 253] width 77 height 46
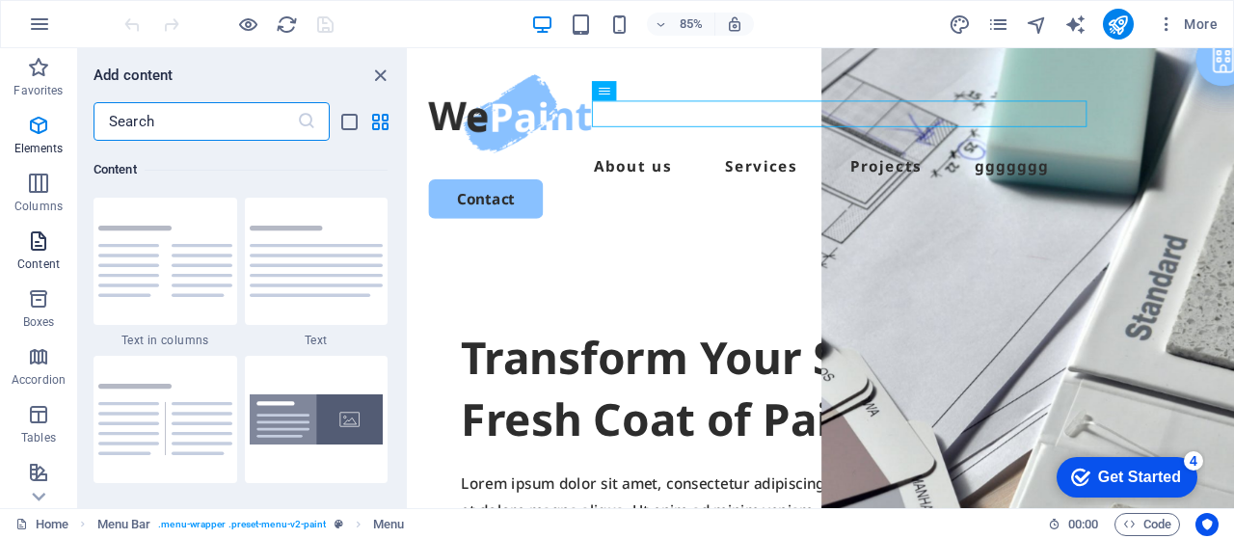
scroll to position [3374, 0]
click at [46, 192] on icon "button" at bounding box center [38, 183] width 23 height 23
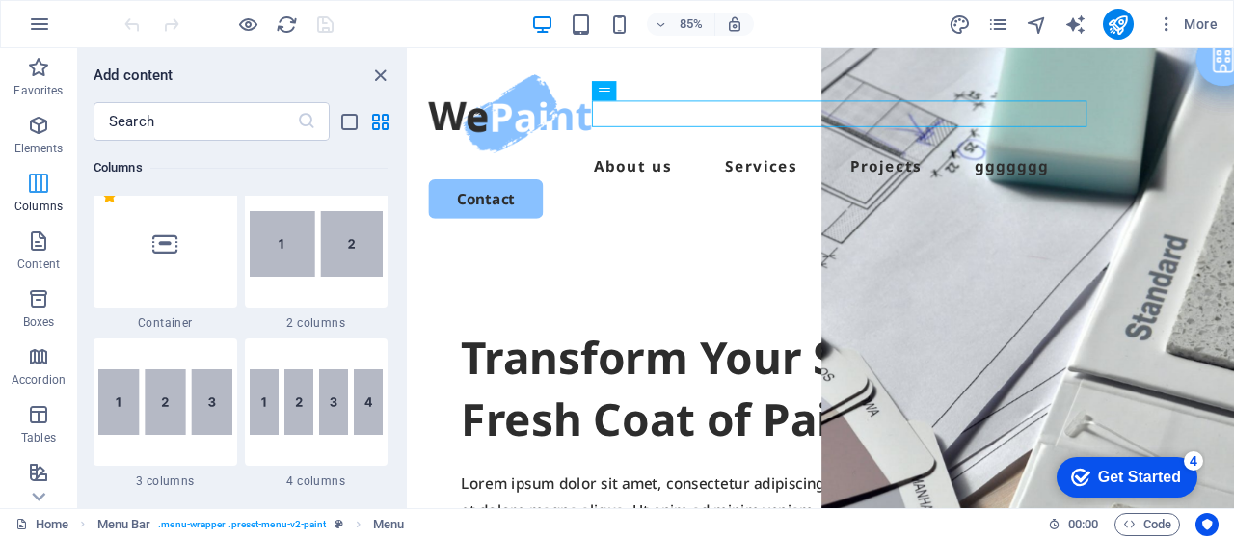
scroll to position [955, 0]
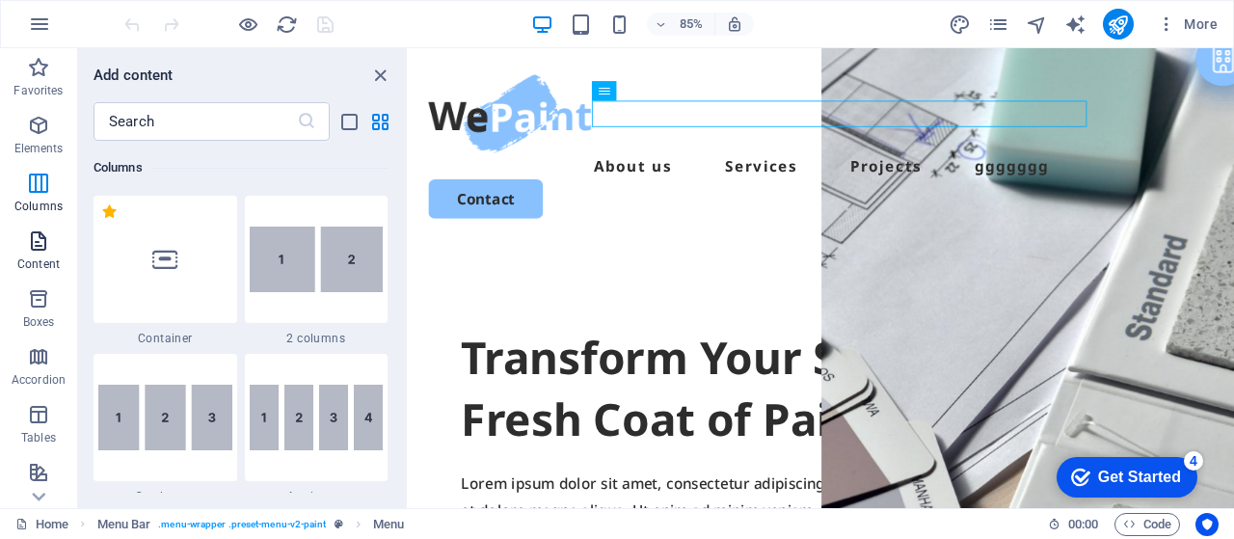
click at [25, 253] on span "Content" at bounding box center [38, 253] width 77 height 46
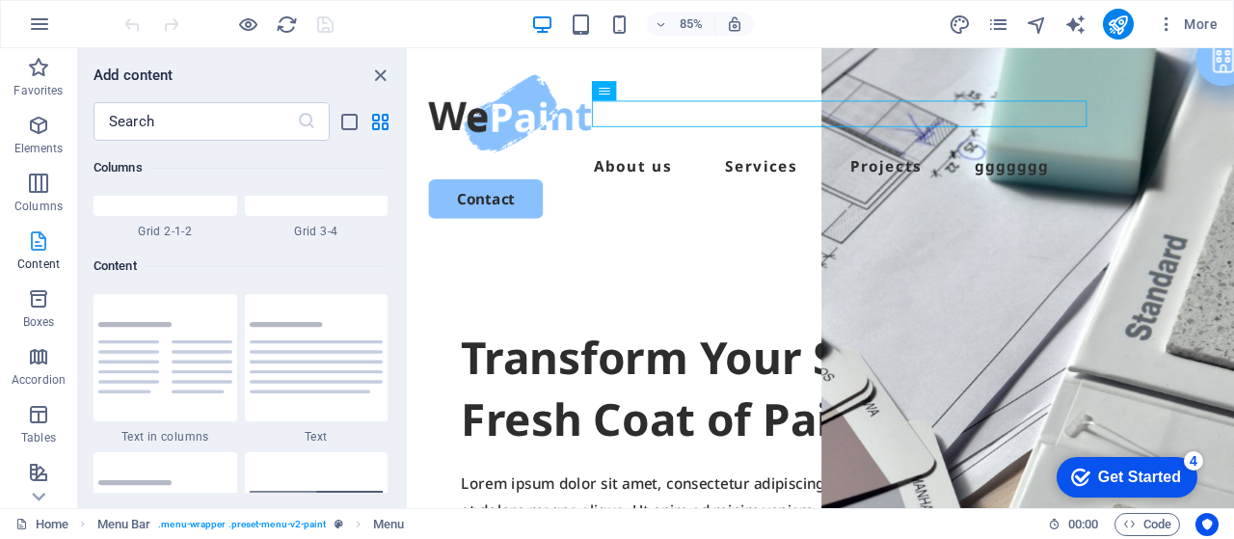
scroll to position [3374, 0]
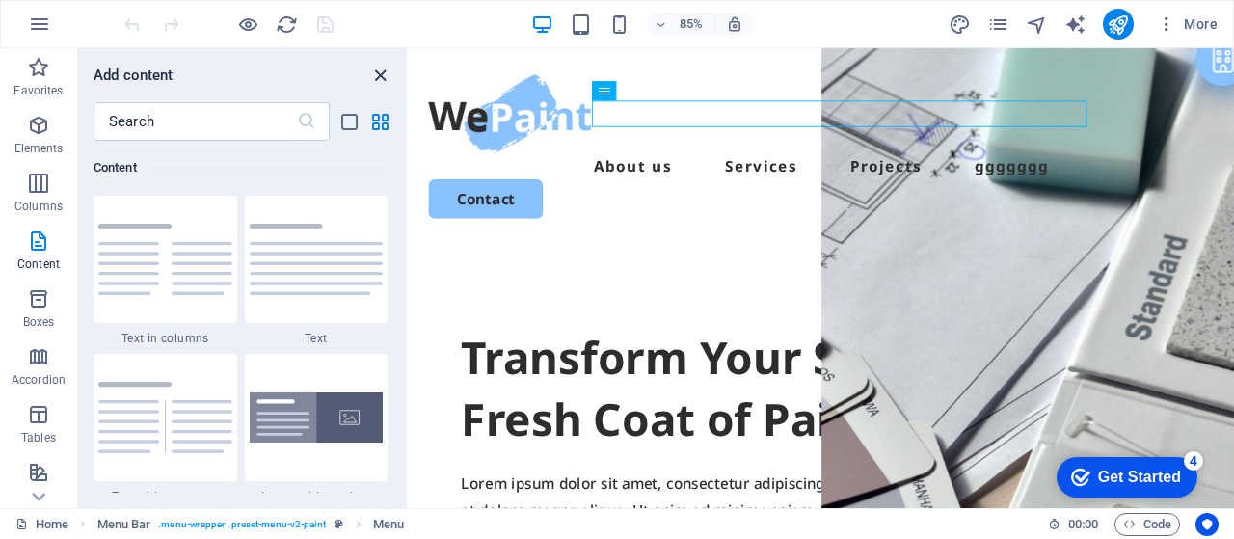
click at [373, 76] on icon "close panel" at bounding box center [380, 76] width 22 height 22
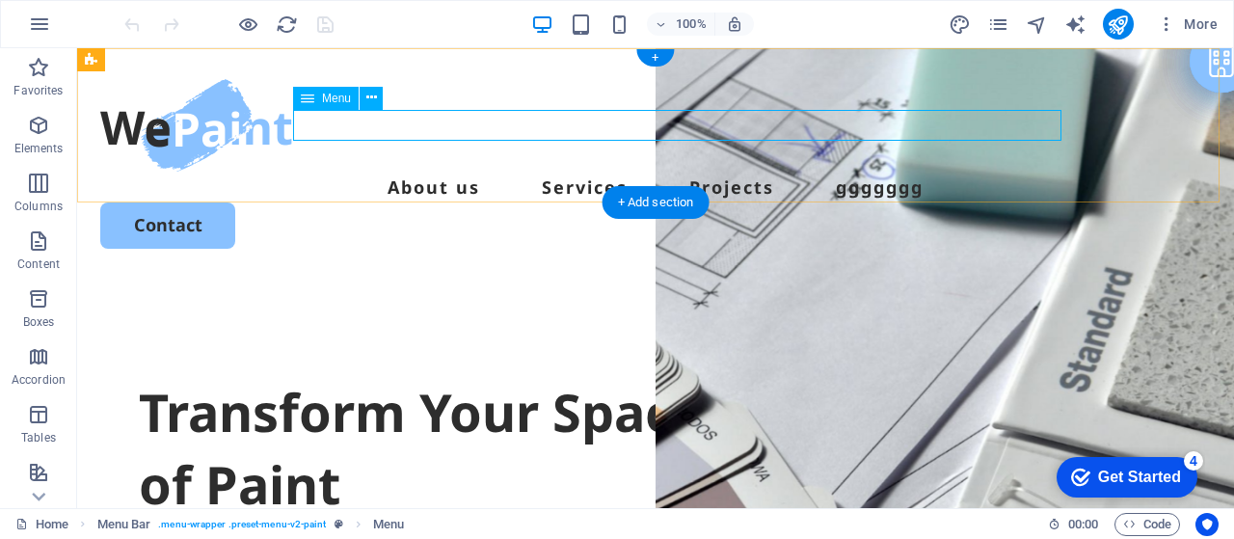
click at [413, 172] on nav "About us Services Projects ggggggg" at bounding box center [655, 187] width 1111 height 31
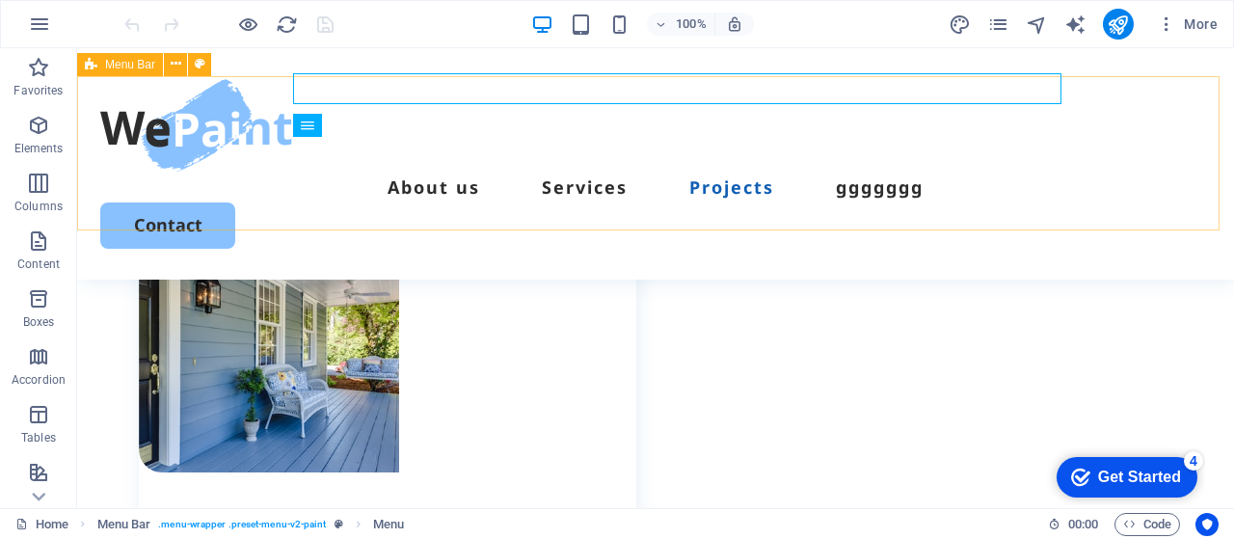
scroll to position [2539, 0]
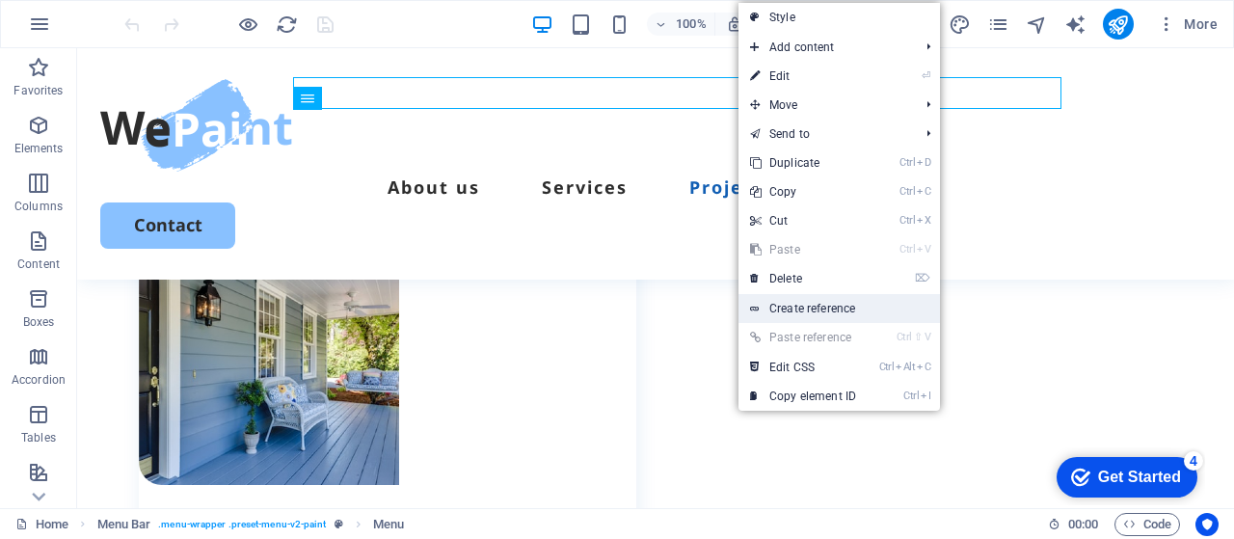
click at [816, 309] on link "Create reference" at bounding box center [840, 308] width 202 height 29
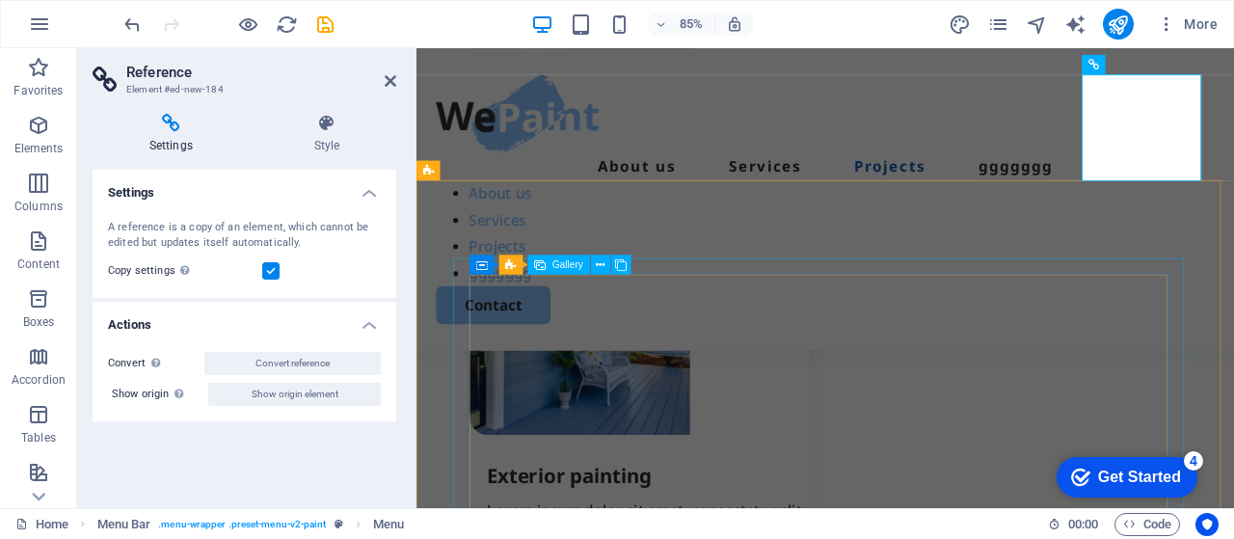
scroll to position [2693, 0]
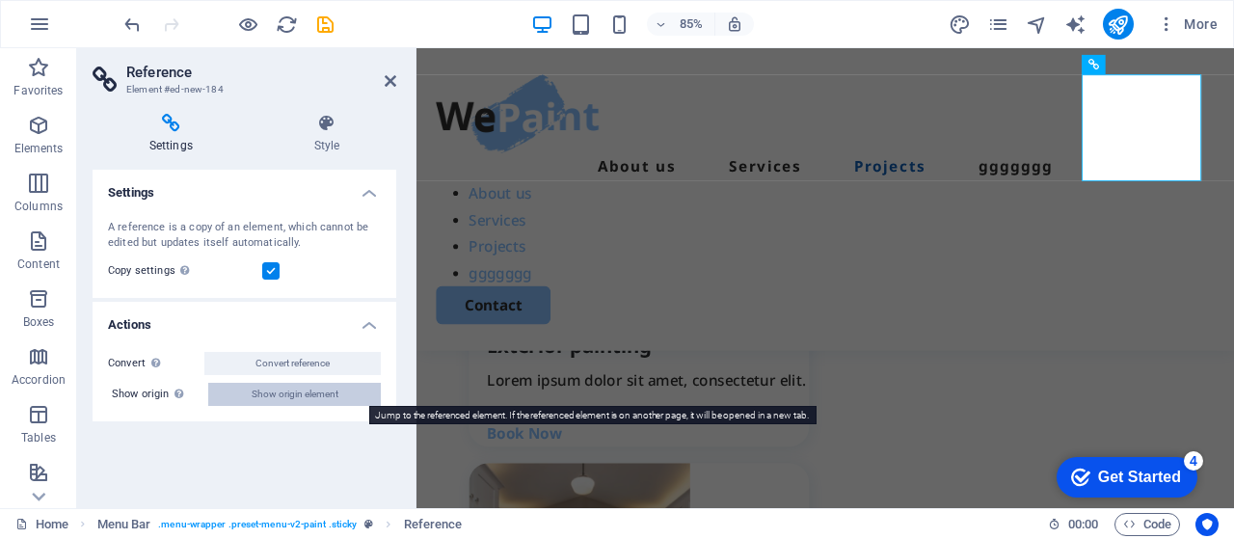
click at [297, 398] on span "Show origin element" at bounding box center [295, 394] width 87 height 23
select select
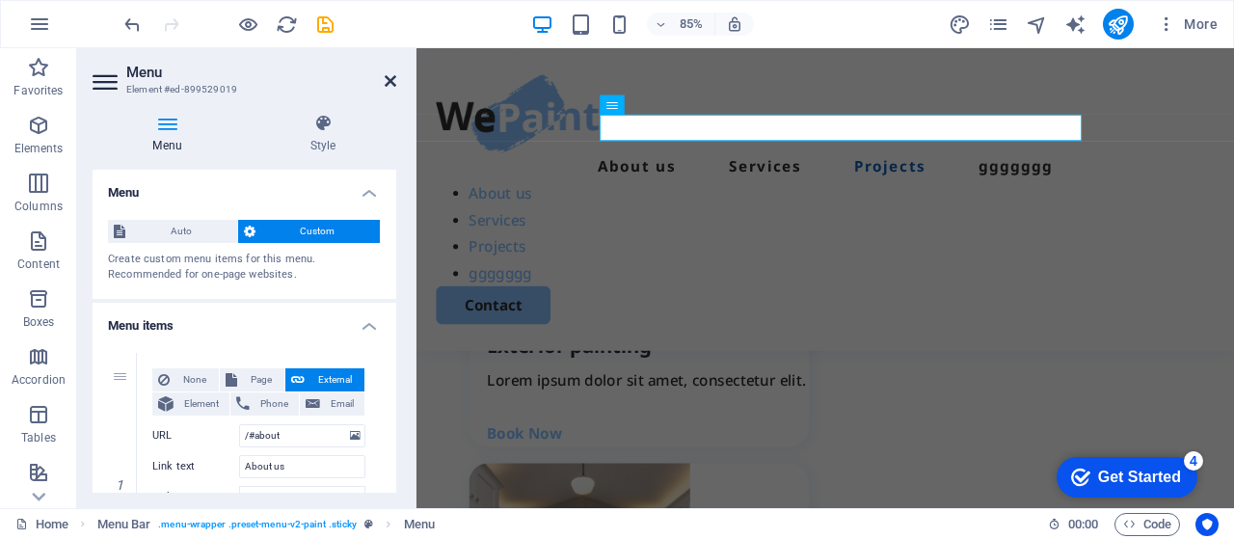
click at [392, 85] on icon at bounding box center [391, 80] width 12 height 15
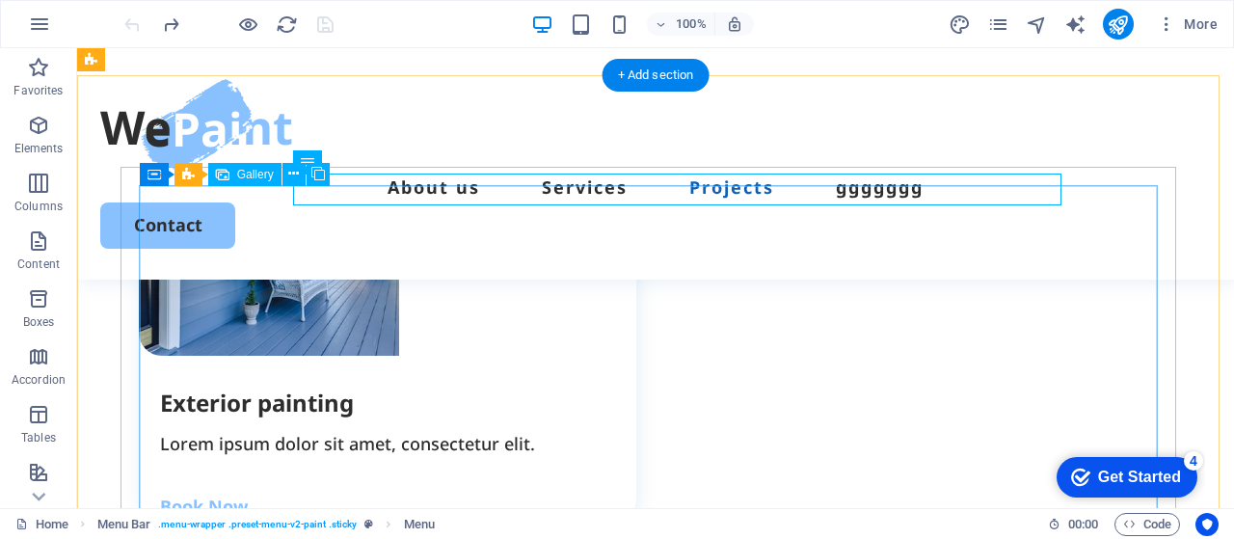
scroll to position [2668, 0]
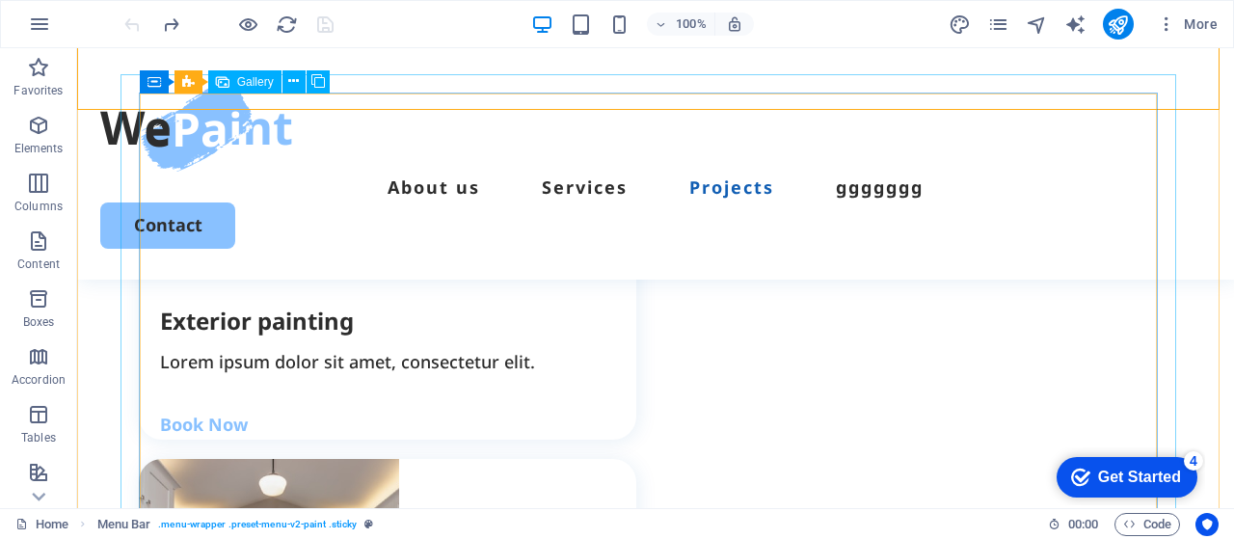
scroll to position [2764, 0]
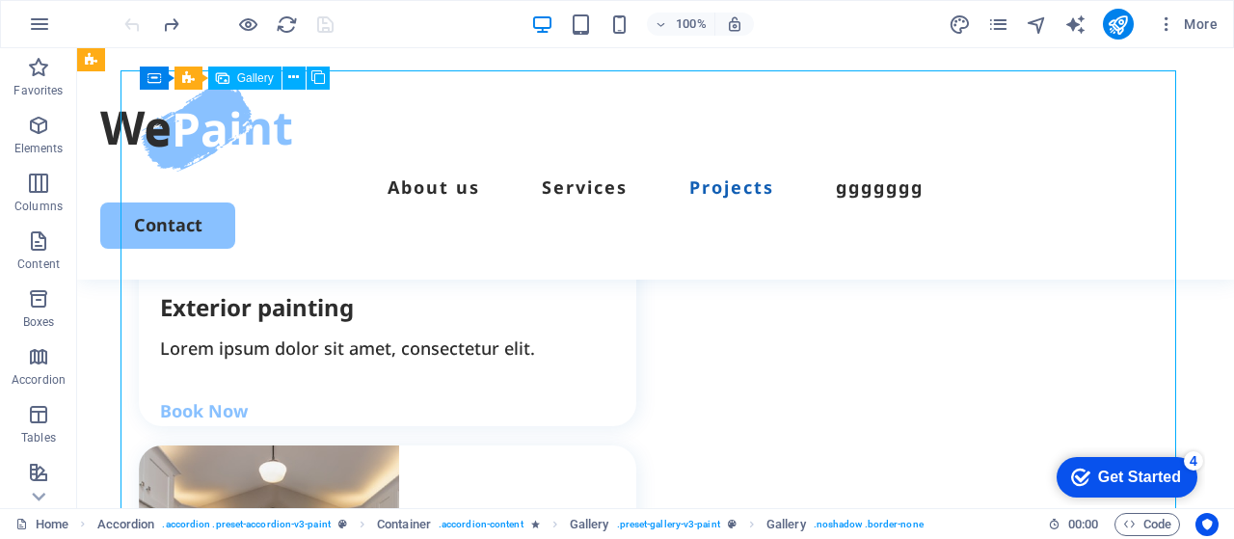
click at [631, 529] on span ". preset-gallery-v3-paint" at bounding box center [668, 524] width 103 height 23
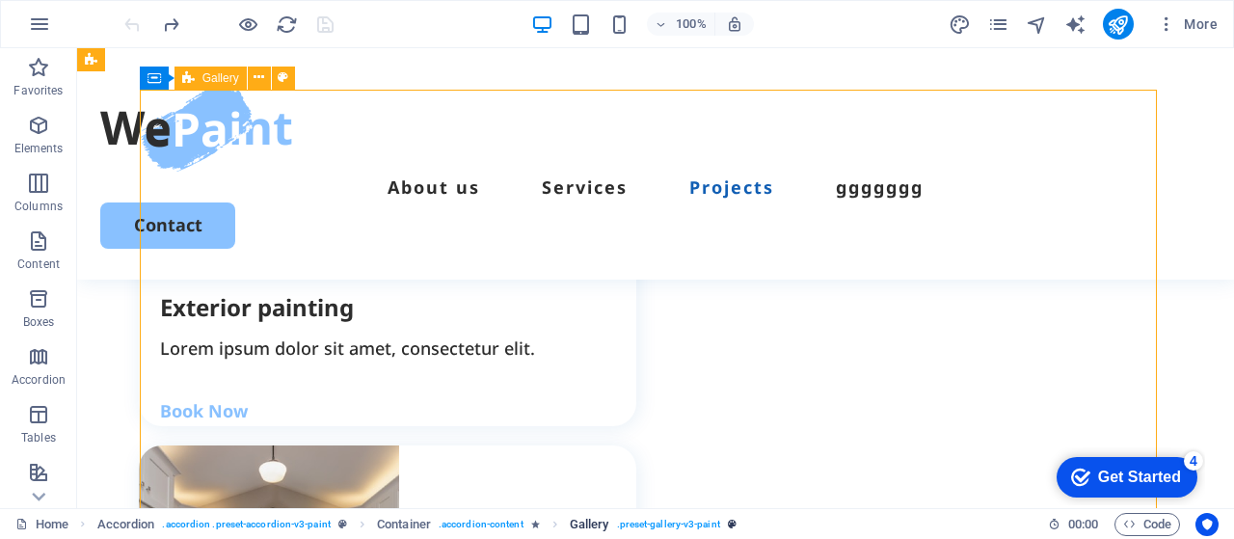
click at [619, 519] on span ". preset-gallery-v3-paint" at bounding box center [668, 524] width 103 height 23
click at [593, 519] on span "Gallery" at bounding box center [590, 524] width 40 height 23
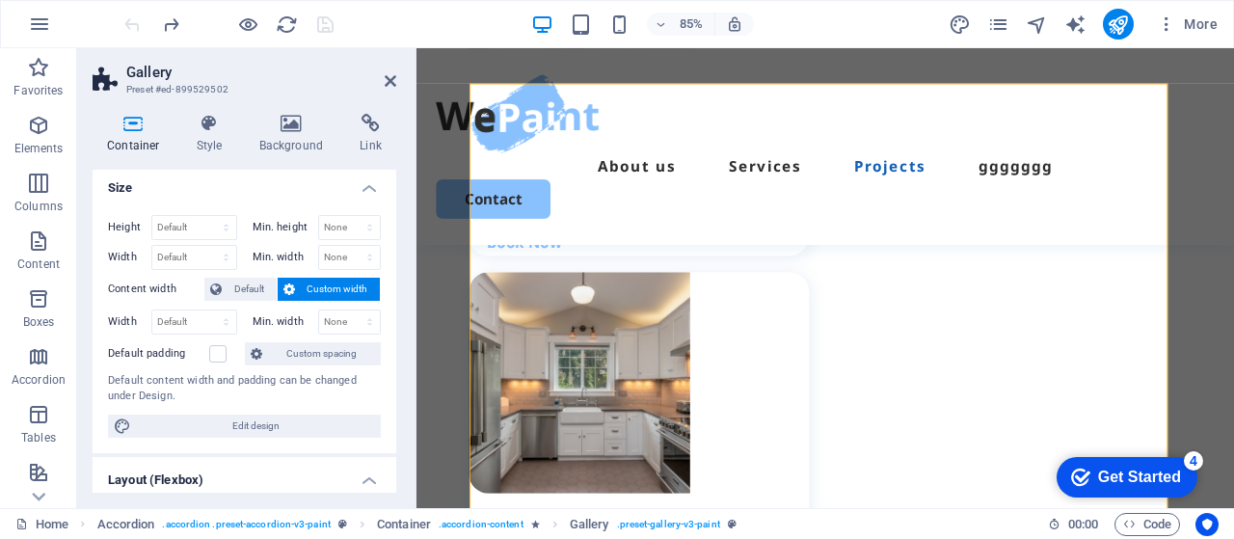
scroll to position [0, 0]
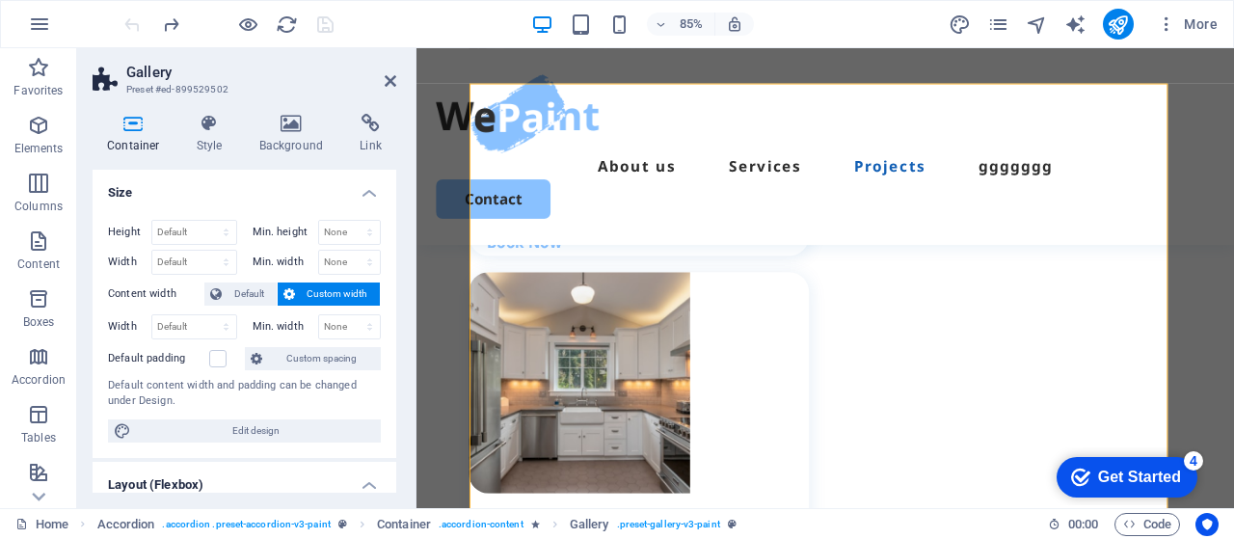
click at [150, 138] on h4 "Container" at bounding box center [138, 134] width 90 height 41
click at [123, 122] on icon at bounding box center [134, 123] width 82 height 19
click at [288, 126] on icon at bounding box center [292, 123] width 94 height 19
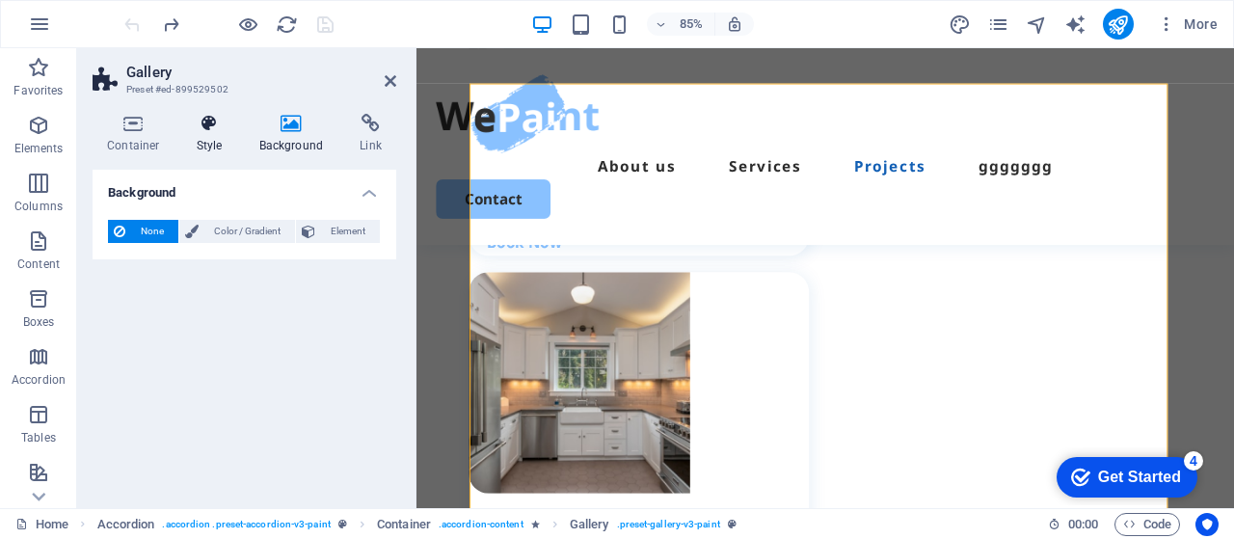
click at [203, 128] on icon at bounding box center [209, 123] width 55 height 19
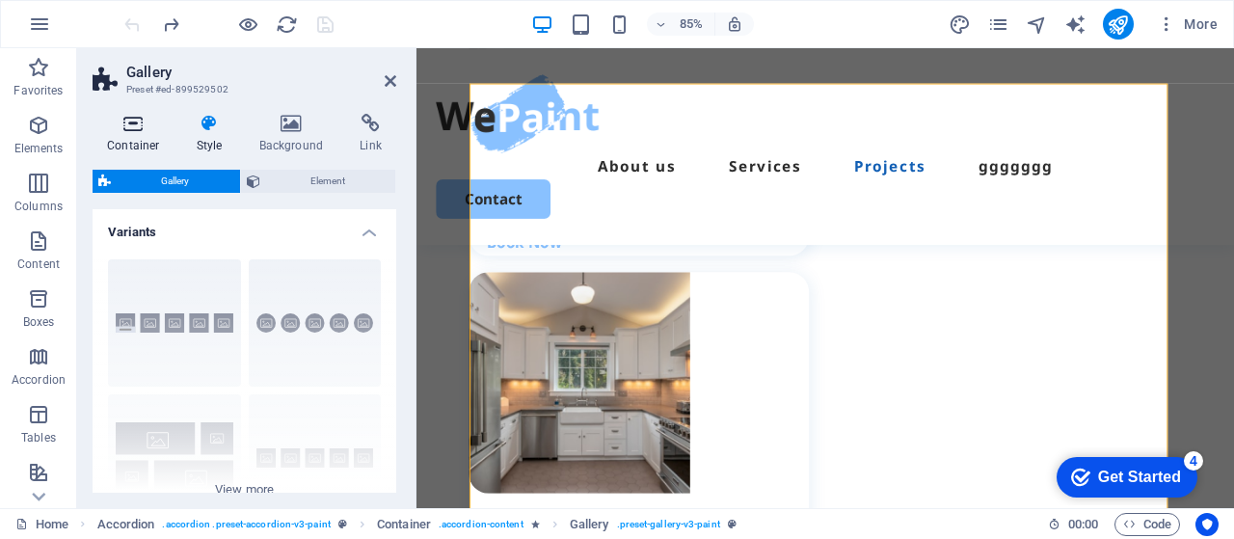
click at [139, 130] on icon at bounding box center [134, 123] width 82 height 19
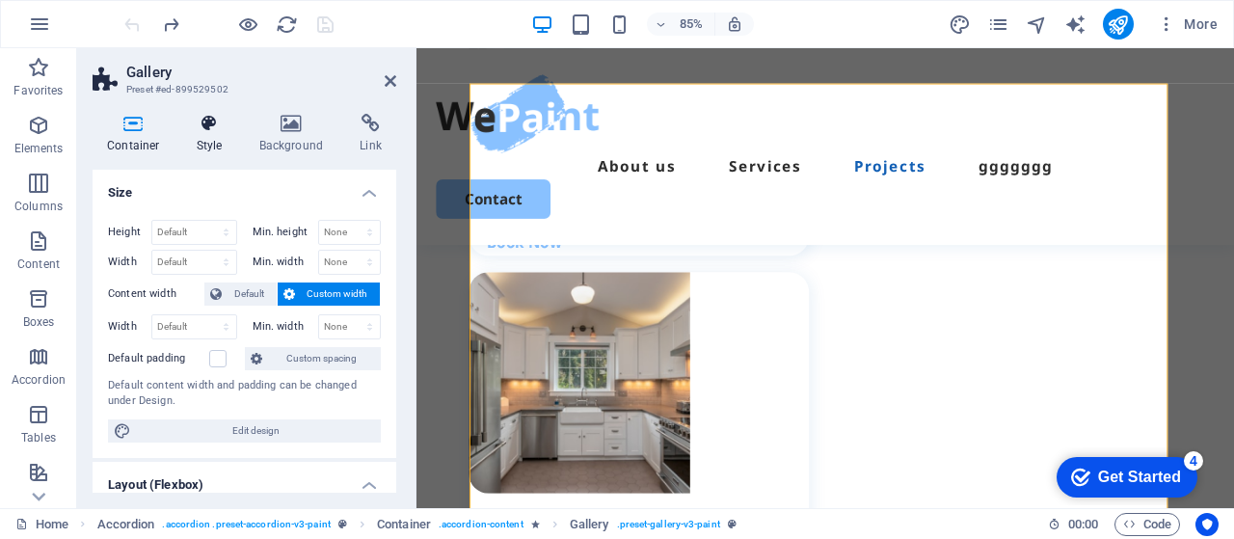
click at [197, 132] on icon at bounding box center [209, 123] width 55 height 19
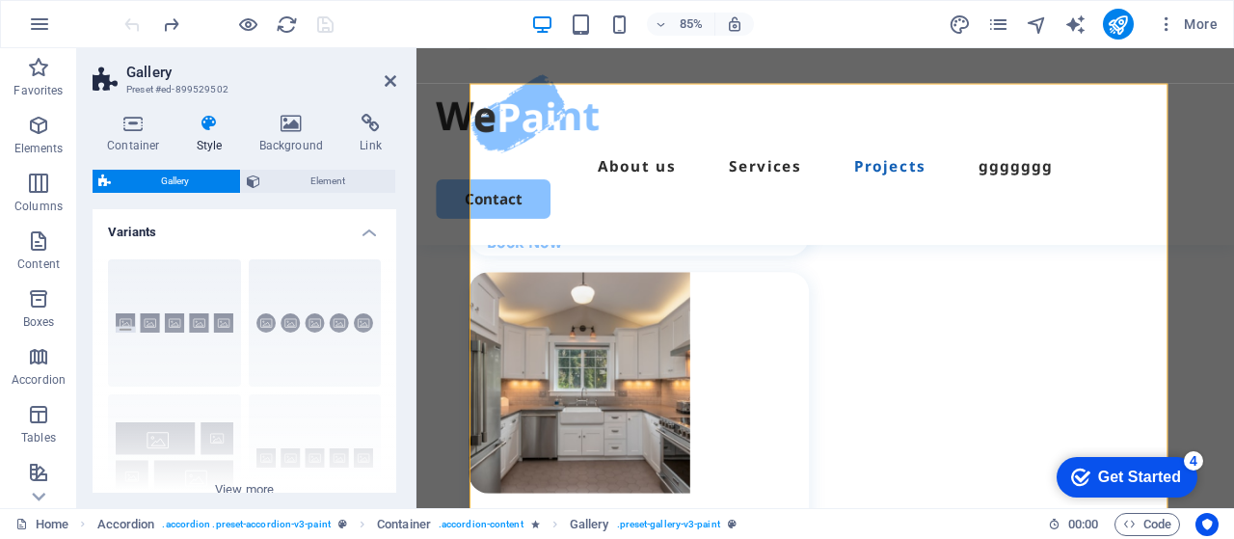
click at [152, 176] on span "Gallery" at bounding box center [176, 181] width 118 height 23
click at [174, 175] on span "Gallery" at bounding box center [176, 181] width 118 height 23
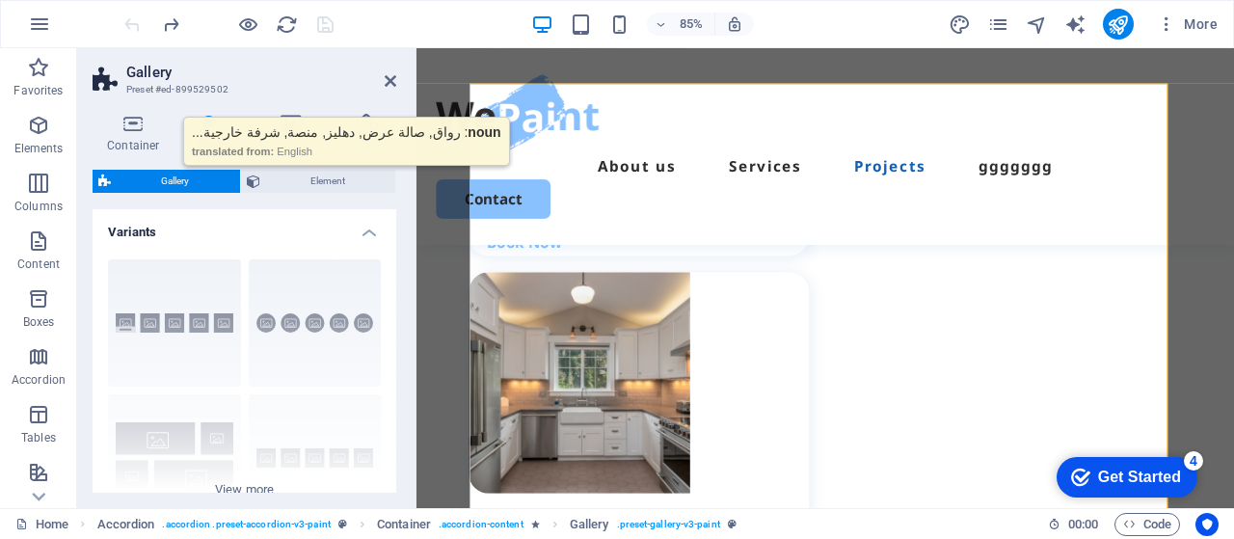
click at [174, 175] on span "Gallery" at bounding box center [176, 181] width 118 height 23
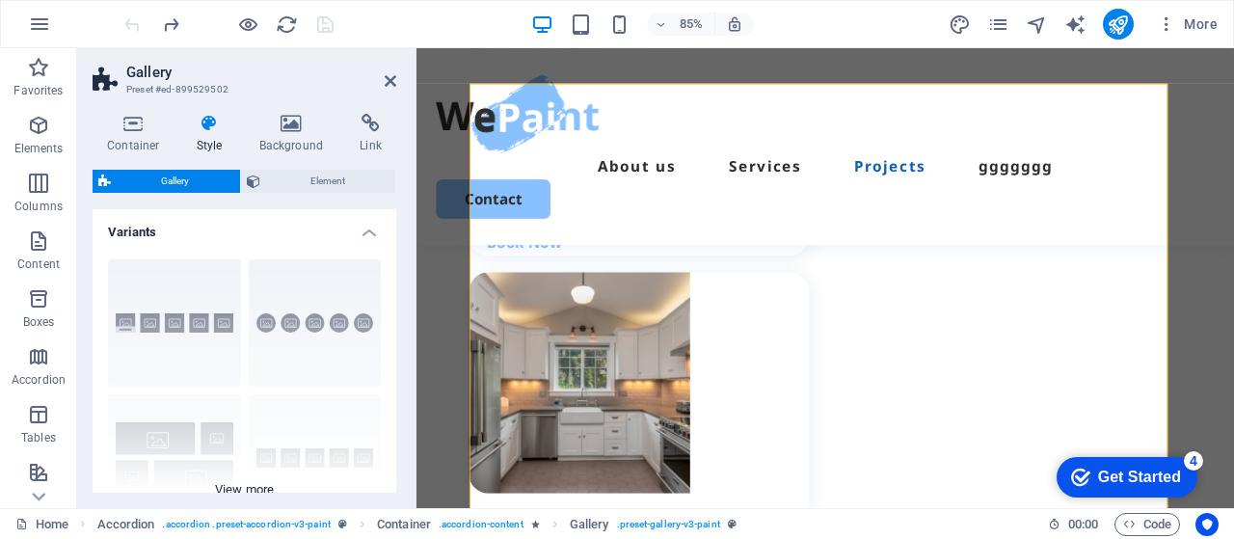
click at [191, 335] on div "Captions Circle Collage Default Grid Grid shifted" at bounding box center [245, 388] width 304 height 289
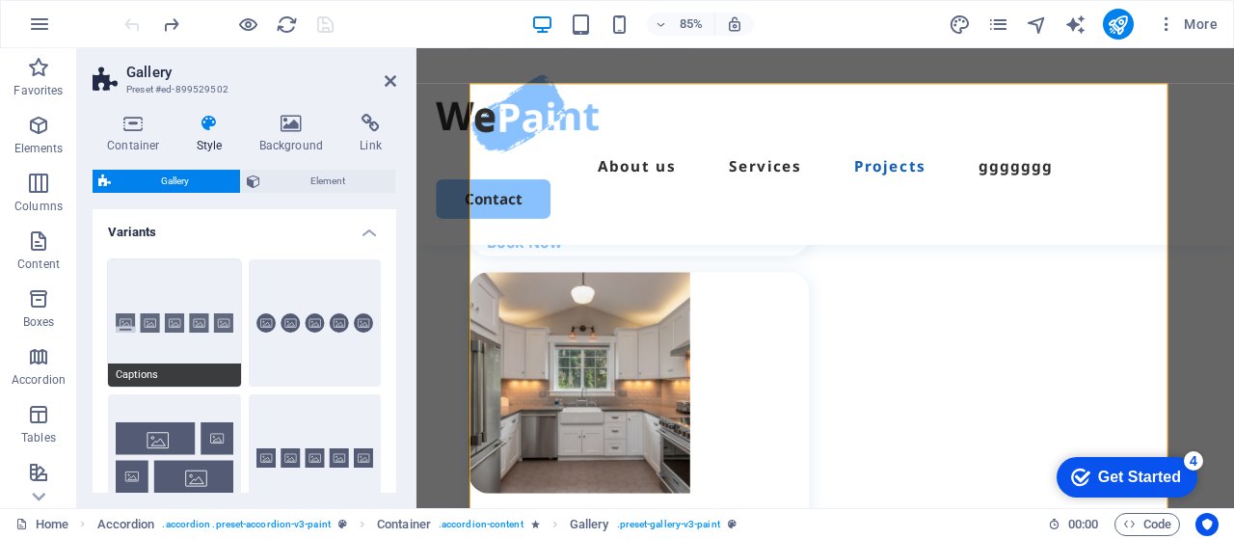
click at [172, 375] on span "Captions" at bounding box center [174, 375] width 133 height 23
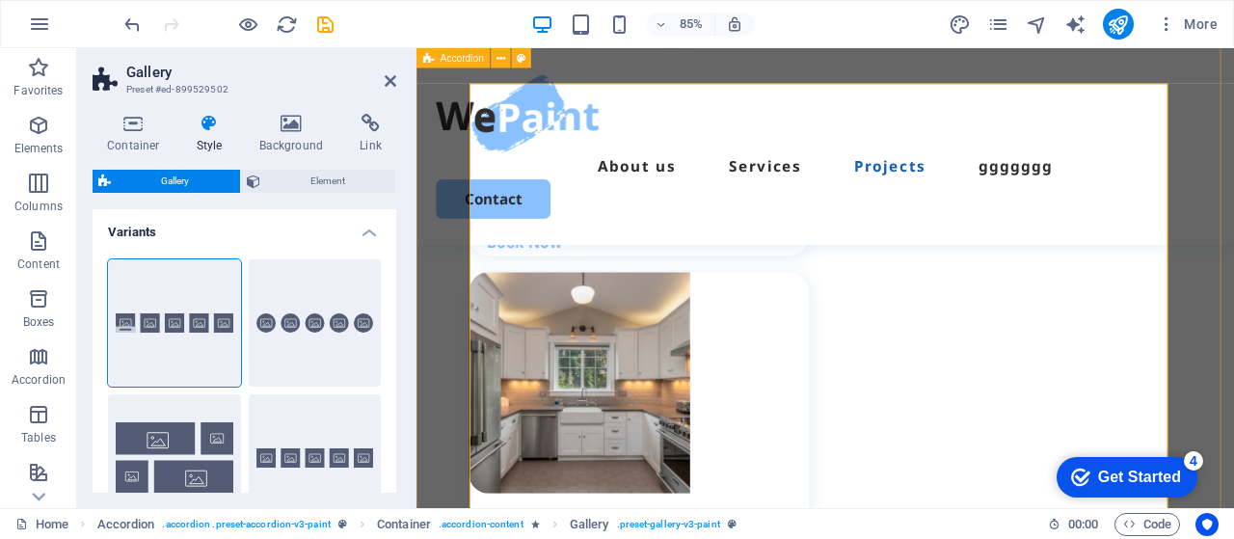
type input "2.5"
click at [395, 78] on icon at bounding box center [391, 80] width 12 height 15
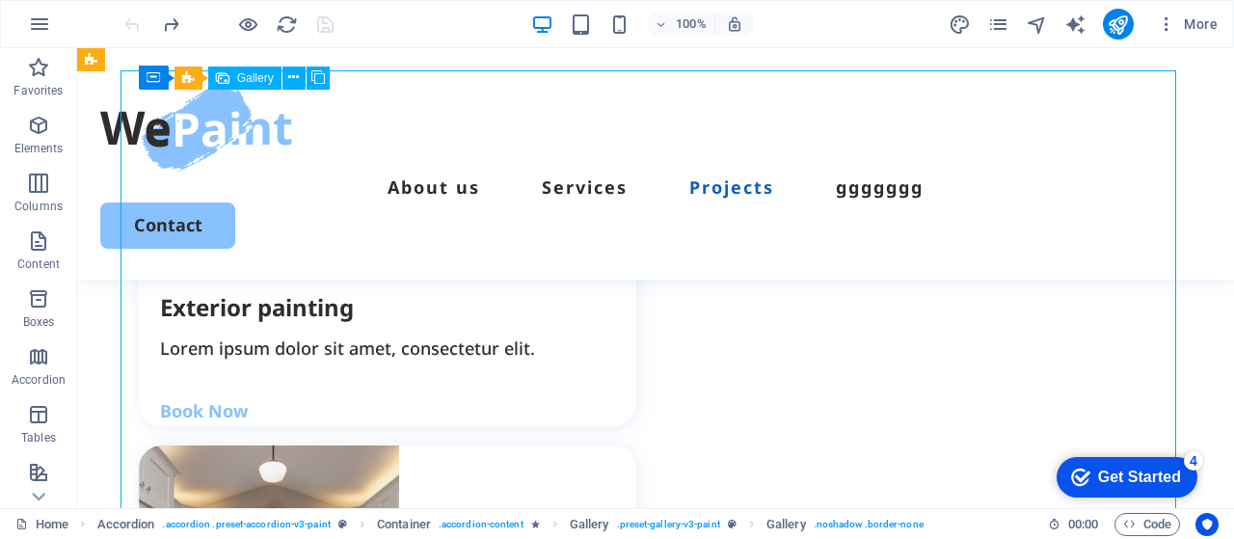
select select "4"
select select "px"
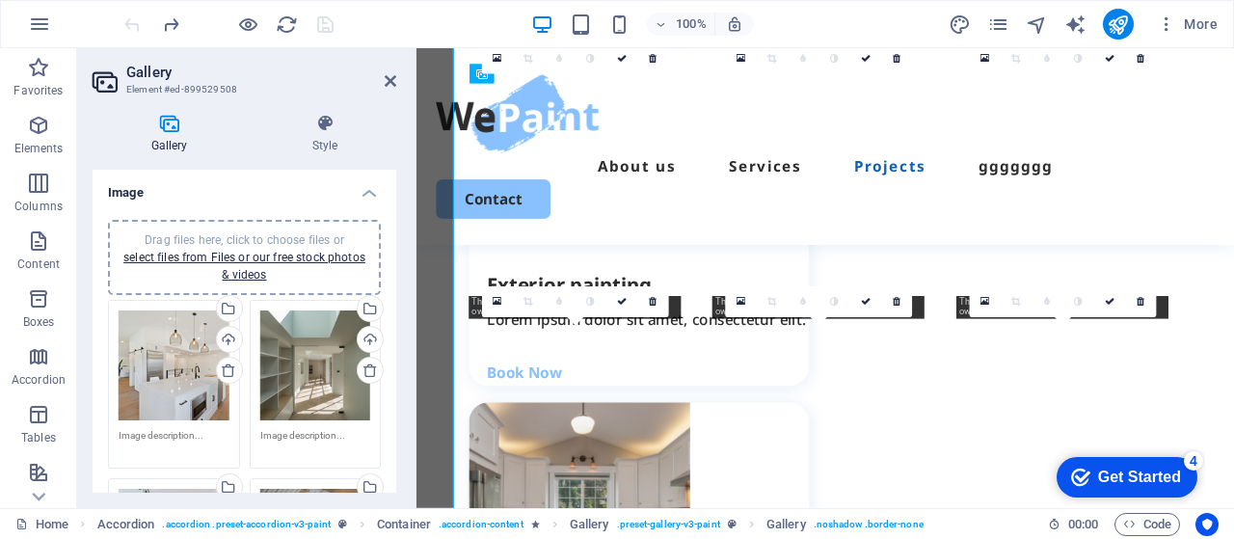
scroll to position [2917, 0]
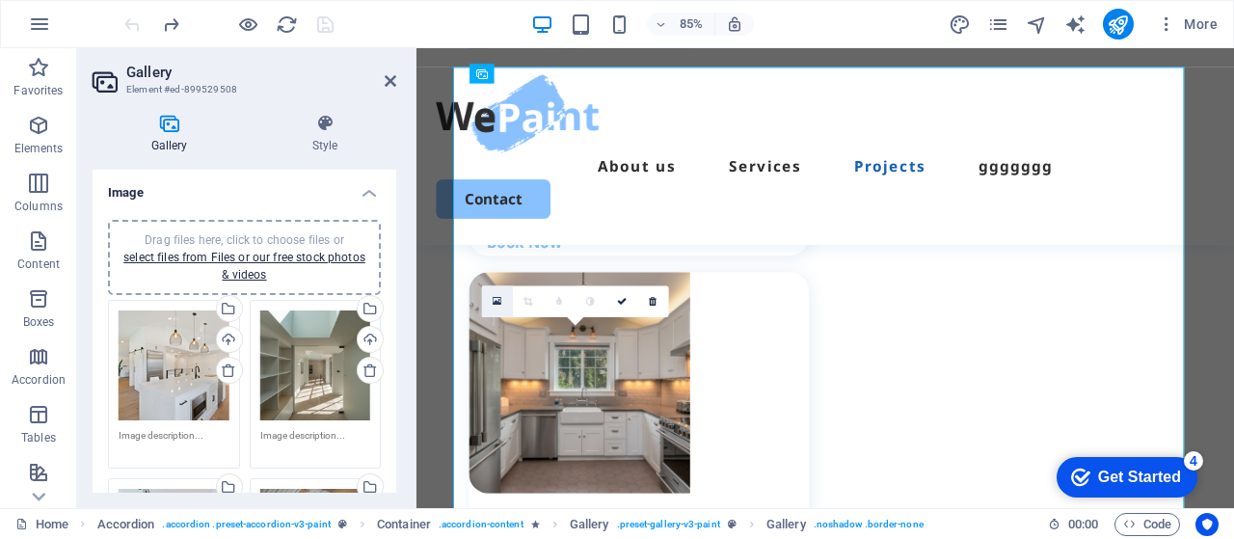
click at [497, 304] on icon at bounding box center [497, 302] width 9 height 12
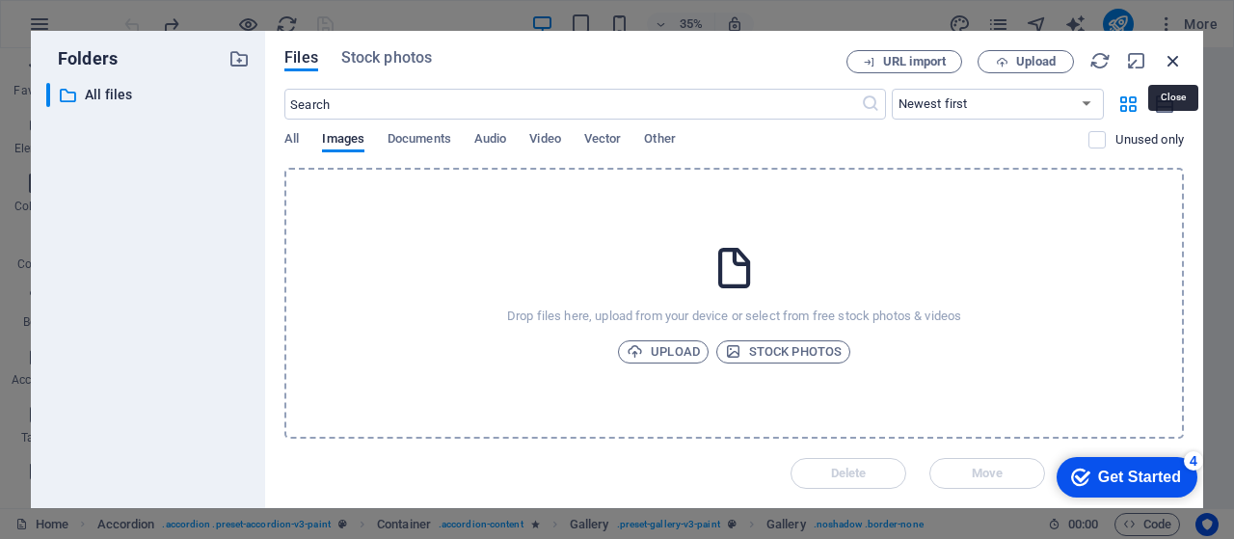
click at [1171, 59] on icon "button" at bounding box center [1173, 60] width 21 height 21
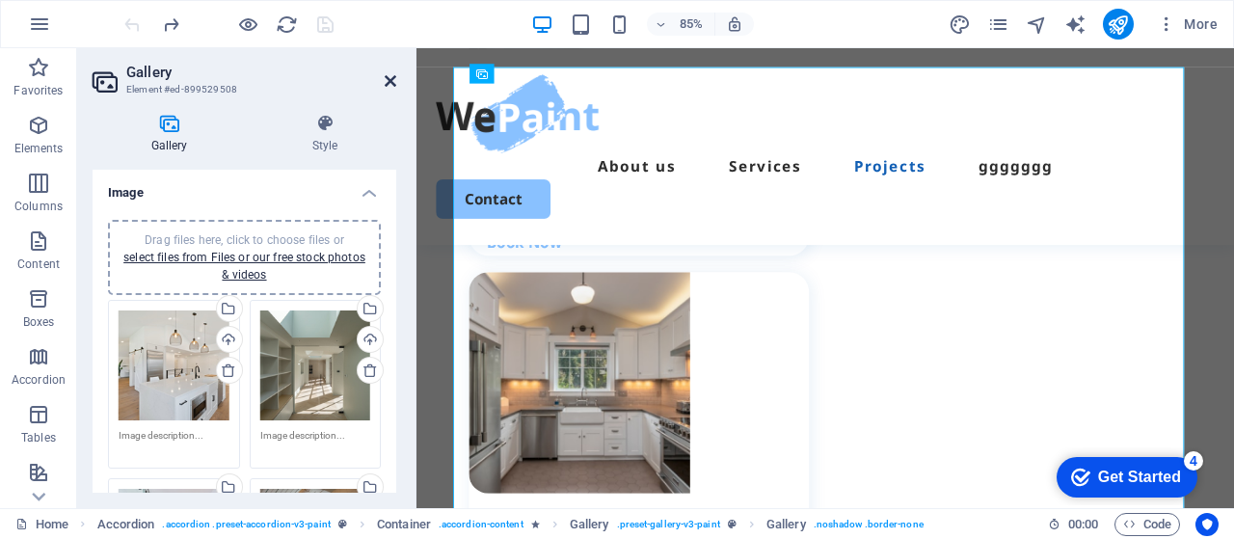
click at [385, 85] on icon at bounding box center [391, 80] width 12 height 15
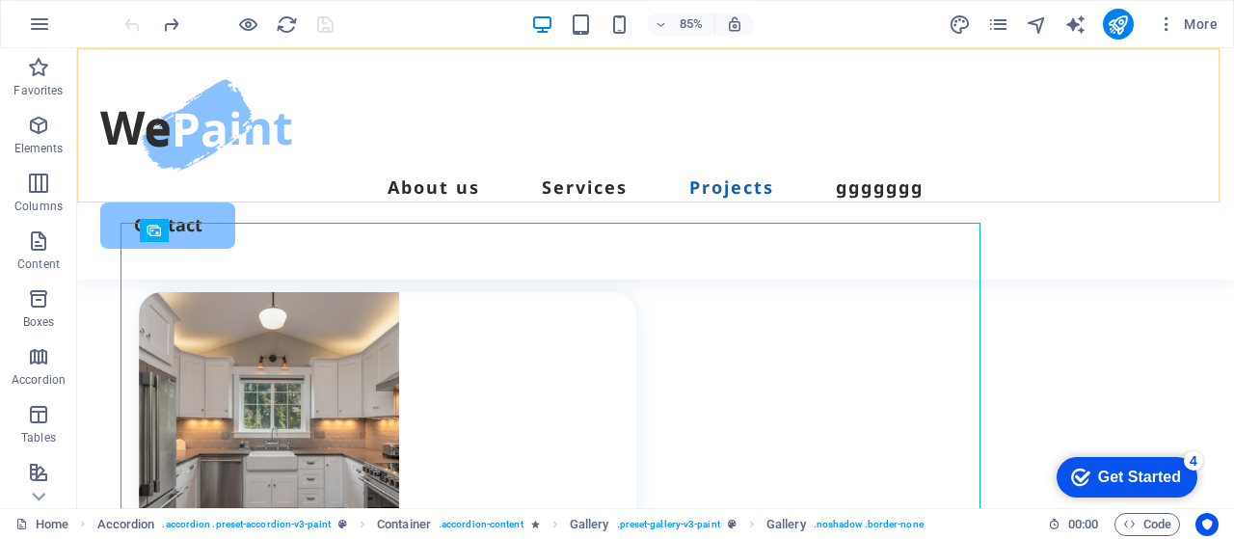
scroll to position [2764, 0]
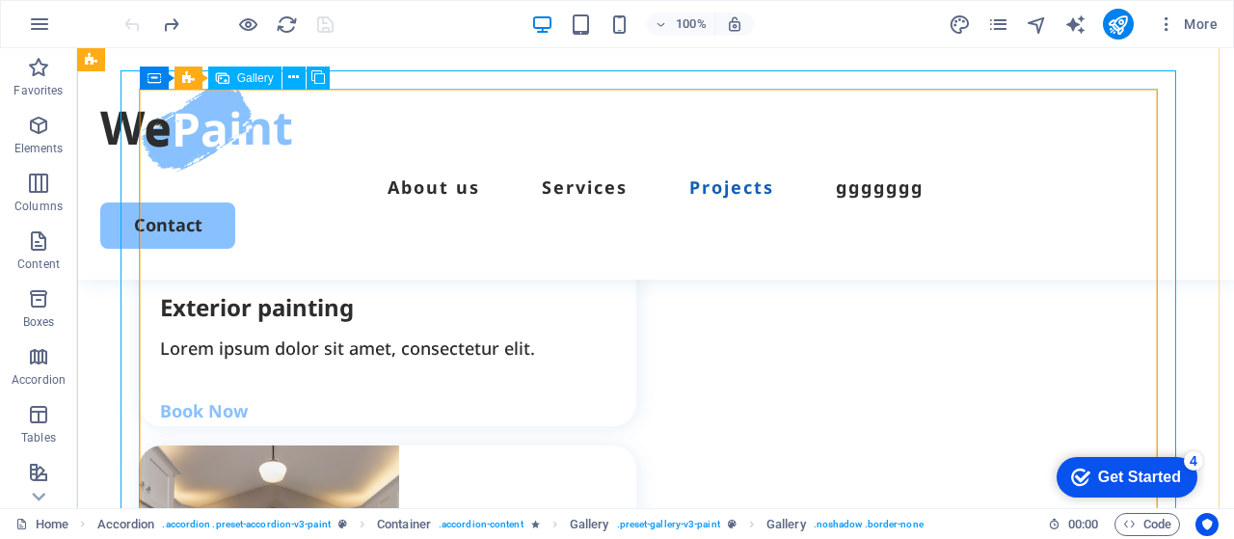
select select "4"
select select "px"
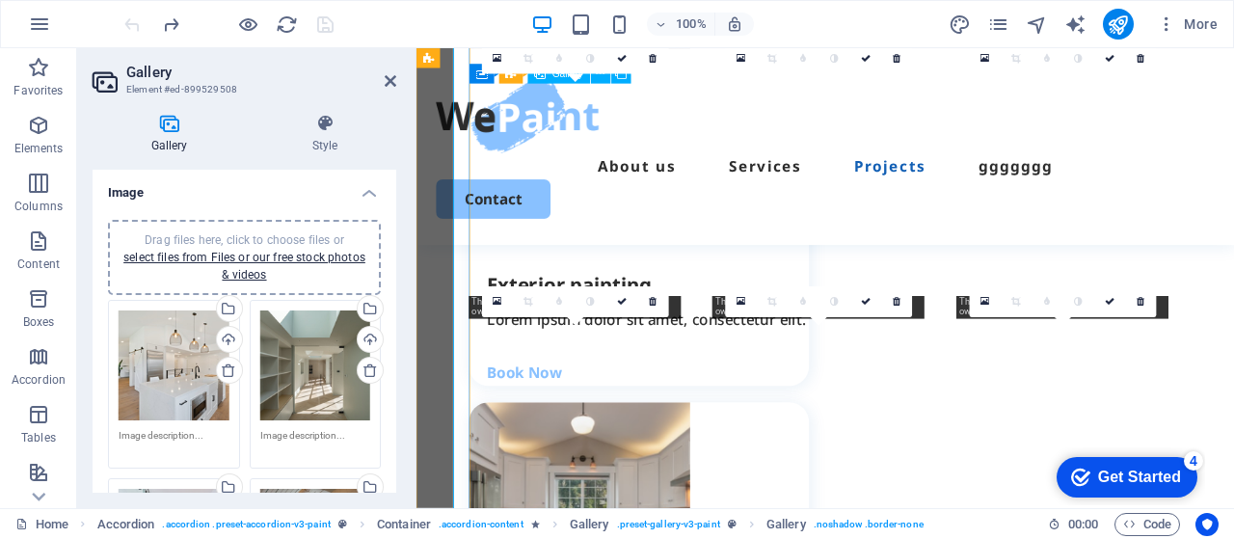
scroll to position [2917, 0]
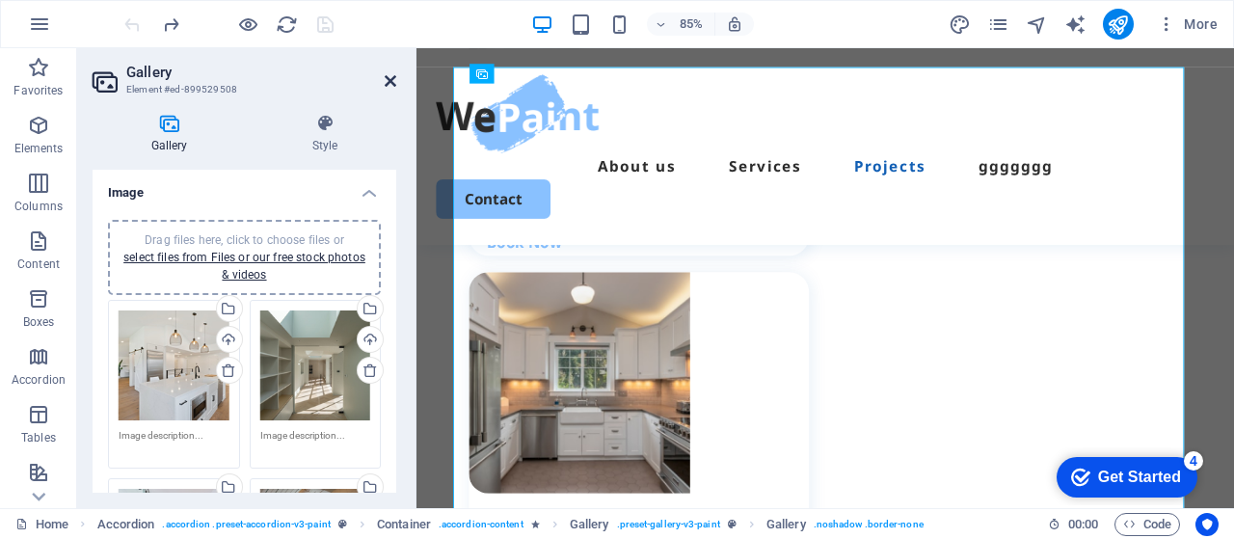
click at [395, 85] on icon at bounding box center [391, 80] width 12 height 15
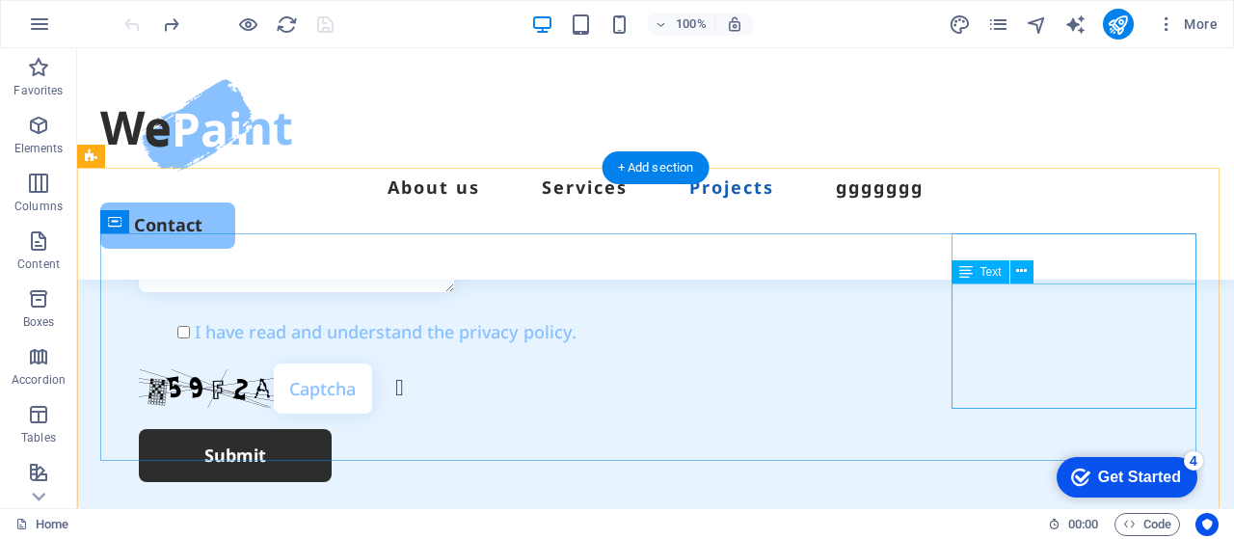
scroll to position [5368, 0]
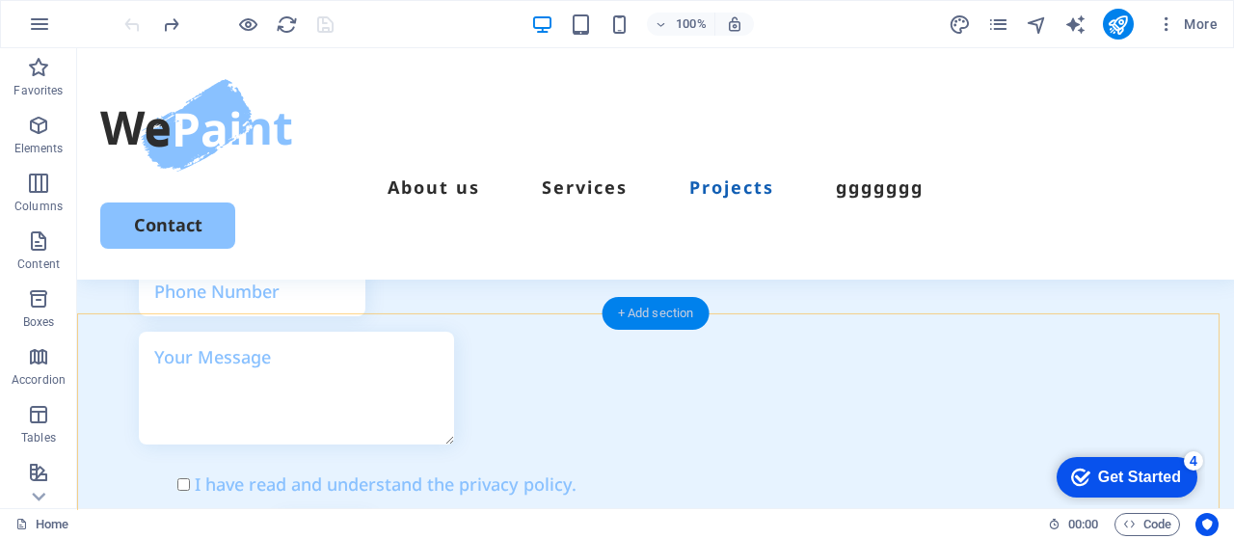
click at [649, 310] on div "+ Add section" at bounding box center [656, 313] width 107 height 33
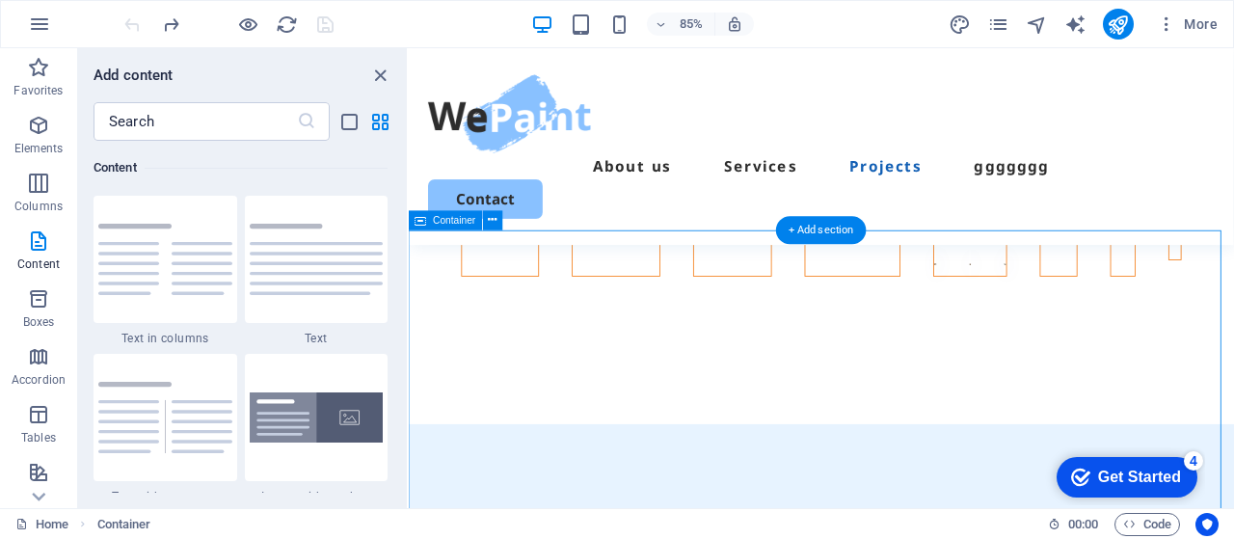
scroll to position [4242, 0]
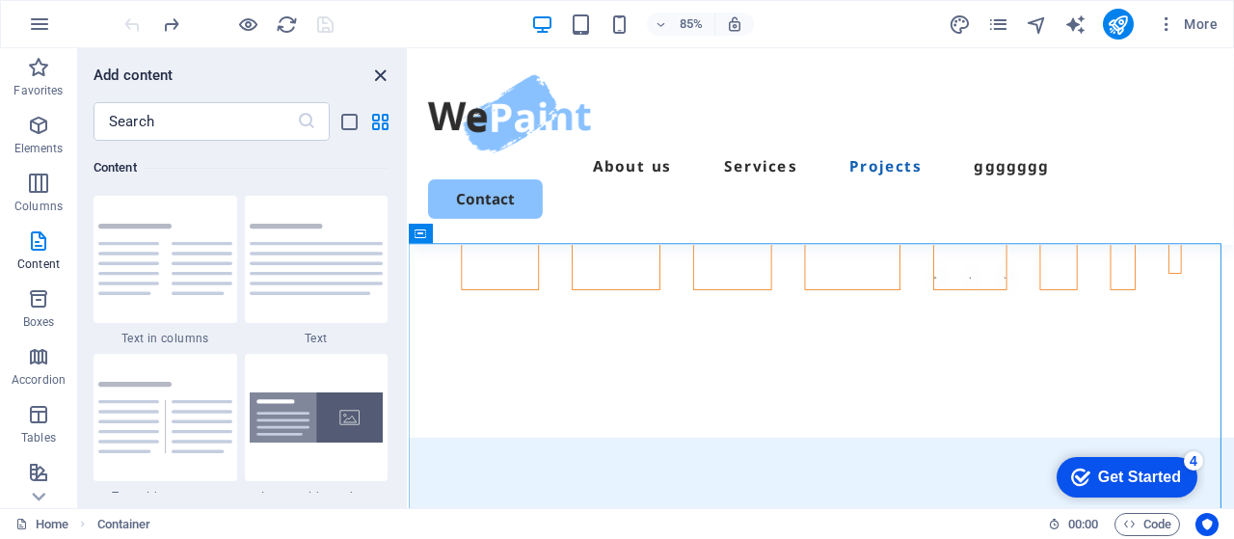
click at [370, 65] on icon "close panel" at bounding box center [380, 76] width 22 height 22
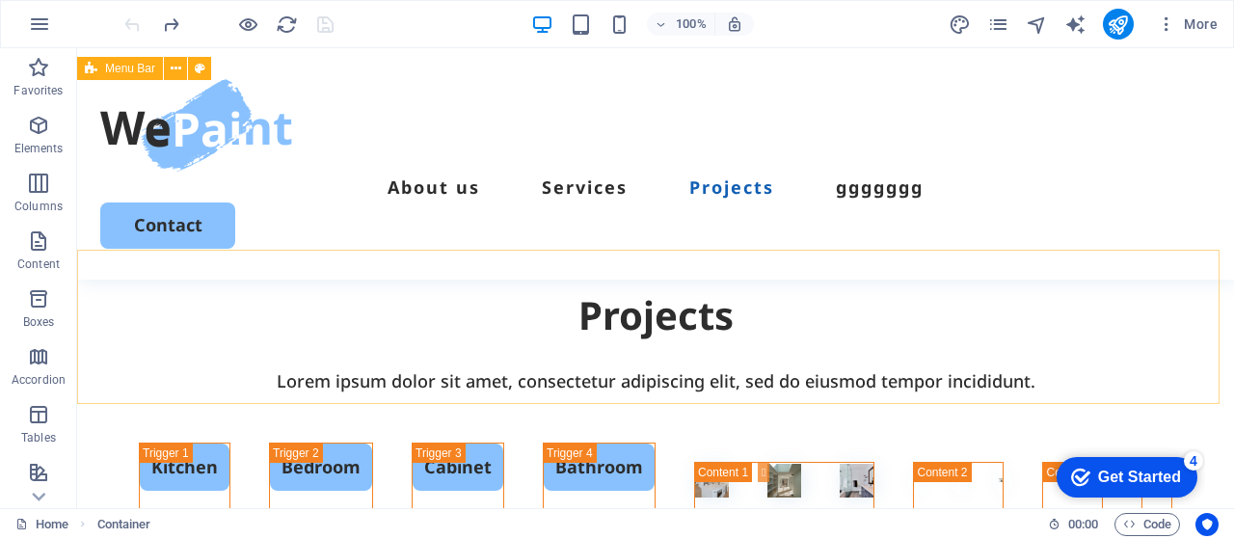
scroll to position [3984, 0]
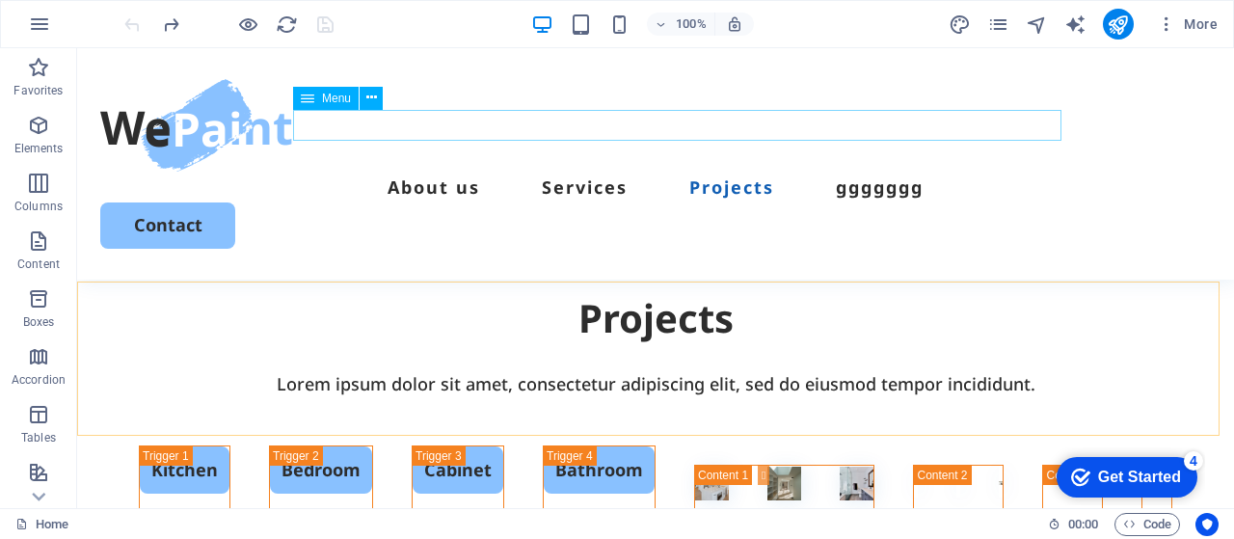
click at [916, 172] on nav "About us Services Projects ggggggg" at bounding box center [655, 187] width 1111 height 31
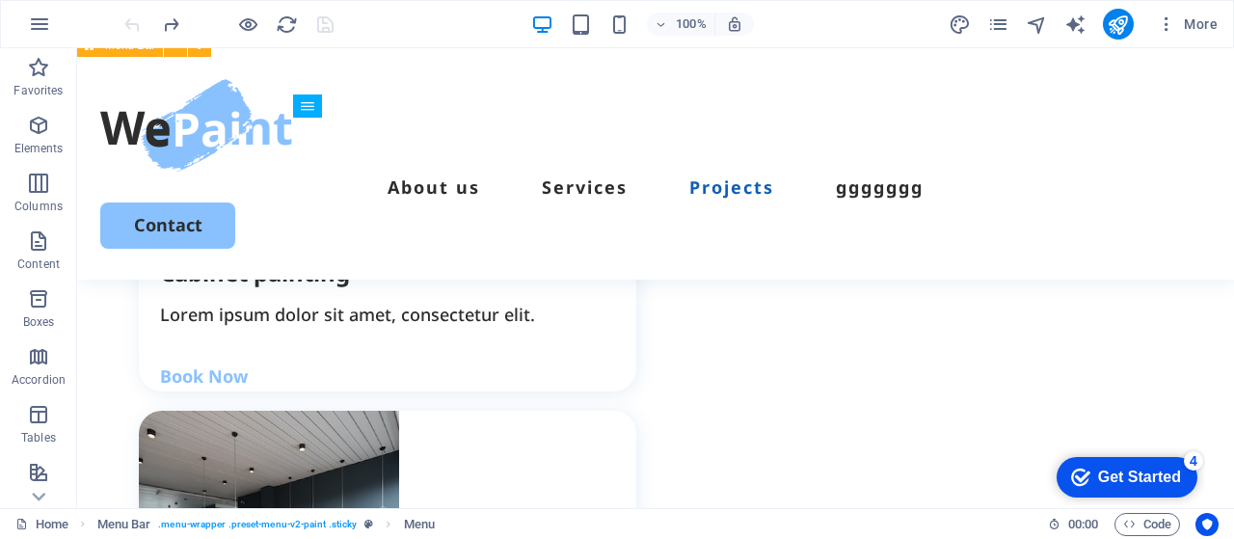
scroll to position [3181, 0]
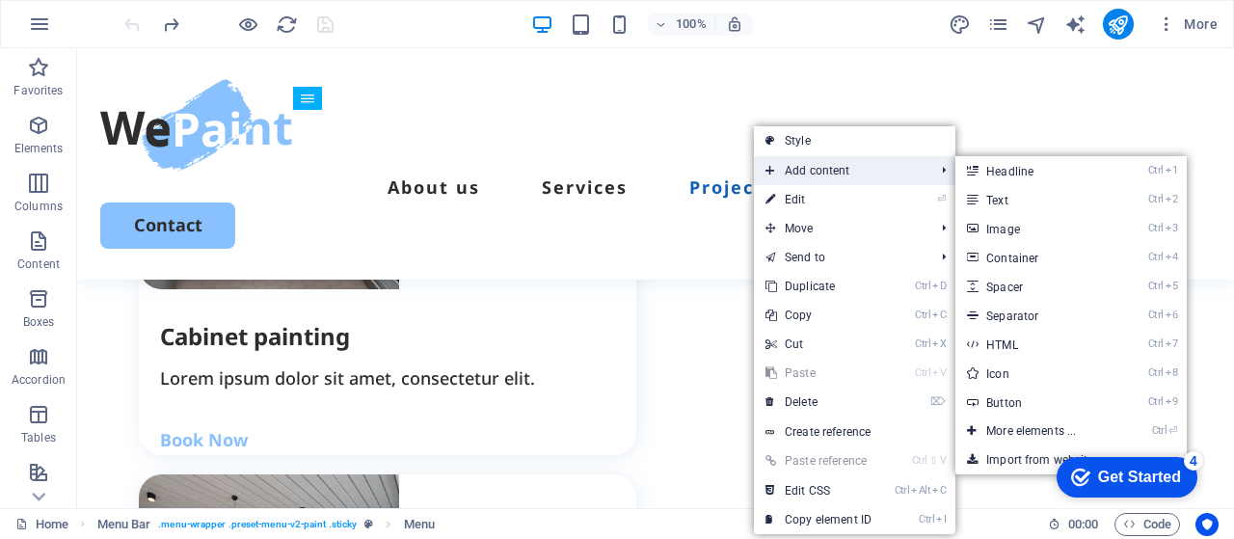
click at [775, 169] on span "Add content" at bounding box center [840, 170] width 173 height 29
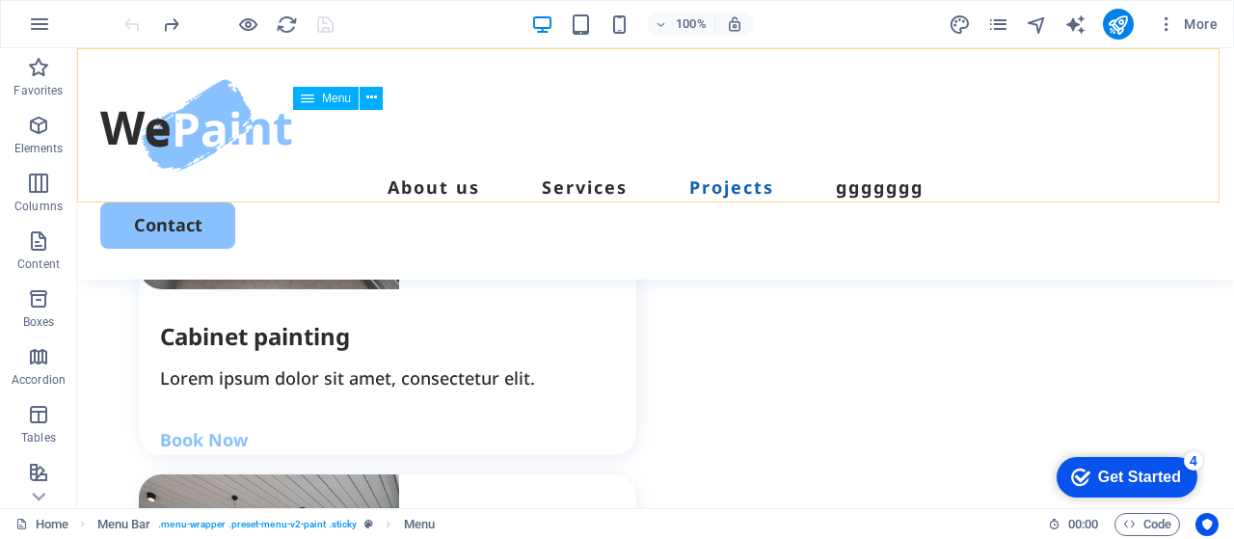
click at [446, 172] on nav "About us Services Projects ggggggg" at bounding box center [655, 187] width 1111 height 31
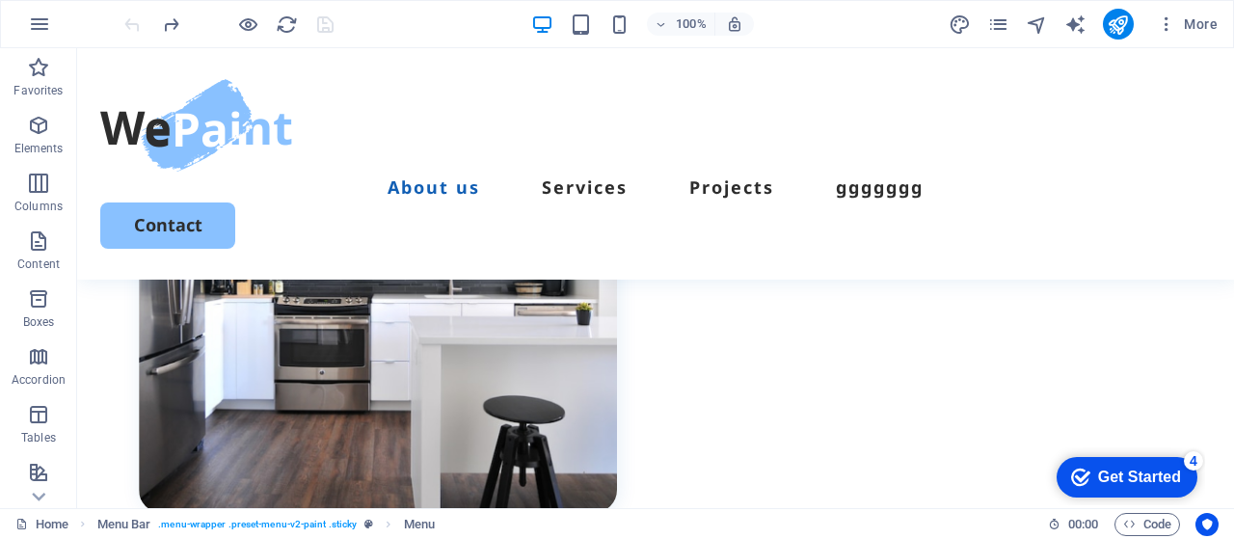
scroll to position [996, 0]
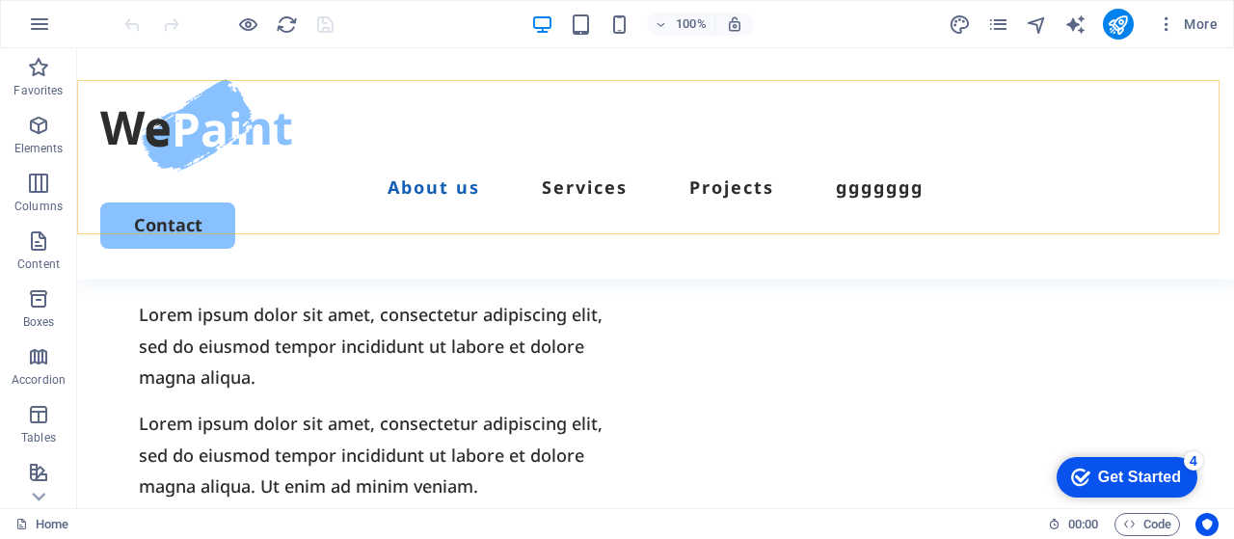
scroll to position [1447, 0]
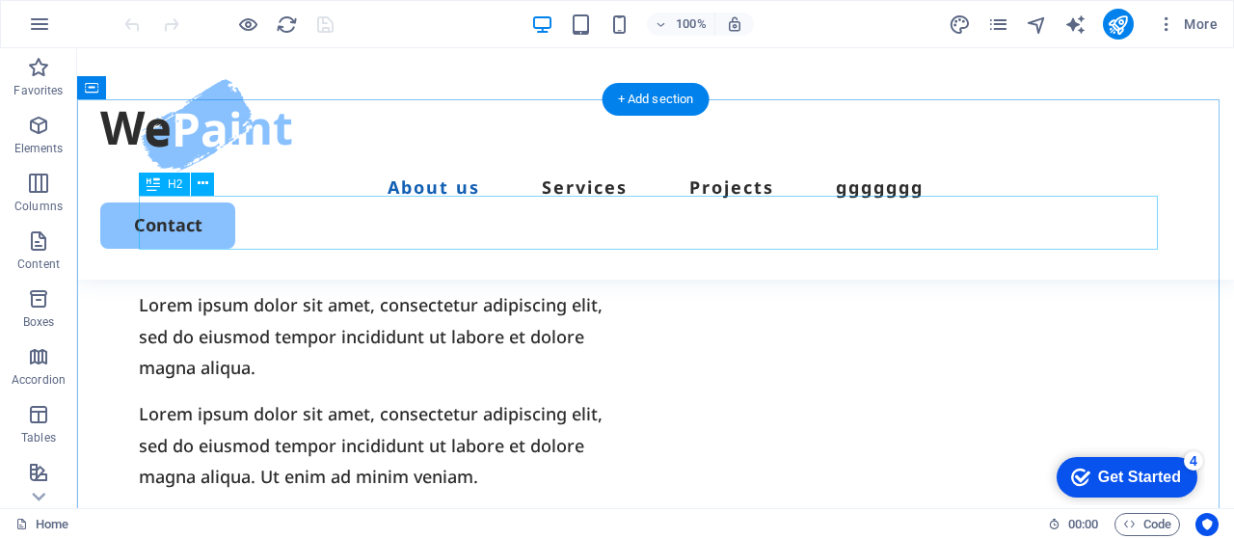
click at [174, 186] on span "H2" at bounding box center [175, 184] width 14 height 12
click at [149, 184] on icon at bounding box center [154, 184] width 14 height 23
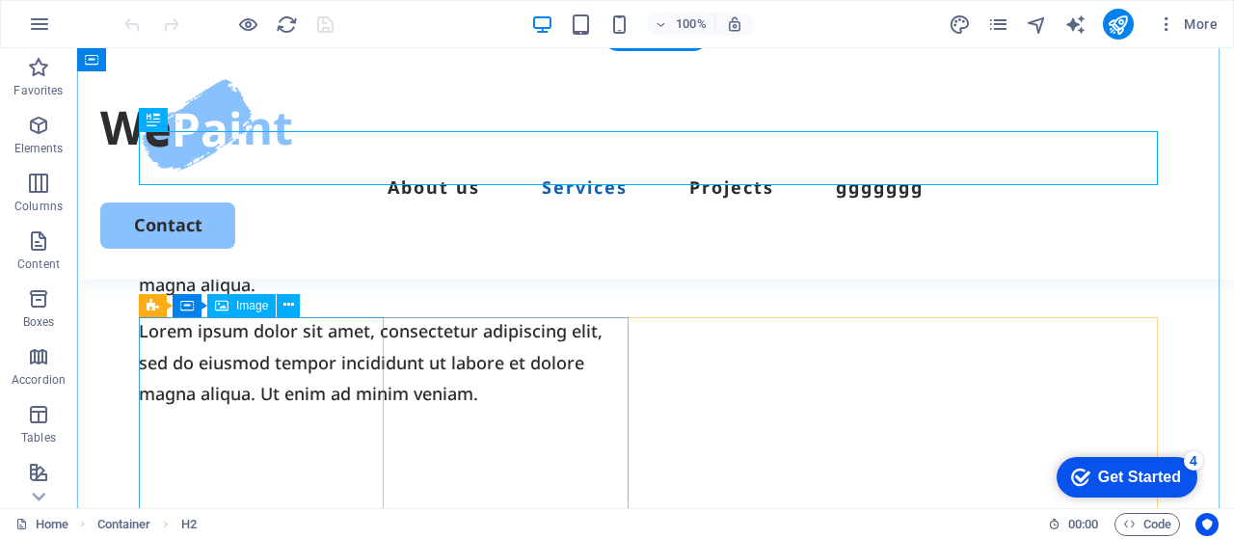
scroll to position [1543, 0]
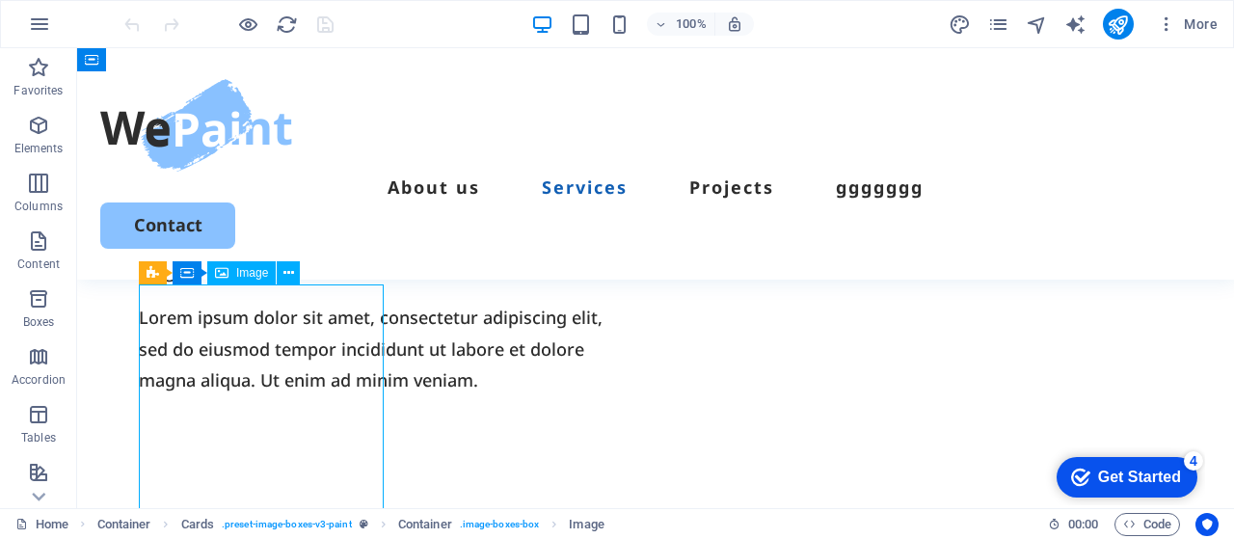
select select "px"
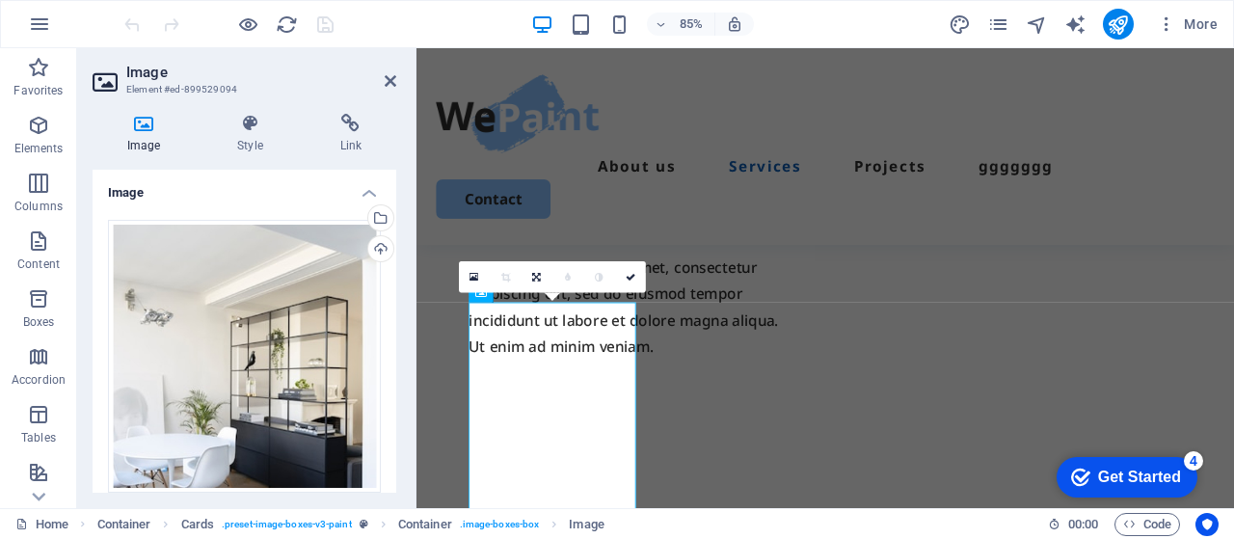
scroll to position [1632, 0]
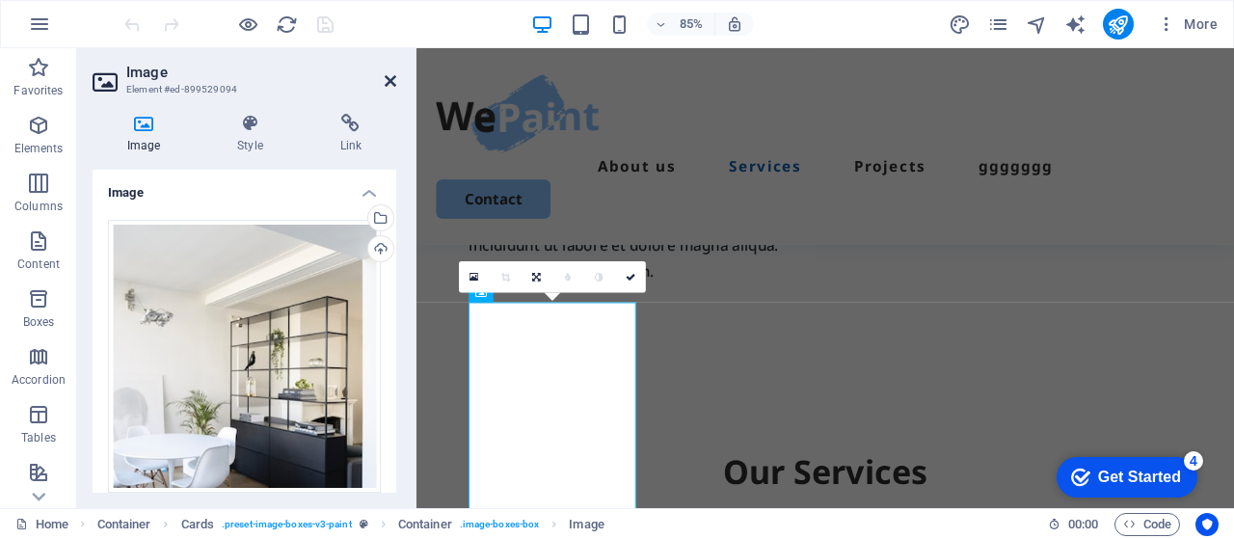
click at [387, 85] on icon at bounding box center [391, 80] width 12 height 15
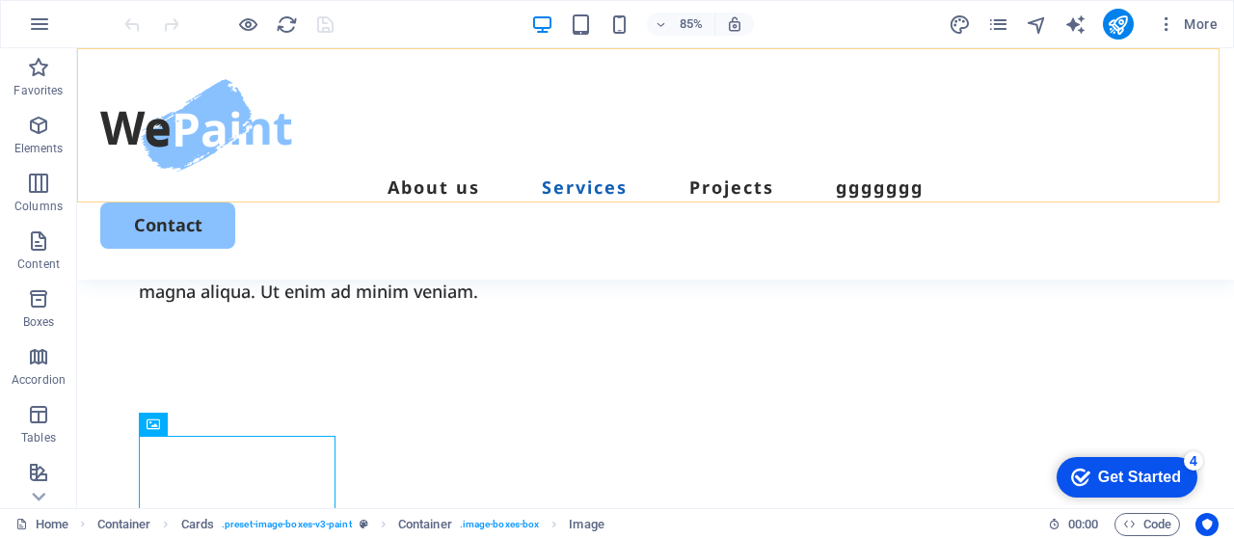
scroll to position [1543, 0]
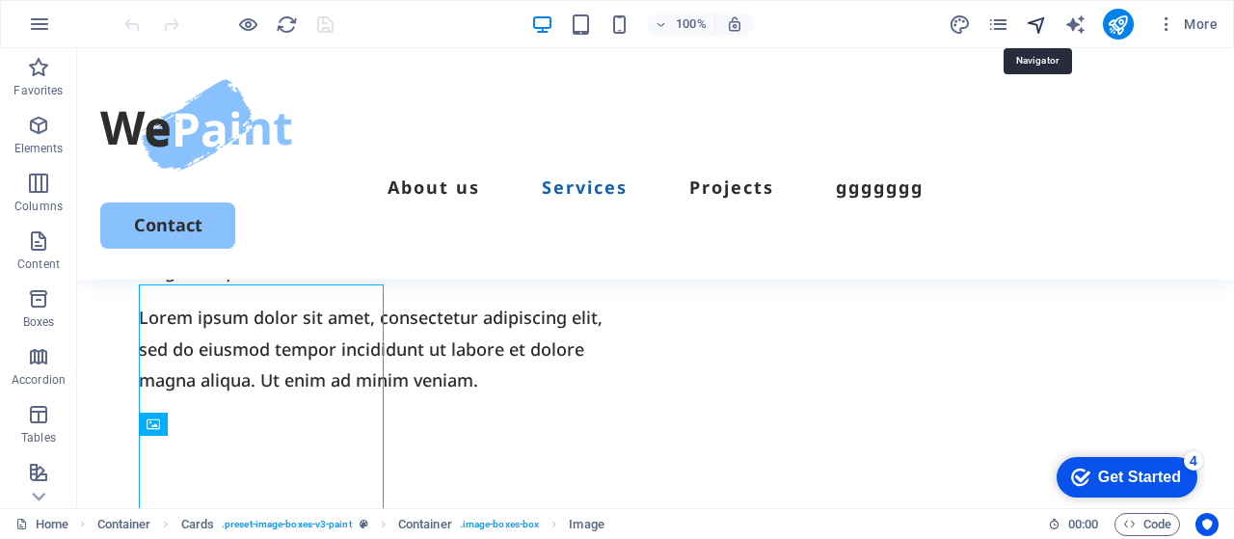
click at [1042, 33] on icon "navigator" at bounding box center [1037, 25] width 22 height 22
click at [1039, 20] on icon "navigator" at bounding box center [1037, 25] width 22 height 22
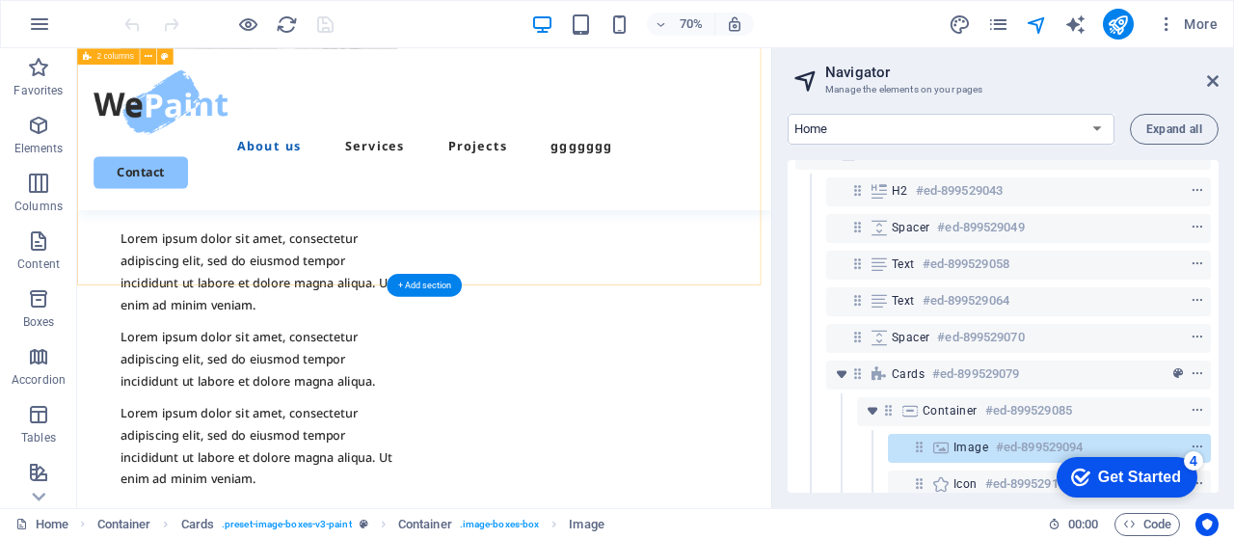
scroll to position [1246, 0]
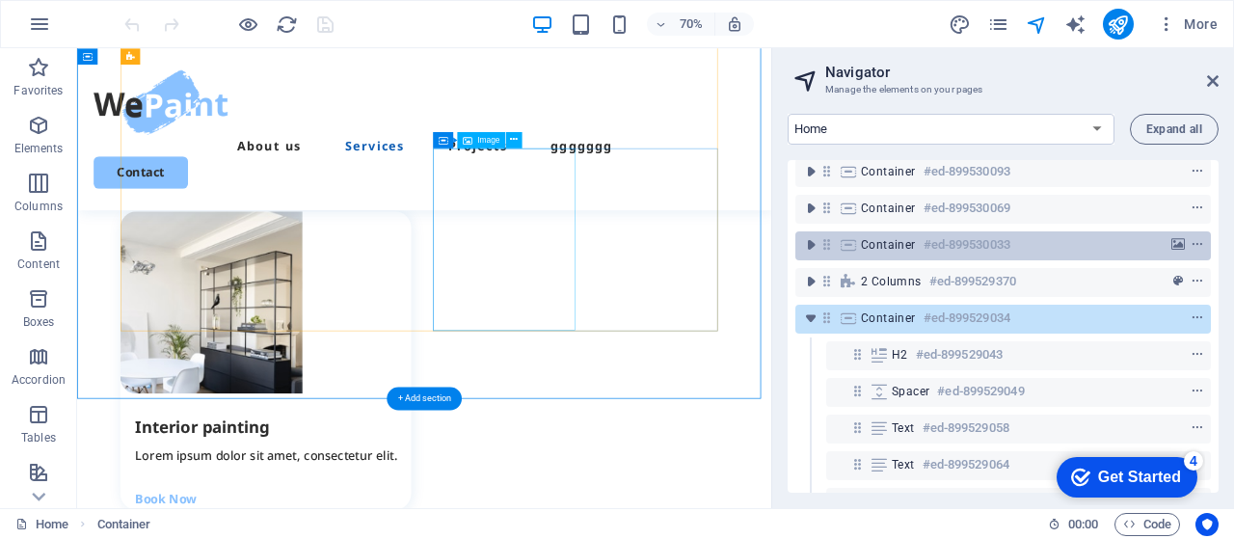
scroll to position [2049, 0]
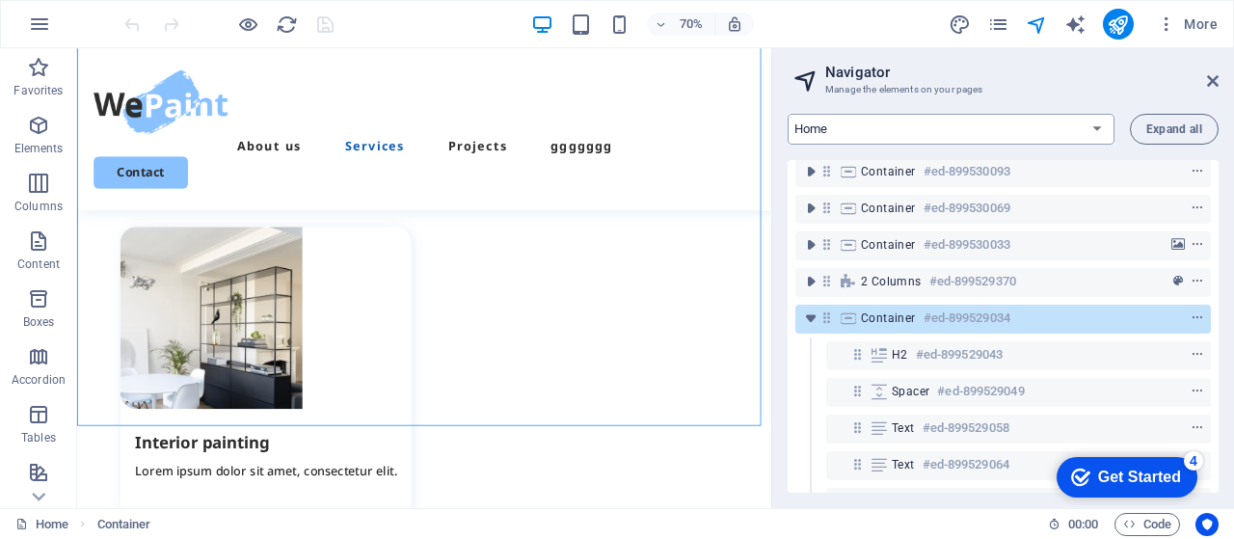
click at [987, 130] on select "Home Legal Notice Privacy Subpage" at bounding box center [951, 129] width 327 height 31
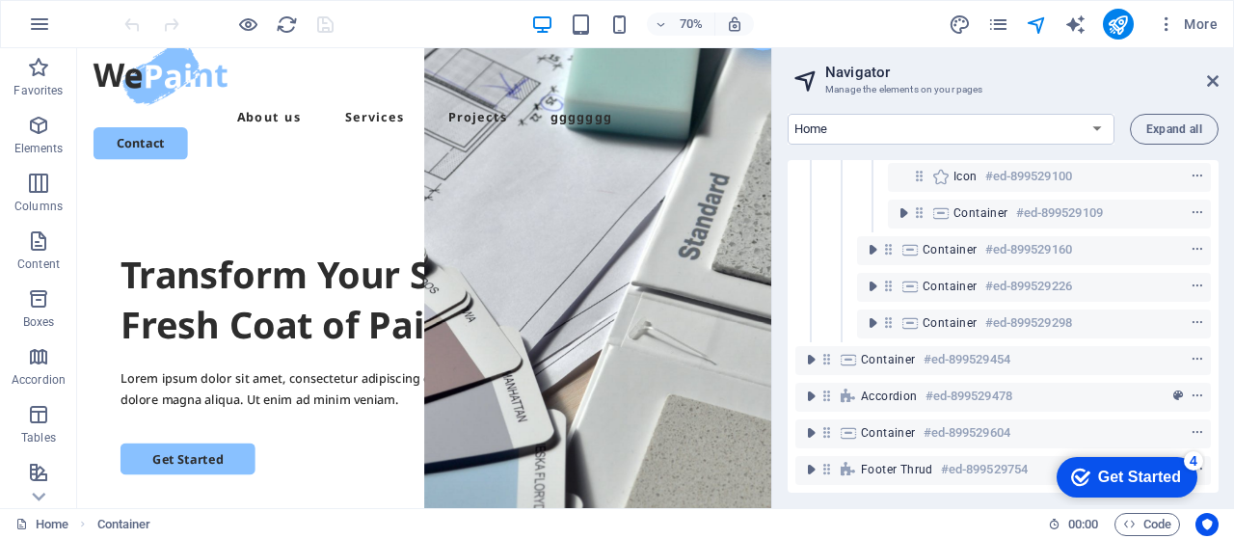
scroll to position [0, 0]
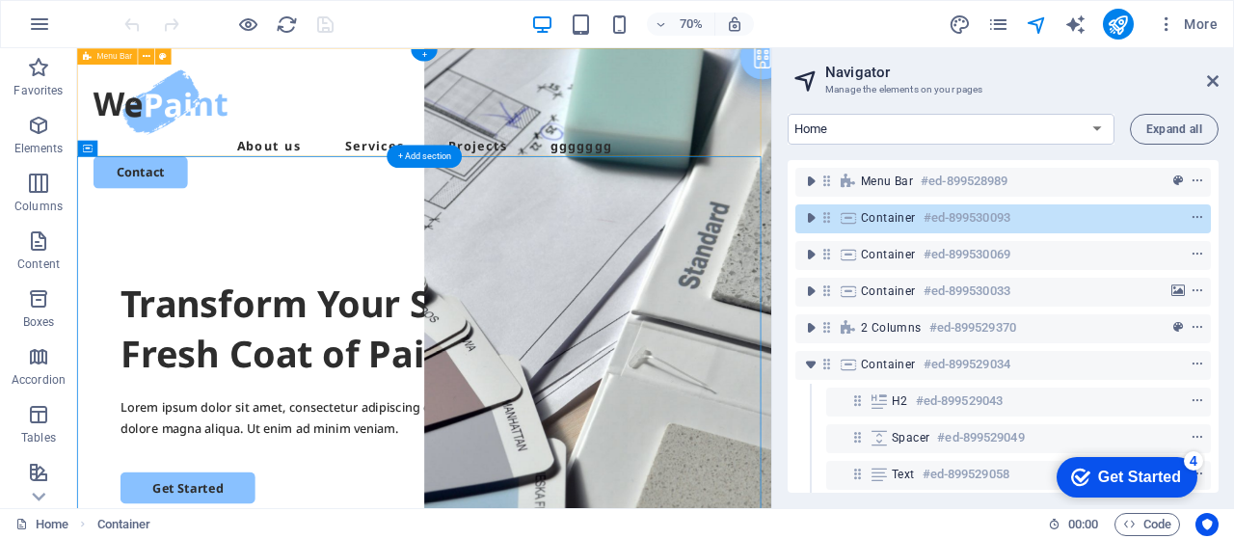
click at [380, 167] on div "About us Services Projects ggggggg Contact" at bounding box center [573, 163] width 992 height 231
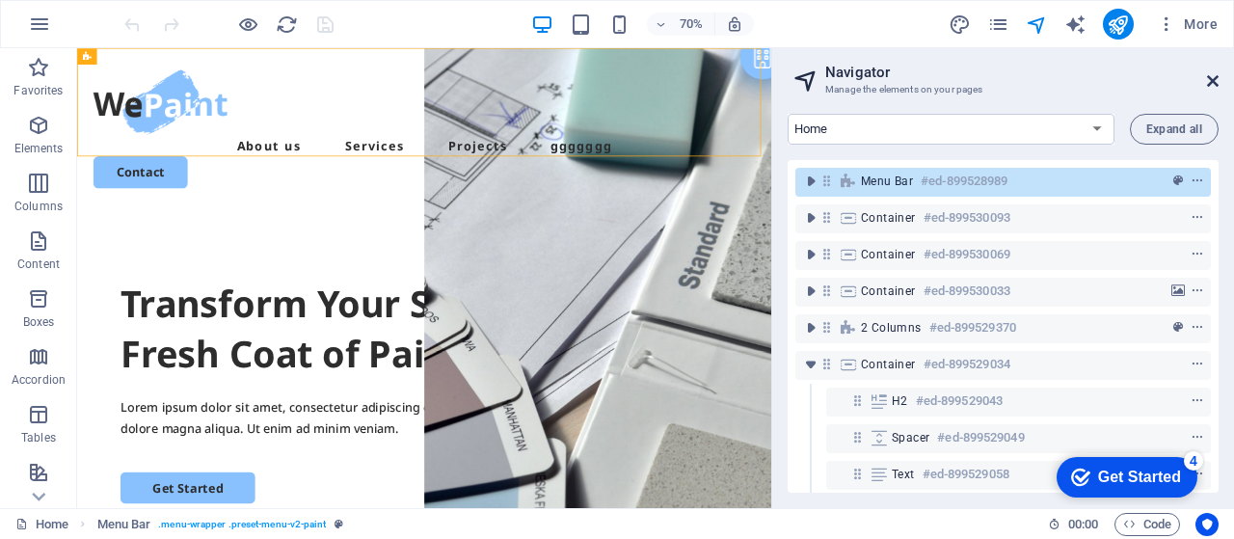
click at [1211, 79] on icon at bounding box center [1213, 80] width 12 height 15
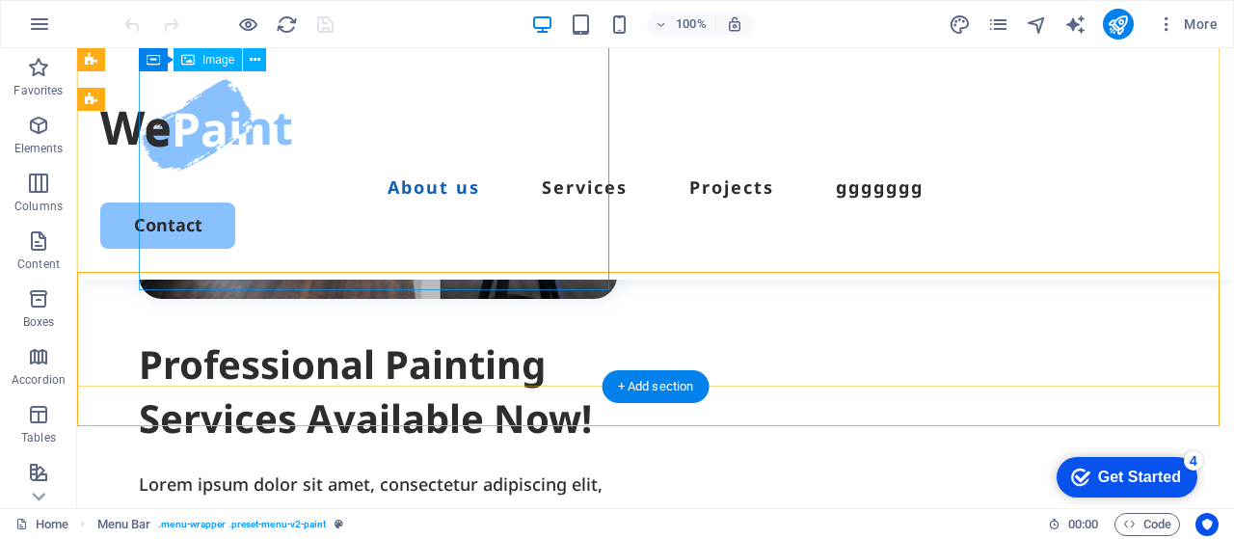
scroll to position [1157, 0]
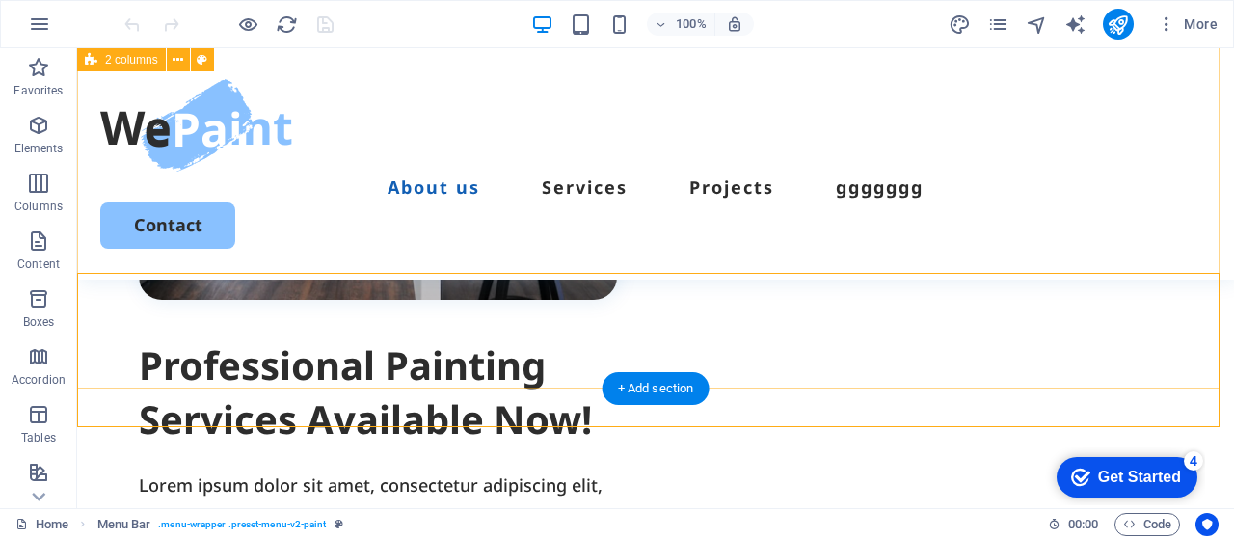
click at [708, 362] on div "Professional Painting Services Available Now! Lorem ipsum dolor sit amet, conse…" at bounding box center [655, 301] width 1157 height 1152
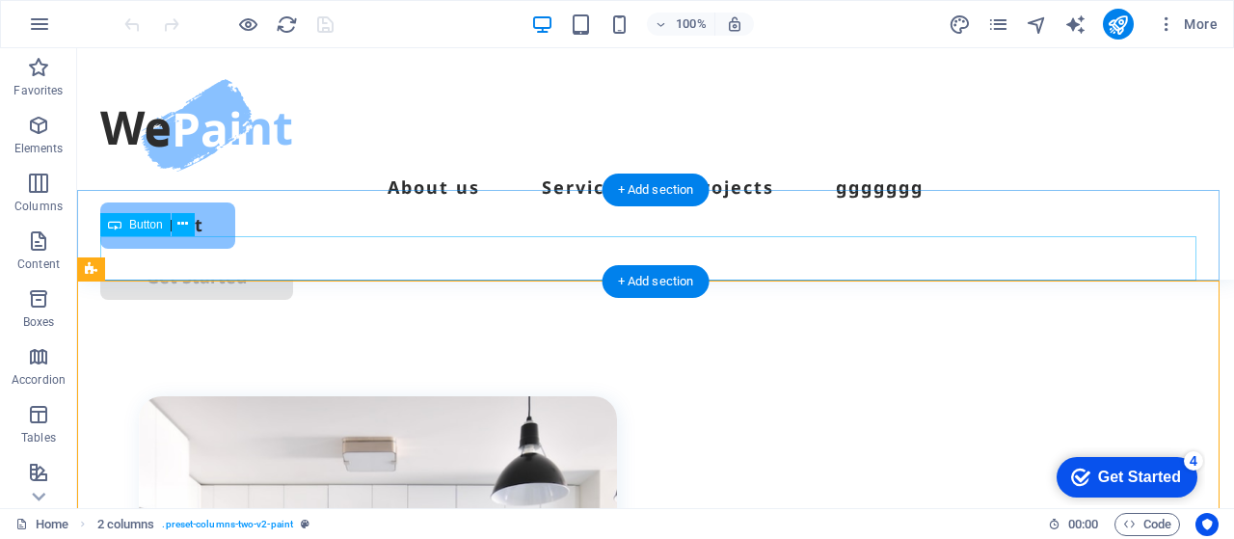
scroll to position [579, 0]
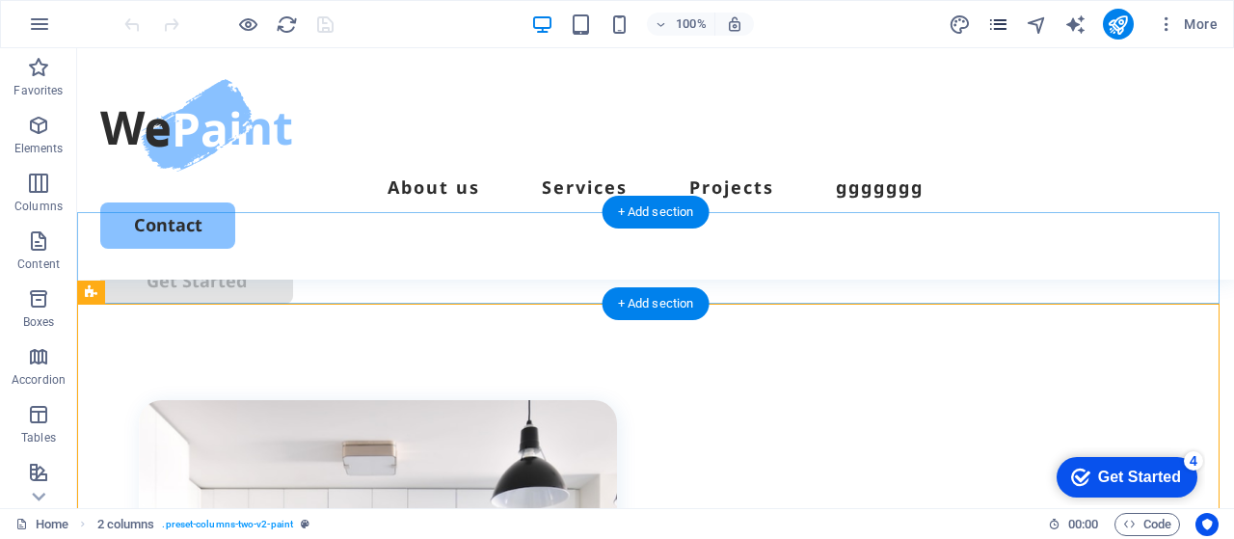
drag, startPoint x: 662, startPoint y: 298, endPoint x: 1005, endPoint y: 25, distance: 438.6
click at [1005, 25] on icon "pages" at bounding box center [999, 25] width 22 height 22
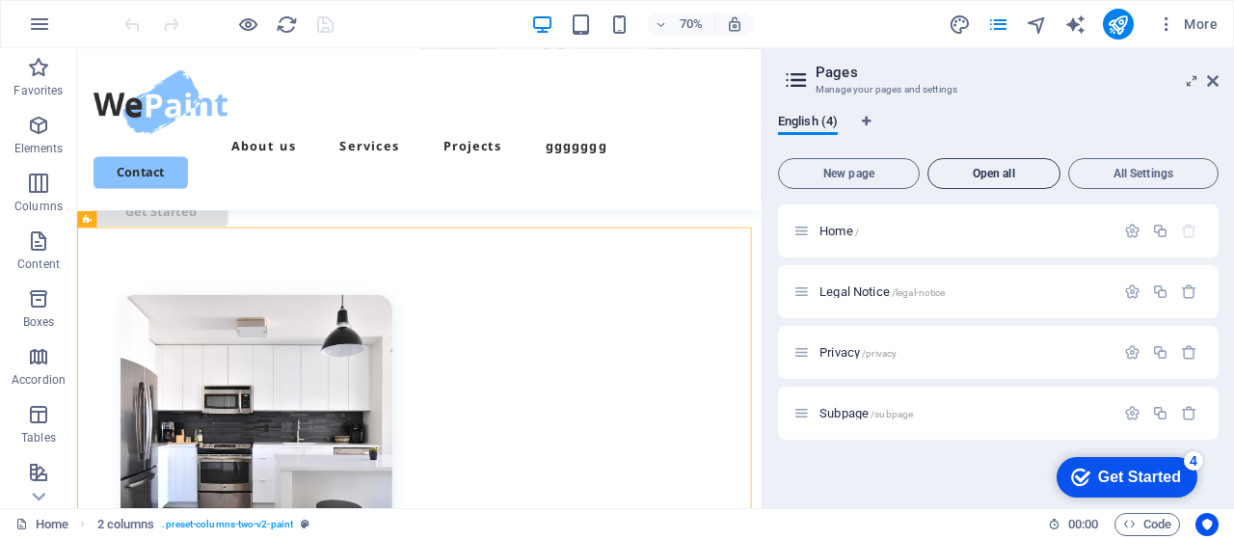
click at [1006, 175] on span "Open all" at bounding box center [994, 174] width 116 height 12
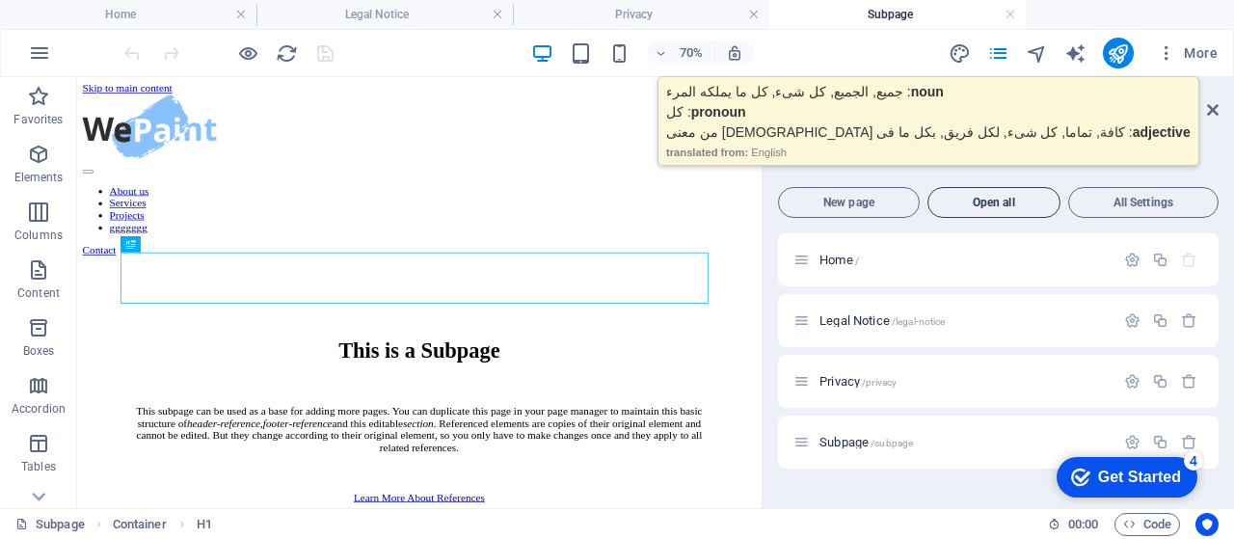
scroll to position [0, 0]
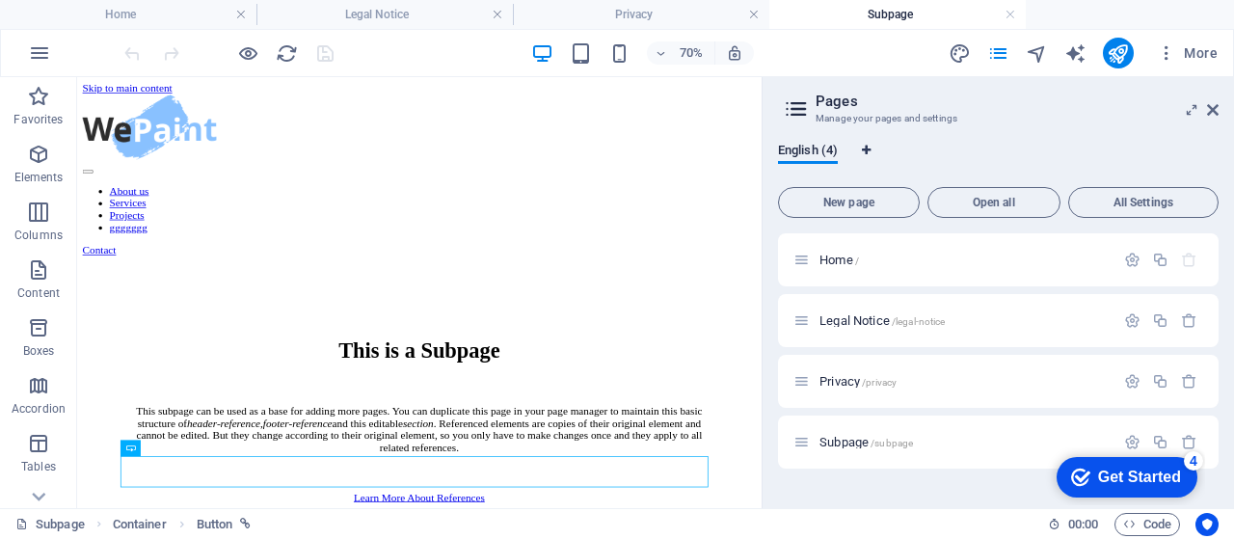
click at [861, 151] on span "Language Tabs" at bounding box center [867, 151] width 12 height 12
select select "41"
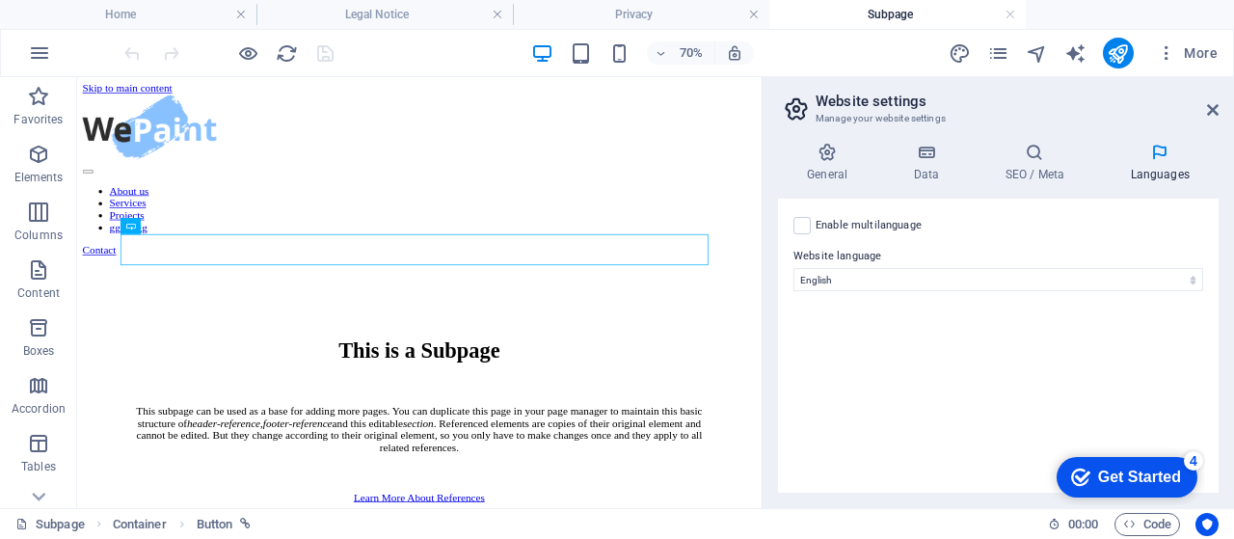
scroll to position [316, 0]
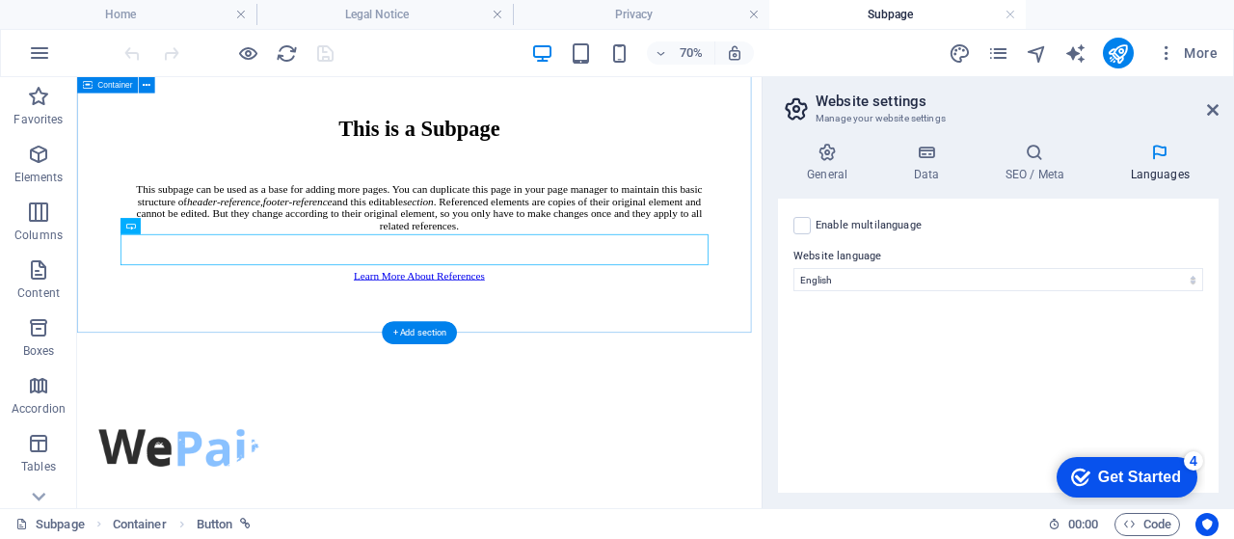
click at [935, 384] on div "This is a Subpage This subpage can be used as a base for adding more pages. You…" at bounding box center [566, 241] width 962 height 449
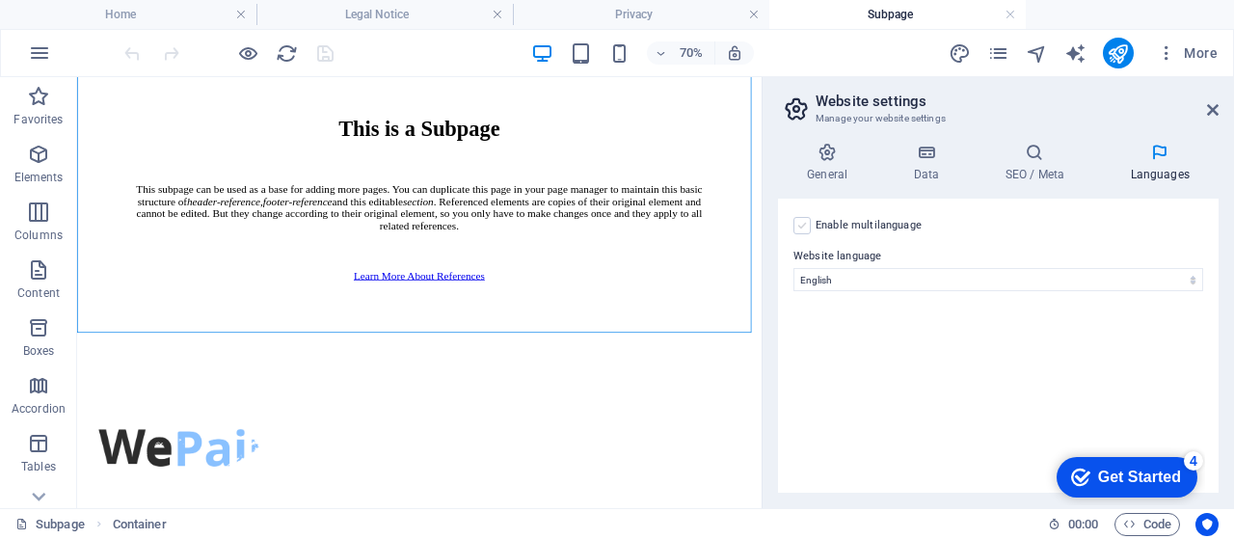
click at [805, 231] on label at bounding box center [802, 225] width 17 height 17
click at [0, 0] on input "Enable multilanguage To disable multilanguage delete all languages until only o…" at bounding box center [0, 0] width 0 height 0
select select
click at [797, 229] on label at bounding box center [802, 225] width 17 height 17
click at [0, 0] on input "Enable multilanguage To disable multilanguage delete all languages until only o…" at bounding box center [0, 0] width 0 height 0
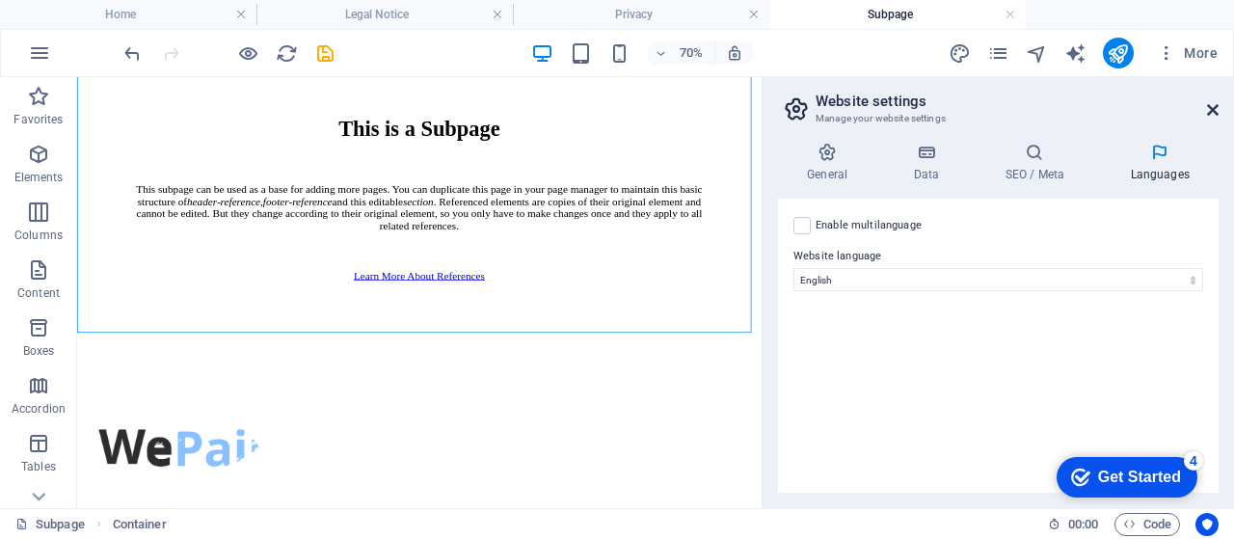
click at [1207, 111] on icon at bounding box center [1213, 109] width 12 height 15
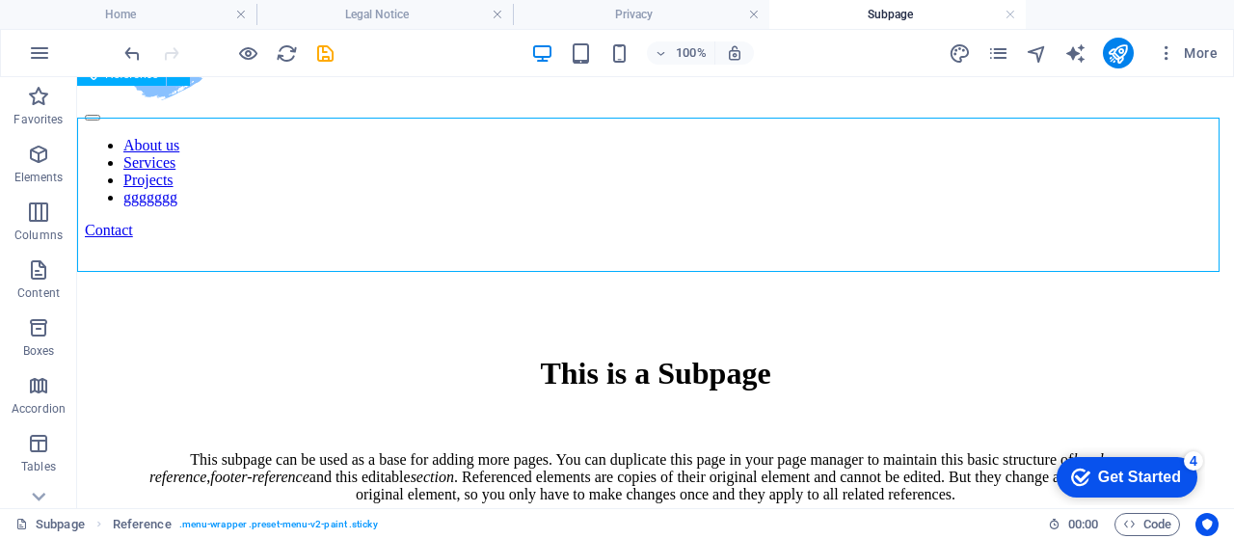
scroll to position [32, 0]
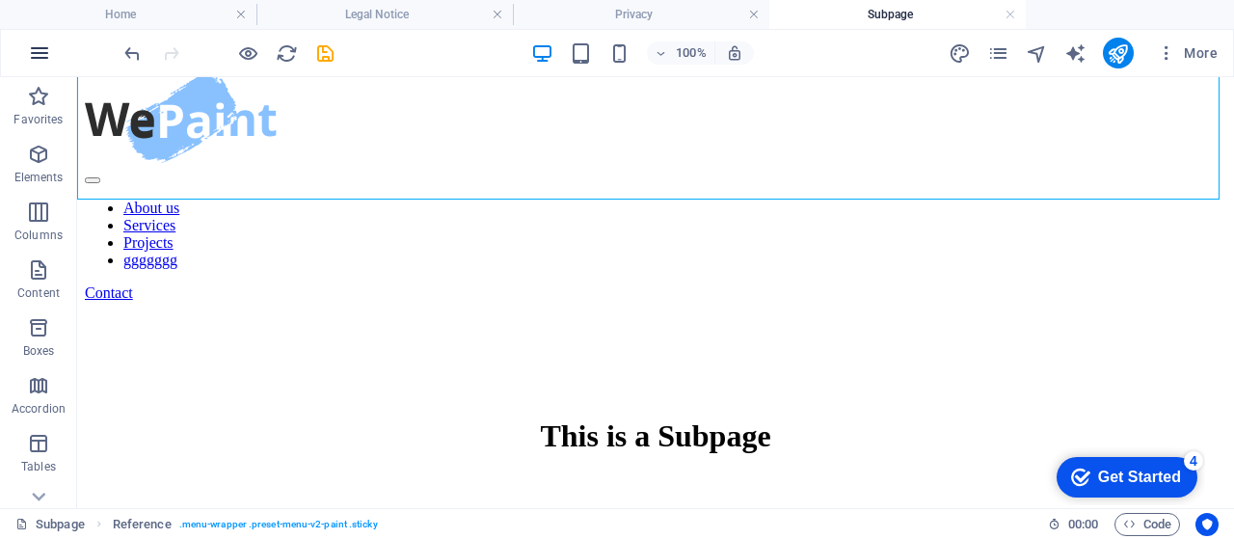
click at [35, 46] on icon "button" at bounding box center [39, 52] width 23 height 23
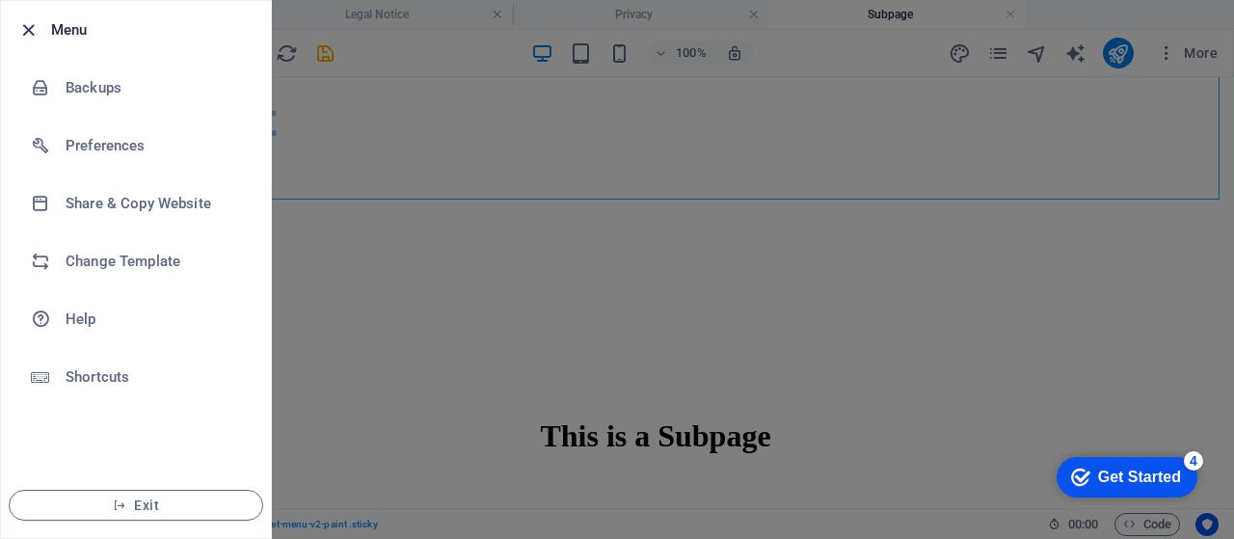
click at [31, 32] on icon "button" at bounding box center [28, 30] width 22 height 22
